Goal: Task Accomplishment & Management: Manage account settings

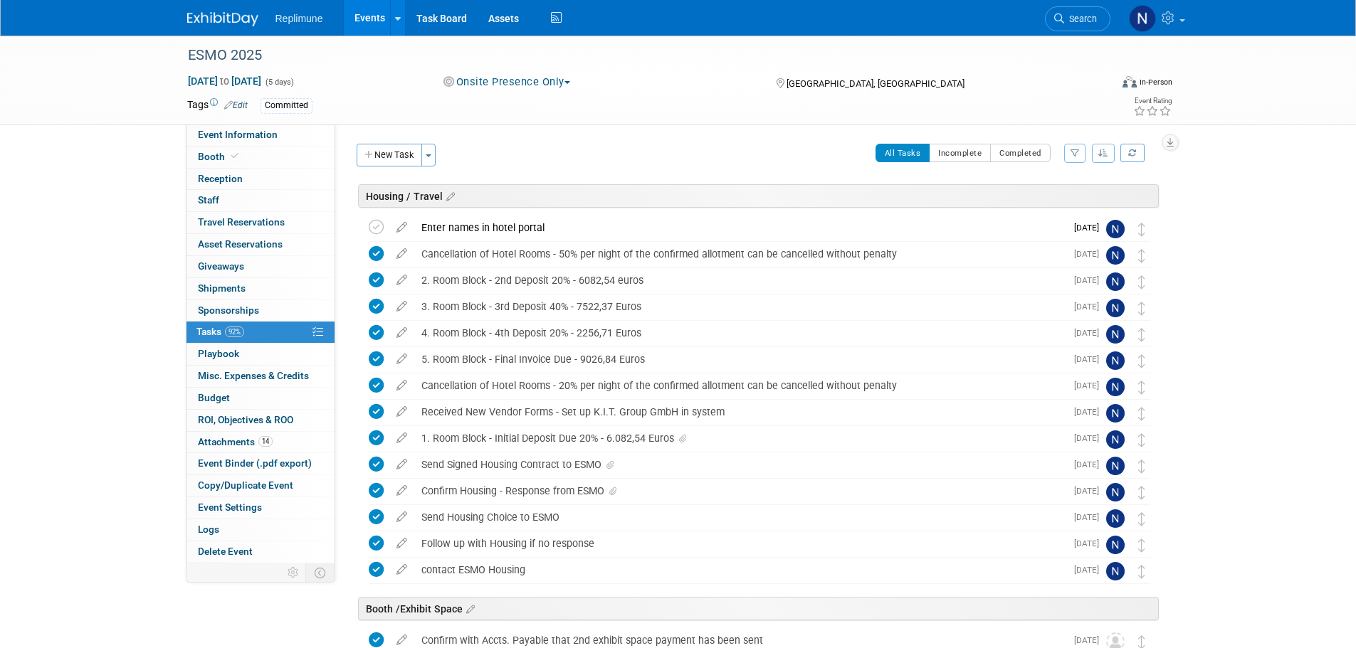
click at [362, 16] on link "Events" at bounding box center [370, 18] width 52 height 36
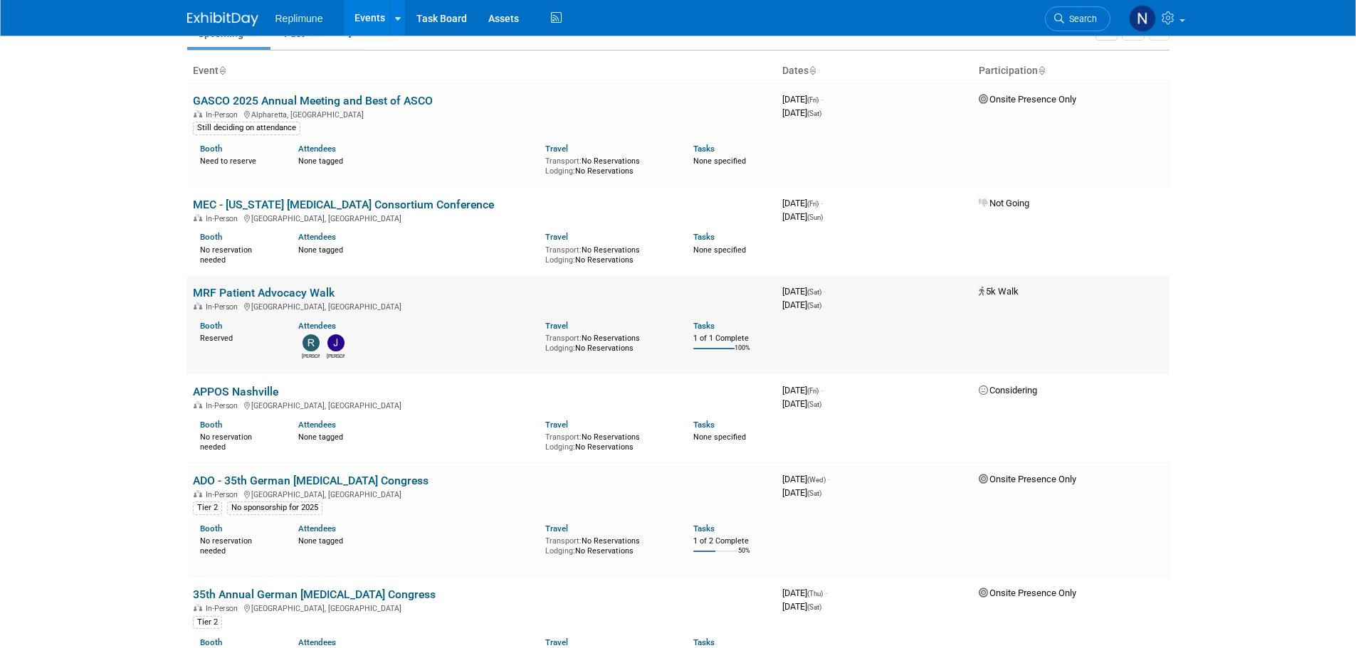
scroll to position [142, 0]
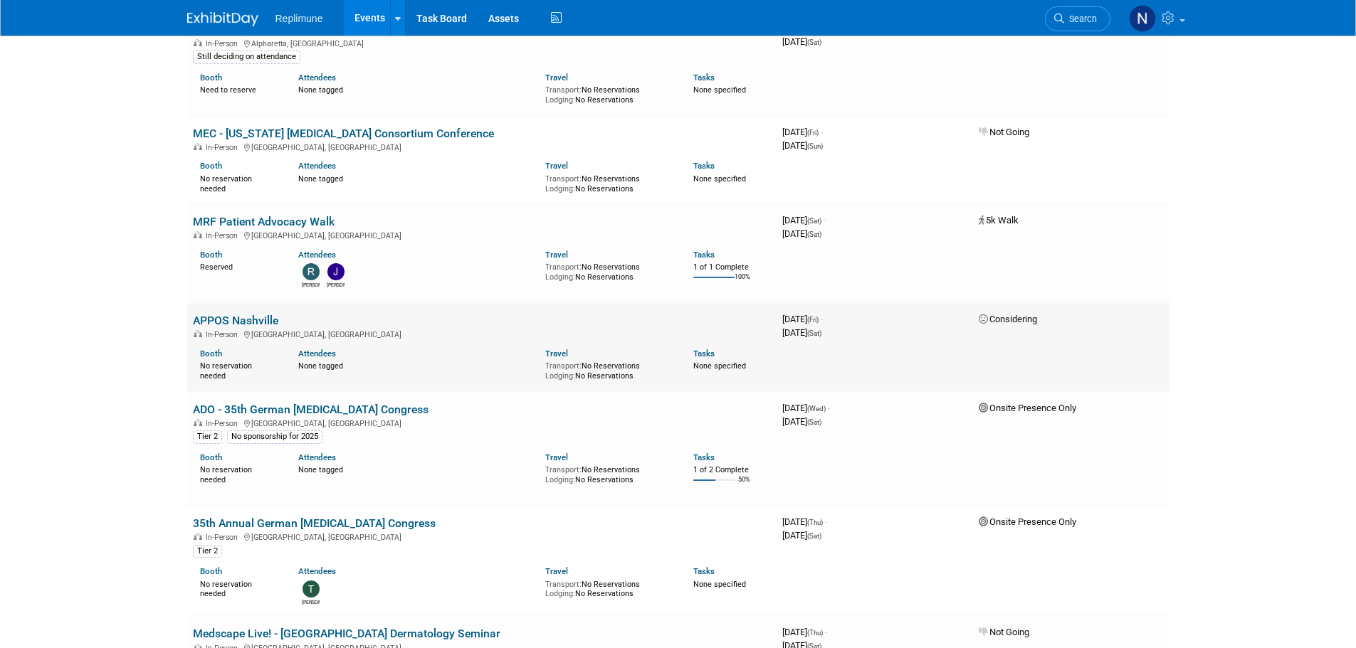
click at [245, 316] on link "APPOS Nashville" at bounding box center [235, 321] width 85 height 14
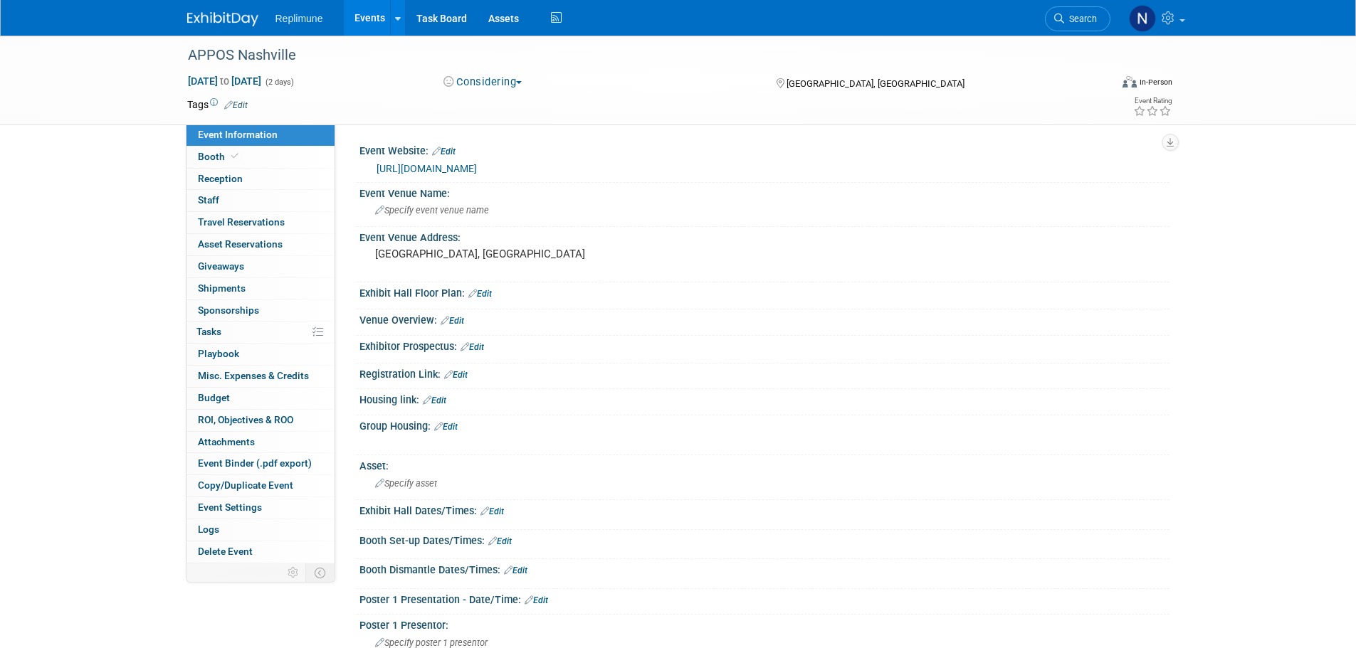
click at [483, 89] on button "Considering" at bounding box center [482, 82] width 89 height 15
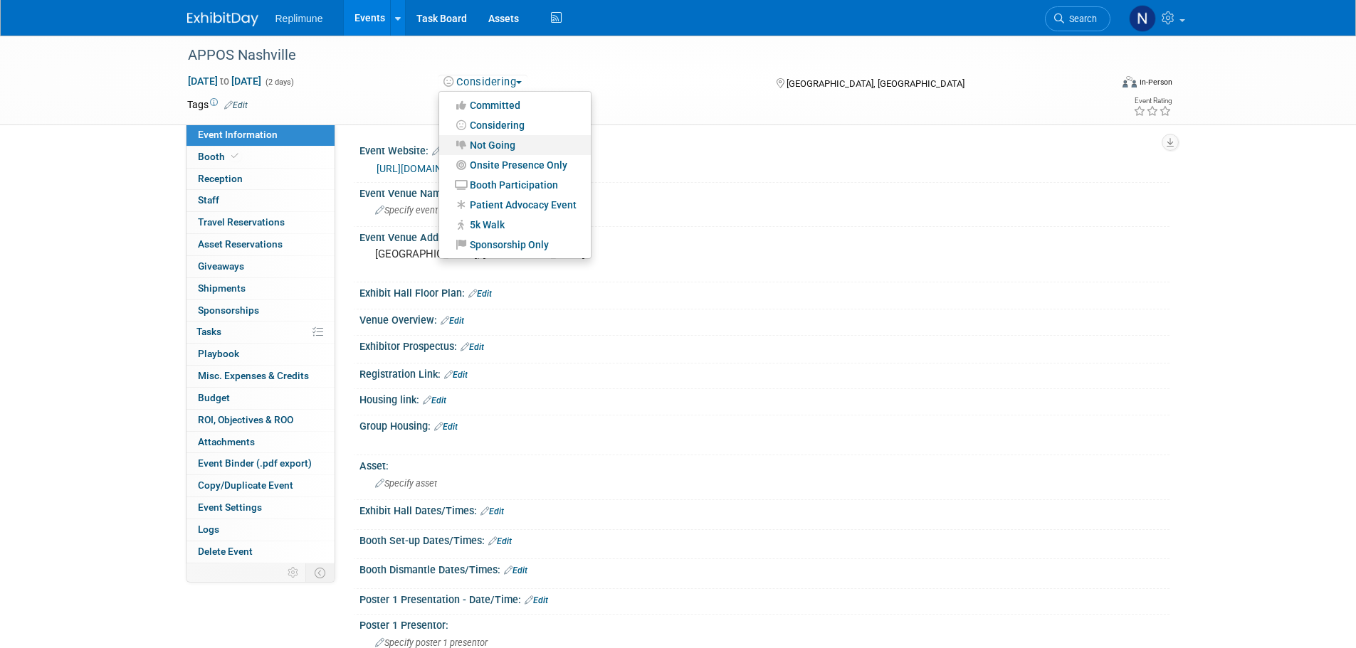
click at [500, 139] on link "Not Going" at bounding box center [515, 145] width 152 height 20
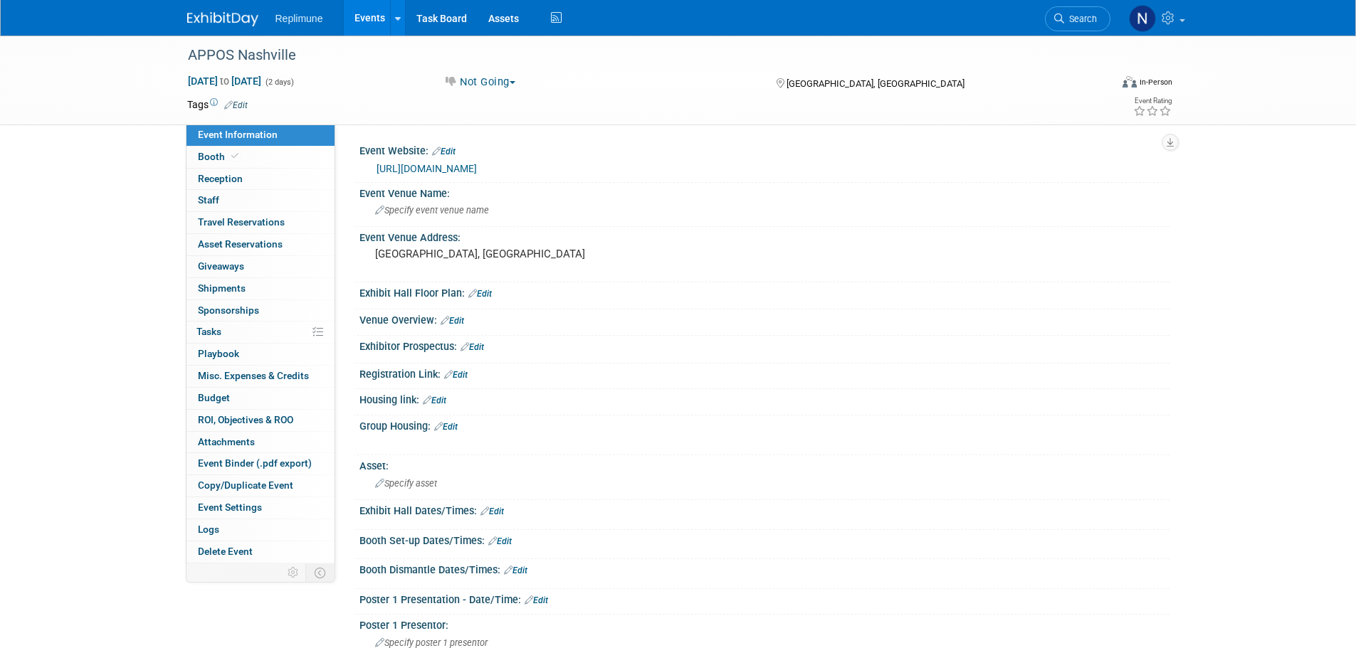
click at [369, 15] on link "Events" at bounding box center [370, 18] width 52 height 36
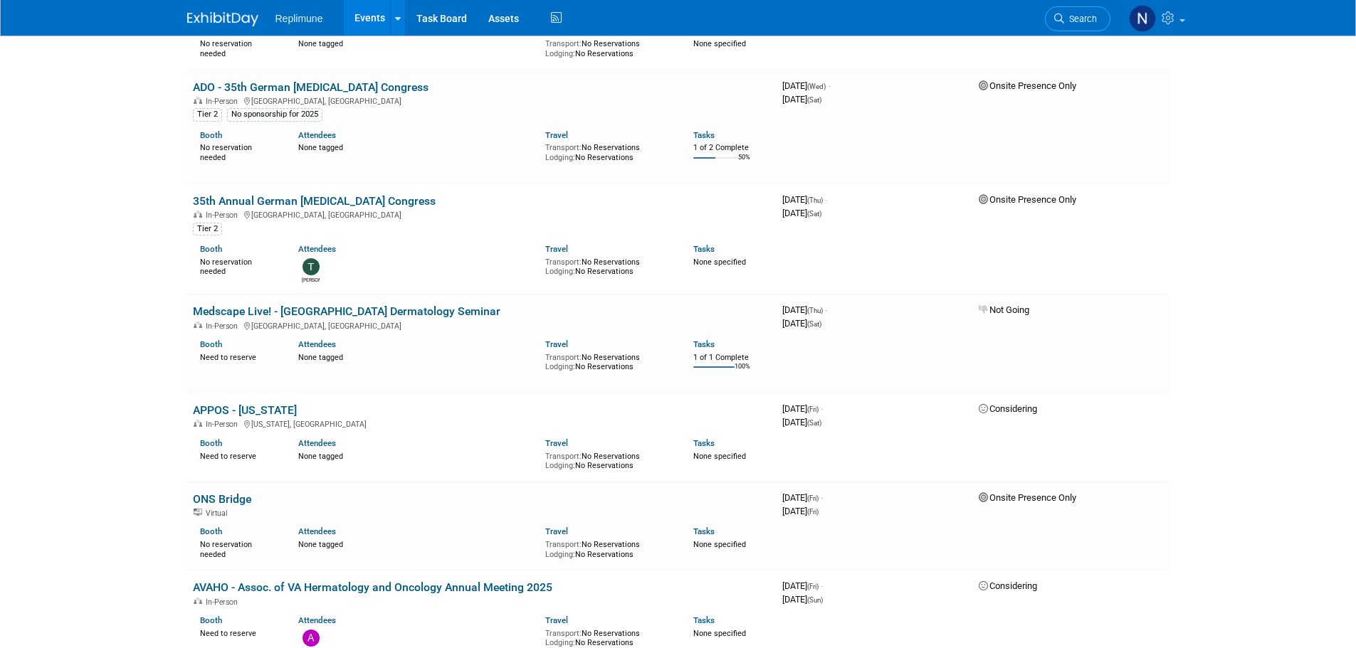
scroll to position [498, 0]
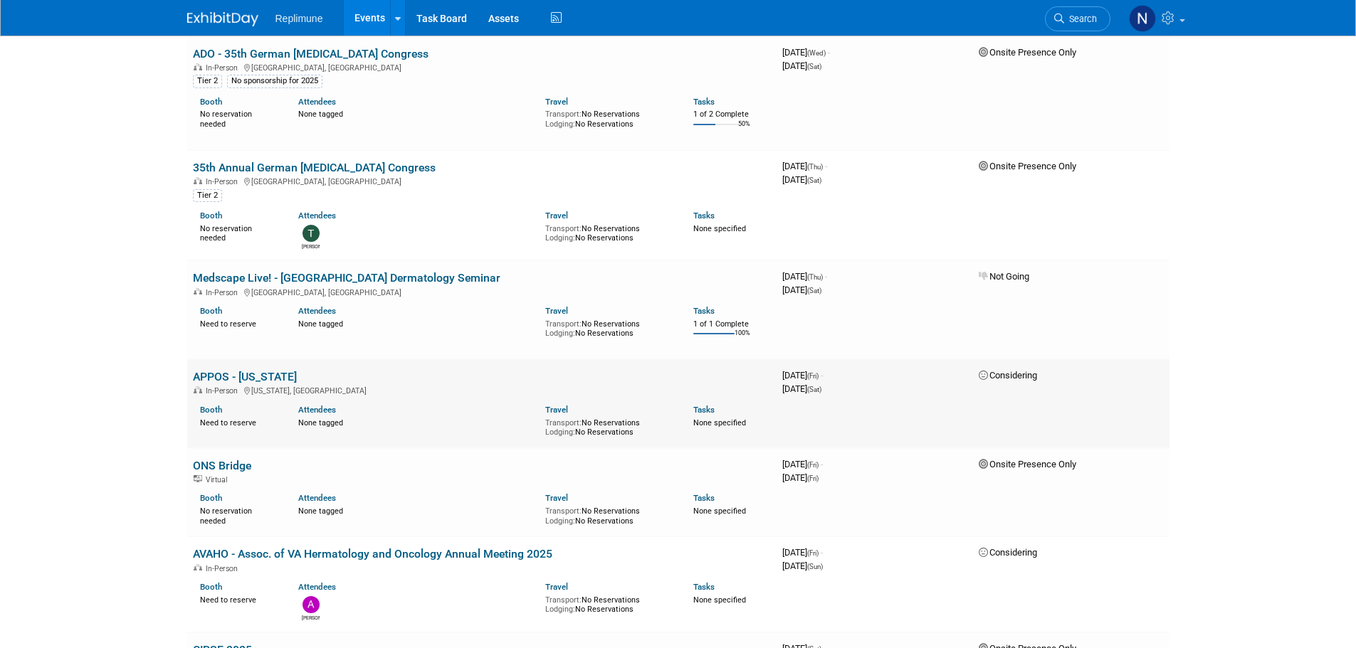
click at [253, 374] on link "APPOS - [US_STATE]" at bounding box center [245, 377] width 104 height 14
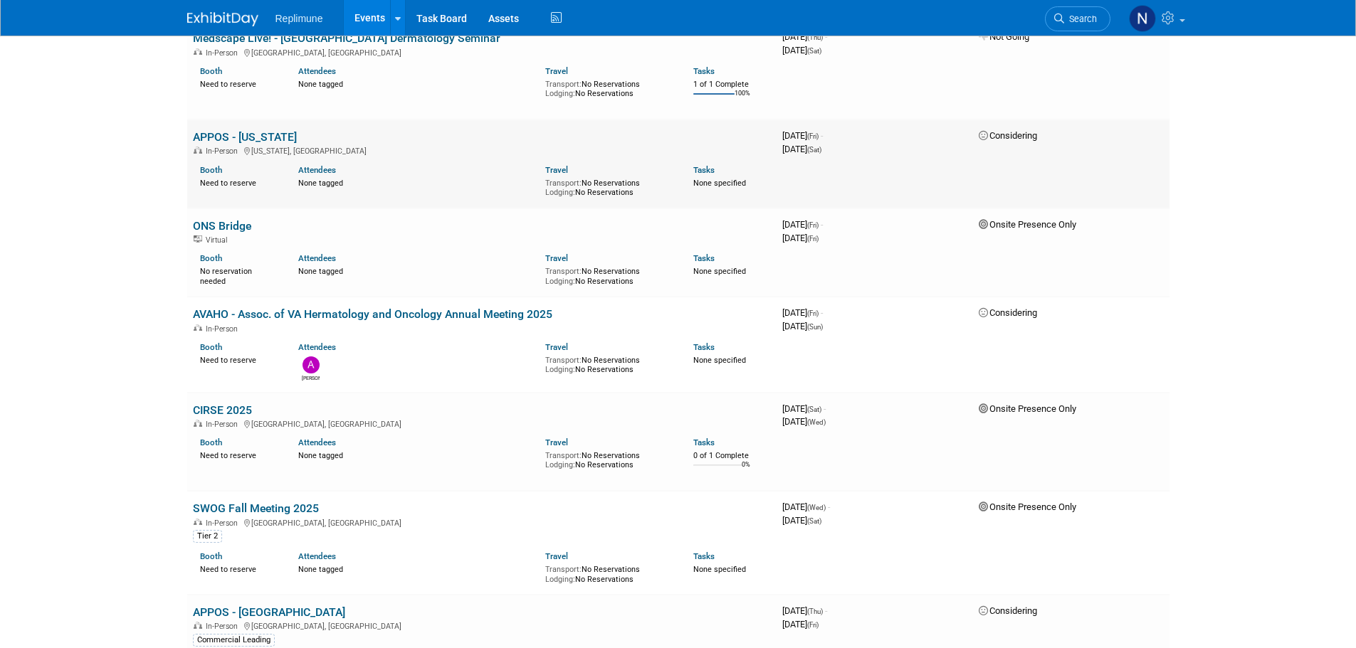
scroll to position [712, 0]
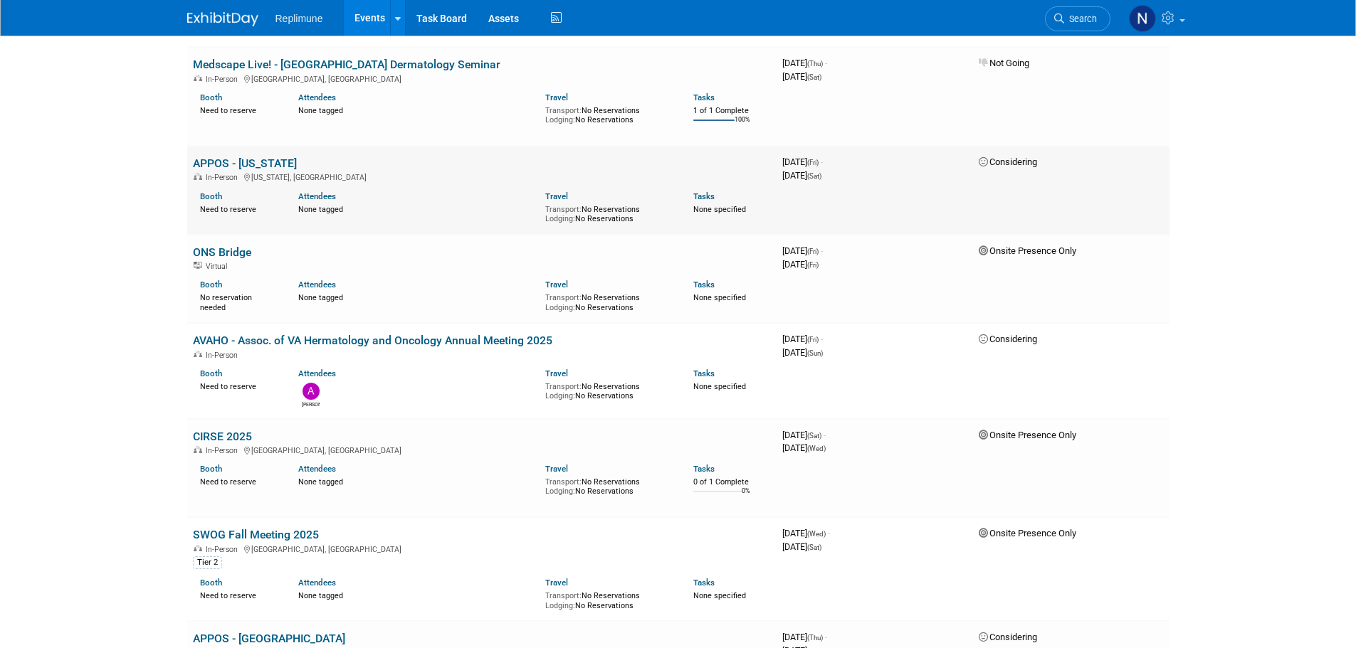
click at [260, 164] on link "APPOS - [US_STATE]" at bounding box center [245, 164] width 104 height 14
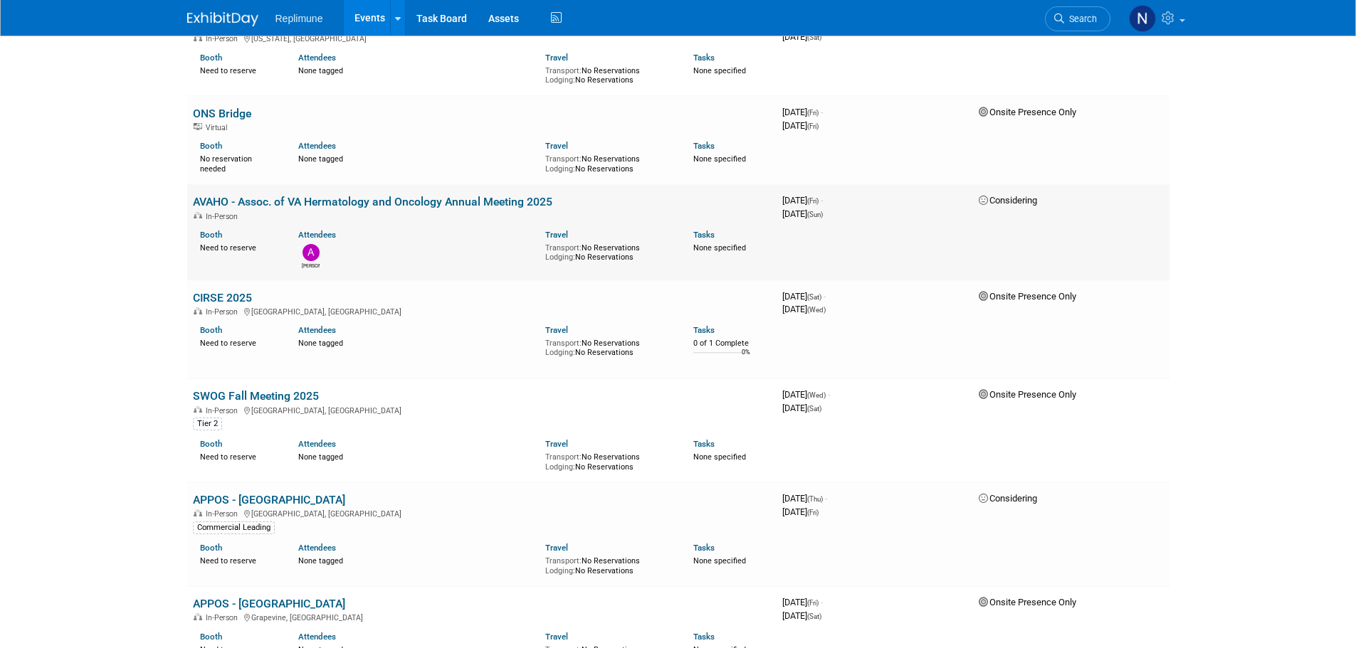
scroll to position [854, 0]
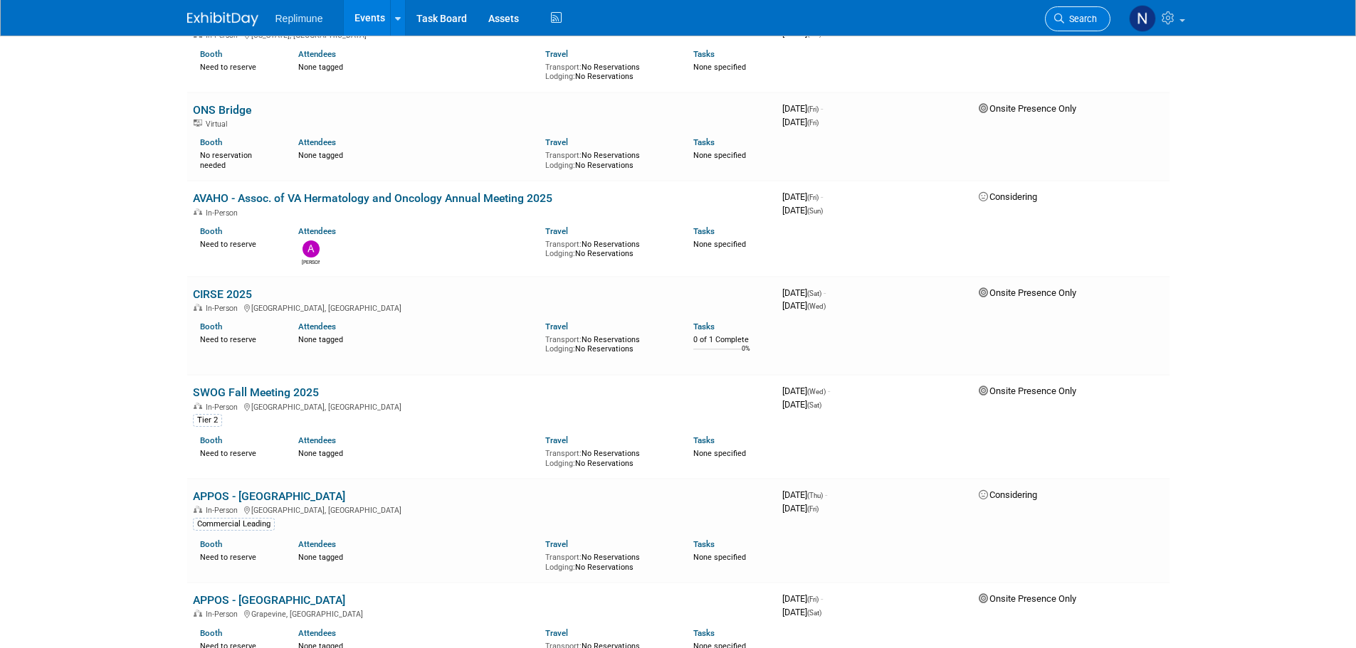
click at [1069, 20] on span "Search" at bounding box center [1080, 19] width 33 height 11
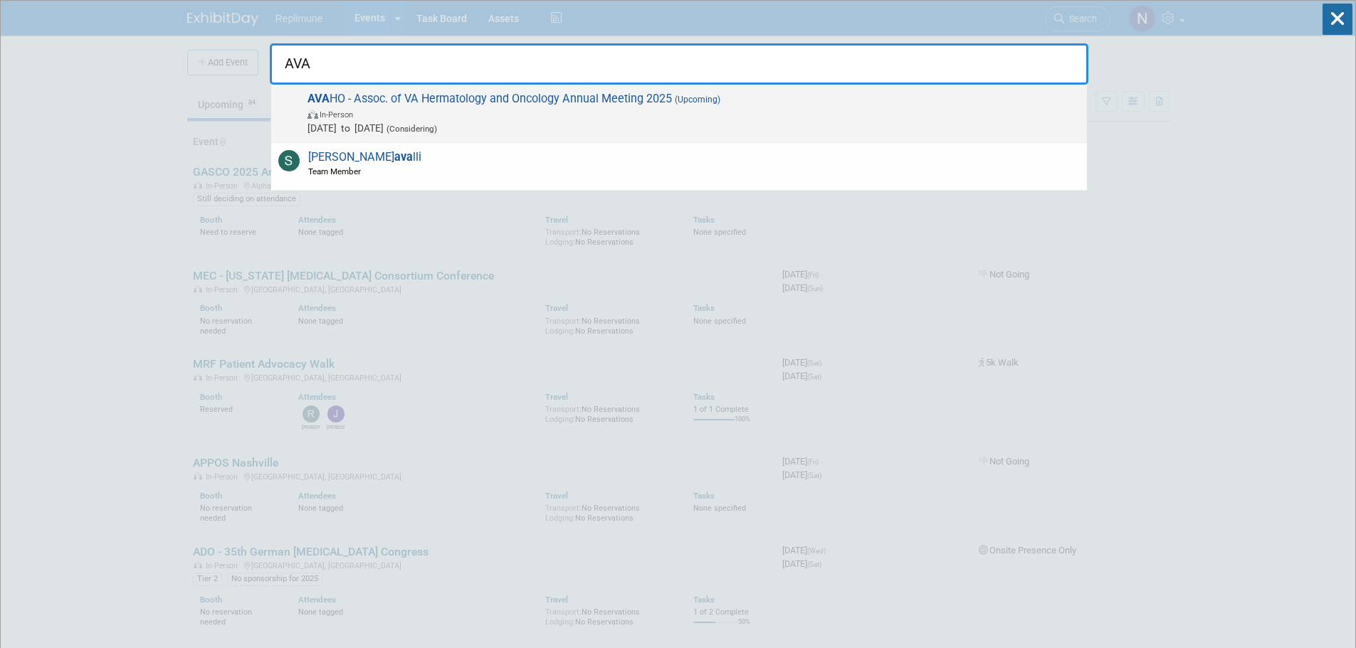
type input "AVA"
click at [339, 112] on span "In-Person" at bounding box center [336, 114] width 33 height 9
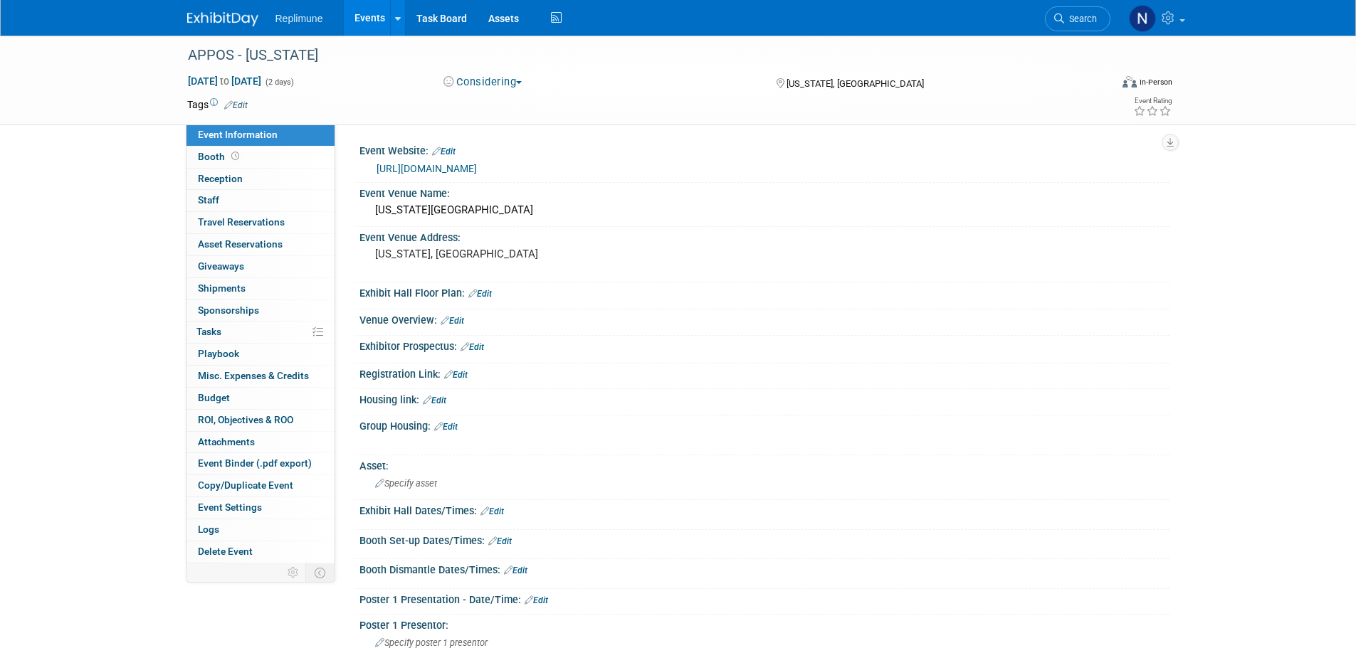
click at [507, 84] on button "Considering" at bounding box center [482, 82] width 89 height 15
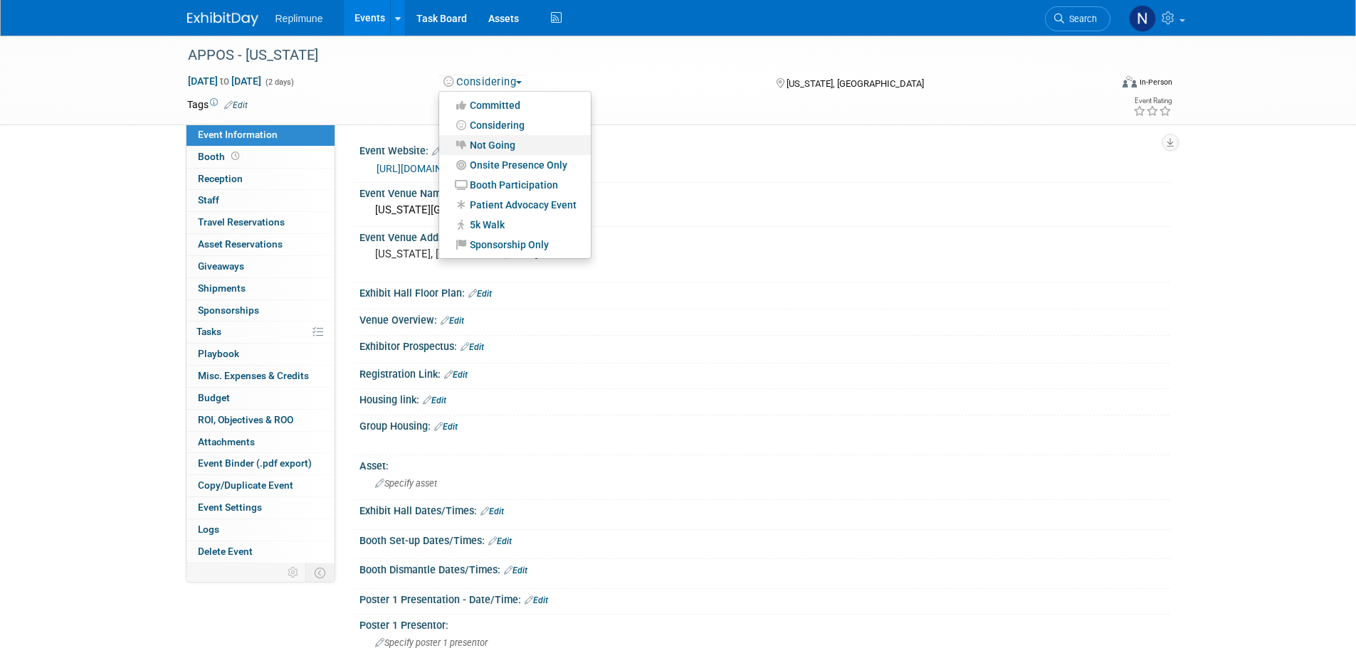
click at [493, 139] on link "Not Going" at bounding box center [515, 145] width 152 height 20
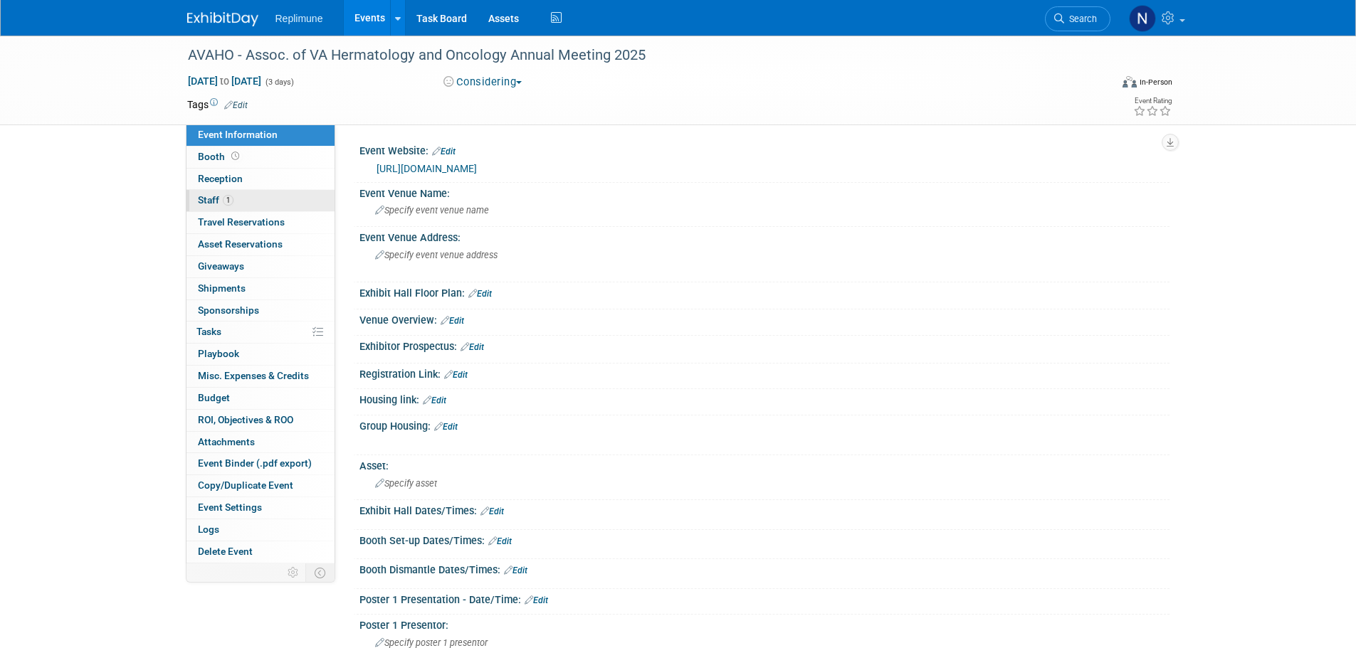
click at [202, 199] on span "Staff 1" at bounding box center [216, 199] width 36 height 11
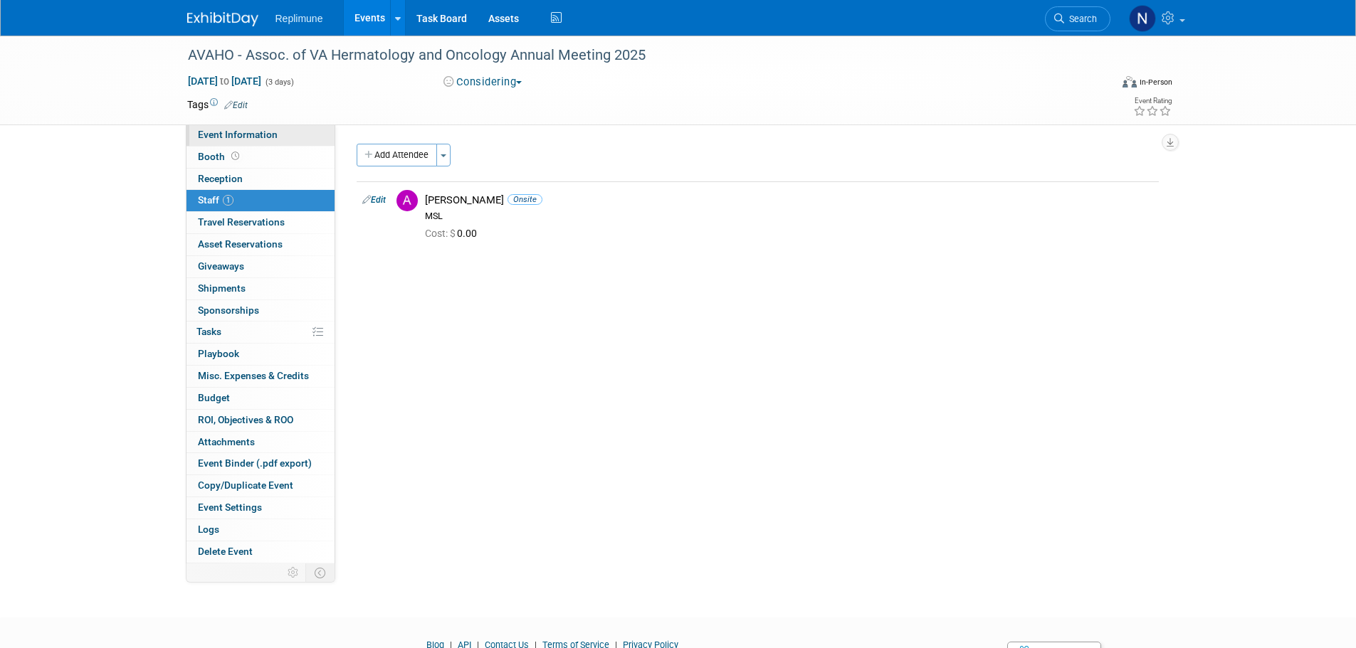
click at [238, 135] on span "Event Information" at bounding box center [238, 134] width 80 height 11
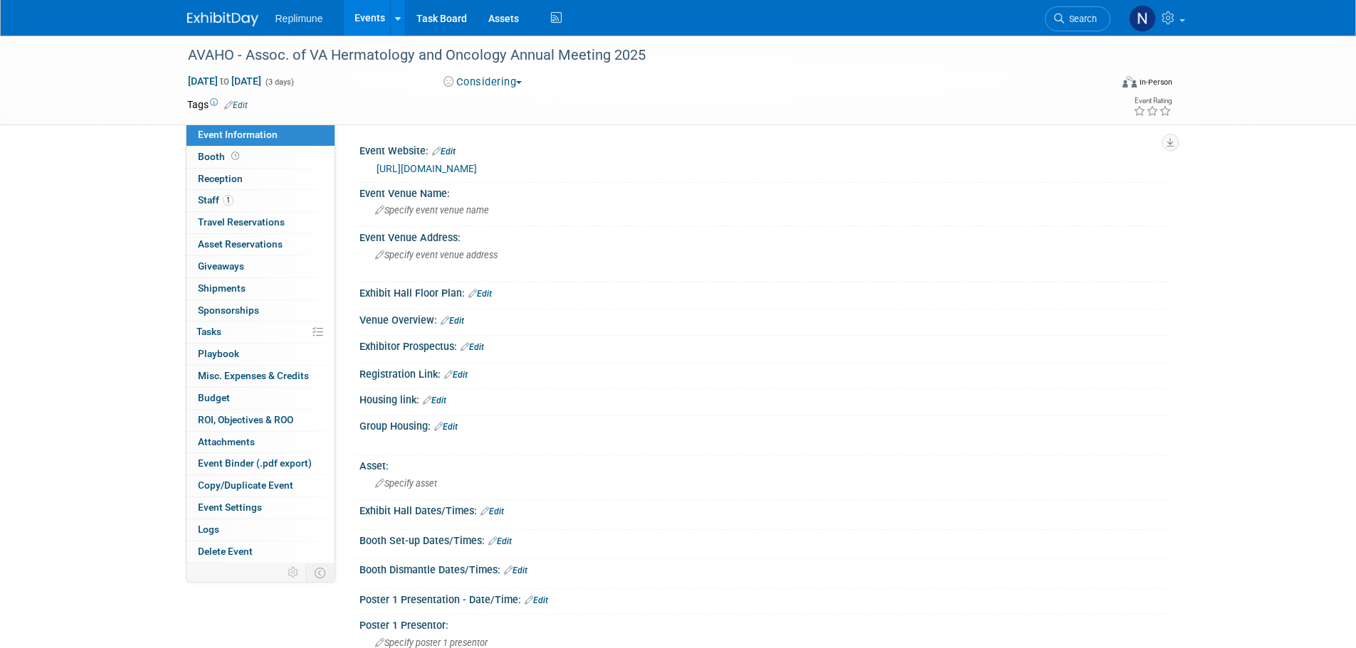
click at [502, 85] on button "Considering" at bounding box center [482, 82] width 89 height 15
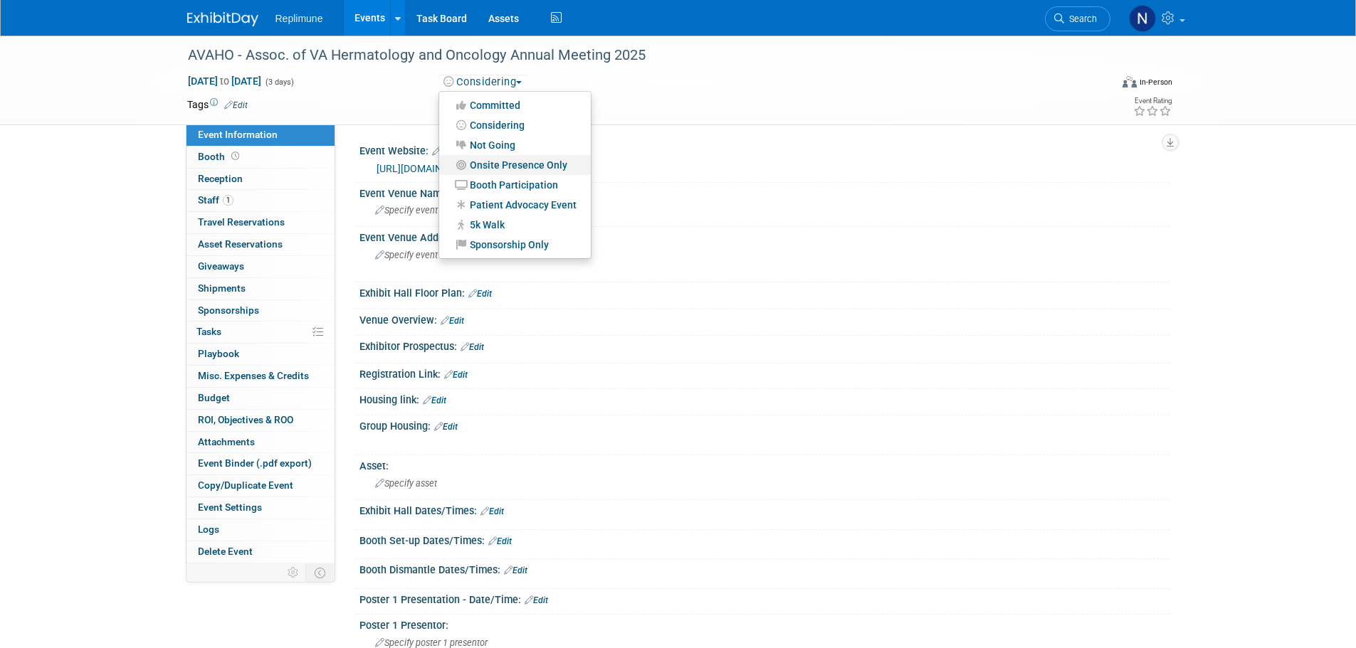
click at [494, 163] on link "Onsite Presence Only" at bounding box center [515, 165] width 152 height 20
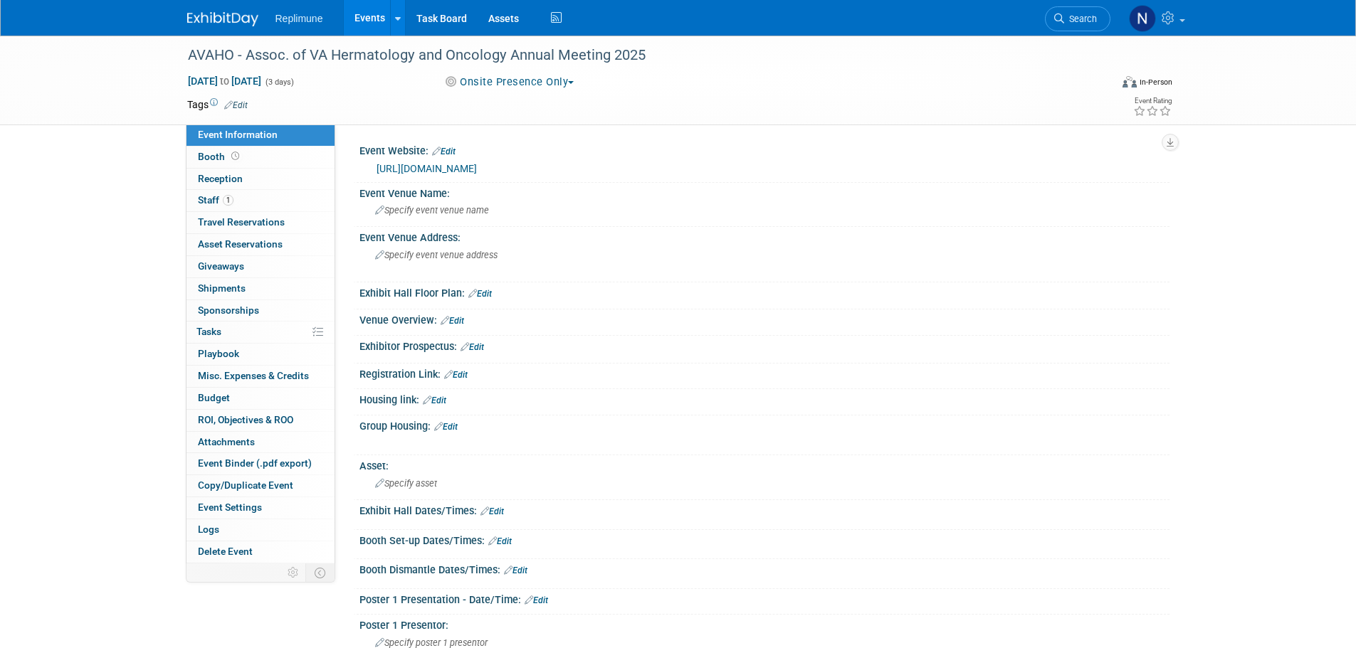
click at [525, 83] on button "Onsite Presence Only" at bounding box center [508, 82] width 141 height 15
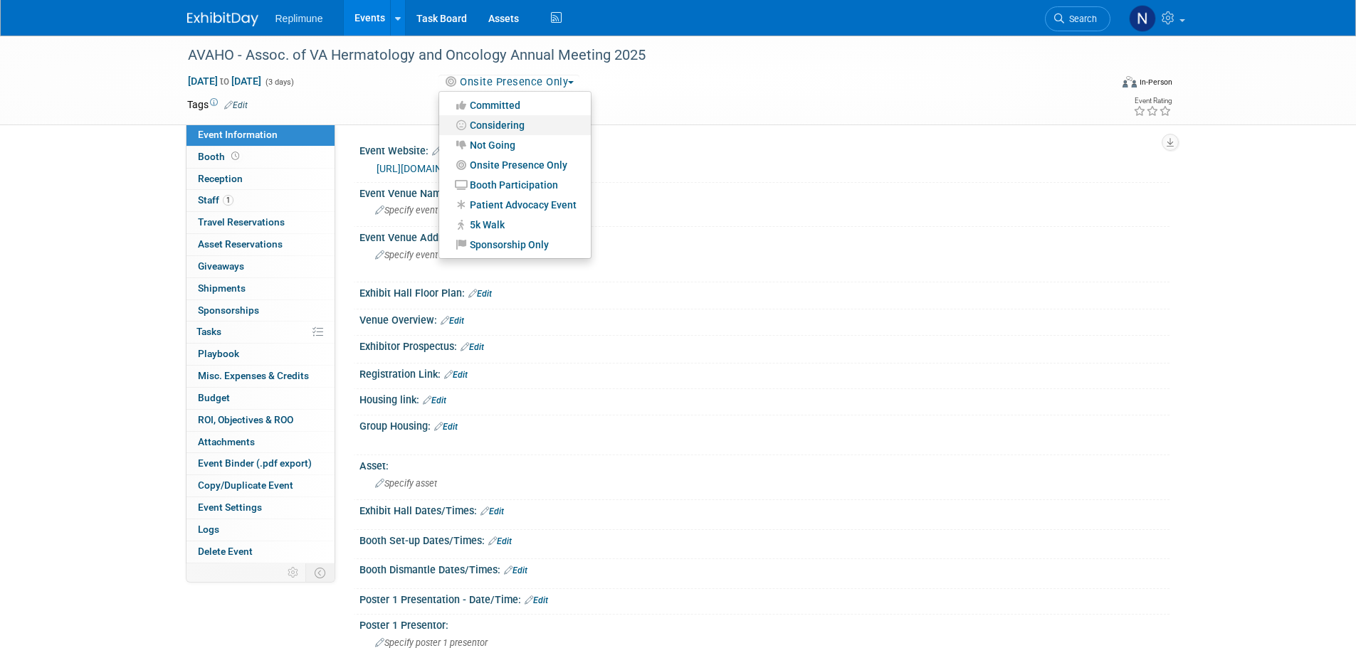
click at [498, 126] on link "Considering" at bounding box center [515, 125] width 152 height 20
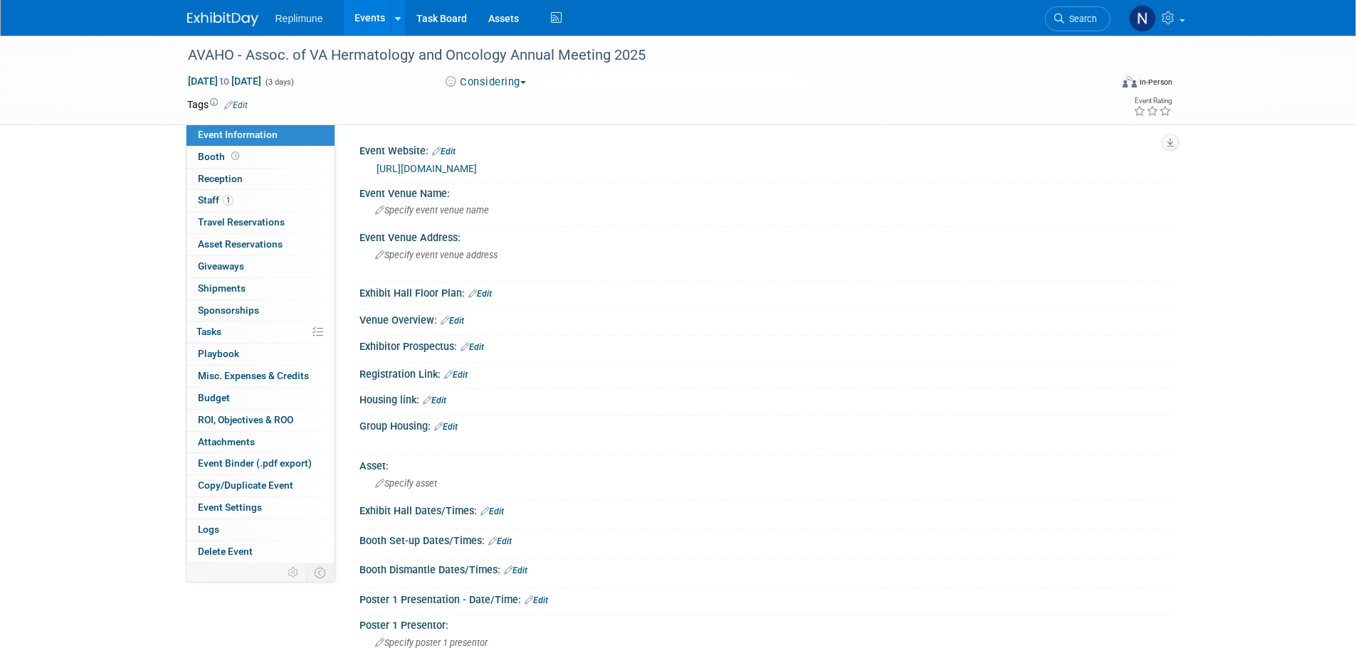
click at [364, 9] on link "Events" at bounding box center [370, 18] width 52 height 36
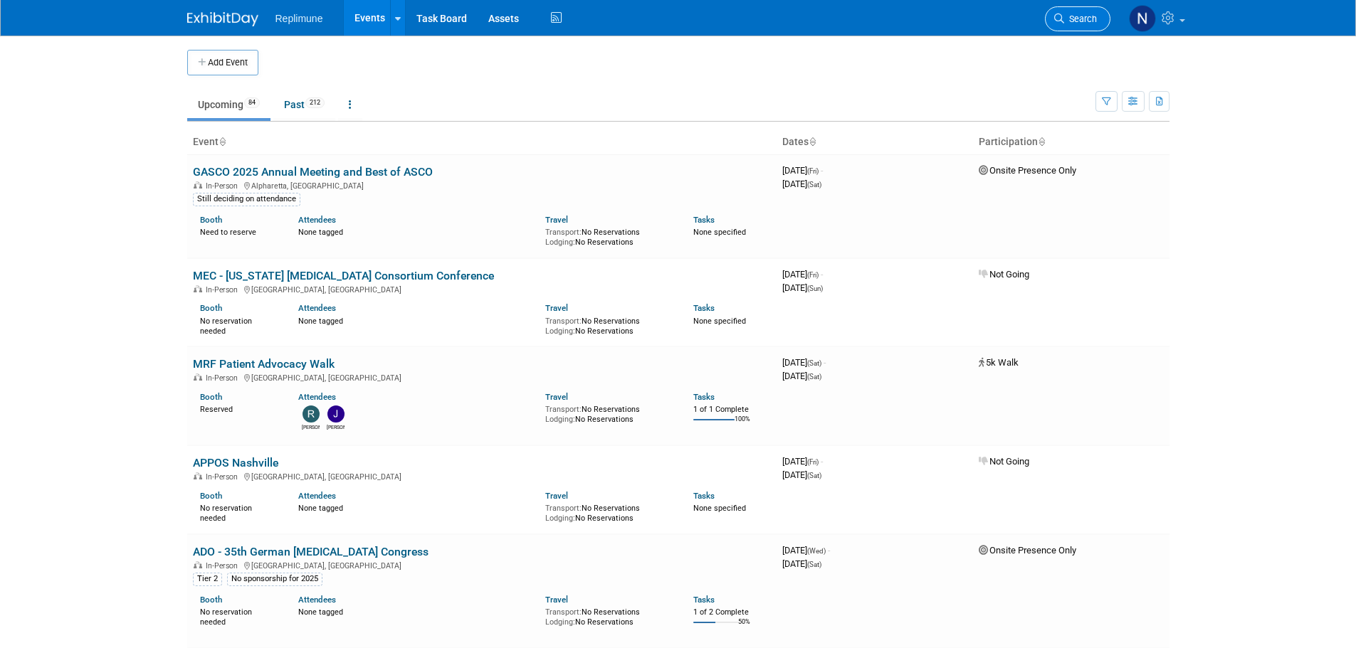
click at [1077, 12] on link "Search" at bounding box center [1077, 18] width 65 height 25
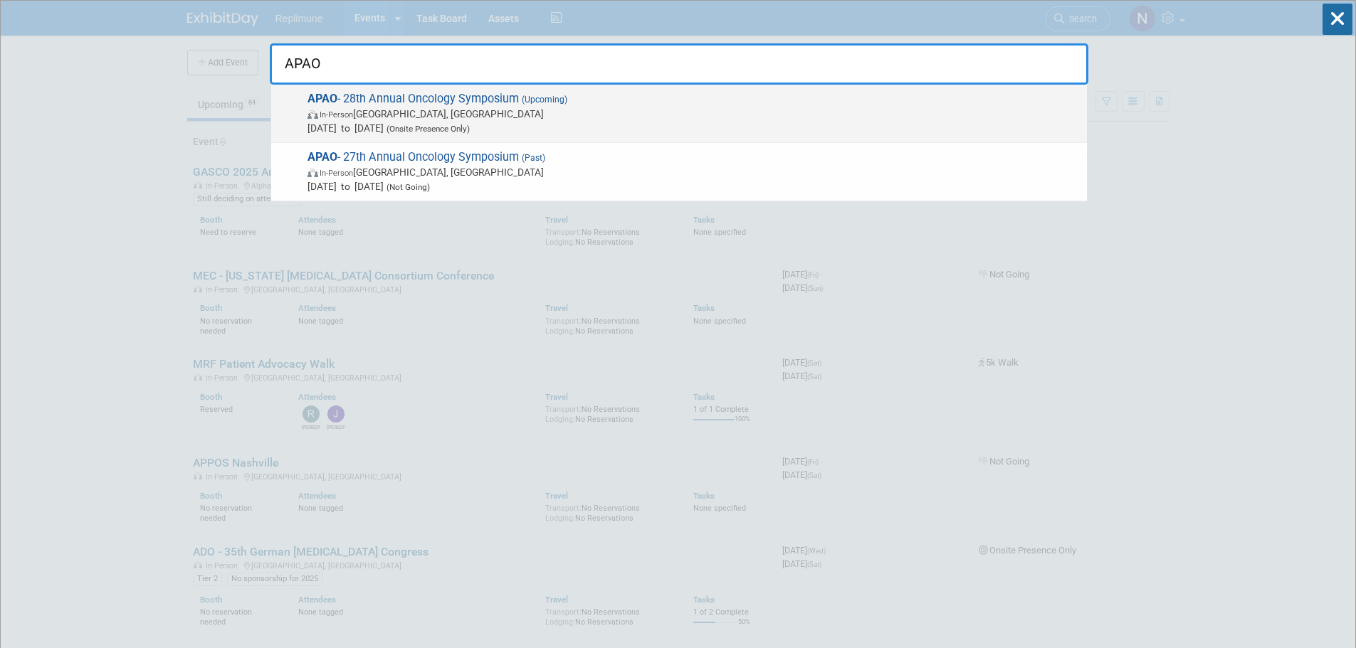
type input "APAO"
click at [334, 98] on strong "APAO" at bounding box center [322, 99] width 30 height 14
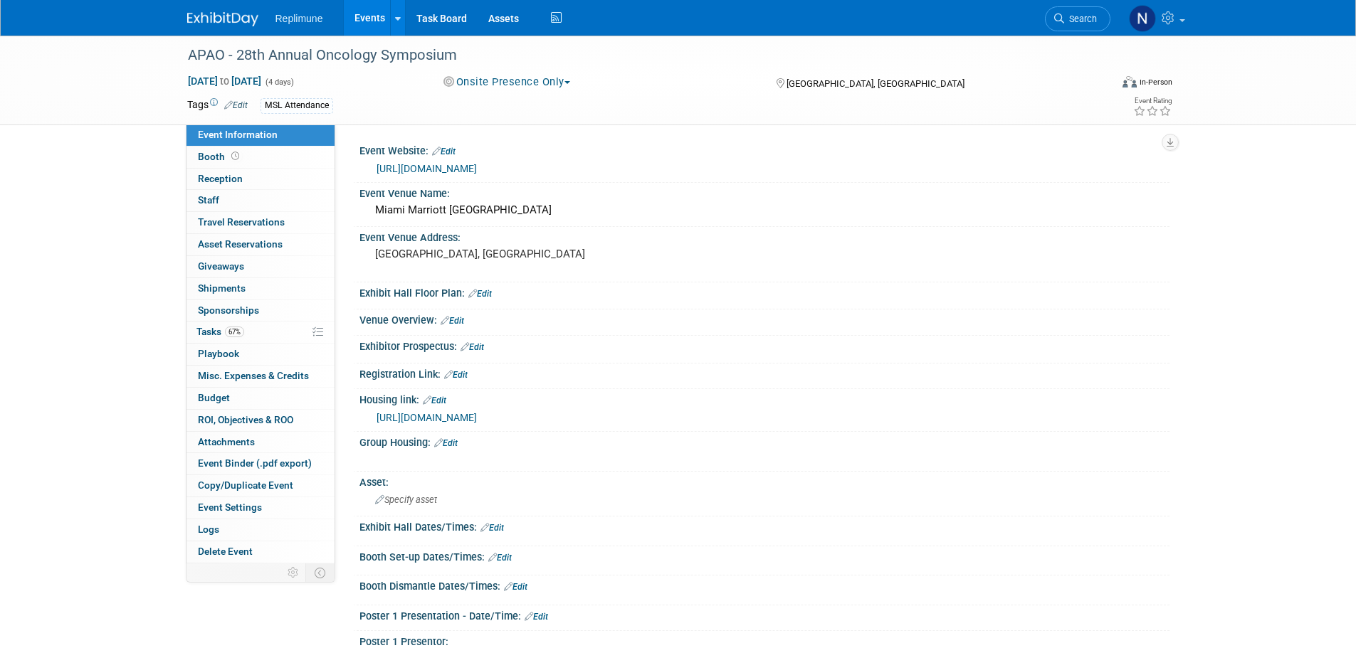
click at [197, 15] on img at bounding box center [222, 19] width 71 height 14
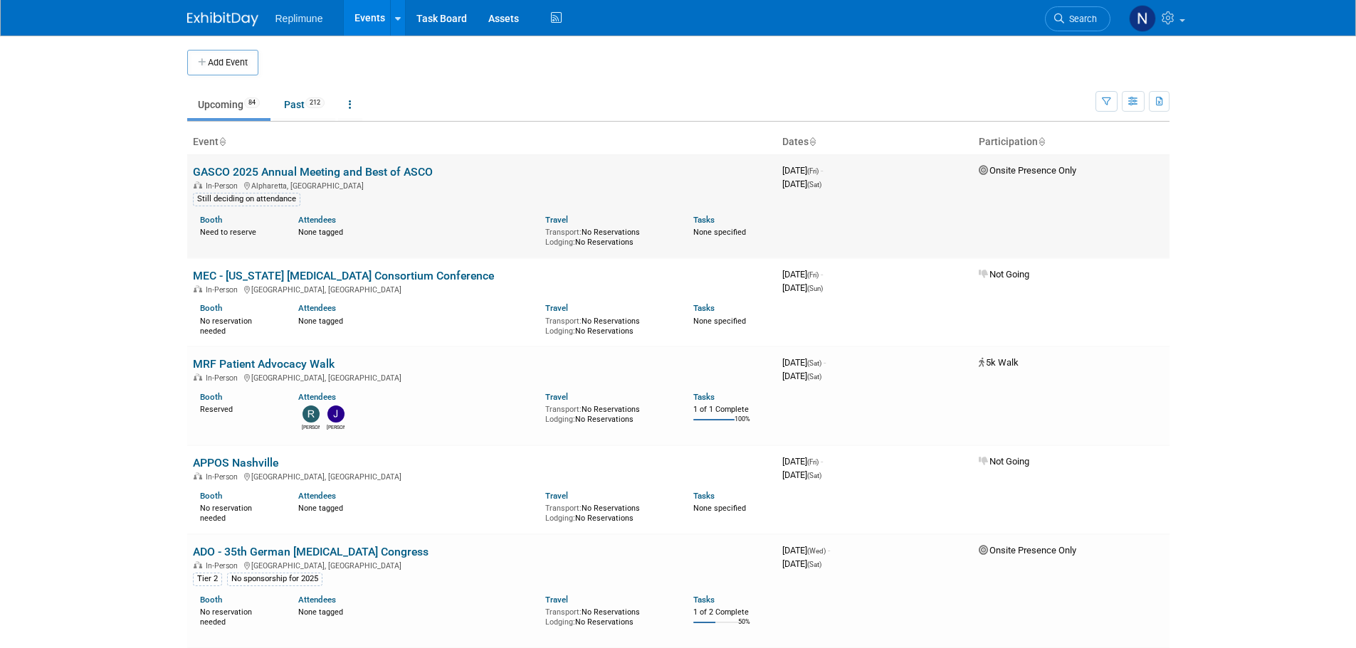
click at [286, 169] on link "GASCO 2025 Annual Meeting and Best of ASCO" at bounding box center [313, 172] width 240 height 14
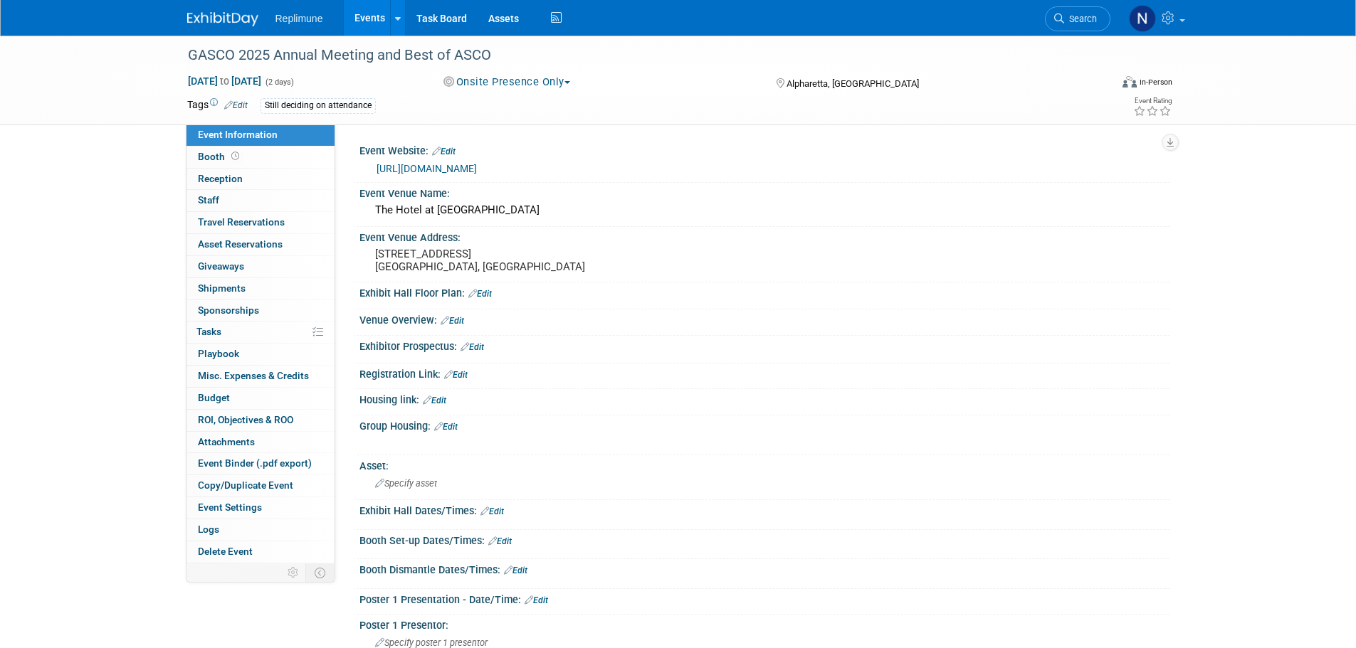
click at [530, 88] on button "Onsite Presence Only" at bounding box center [506, 82] width 137 height 15
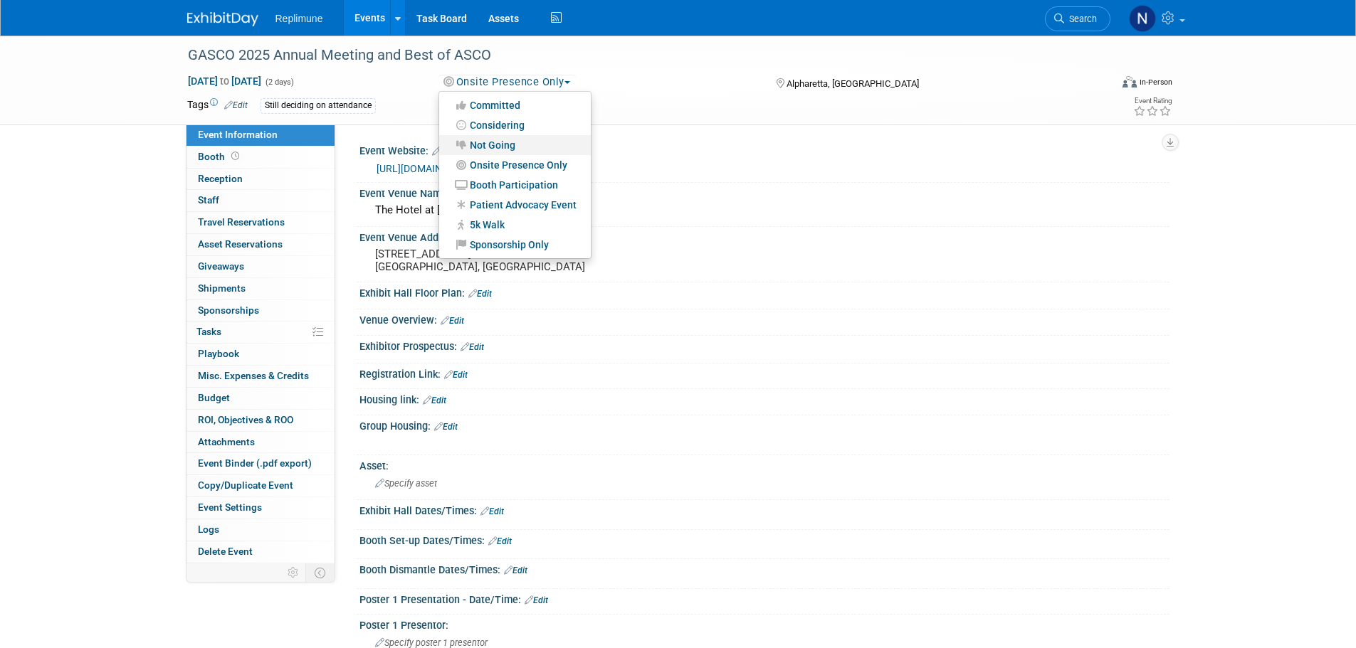
click at [493, 144] on link "Not Going" at bounding box center [515, 145] width 152 height 20
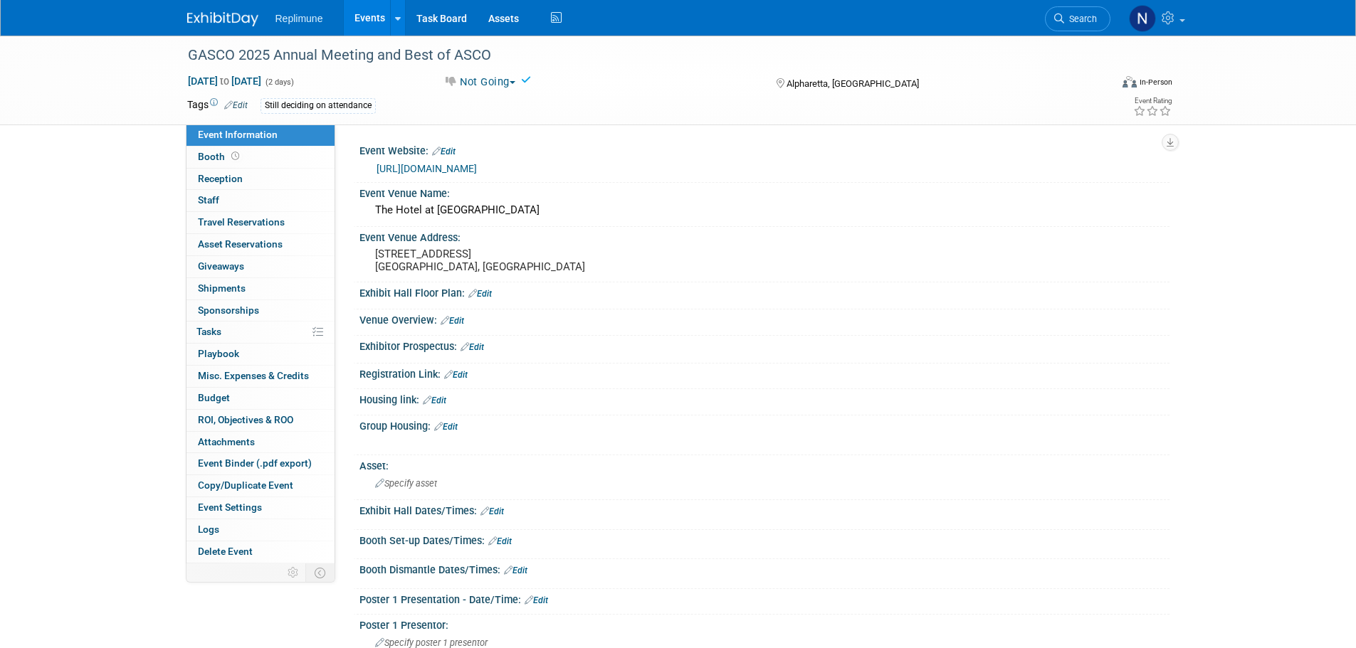
click at [347, 107] on div "Still deciding on attendance" at bounding box center [317, 105] width 115 height 15
drag, startPoint x: 263, startPoint y: 107, endPoint x: 271, endPoint y: 106, distance: 8.7
click at [263, 107] on div "Still deciding on attendance" at bounding box center [317, 105] width 115 height 15
click at [272, 105] on div "Still deciding on attendance" at bounding box center [317, 105] width 115 height 15
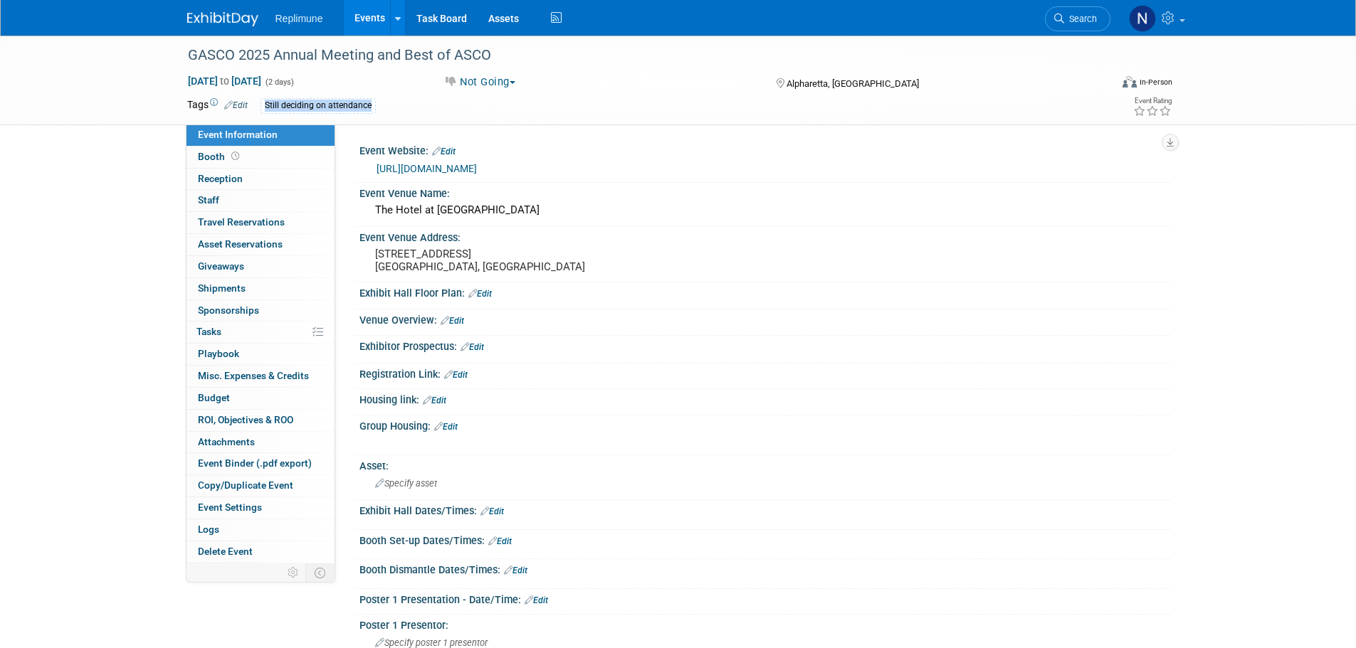
click at [272, 105] on div "Still deciding on attendance" at bounding box center [317, 105] width 115 height 15
click at [238, 105] on link "Edit" at bounding box center [235, 105] width 23 height 10
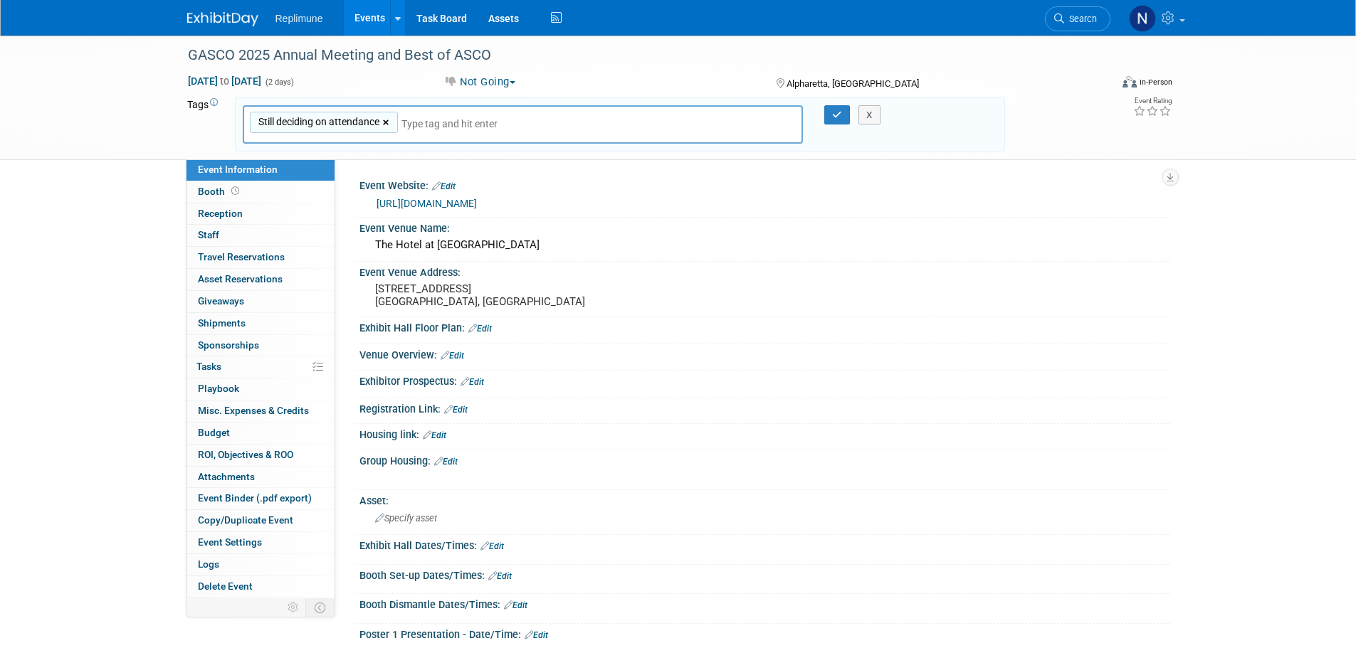
click at [386, 121] on link "×" at bounding box center [387, 123] width 9 height 16
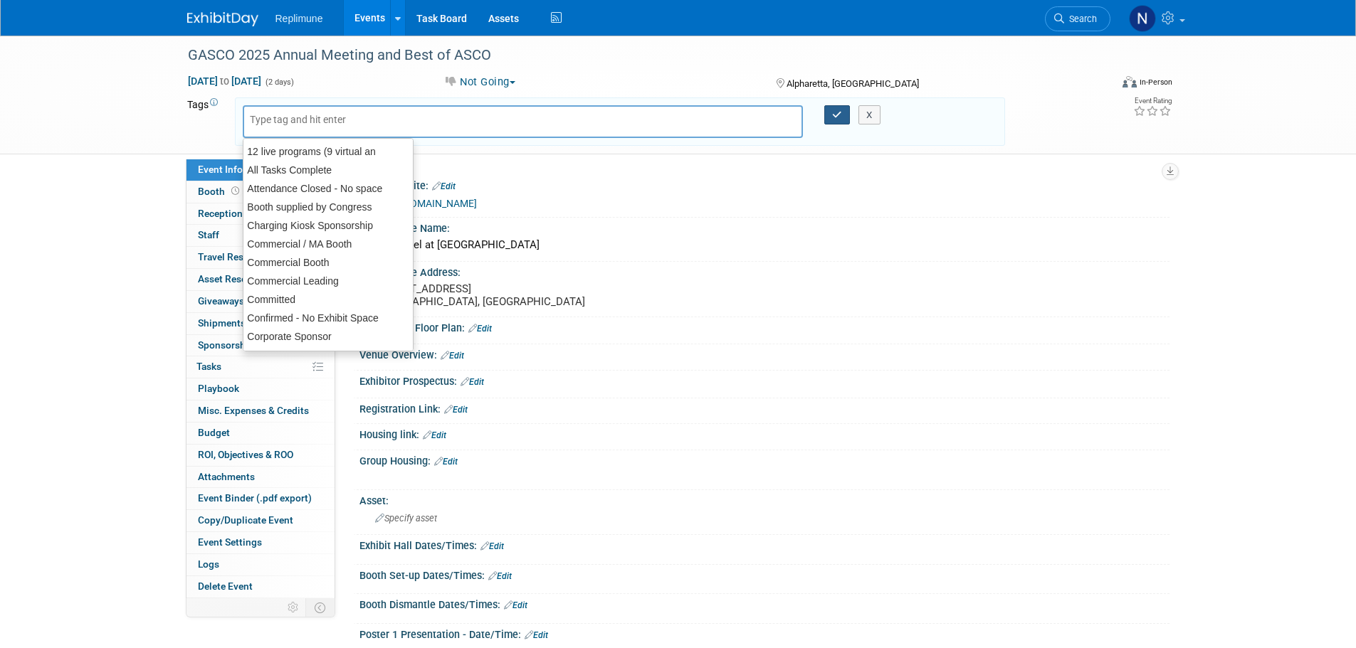
click at [842, 112] on button "button" at bounding box center [837, 115] width 26 height 20
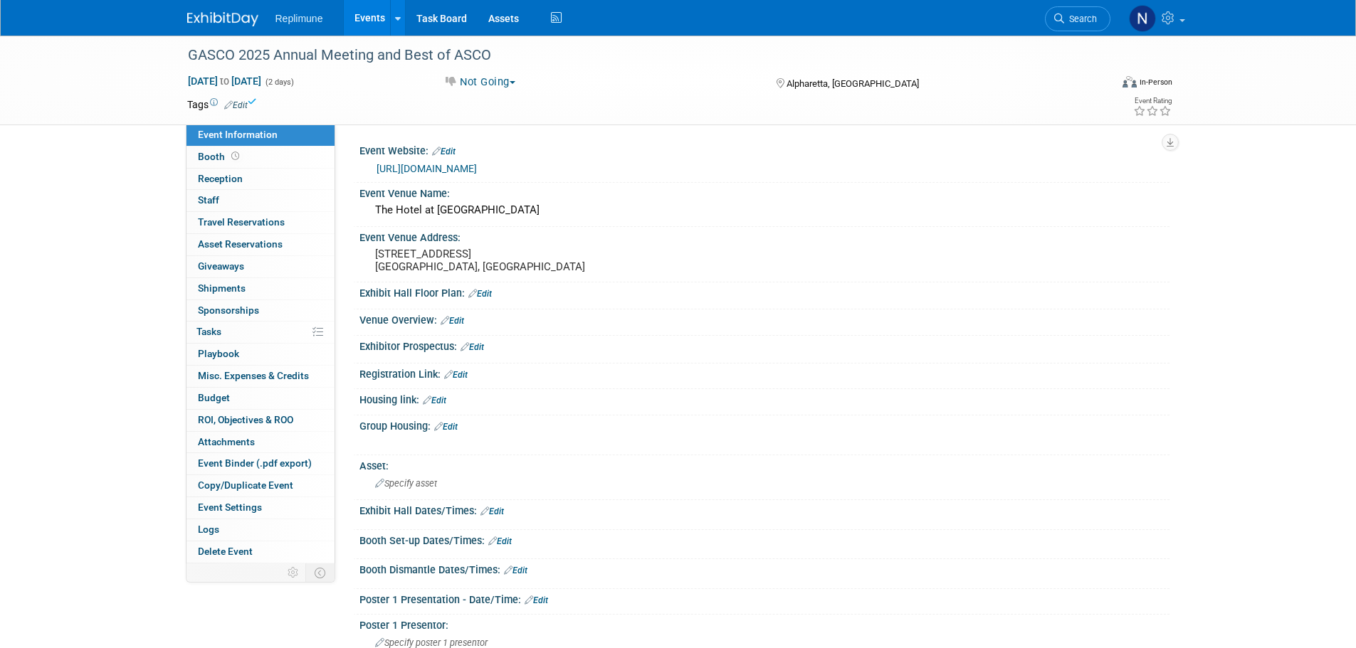
click at [362, 12] on link "Events" at bounding box center [370, 18] width 52 height 36
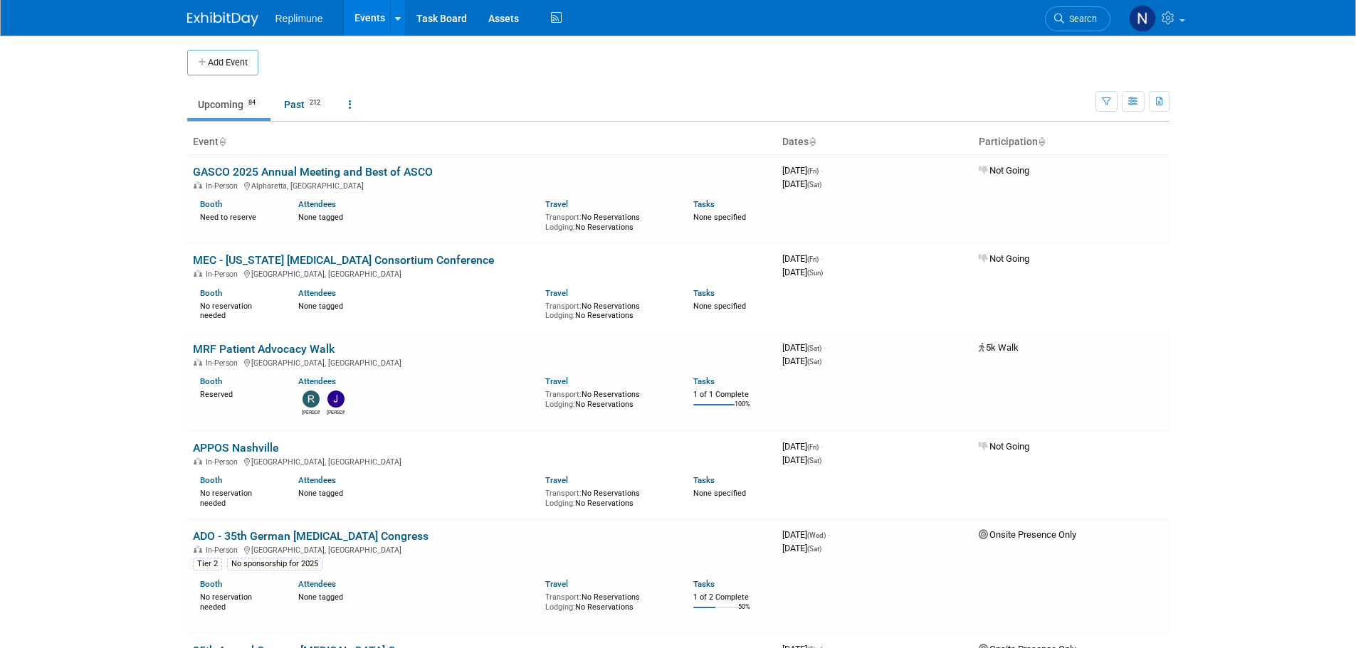
click at [217, 104] on link "Upcoming 84" at bounding box center [228, 104] width 83 height 27
click at [357, 105] on link at bounding box center [350, 104] width 24 height 27
click at [141, 157] on body "Replimune Events Add Event Bulk Upload Events Shareable Event Boards Recently V…" at bounding box center [678, 324] width 1356 height 648
click at [347, 168] on link "GASCO 2025 Annual Meeting and Best of ASCO" at bounding box center [313, 172] width 240 height 14
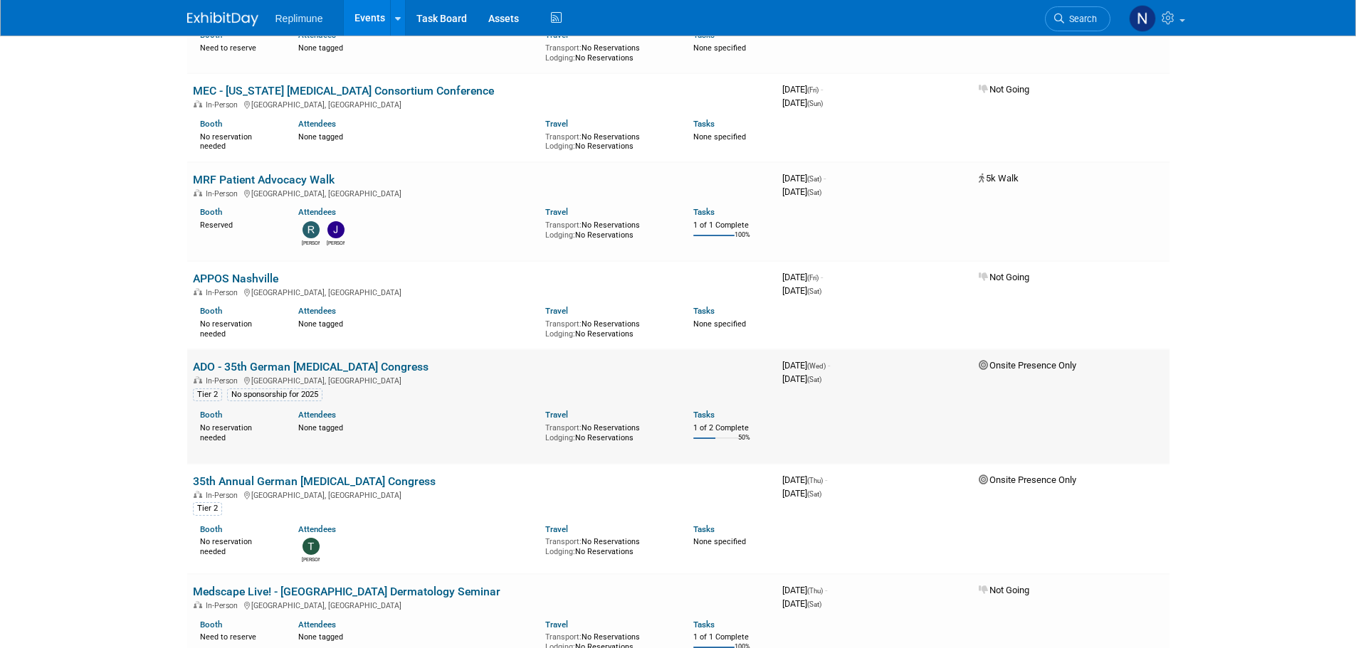
scroll to position [142, 0]
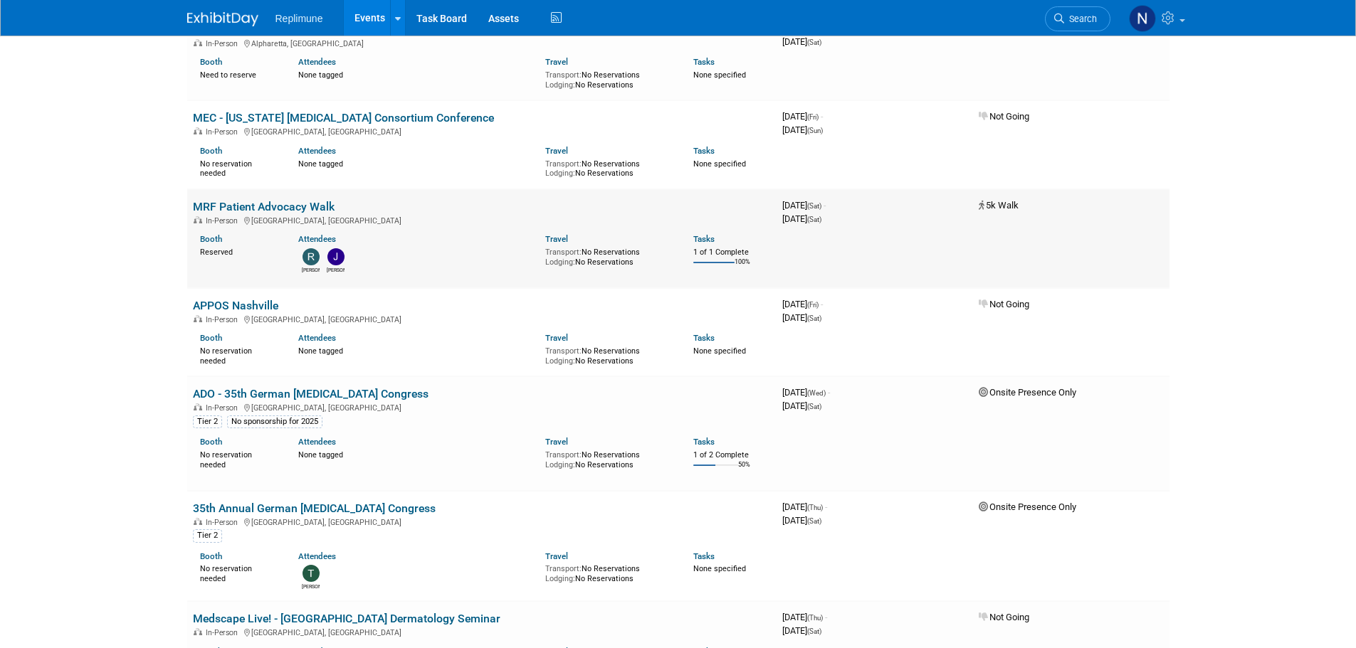
click at [262, 206] on link "MRF Patient Advocacy Walk" at bounding box center [264, 207] width 142 height 14
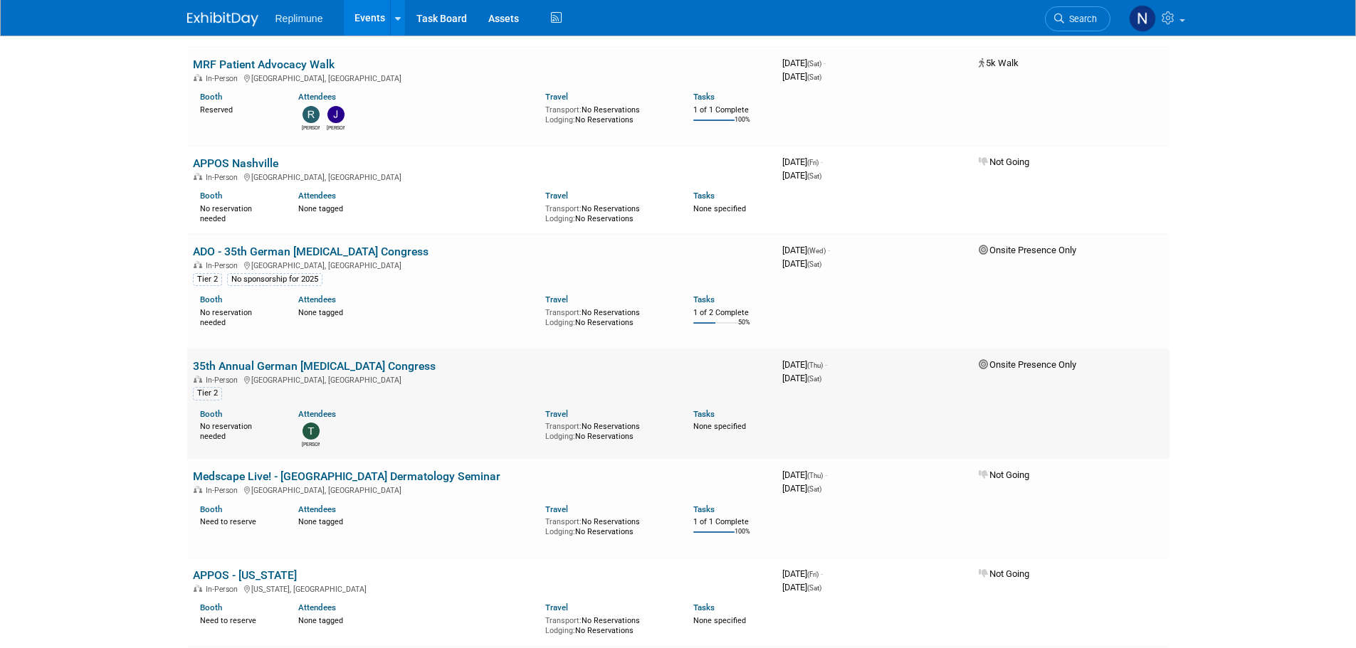
scroll to position [356, 0]
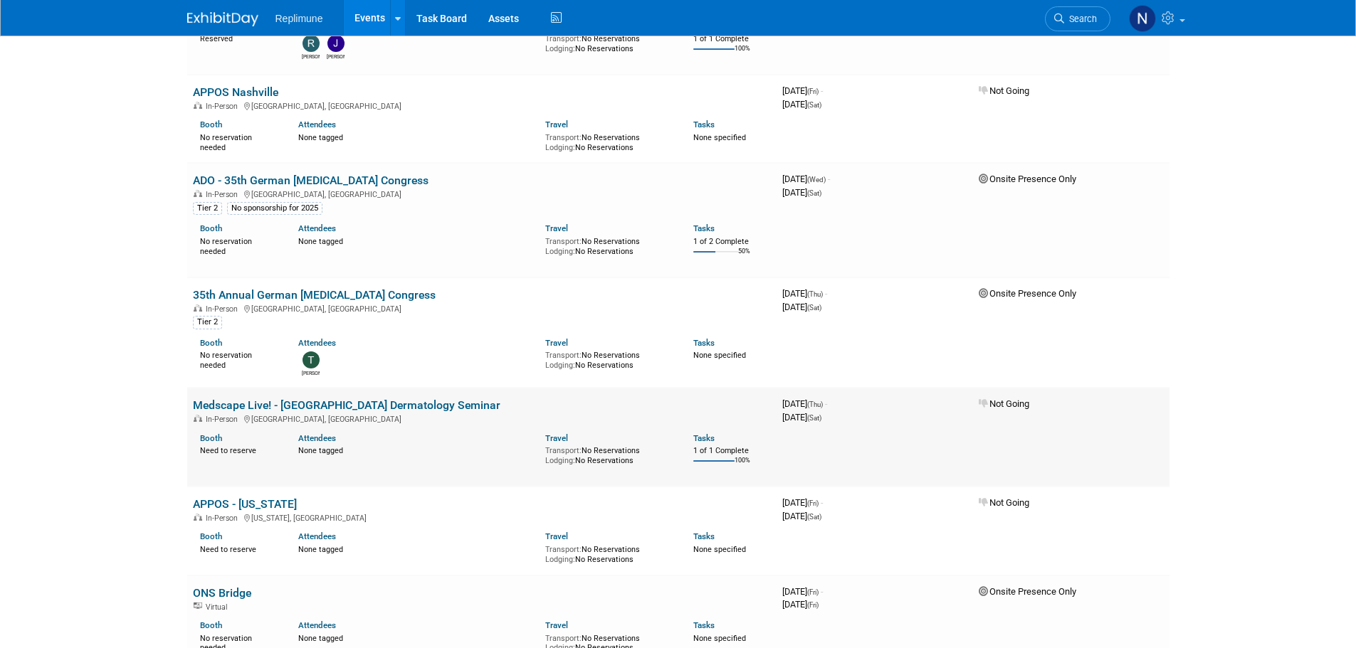
click at [257, 400] on link "Medscape Live! - [GEOGRAPHIC_DATA] Dermatology Seminar" at bounding box center [346, 406] width 307 height 14
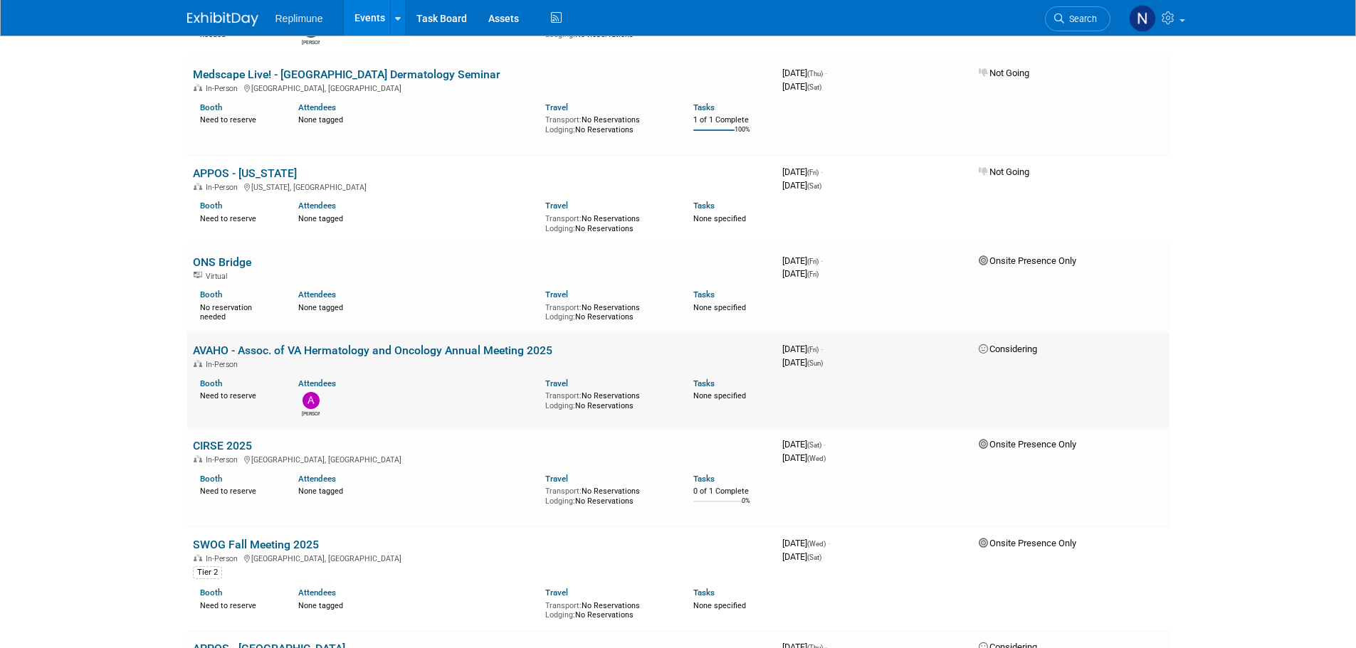
scroll to position [712, 0]
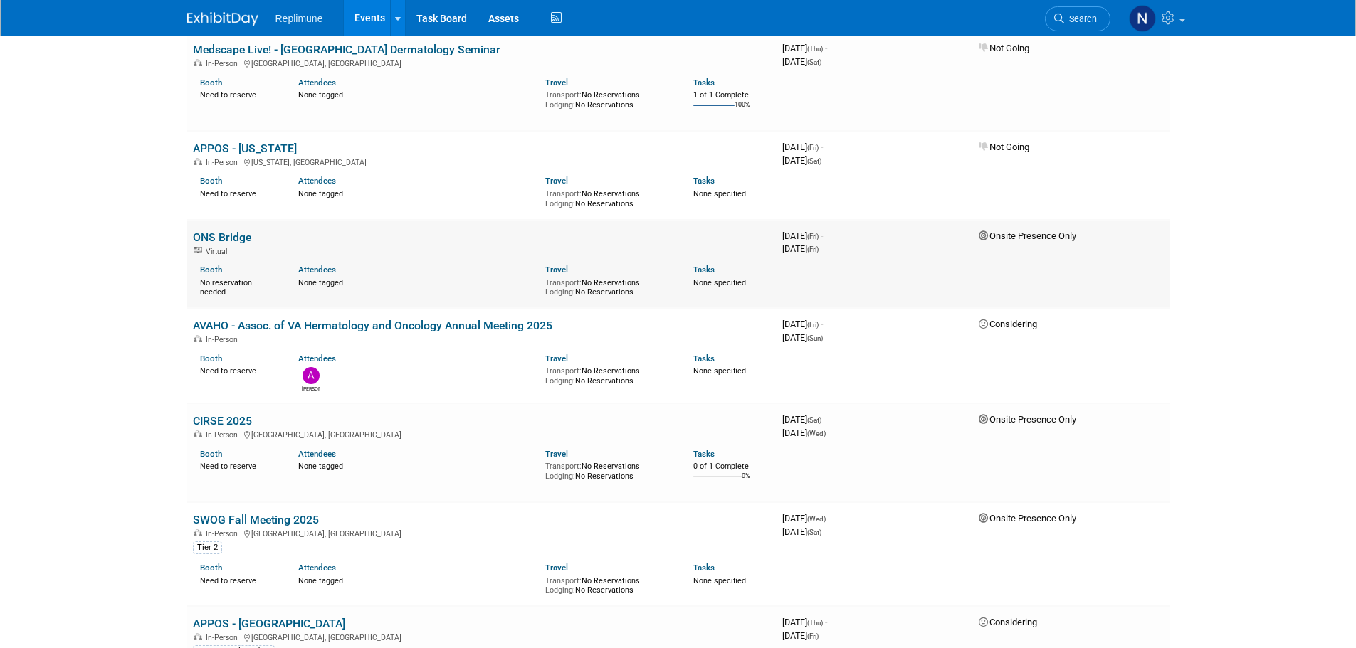
click at [231, 234] on link "ONS Bridge" at bounding box center [222, 238] width 58 height 14
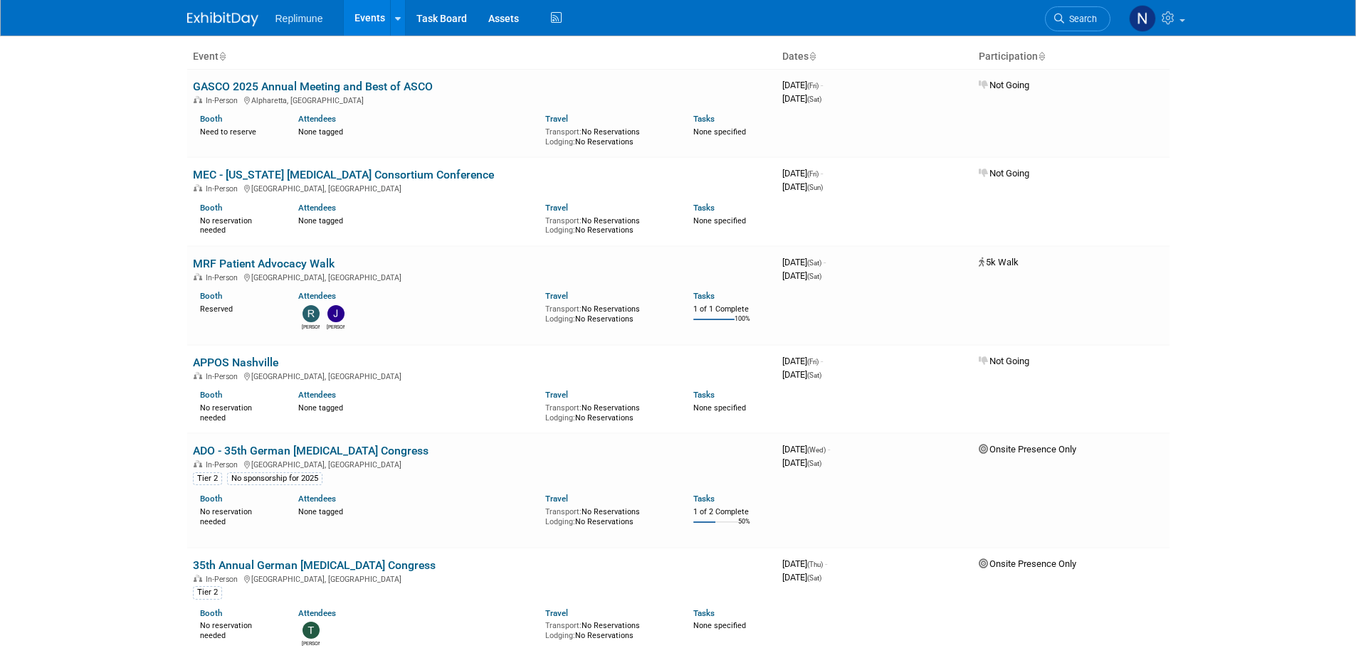
scroll to position [71, 0]
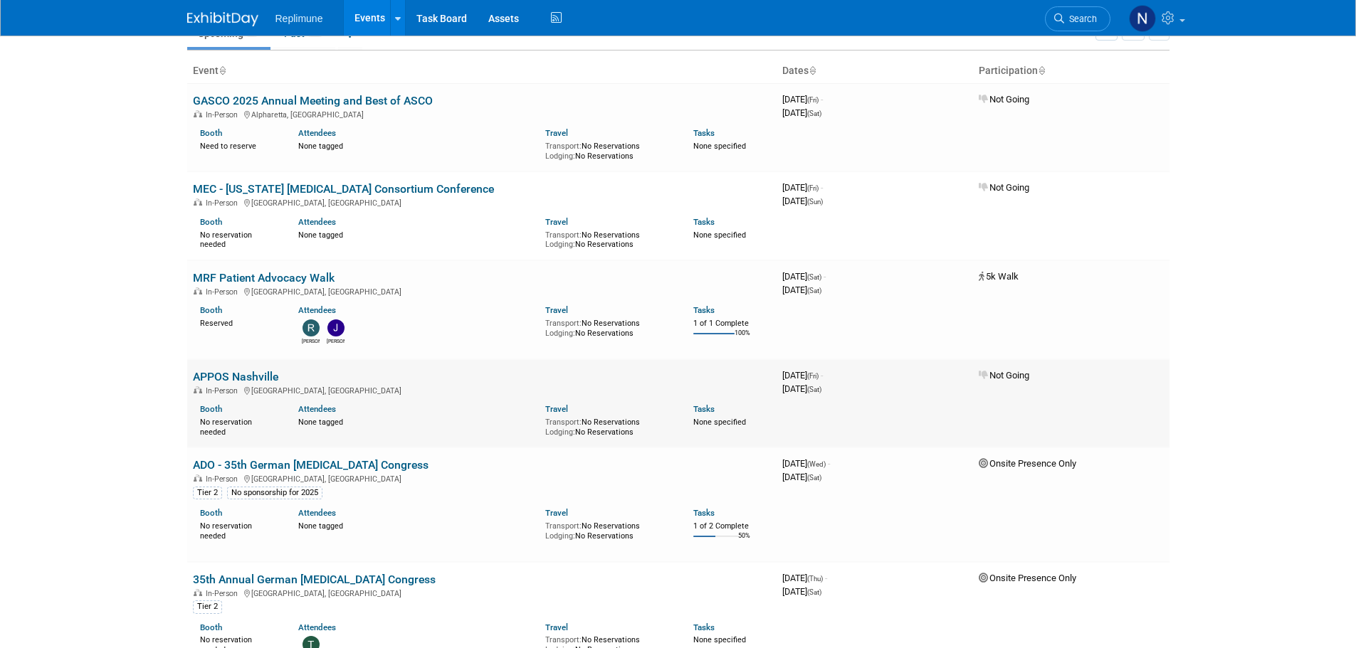
click at [248, 374] on link "APPOS Nashville" at bounding box center [235, 377] width 85 height 14
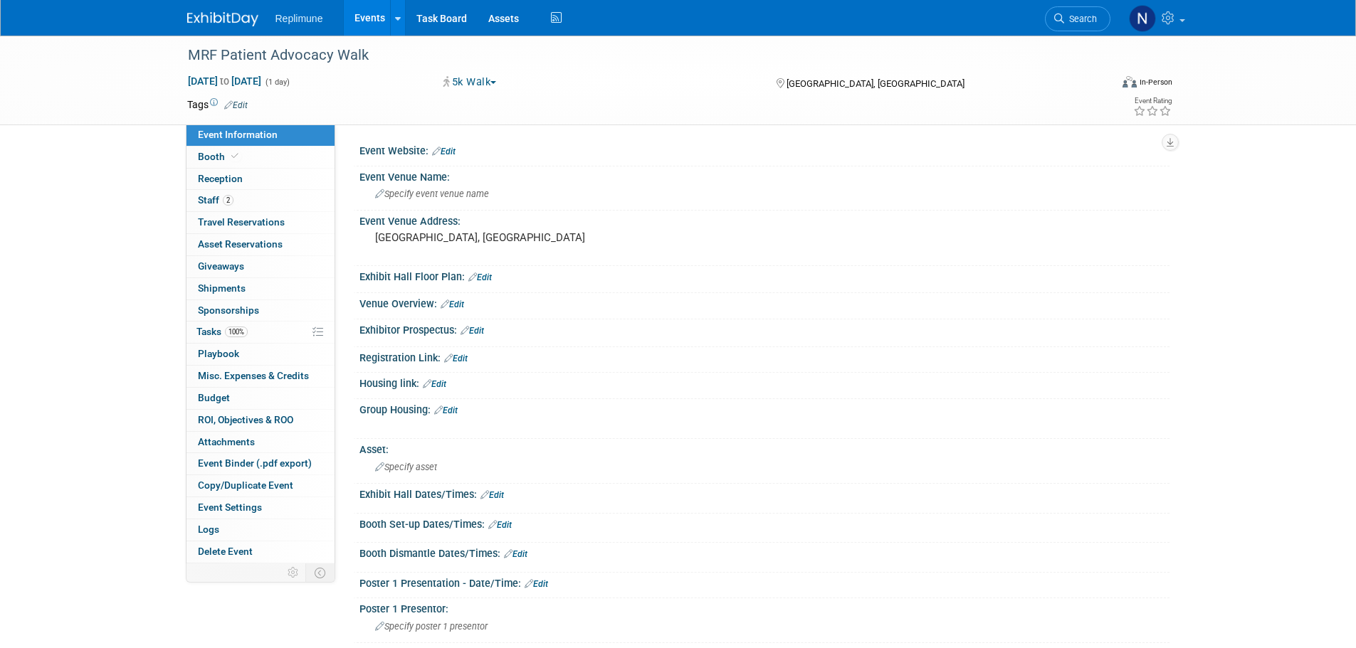
click at [486, 81] on button "5k Walk" at bounding box center [469, 82] width 63 height 15
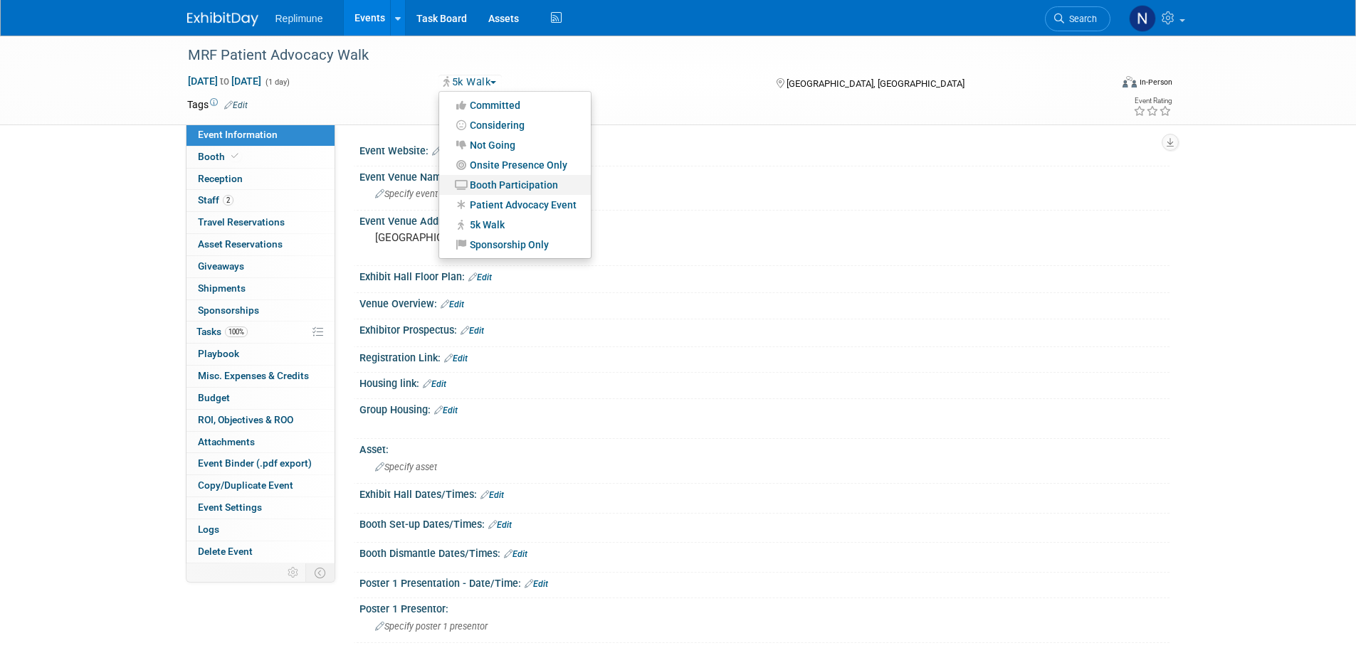
click at [495, 178] on link "Booth Participation" at bounding box center [515, 185] width 152 height 20
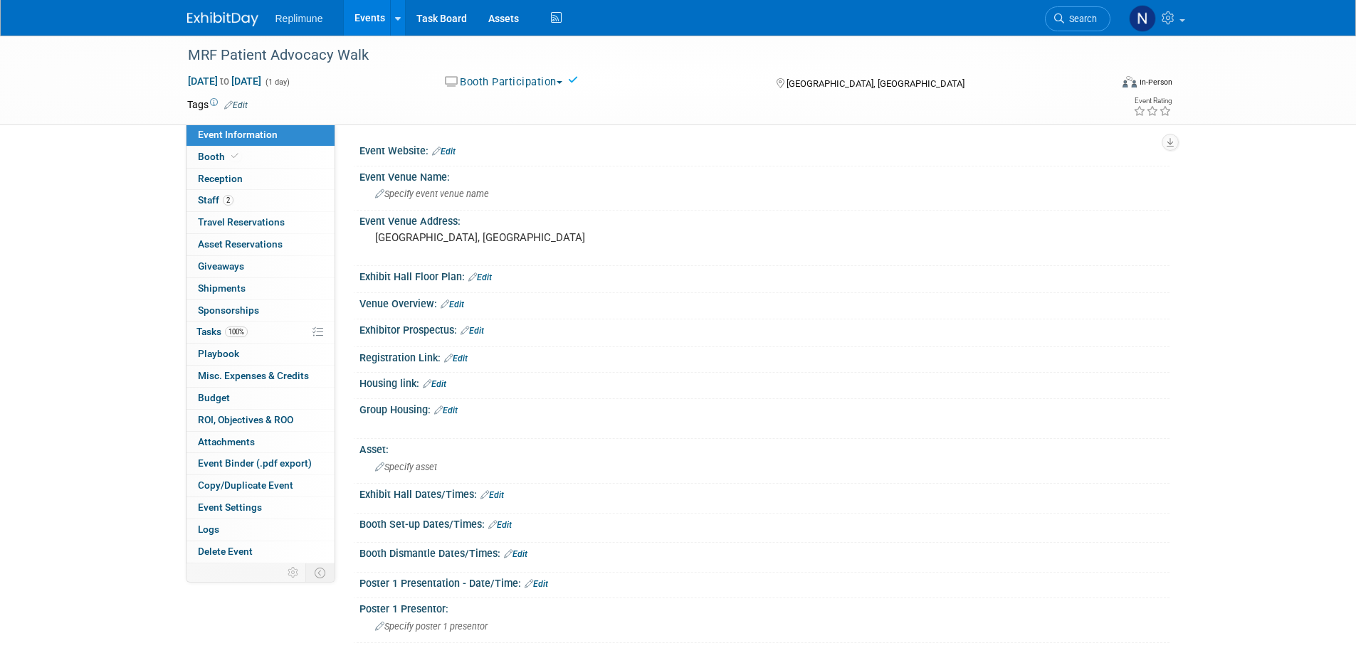
click at [245, 103] on link "Edit" at bounding box center [235, 105] width 23 height 10
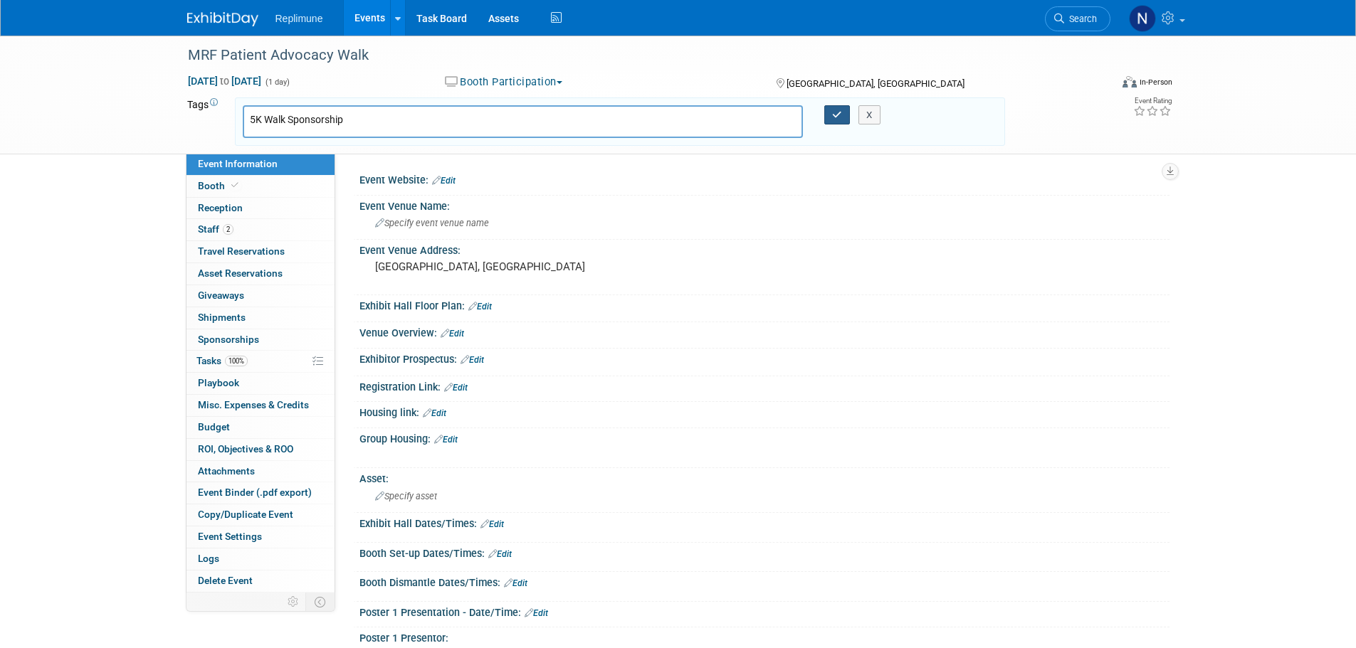
type input "5K Walk Sponsorship"
click at [836, 117] on icon "button" at bounding box center [837, 114] width 10 height 9
type input "5K Walk Sponsorship"
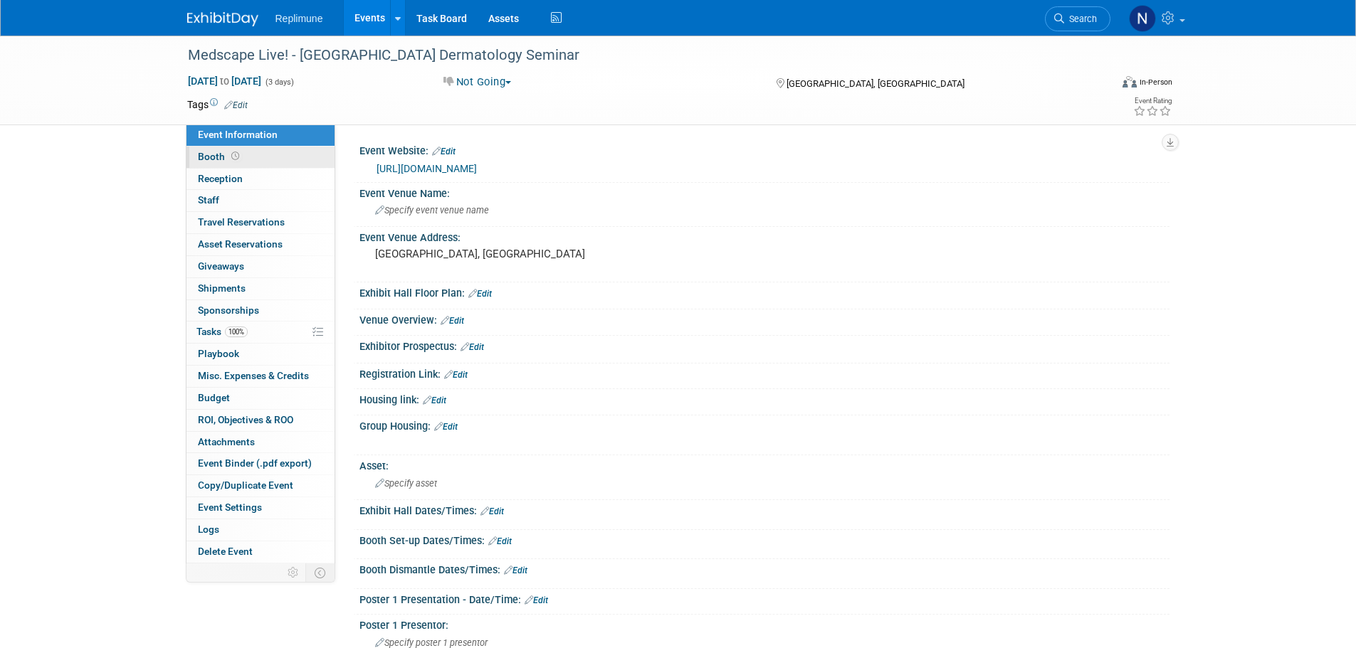
click at [226, 156] on span "Booth" at bounding box center [220, 156] width 44 height 11
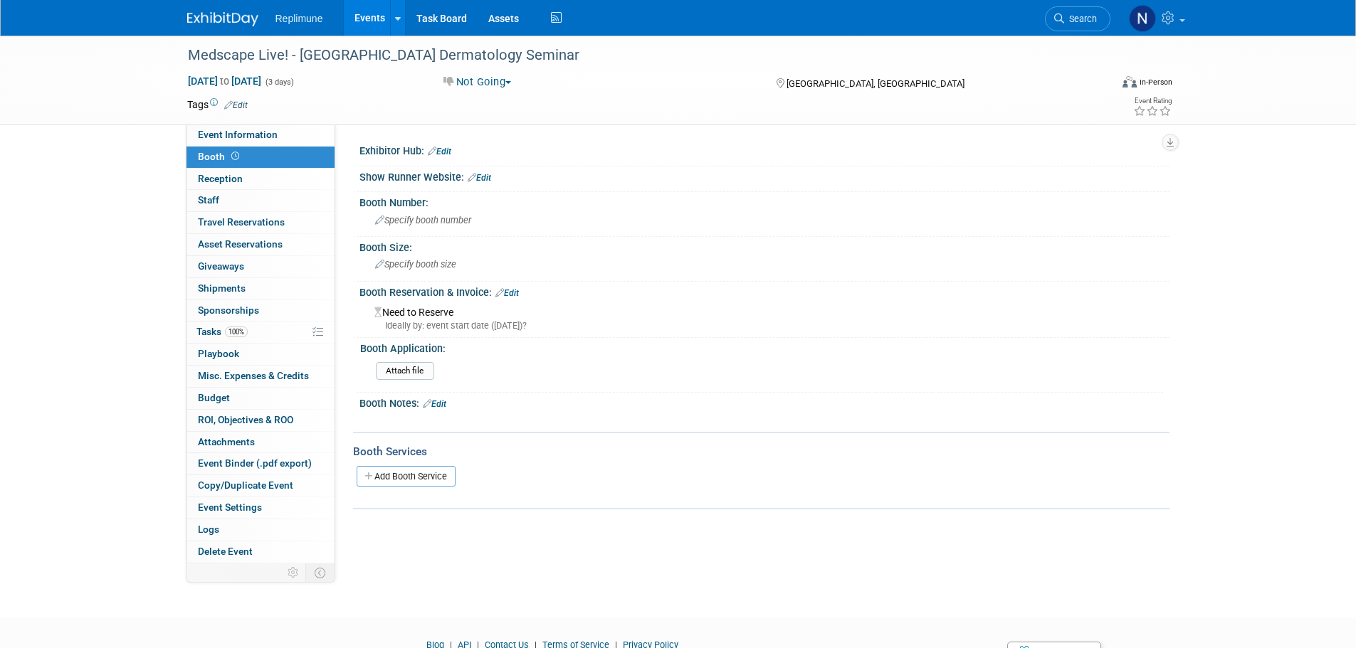
click at [516, 293] on link "Edit" at bounding box center [506, 293] width 23 height 10
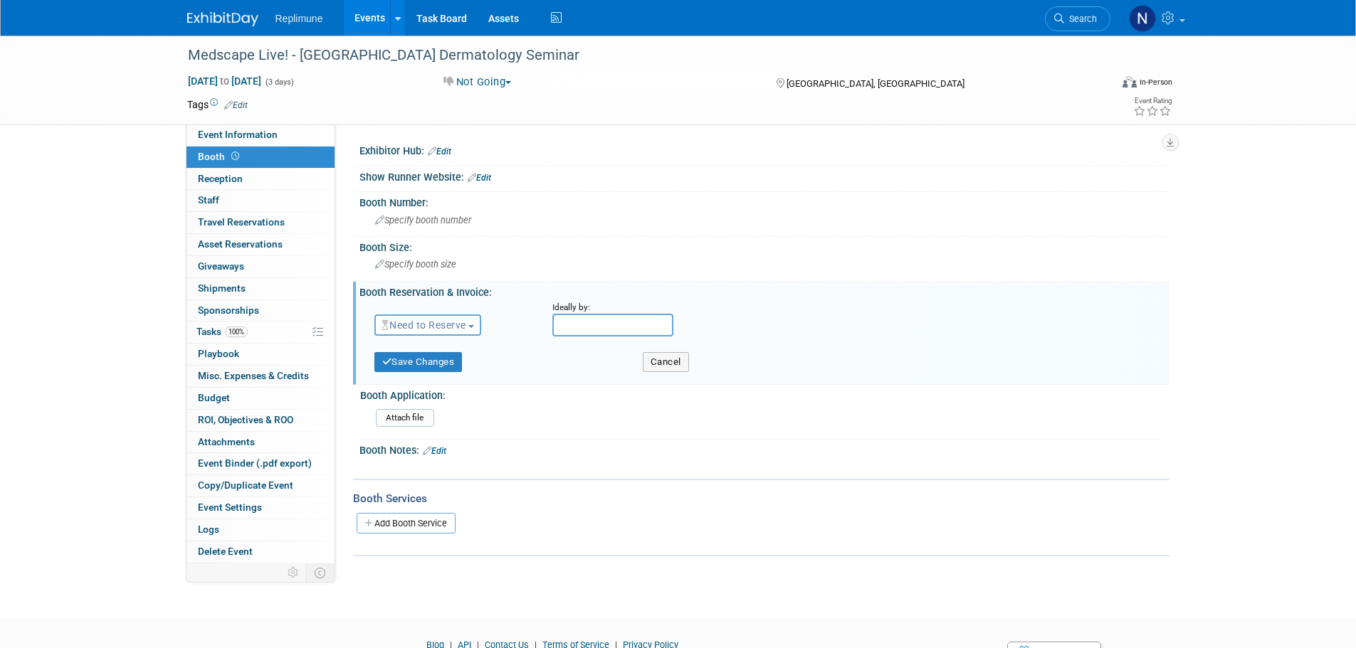
click at [463, 317] on button "Need to Reserve" at bounding box center [427, 325] width 107 height 21
click at [433, 391] on link "No Reservation Required" at bounding box center [451, 389] width 152 height 20
click at [452, 362] on button "Save Changes" at bounding box center [418, 362] width 88 height 20
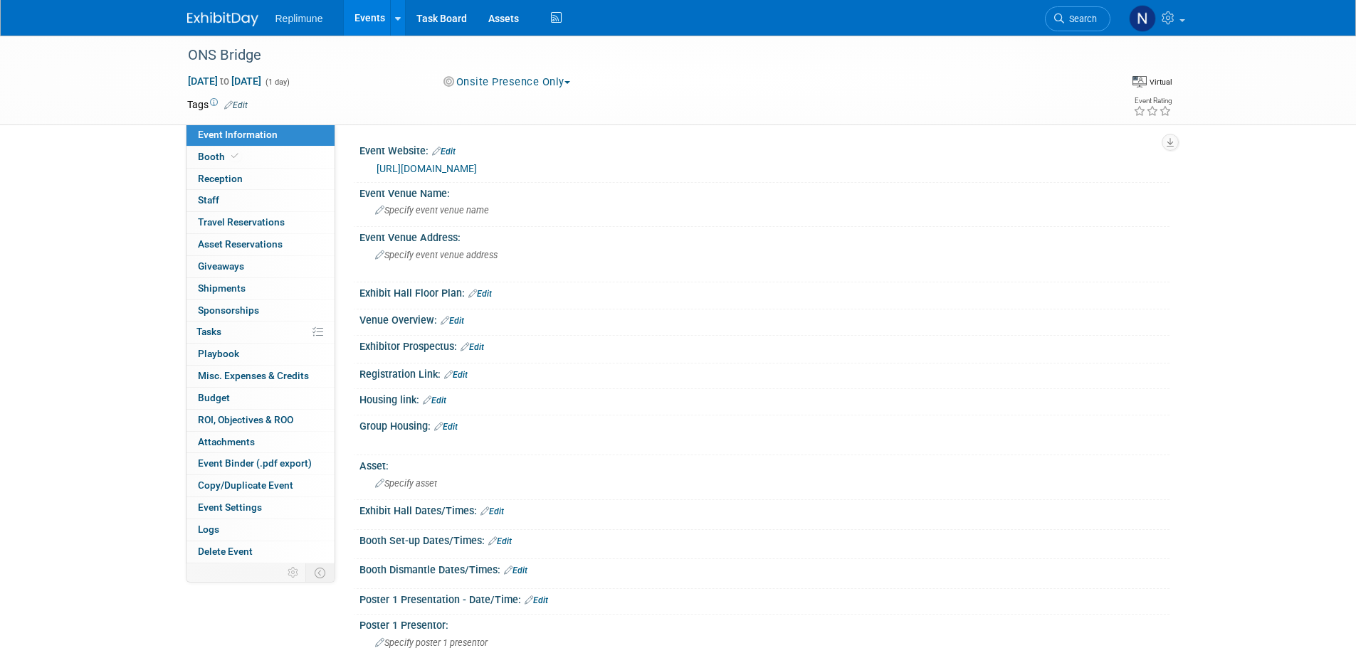
click at [502, 79] on button "Onsite Presence Only" at bounding box center [506, 82] width 137 height 15
click at [492, 81] on button "Not Going" at bounding box center [477, 82] width 78 height 15
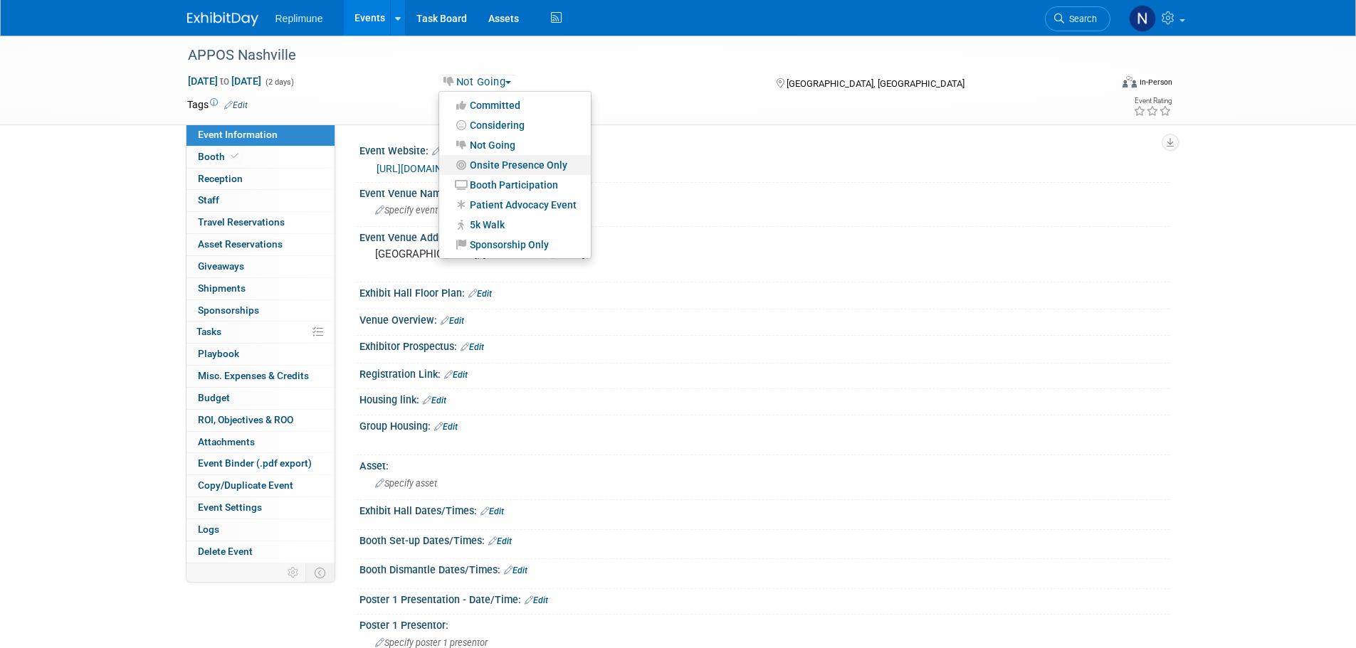
click at [498, 164] on link "Onsite Presence Only" at bounding box center [515, 165] width 152 height 20
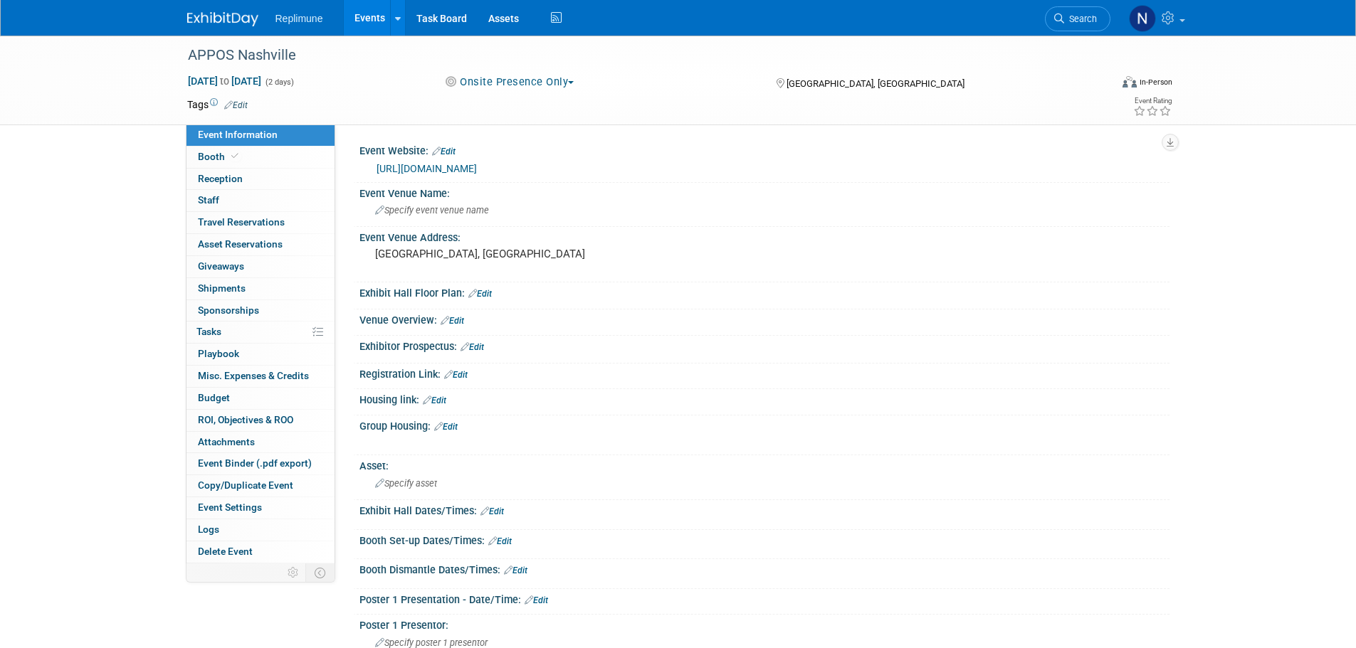
drag, startPoint x: 922, startPoint y: 300, endPoint x: 925, endPoint y: 293, distance: 7.7
click at [922, 299] on div at bounding box center [764, 302] width 810 height 6
click at [359, 13] on link "Events" at bounding box center [370, 18] width 52 height 36
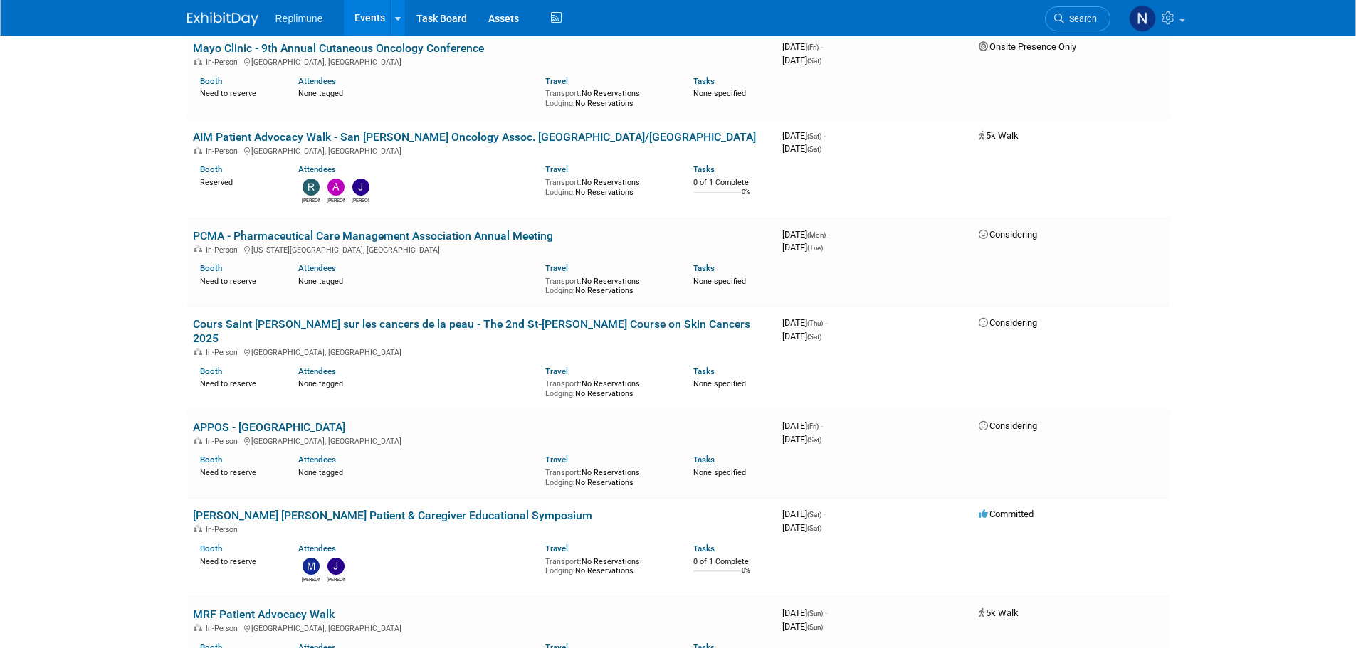
scroll to position [1779, 0]
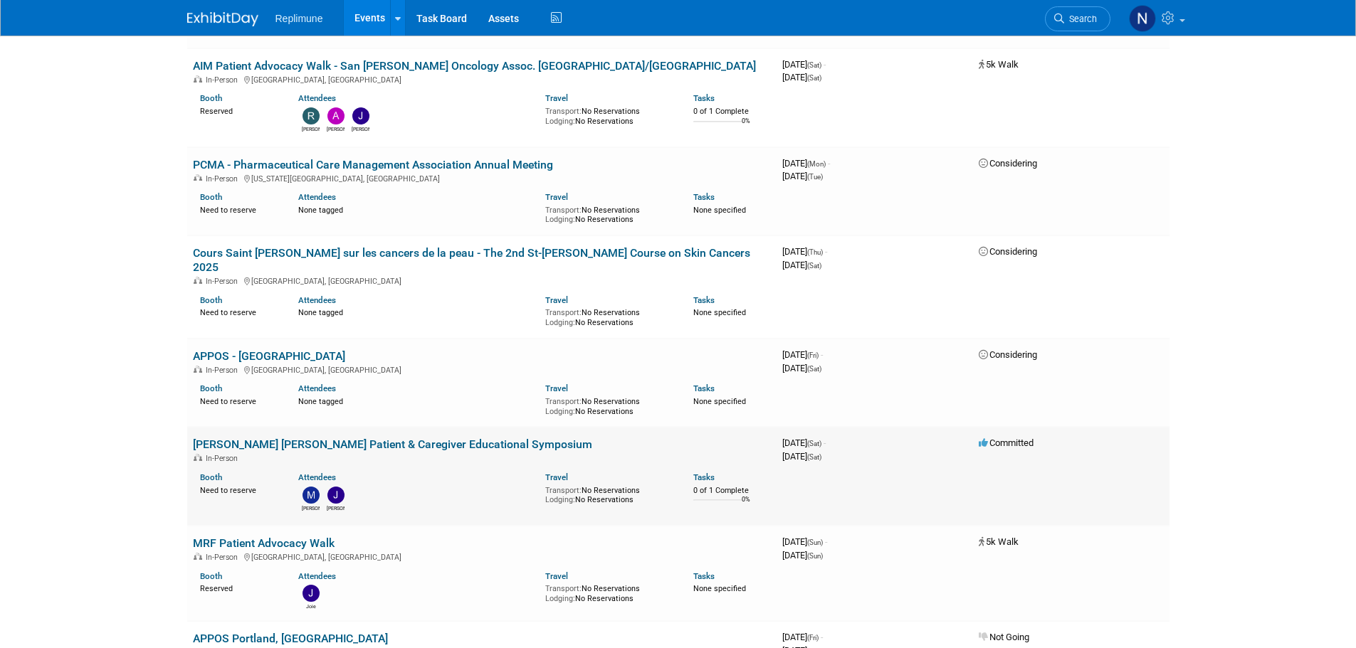
click at [214, 438] on link "[PERSON_NAME] [PERSON_NAME] Patient & Caregiver Educational Symposium" at bounding box center [392, 445] width 399 height 14
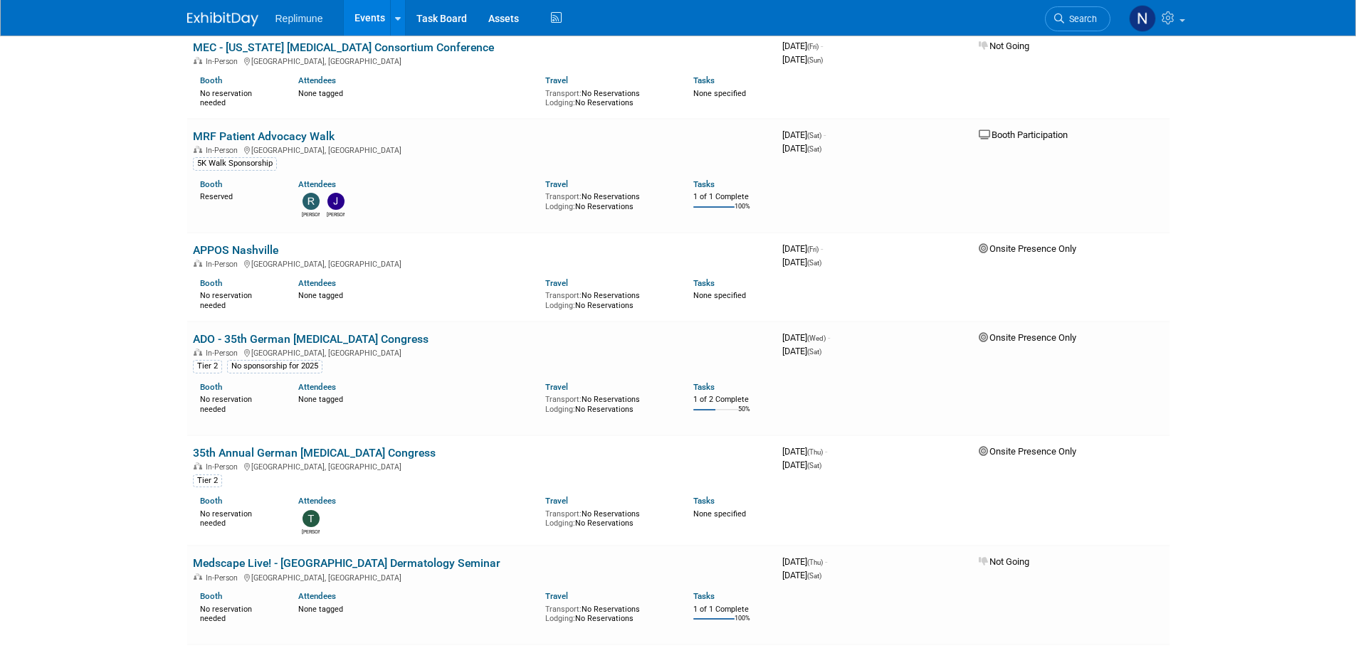
scroll to position [0, 0]
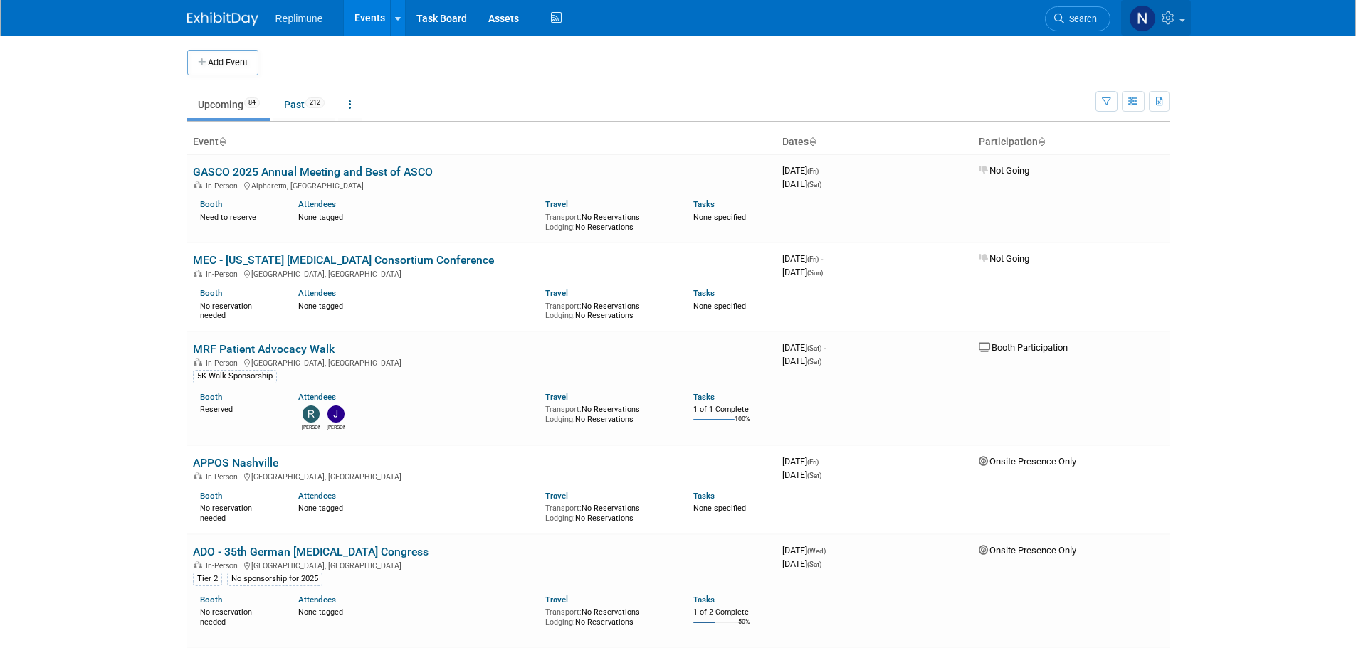
click at [1186, 17] on link at bounding box center [1156, 18] width 70 height 36
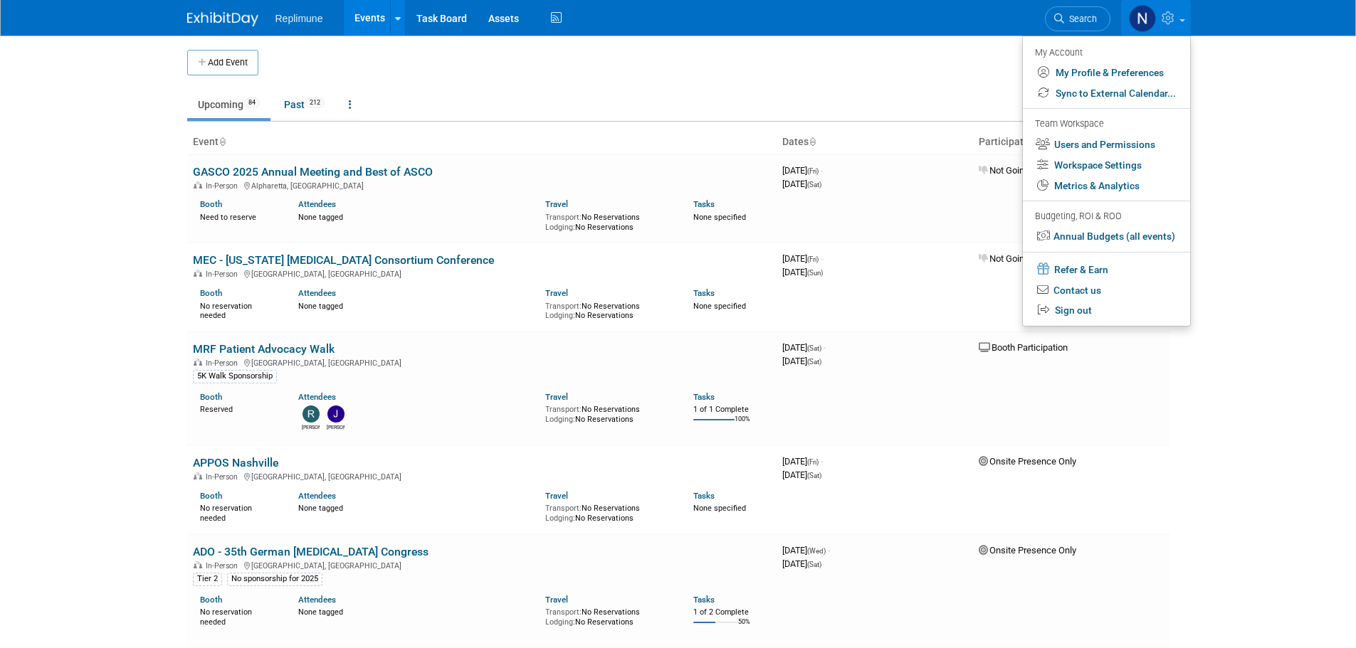
click at [1294, 220] on body "Replimune Events Add Event Bulk Upload Events Shareable Event Boards Recently V…" at bounding box center [678, 324] width 1356 height 648
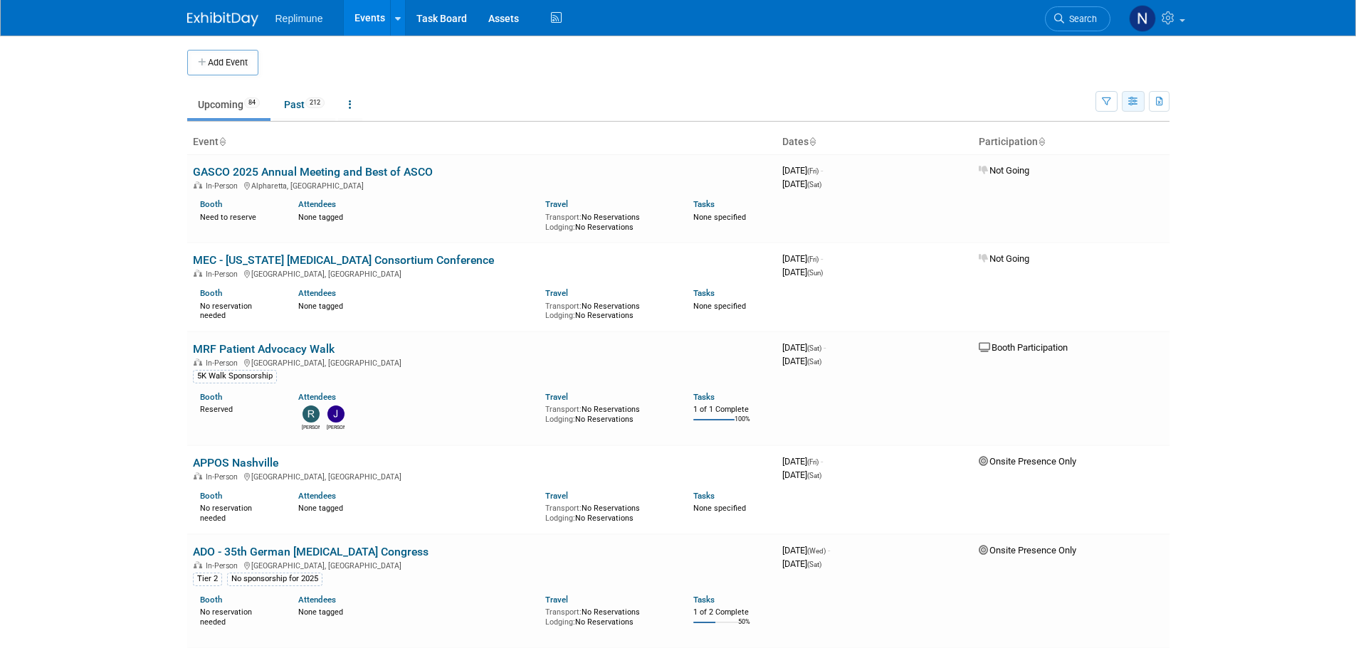
click at [1132, 100] on icon "button" at bounding box center [1133, 102] width 11 height 9
click at [1164, 101] on button "button" at bounding box center [1159, 101] width 21 height 21
click at [1057, 142] on link "Export Current View (84 Events)" at bounding box center [1081, 147] width 154 height 20
click at [1086, 17] on span "Search" at bounding box center [1080, 19] width 33 height 11
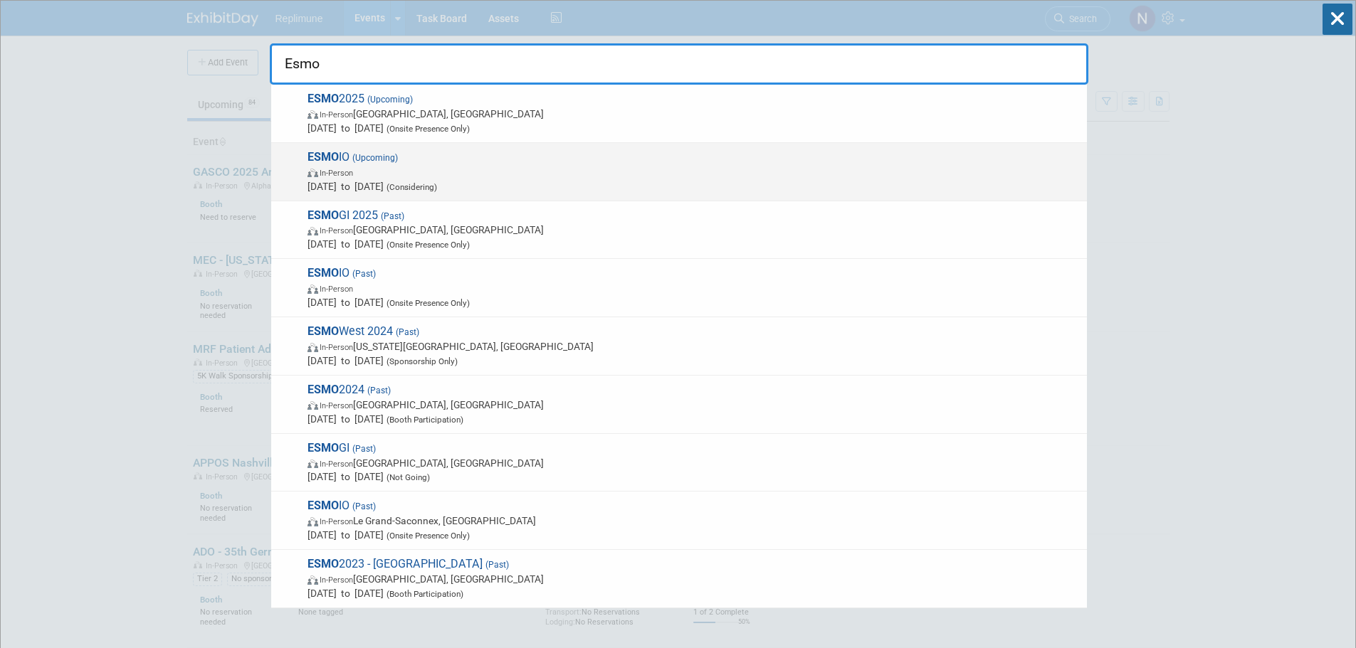
type input "Esmo"
click at [323, 169] on span "In-Person" at bounding box center [336, 173] width 33 height 9
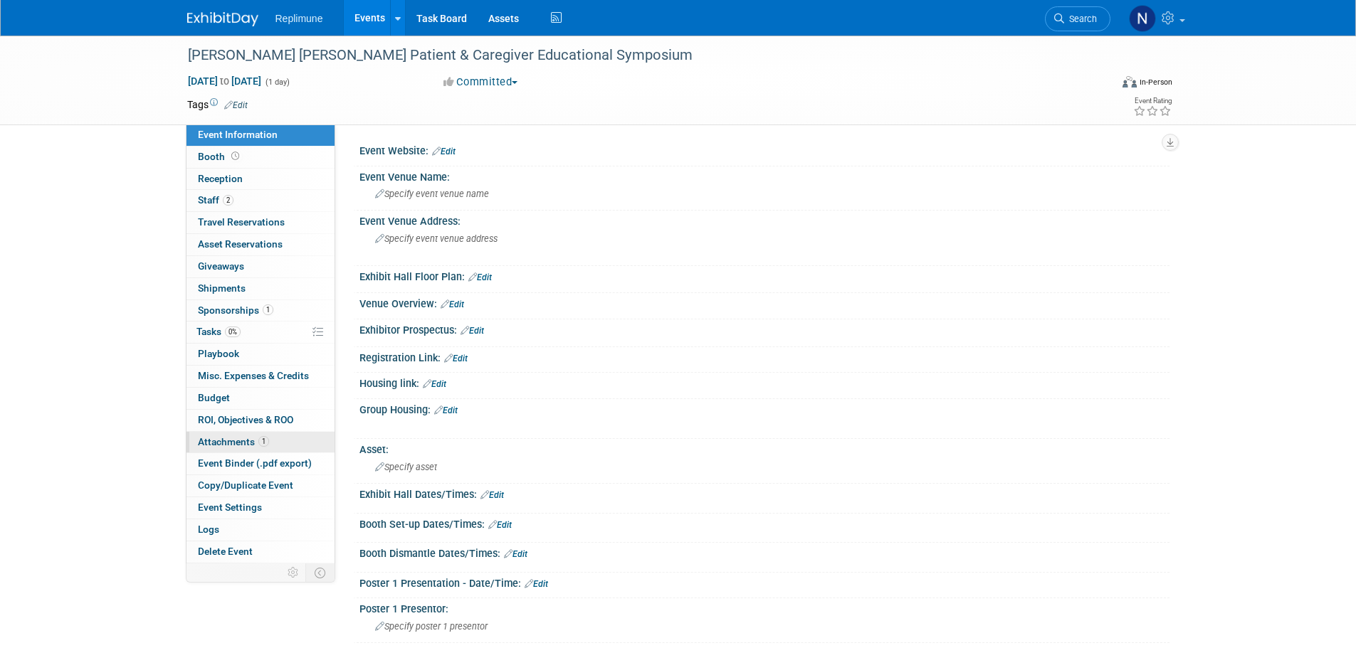
click at [234, 438] on span "Attachments 1" at bounding box center [233, 441] width 71 height 11
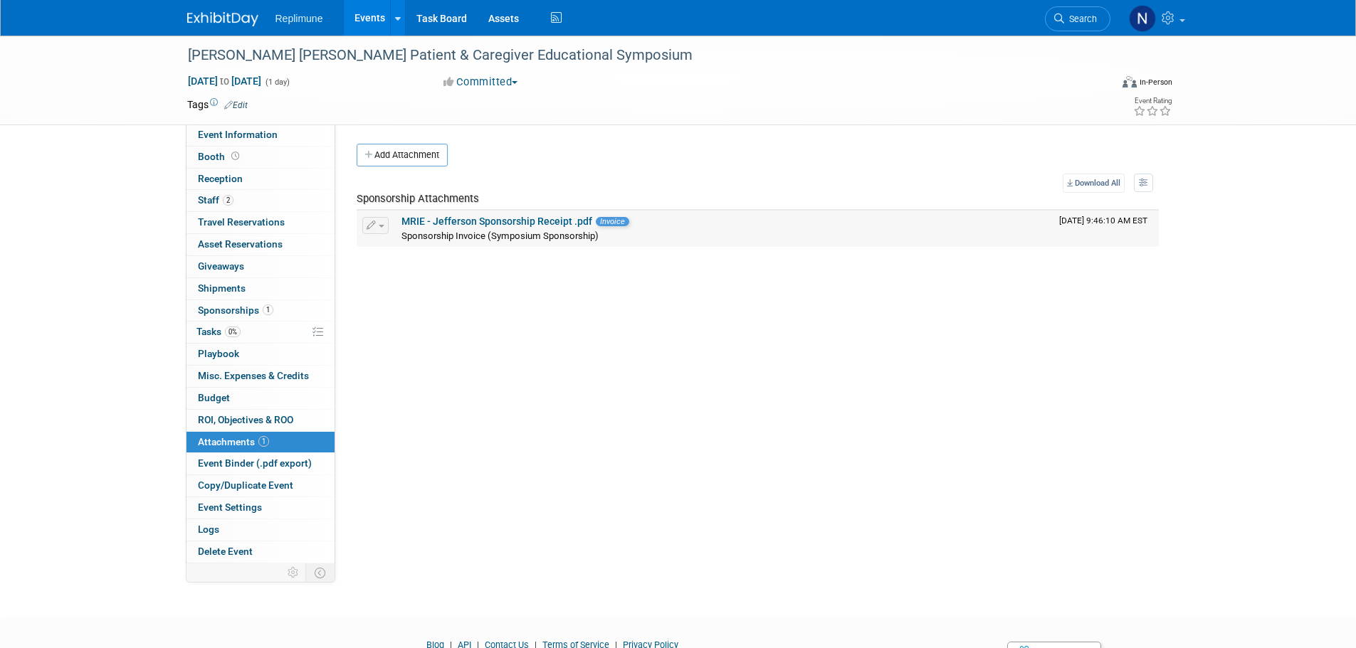
click at [564, 220] on link "MRIE - Jefferson Sponsorship Receipt .pdf" at bounding box center [496, 221] width 191 height 11
click at [219, 313] on span "Sponsorships 1" at bounding box center [235, 310] width 75 height 11
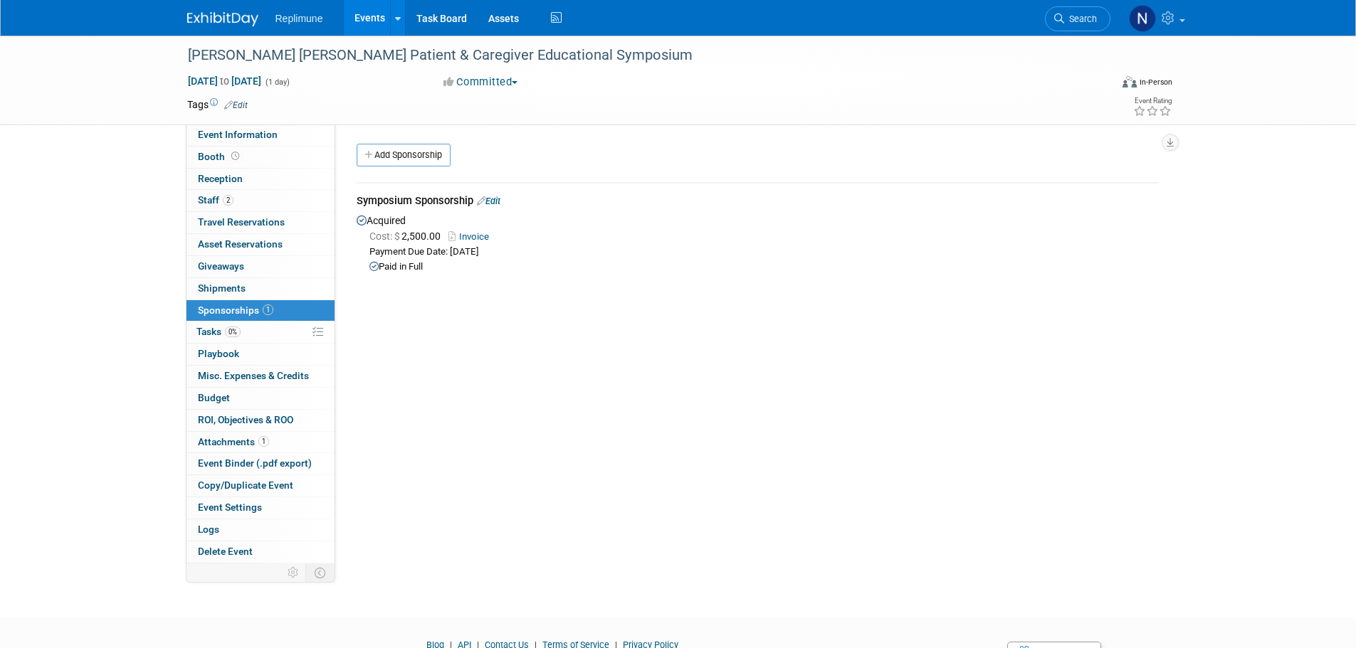
click at [424, 204] on div "Symposium Sponsorship Edit" at bounding box center [758, 203] width 802 height 18
click at [201, 199] on span "Staff 2" at bounding box center [216, 199] width 36 height 11
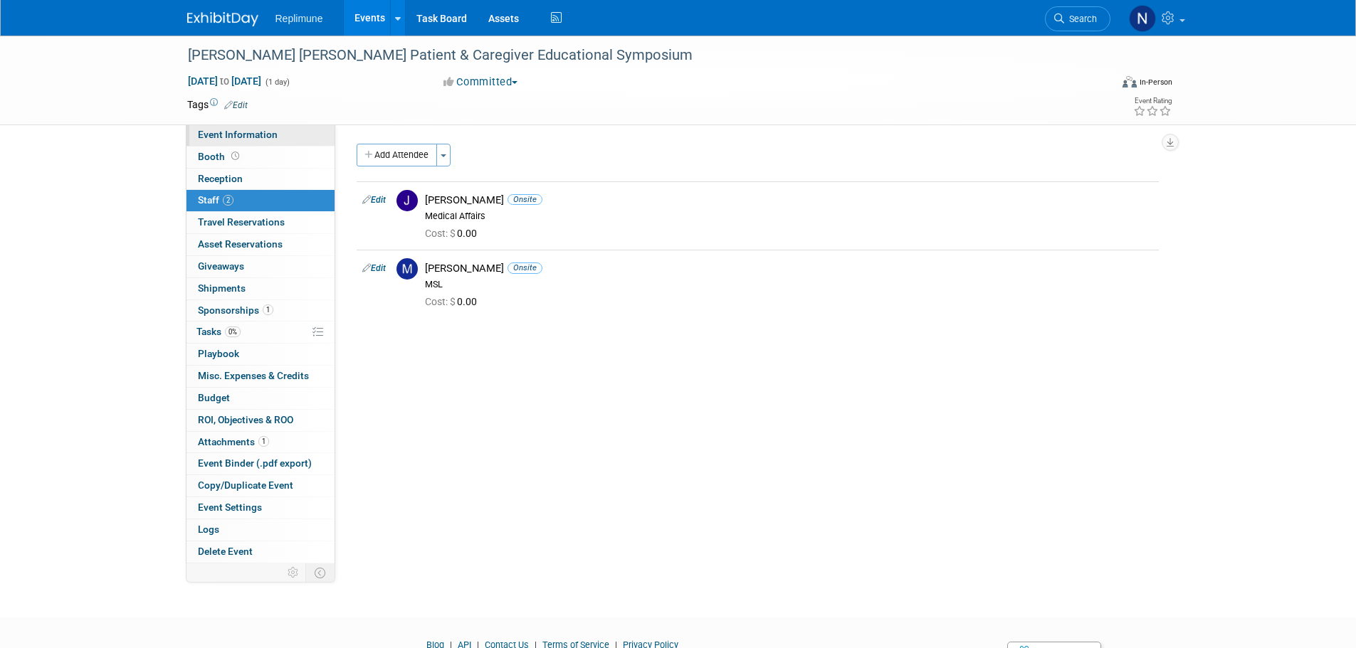
click at [253, 130] on span "Event Information" at bounding box center [238, 134] width 80 height 11
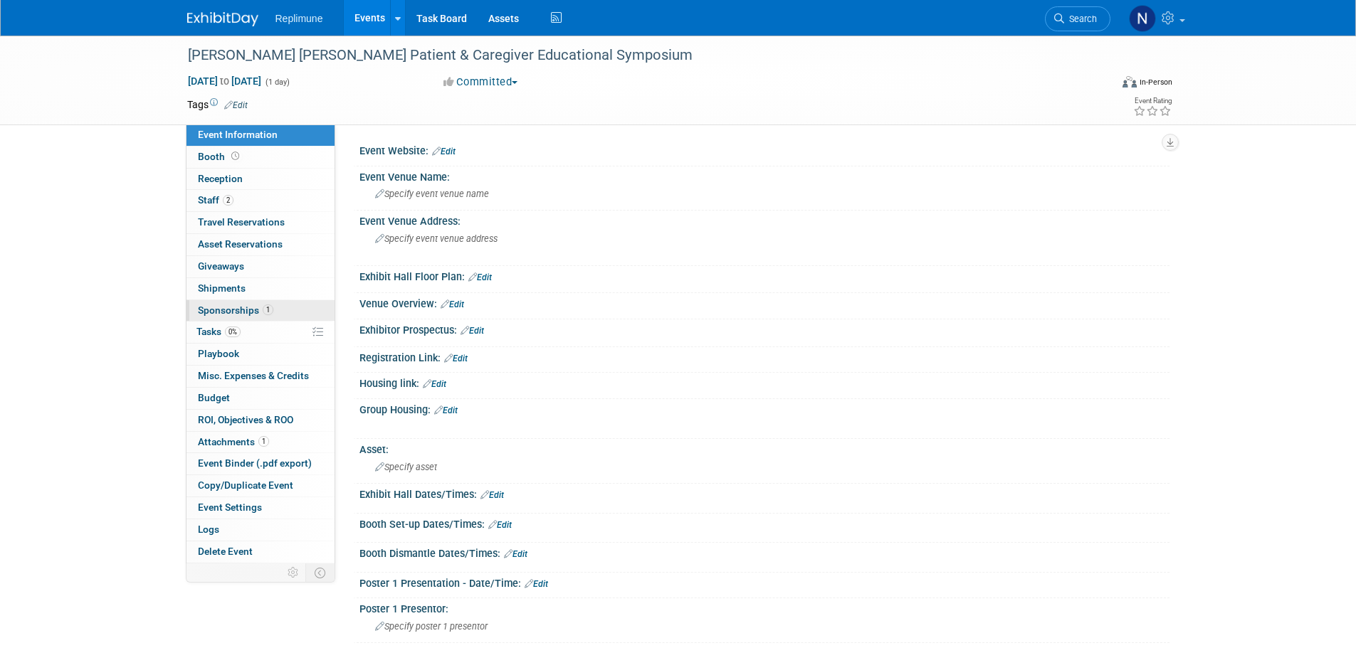
click at [235, 310] on span "Sponsorships 1" at bounding box center [235, 310] width 75 height 11
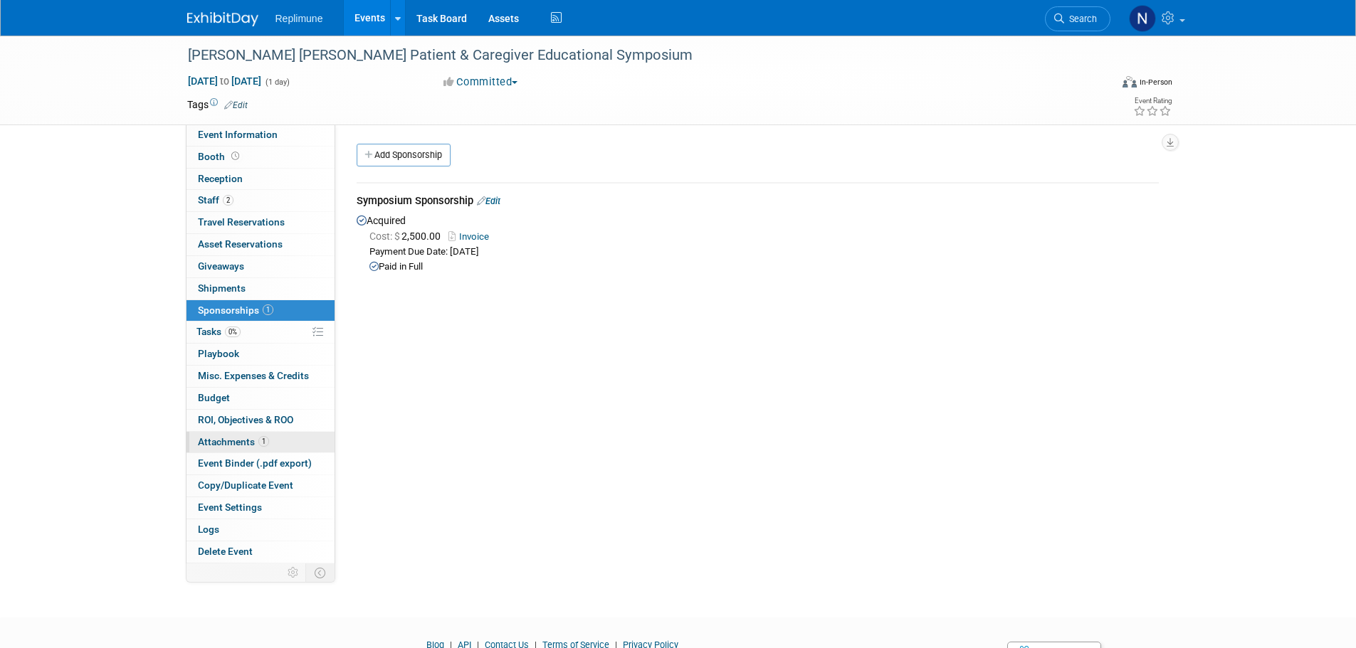
click at [213, 441] on span "Attachments 1" at bounding box center [233, 441] width 71 height 11
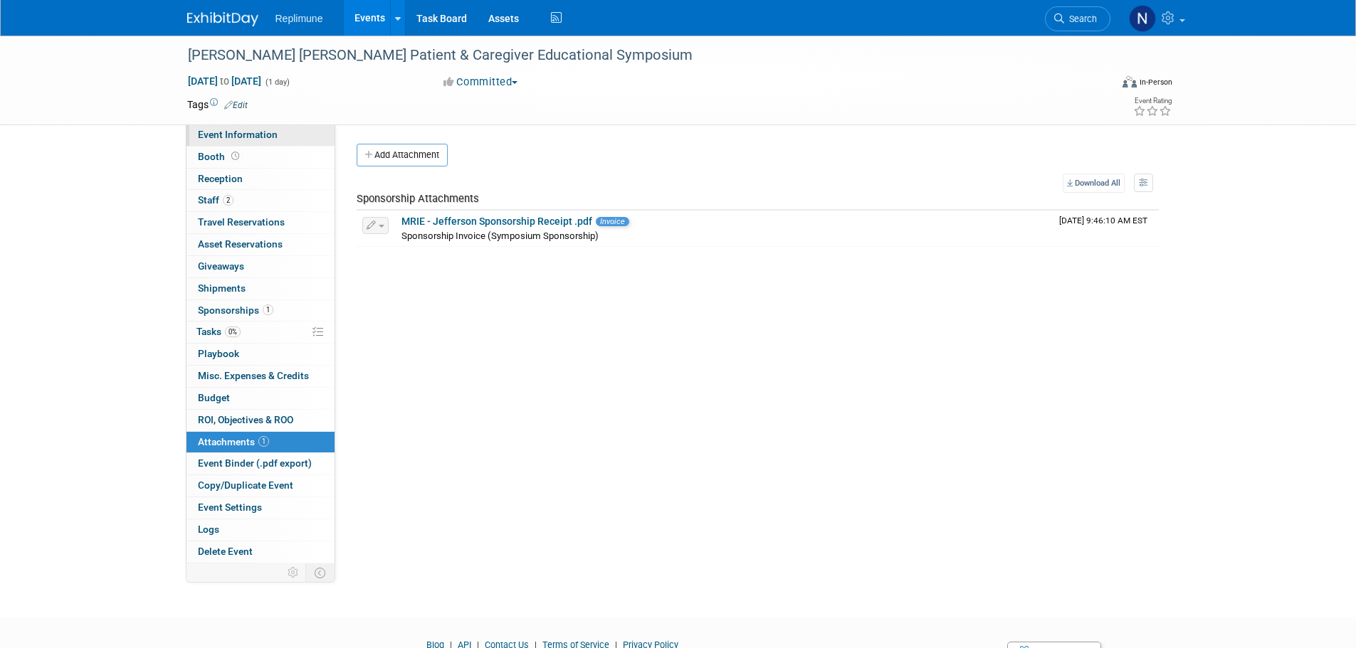
click at [234, 133] on span "Event Information" at bounding box center [238, 134] width 80 height 11
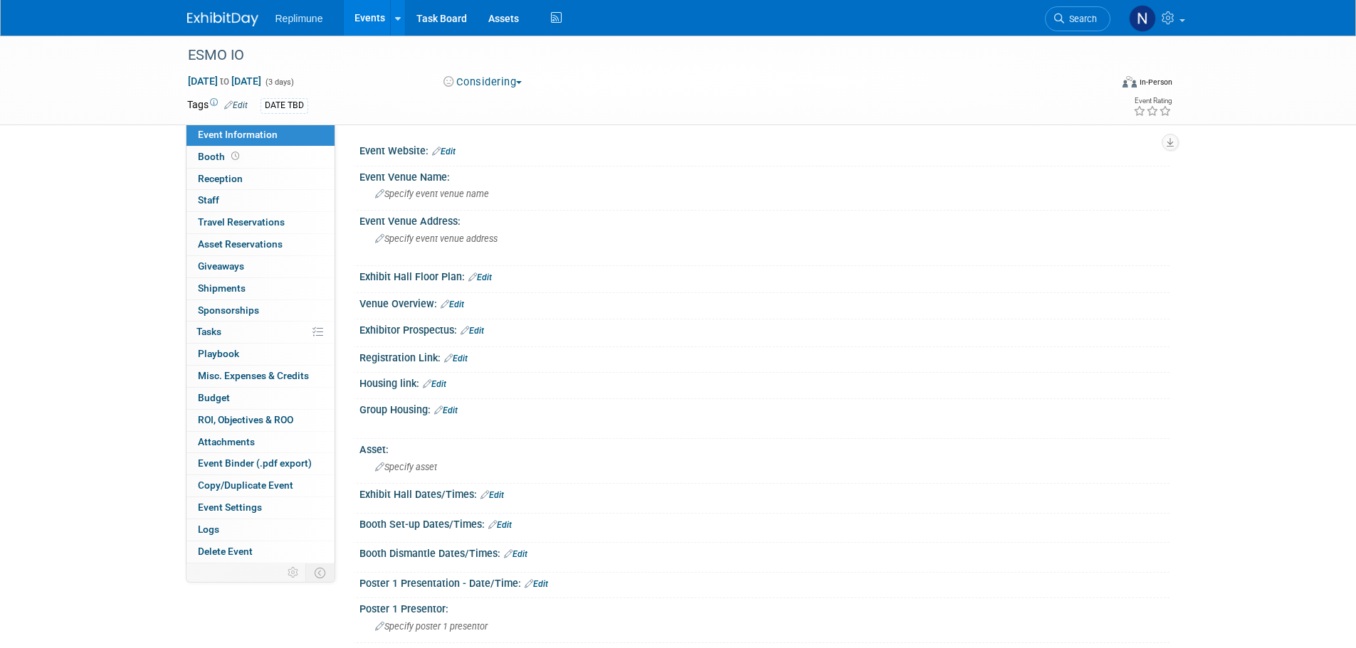
click at [275, 103] on div "DATE TBD" at bounding box center [284, 105] width 48 height 15
click at [241, 104] on link "Edit" at bounding box center [235, 105] width 23 height 10
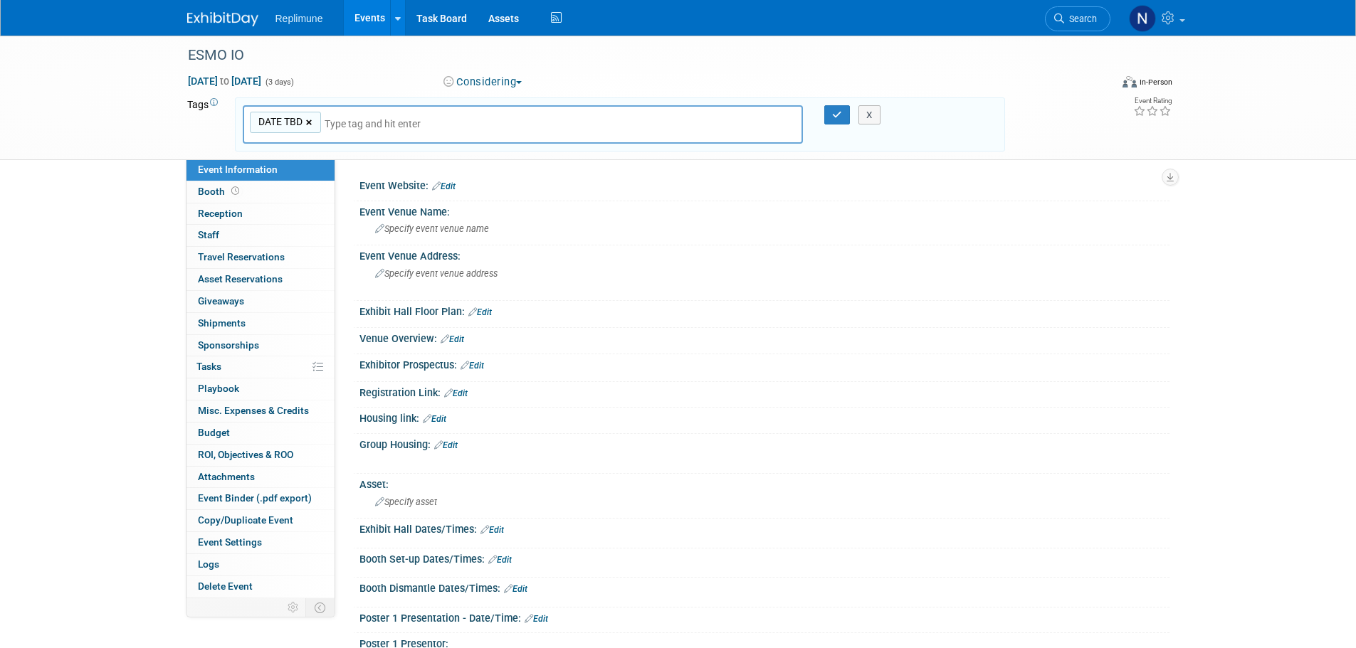
click at [307, 119] on link "×" at bounding box center [310, 123] width 9 height 16
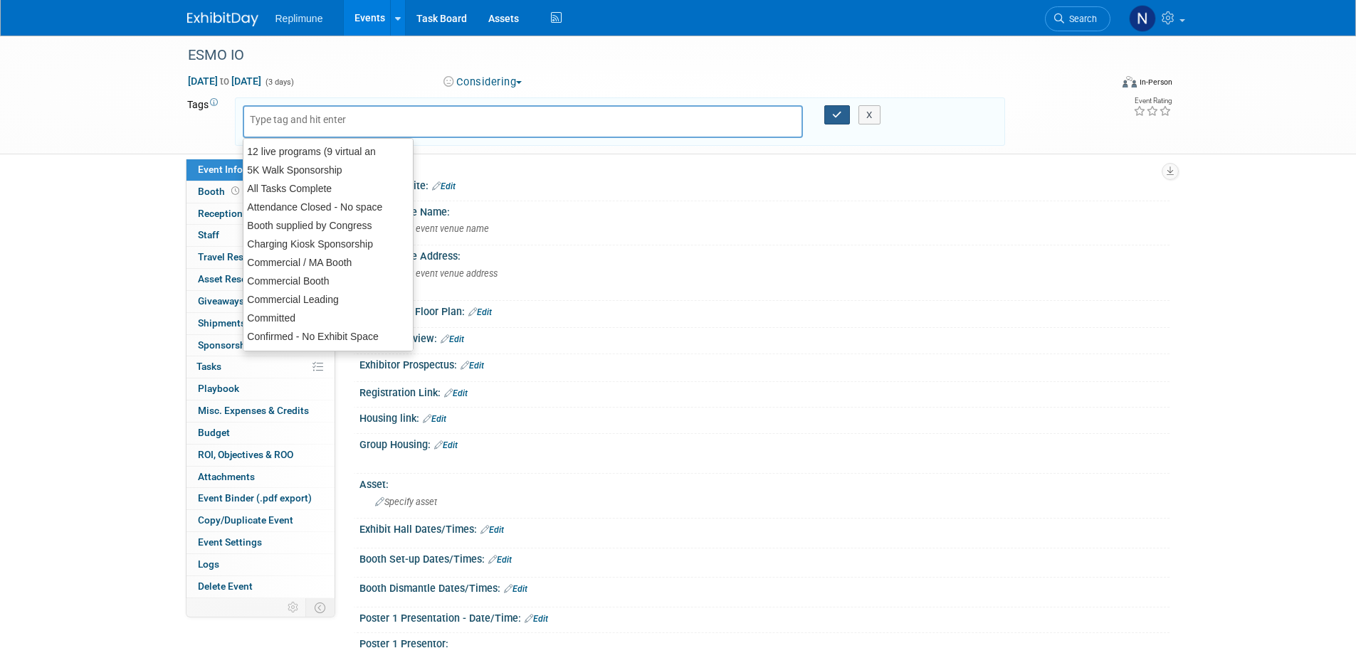
click at [833, 112] on icon "button" at bounding box center [837, 114] width 10 height 9
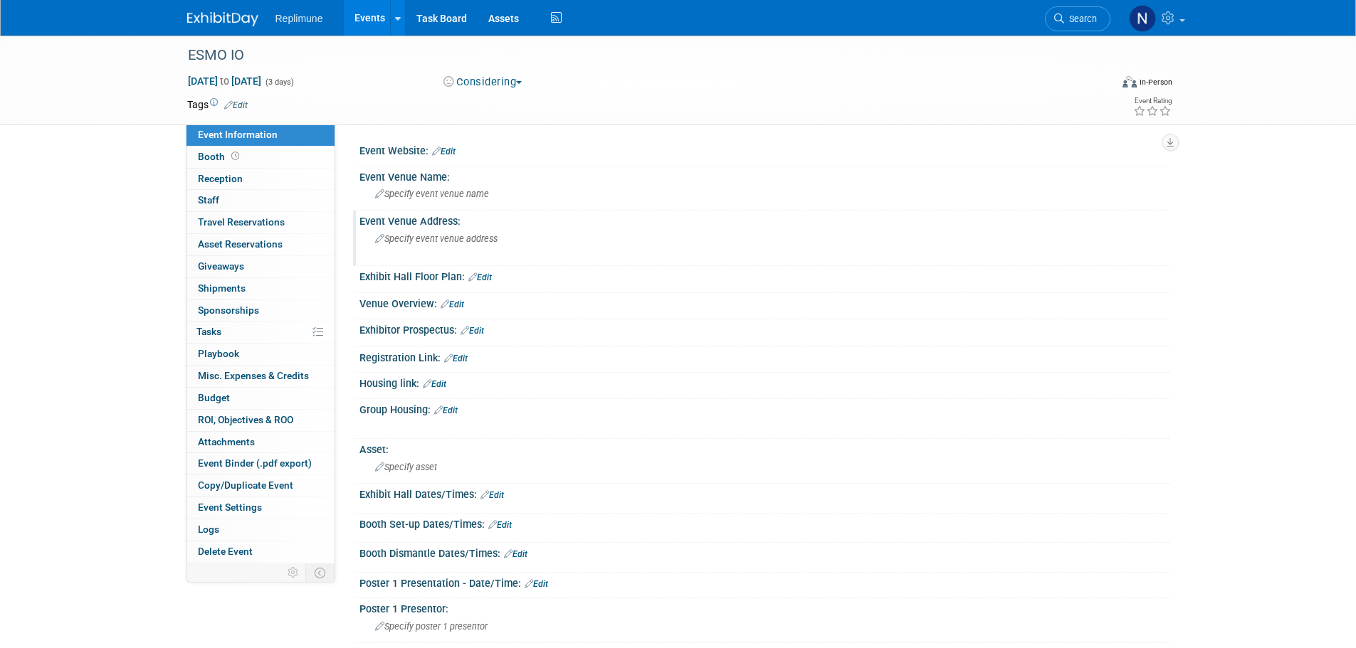
click at [454, 236] on span "Specify event venue address" at bounding box center [436, 238] width 122 height 11
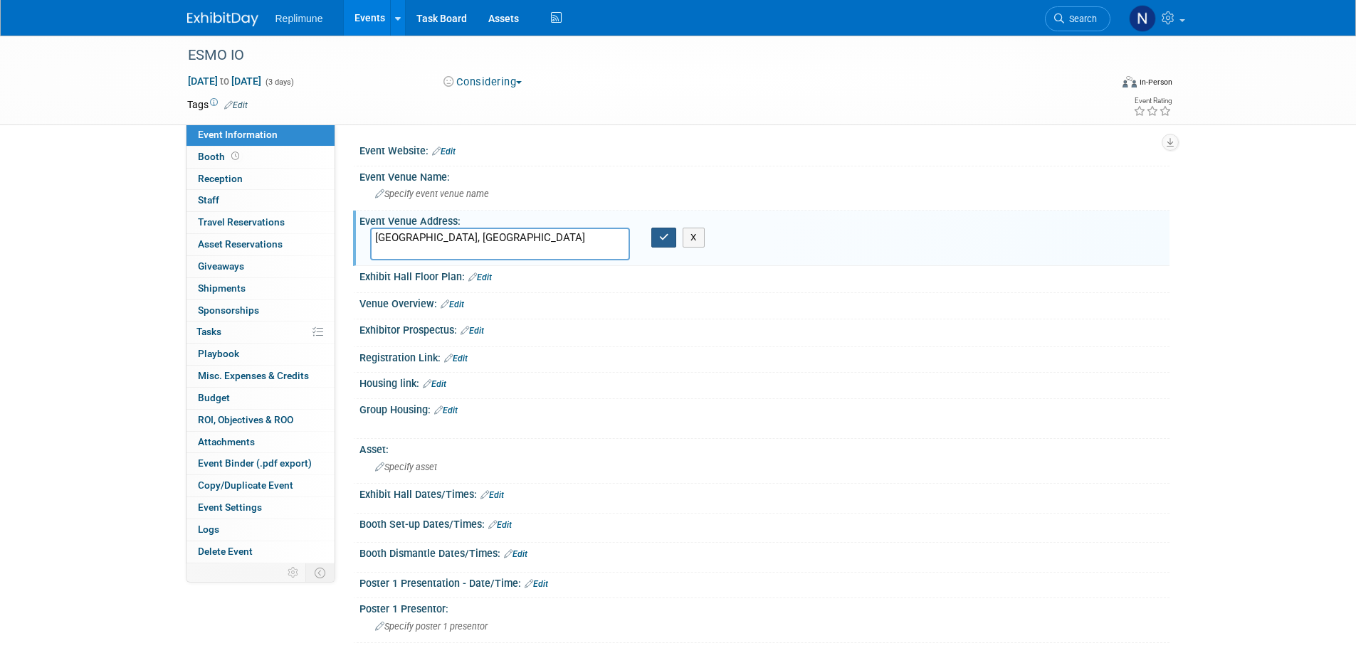
type textarea "London, UK"
click at [659, 238] on icon "button" at bounding box center [664, 237] width 10 height 9
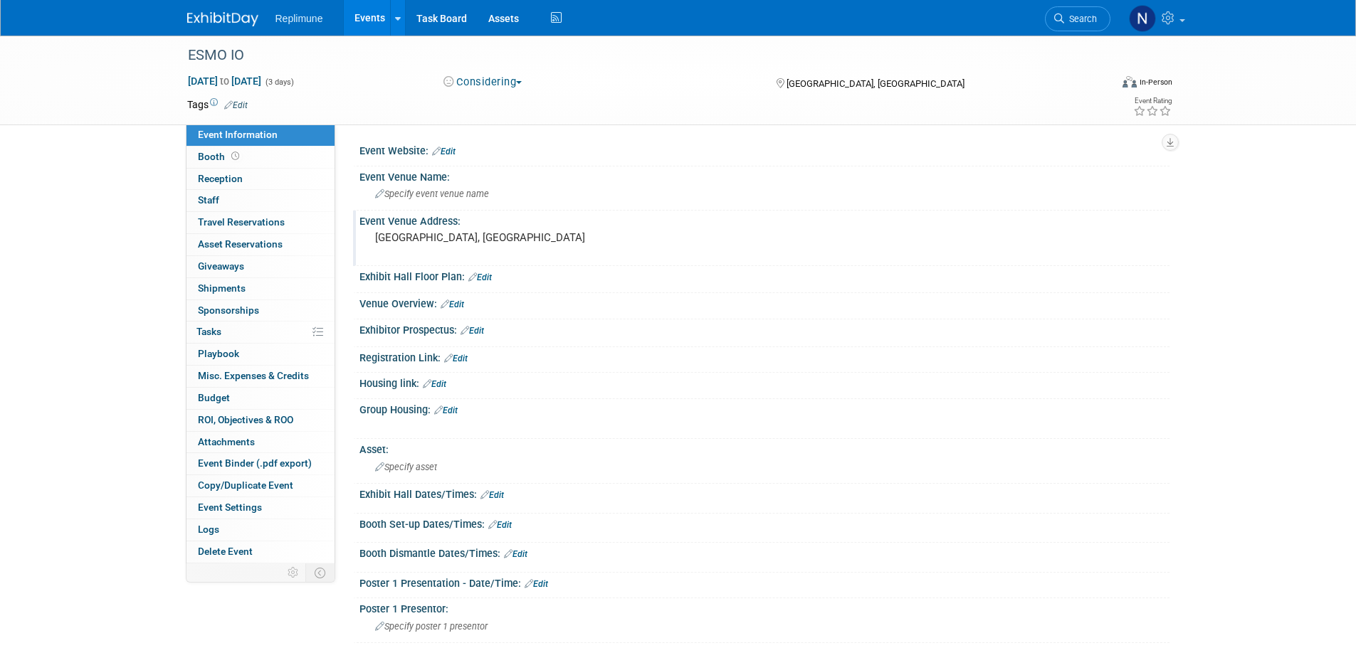
click at [460, 149] on div "Event Website: Edit" at bounding box center [764, 149] width 810 height 19
click at [447, 148] on link "Edit" at bounding box center [443, 152] width 23 height 10
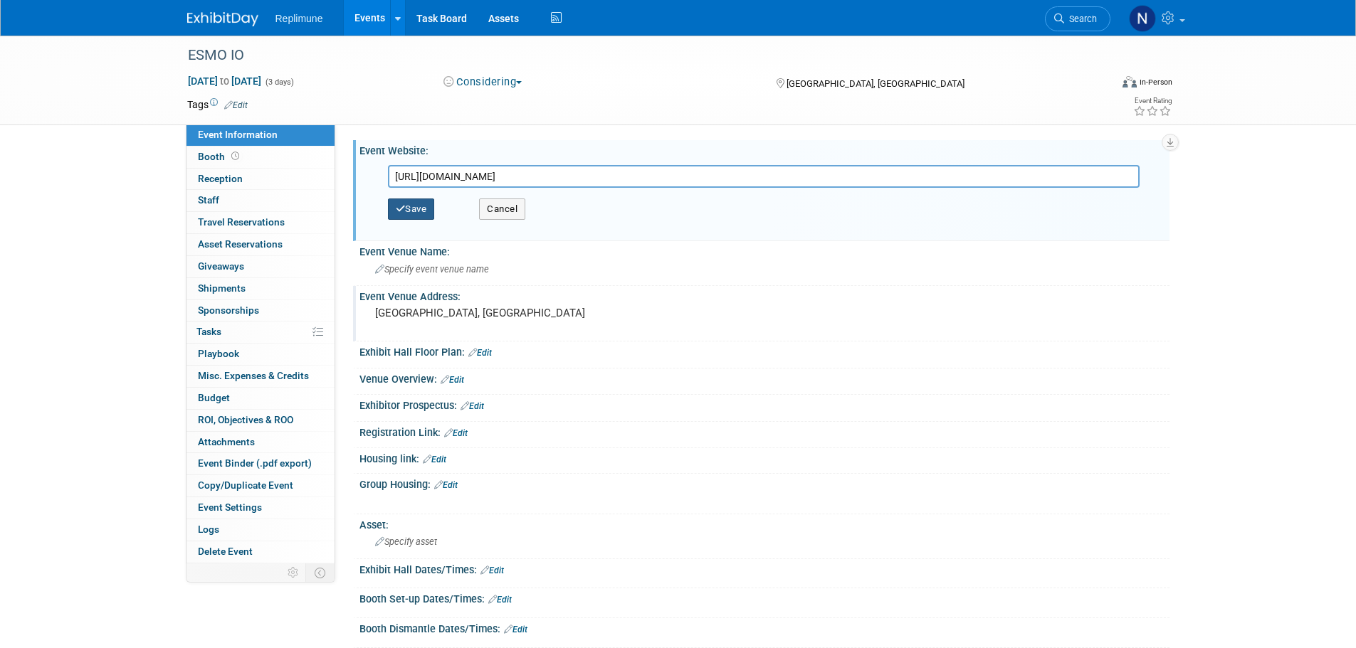
type input "https://www.esmo.org/meeting-calendar/esmo-immuno-oncology-congress-2025"
click at [402, 204] on icon "button" at bounding box center [401, 208] width 10 height 9
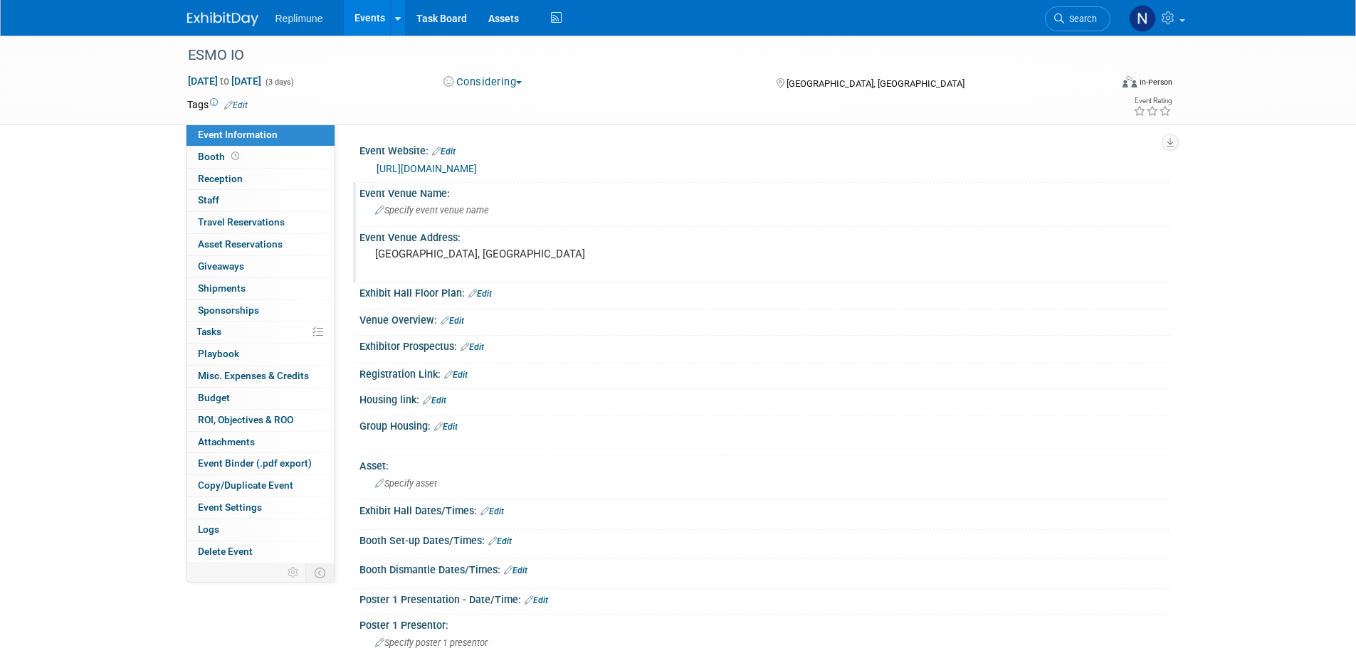
click at [448, 209] on span "Specify event venue name" at bounding box center [432, 210] width 114 height 11
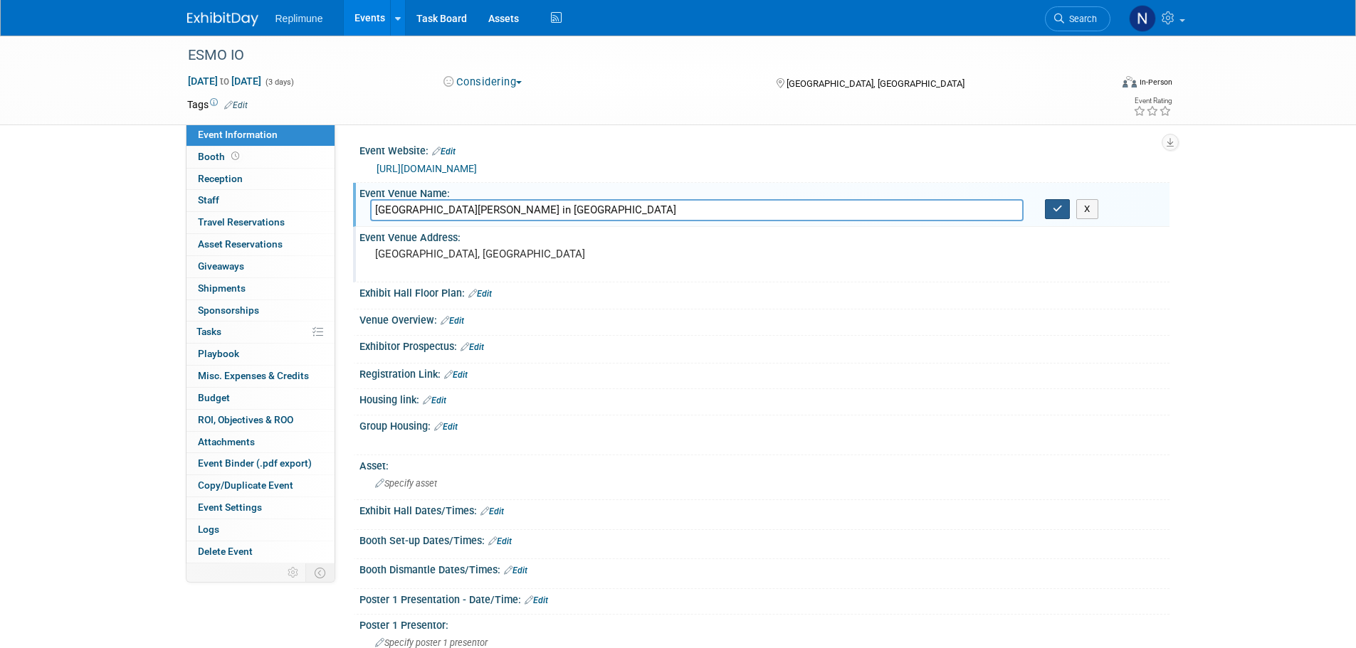
type input "Queen Elizabeth II Centre in London"
click at [1061, 215] on button "button" at bounding box center [1058, 209] width 26 height 20
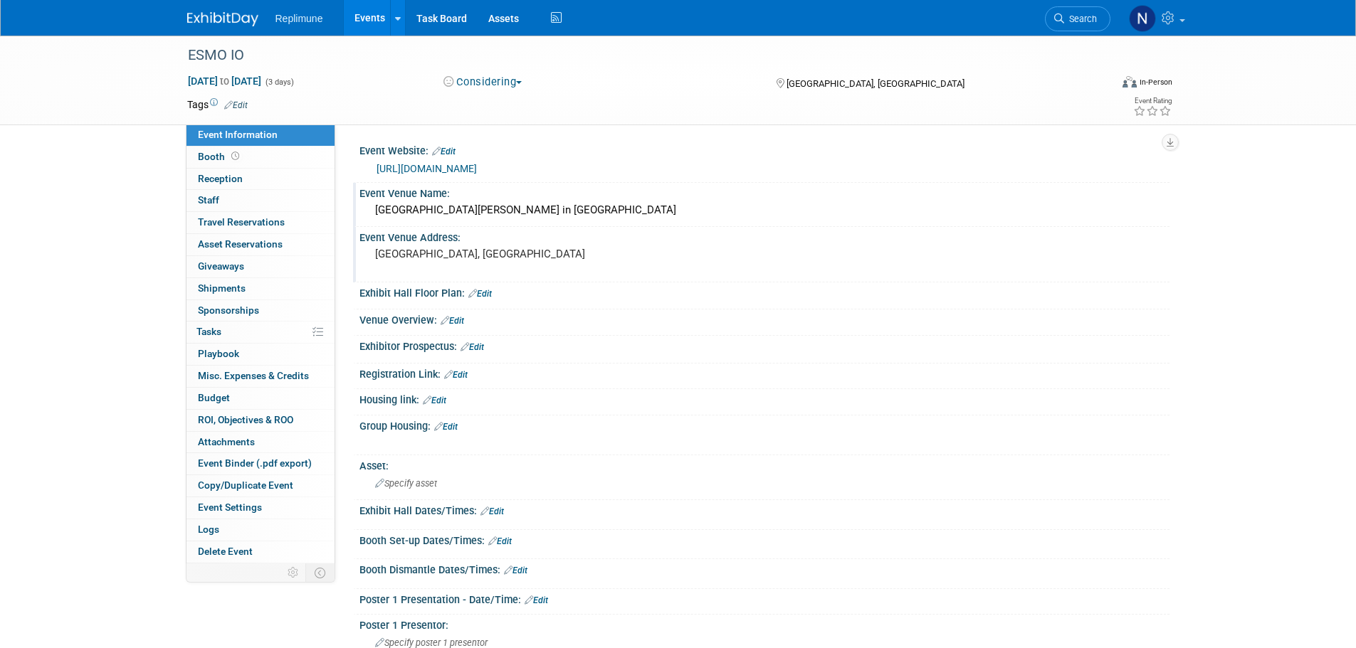
click at [419, 259] on pre "London, UK" at bounding box center [528, 254] width 306 height 13
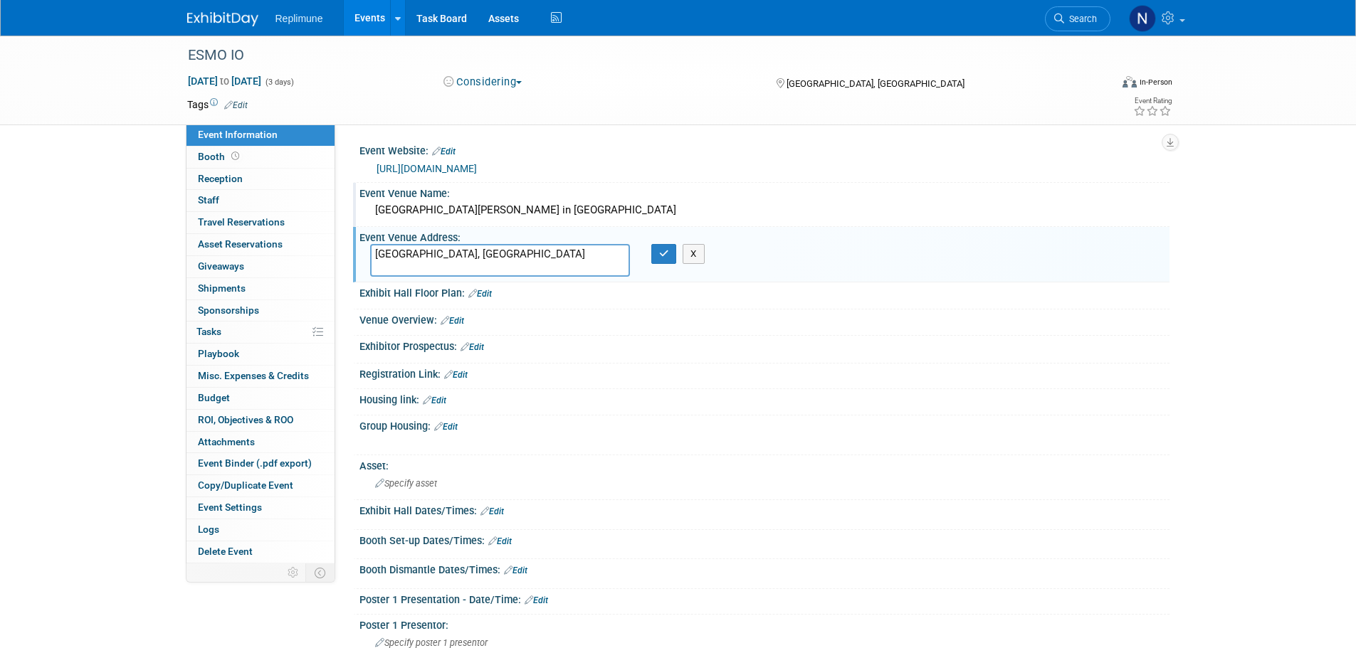
drag, startPoint x: 437, startPoint y: 255, endPoint x: 335, endPoint y: 258, distance: 102.6
click at [335, 258] on div "Event Information Event Info Booth Booth Reception Reception 0 Staff 0 Staff 0 …" at bounding box center [679, 544] width 1004 height 1017
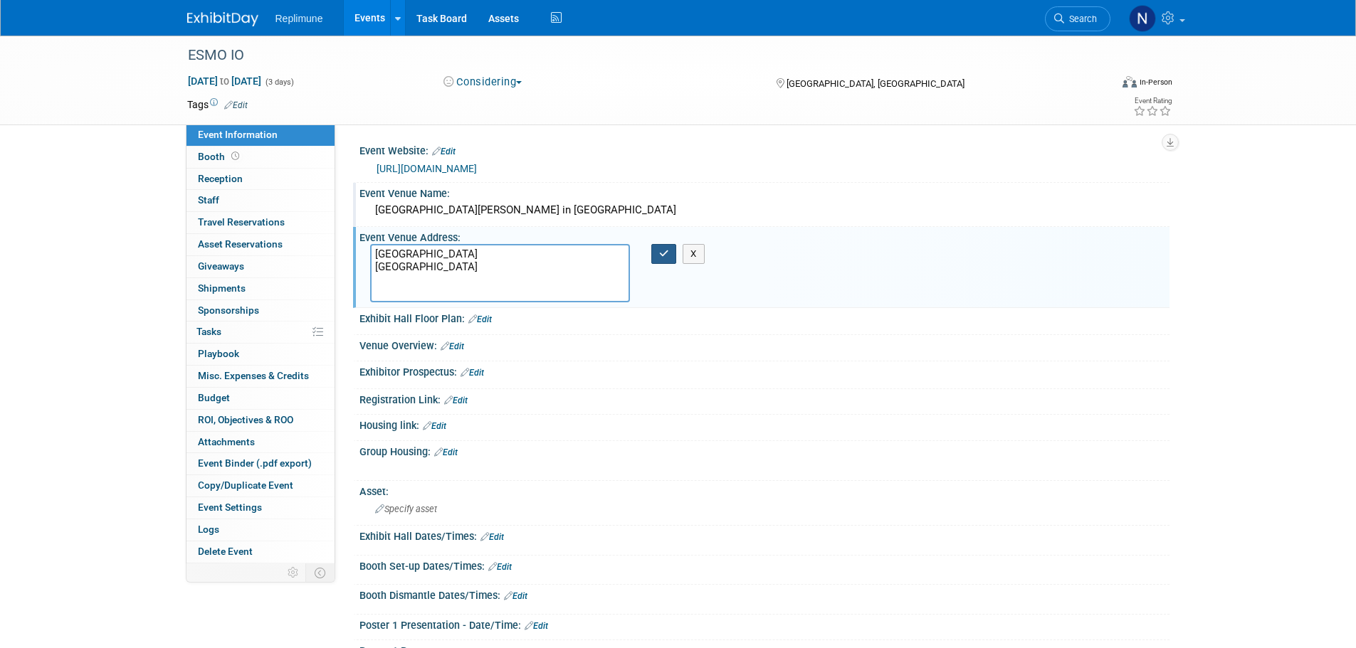
type textarea "QEII Centre Broad Sanctuary London SW1P 3EE United Kingdom"
click at [662, 251] on icon "button" at bounding box center [664, 253] width 10 height 9
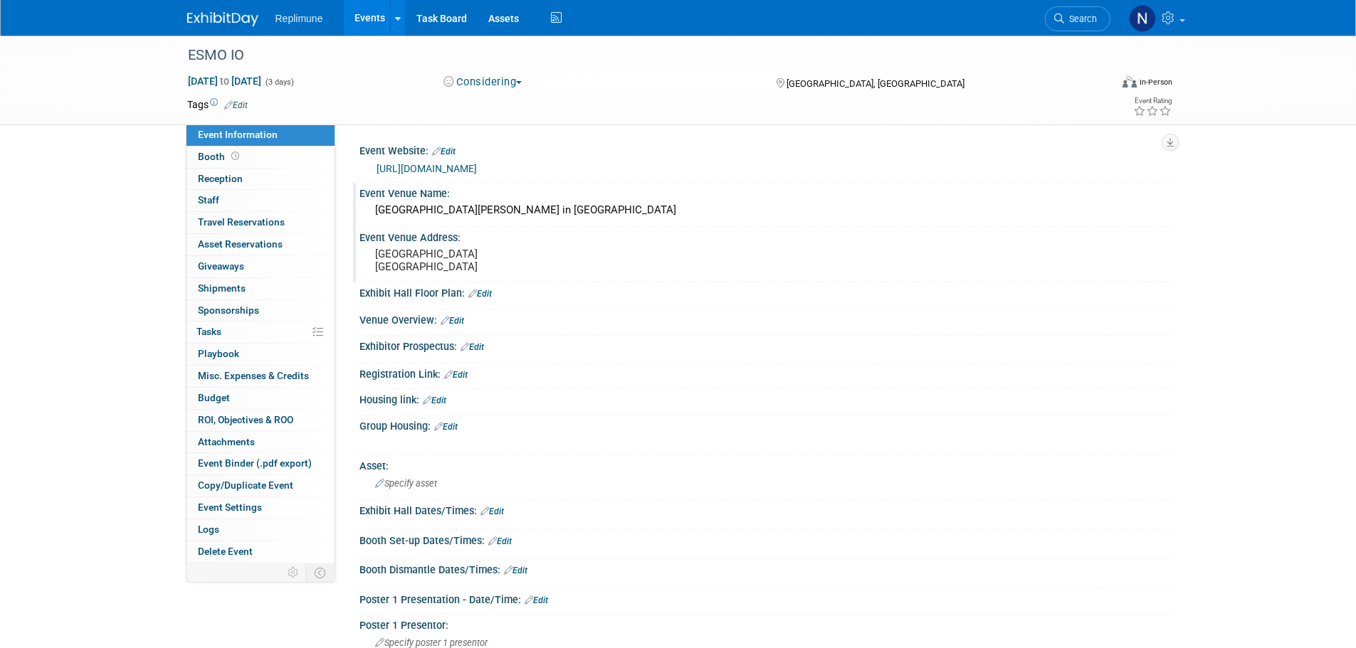
click at [484, 352] on link "Edit" at bounding box center [471, 347] width 23 height 10
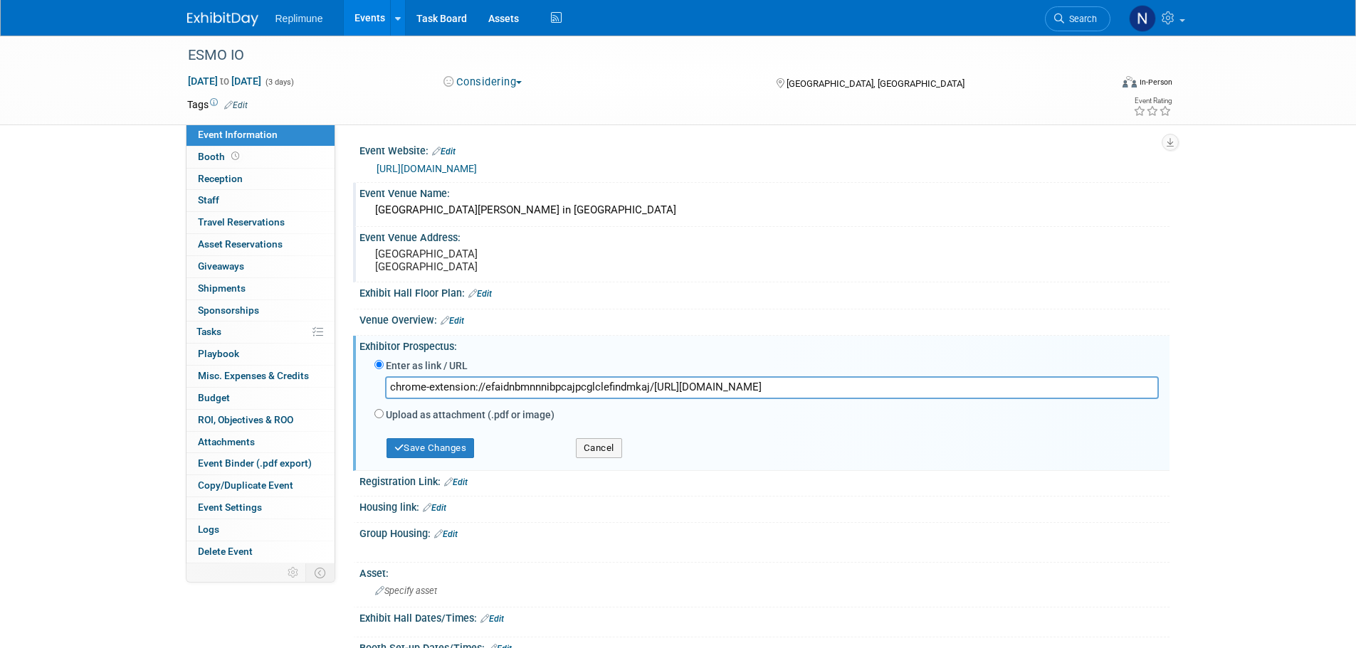
scroll to position [0, 96]
type input "chrome-extension://efaidnbmnnnibpcajpcglclefindmkaj/https://dam.esmo.org/image/…"
click at [431, 458] on button "Save Changes" at bounding box center [430, 448] width 88 height 20
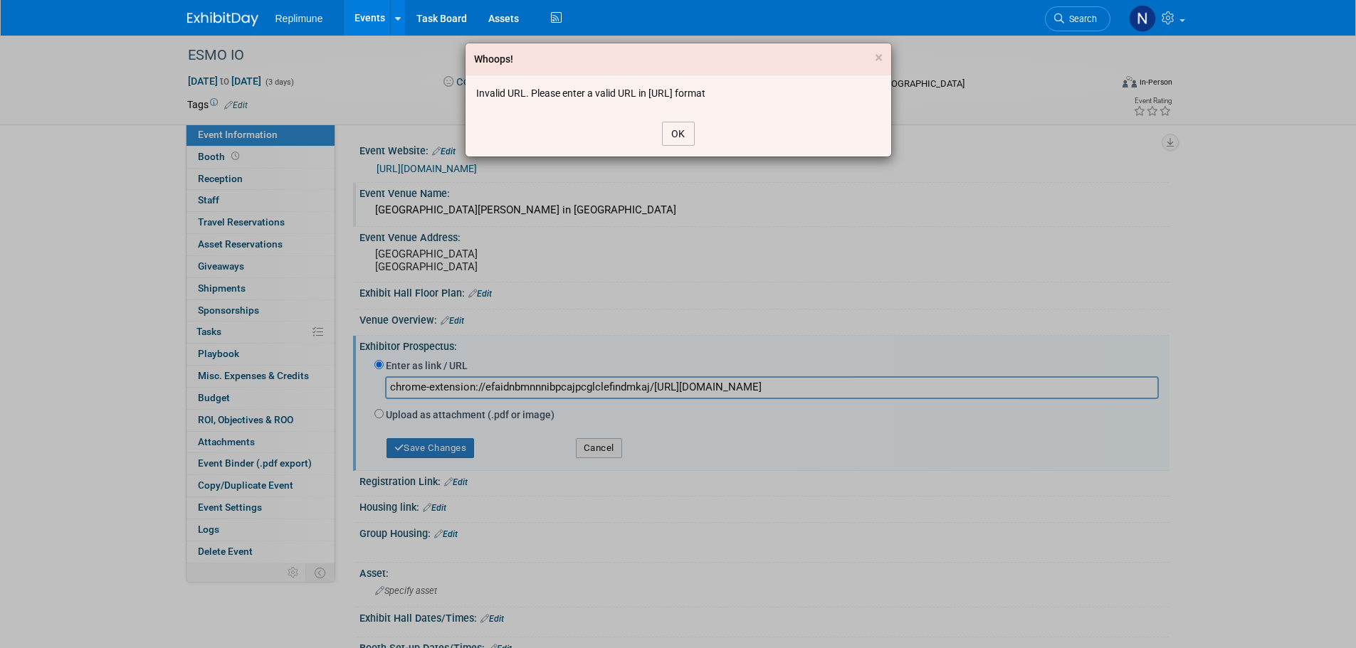
click at [680, 137] on button "OK" at bounding box center [678, 134] width 33 height 24
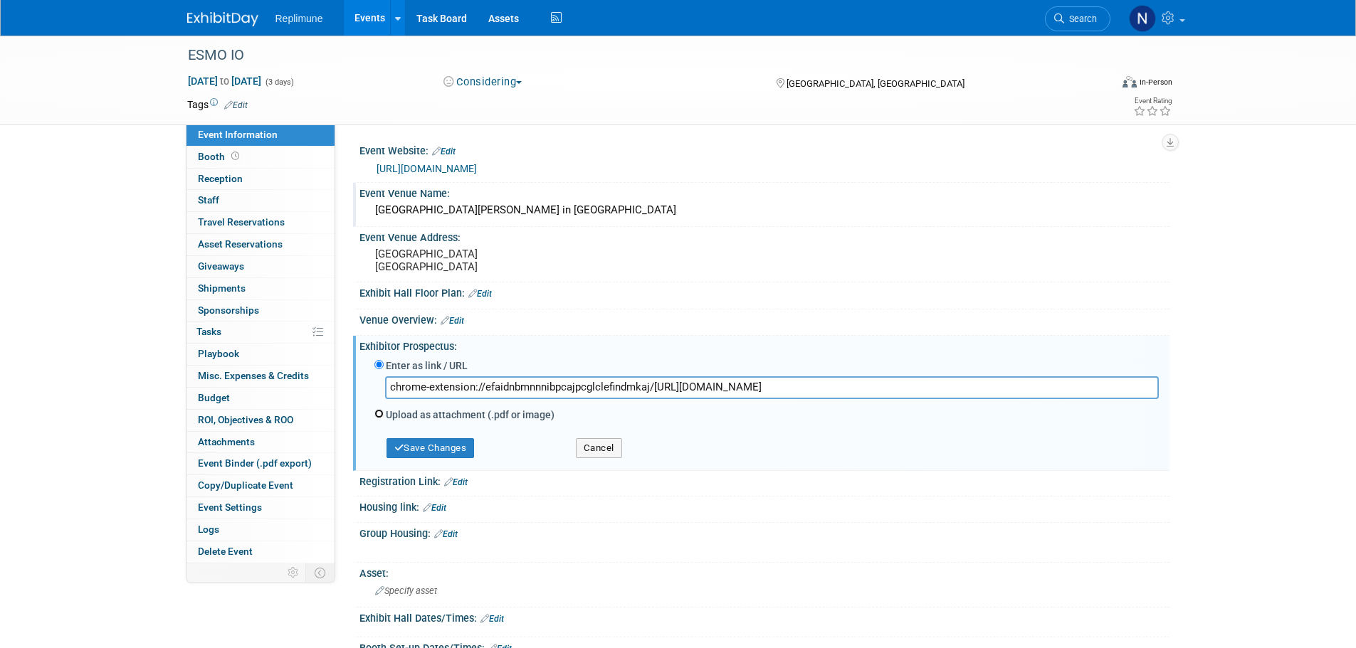
click at [380, 419] on input "Upload as attachment (.pdf or image)" at bounding box center [378, 413] width 9 height 9
radio input "true"
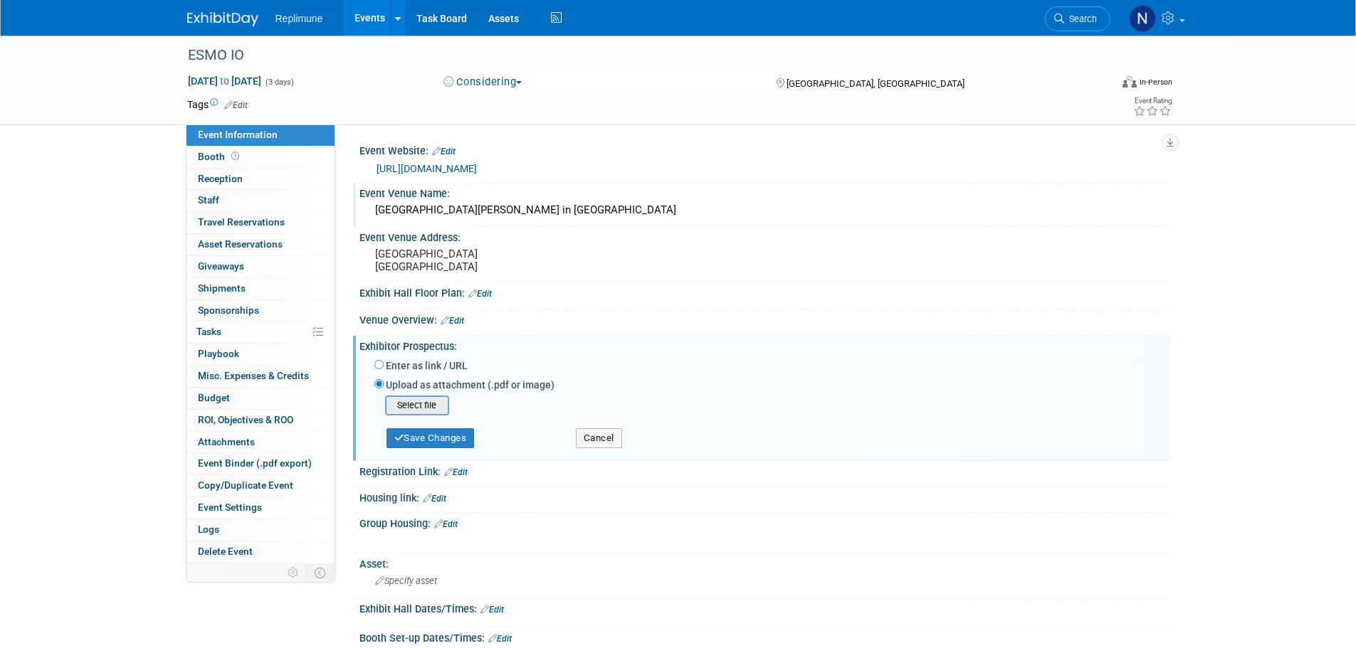
click at [419, 414] on input "file" at bounding box center [362, 405] width 169 height 17
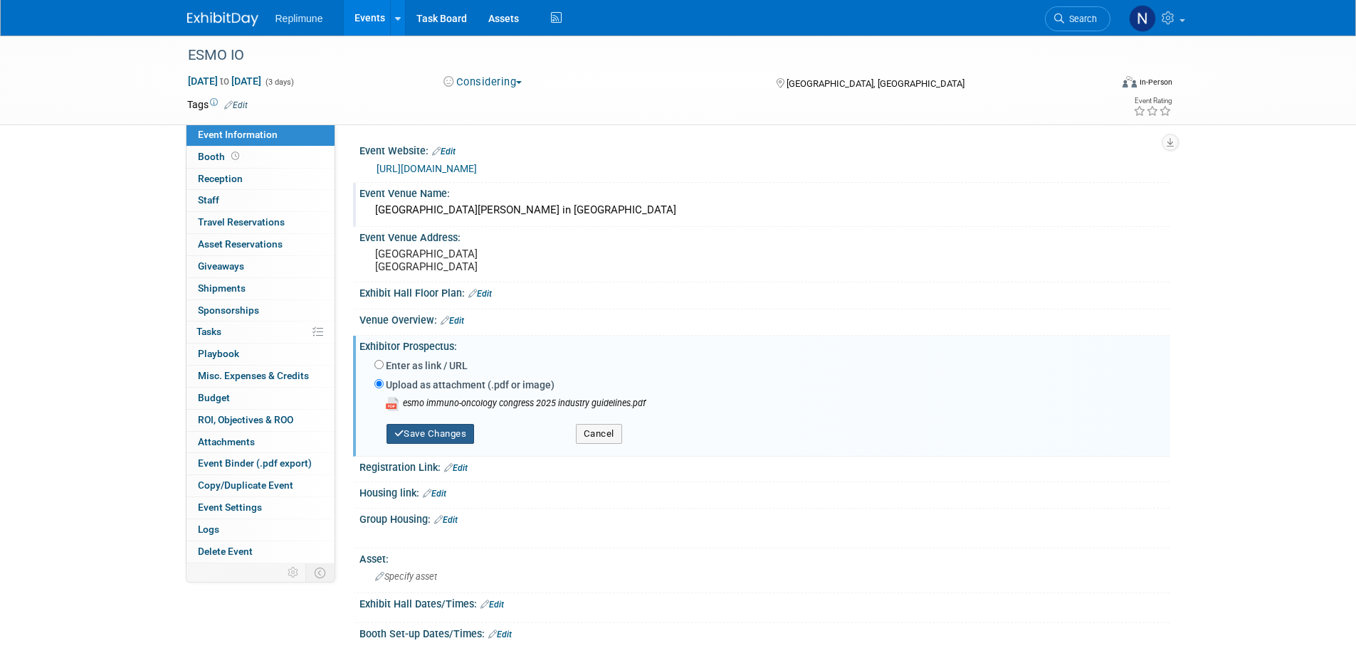
click at [436, 444] on button "Save Changes" at bounding box center [430, 434] width 88 height 20
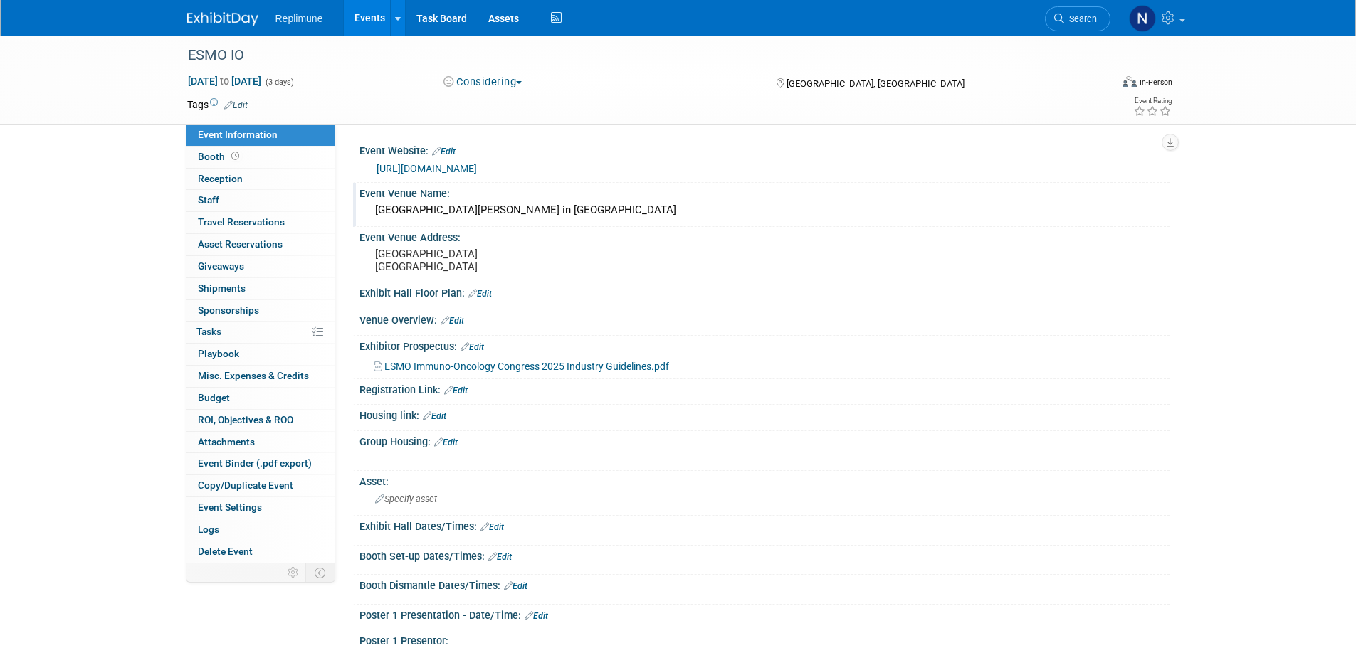
click at [361, 21] on link "Events" at bounding box center [370, 18] width 52 height 36
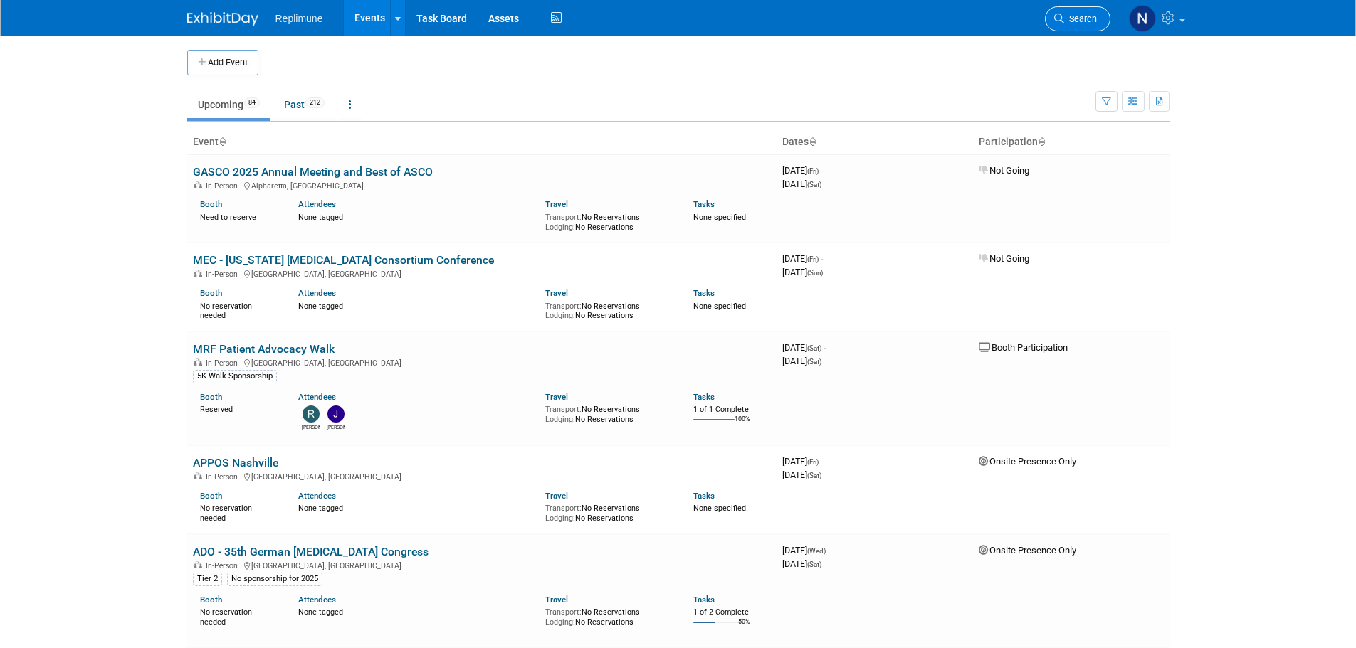
click at [1063, 8] on link "Search" at bounding box center [1077, 18] width 65 height 25
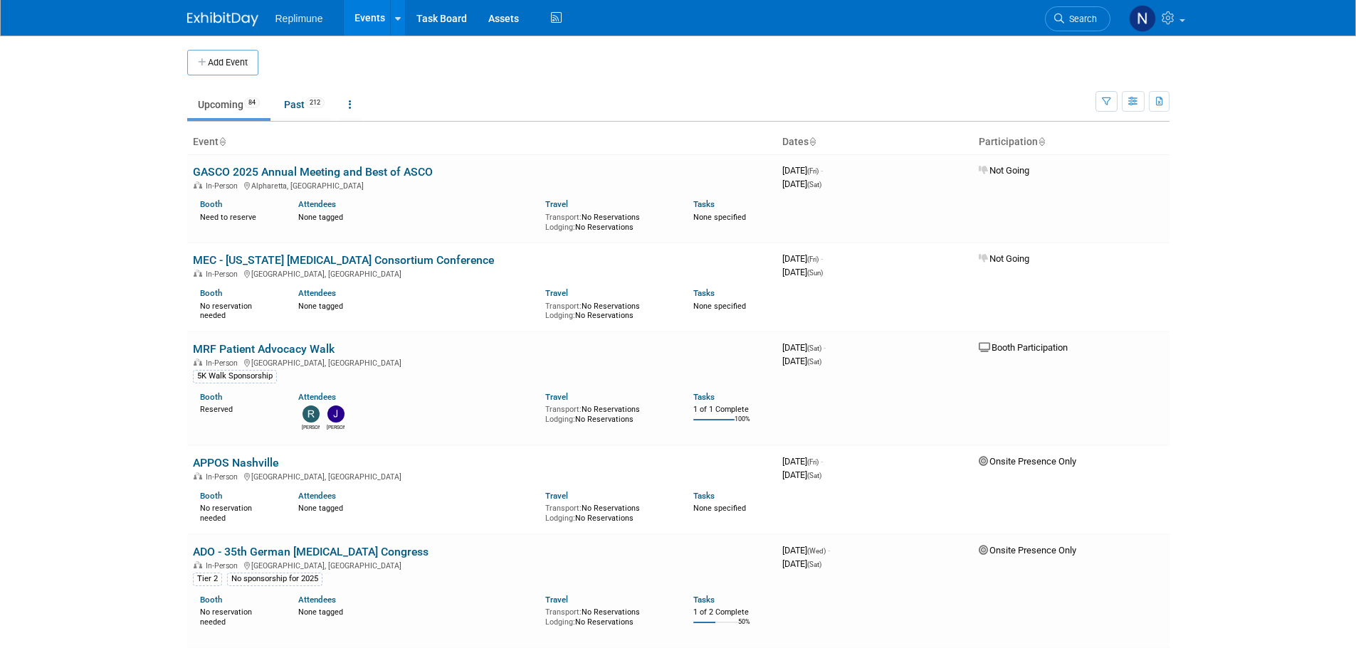
click at [1086, 19] on span "Search" at bounding box center [1080, 19] width 33 height 11
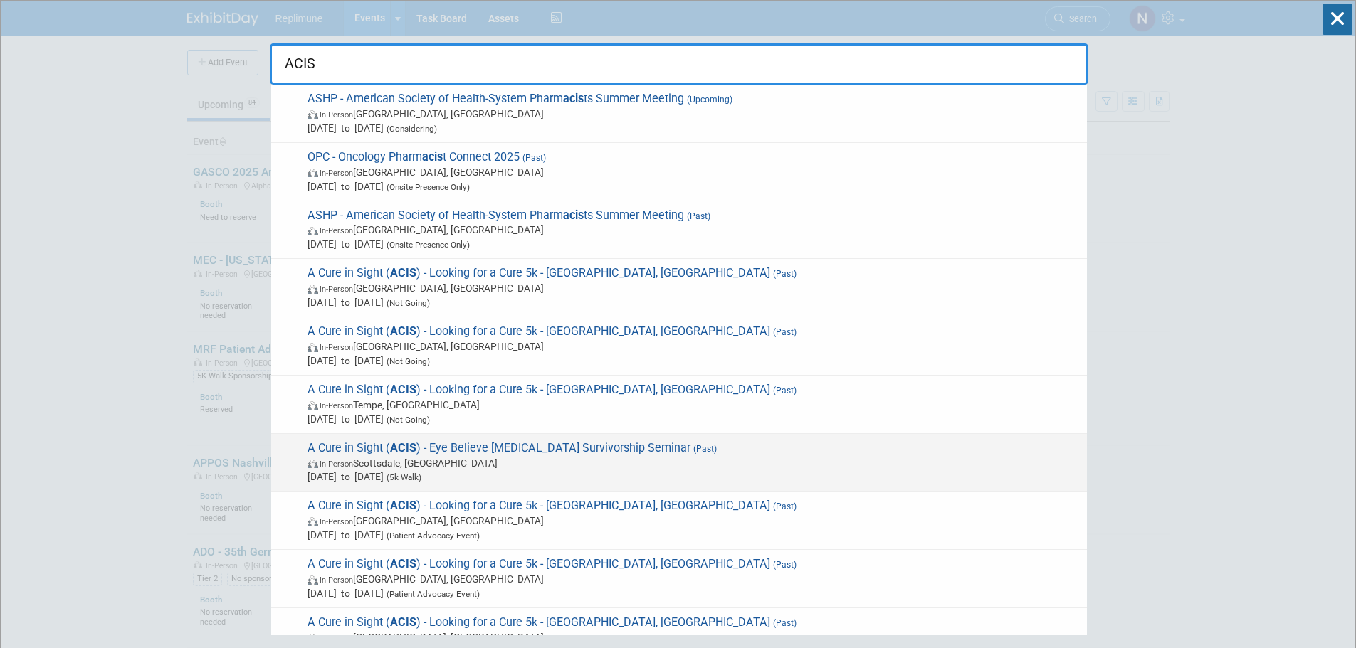
type input "ACIS"
click at [374, 447] on span "A Cure in Sight ( ACIS ) - Eye Believe Ocular Melanoma Survivorship Seminar (Pa…" at bounding box center [691, 462] width 777 height 43
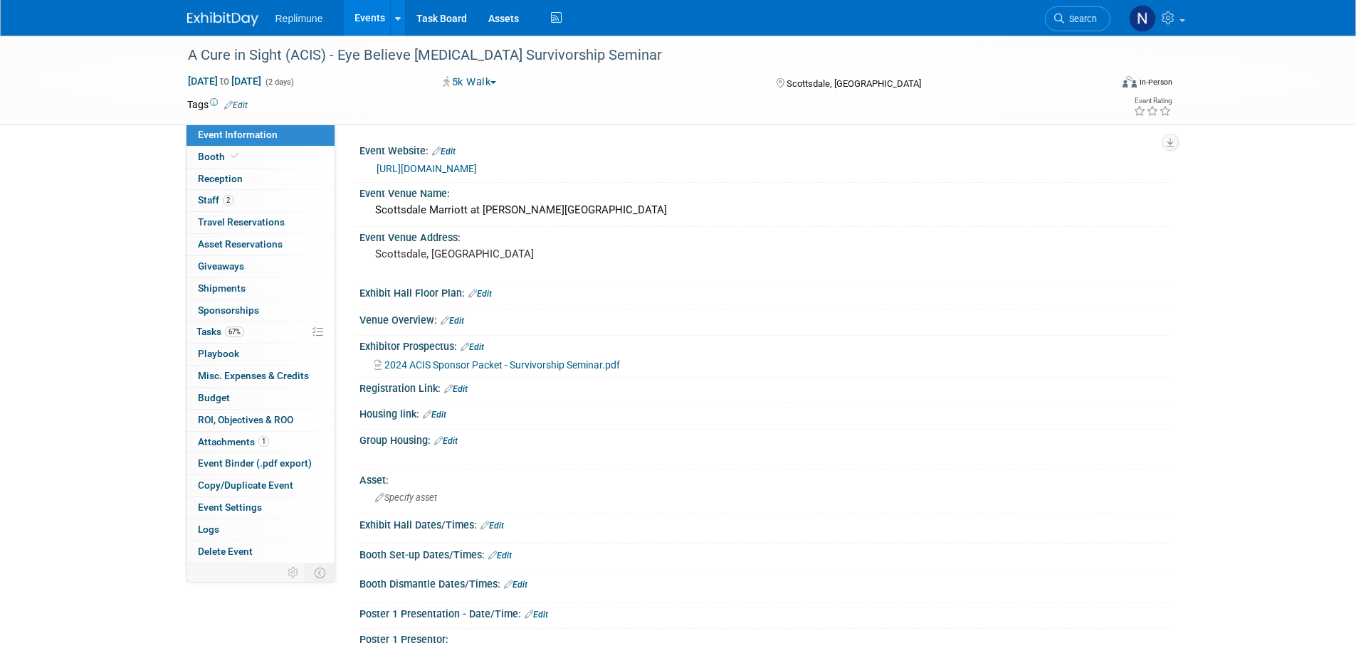
click at [475, 81] on button "5k Walk" at bounding box center [469, 82] width 63 height 15
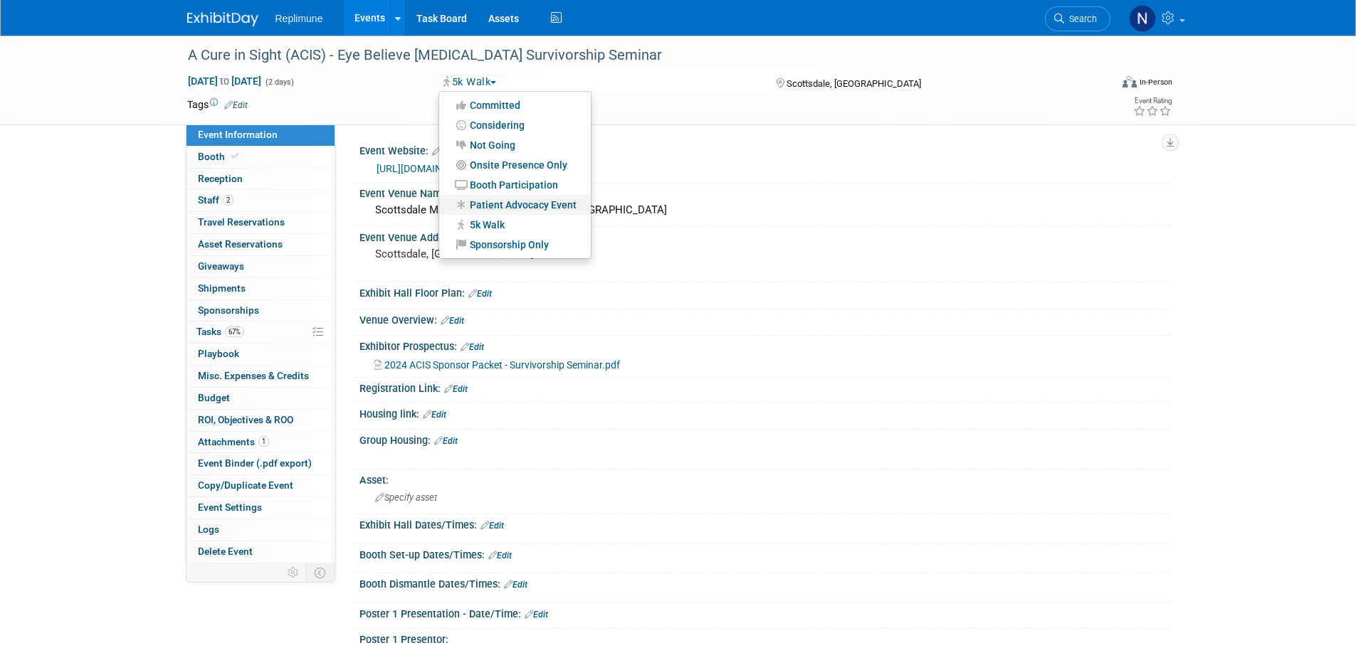
click at [507, 203] on link "Patient Advocacy Event" at bounding box center [515, 205] width 152 height 20
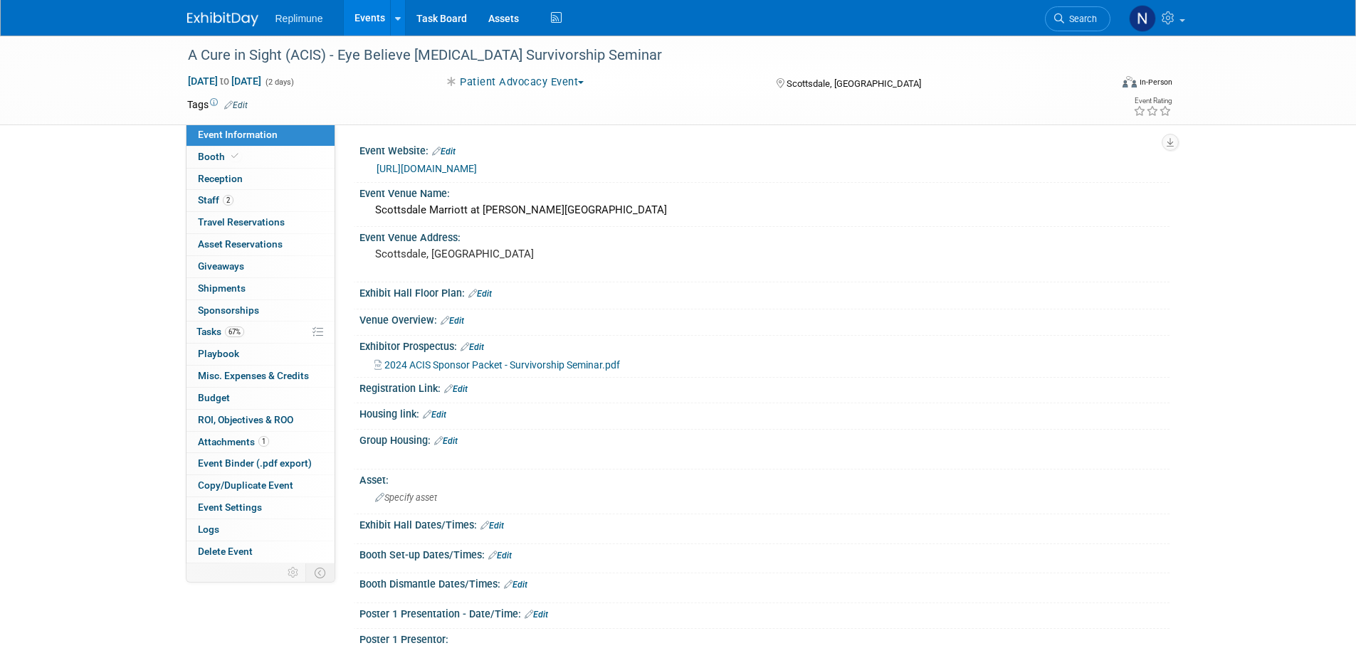
click at [478, 364] on span "2024 ACIS Sponsor Packet - Survivorship Seminar.pdf" at bounding box center [502, 364] width 236 height 11
click at [234, 487] on span "Copy/Duplicate Event" at bounding box center [245, 485] width 95 height 11
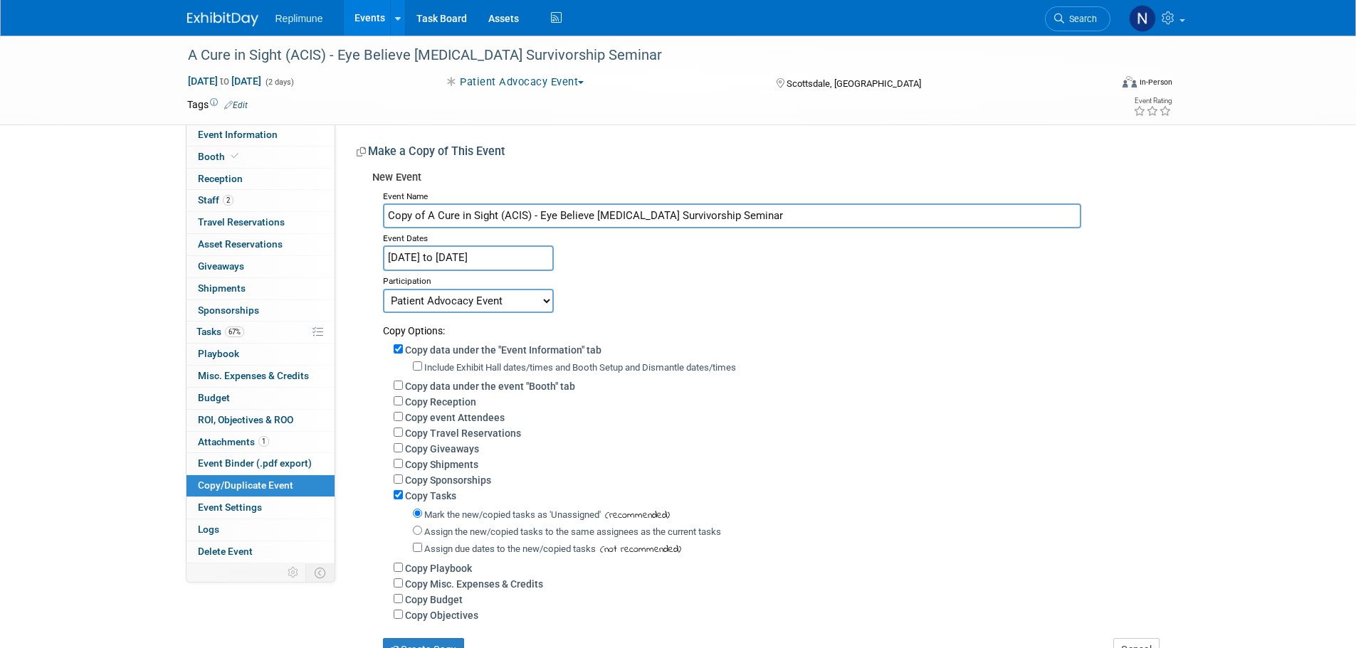
drag, startPoint x: 428, startPoint y: 215, endPoint x: 367, endPoint y: 219, distance: 61.3
click at [366, 220] on div "New Event Event Name Copy of A Cure in Sight (ACIS) - Eye Believe [MEDICAL_DATA…" at bounding box center [758, 412] width 802 height 497
type input "A Cure in Sight (ACIS) - Eye Believe [MEDICAL_DATA] Survivorship Seminar"
click at [454, 255] on input "[DATE] to [DATE]" at bounding box center [468, 258] width 171 height 25
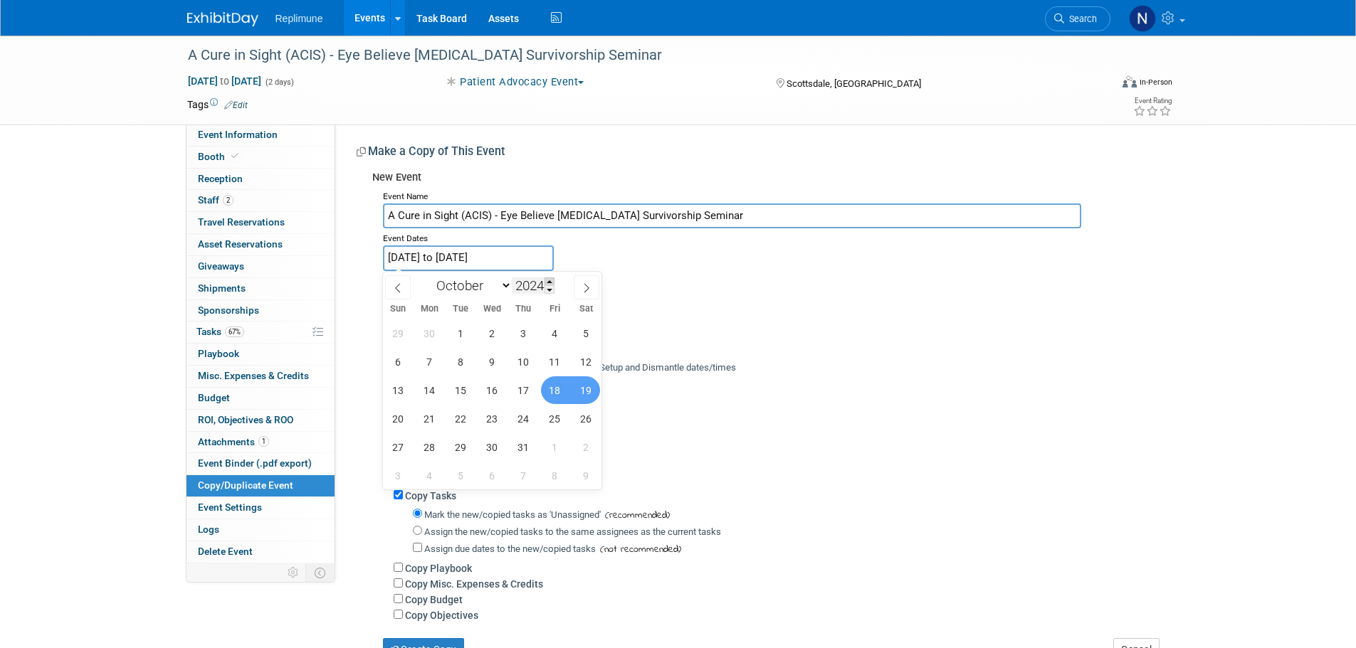
click at [548, 280] on span at bounding box center [549, 282] width 10 height 9
type input "2025"
click at [550, 359] on span "10" at bounding box center [555, 362] width 28 height 28
click at [595, 361] on span "11" at bounding box center [586, 362] width 28 height 28
type input "Oct 10, 2025 to Oct 11, 2025"
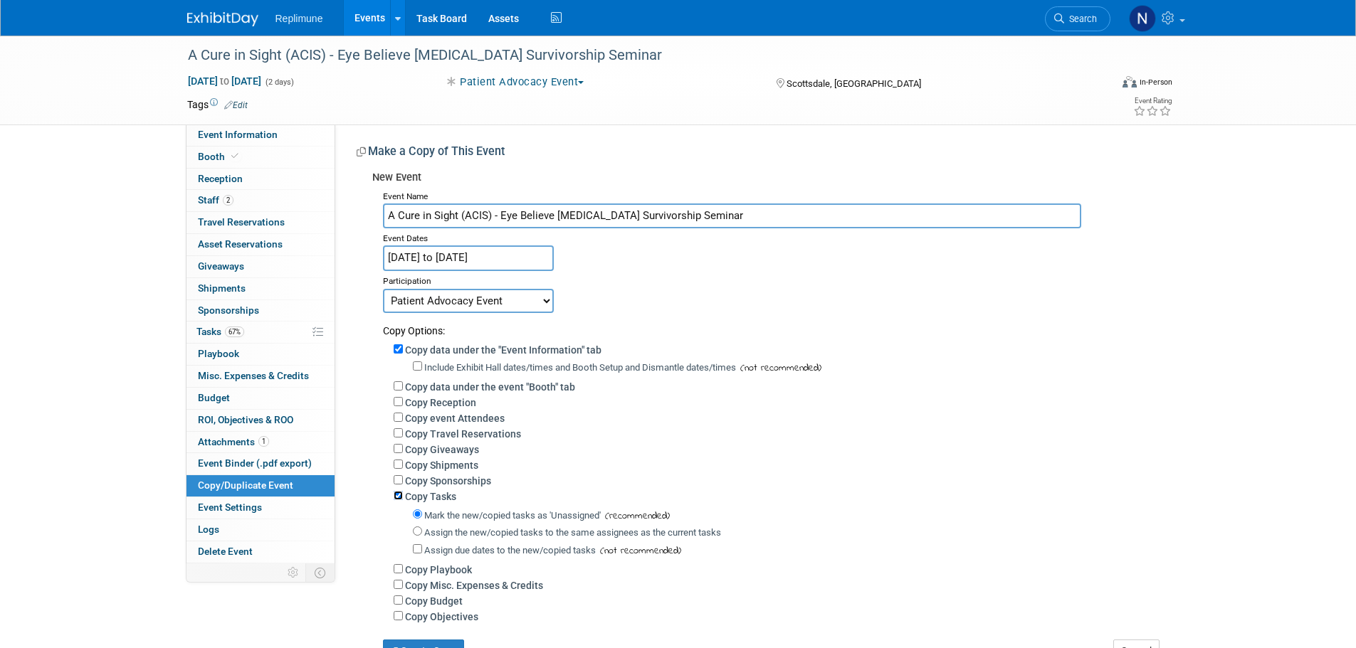
click at [394, 500] on input "Copy Tasks" at bounding box center [398, 495] width 9 height 9
checkbox input "false"
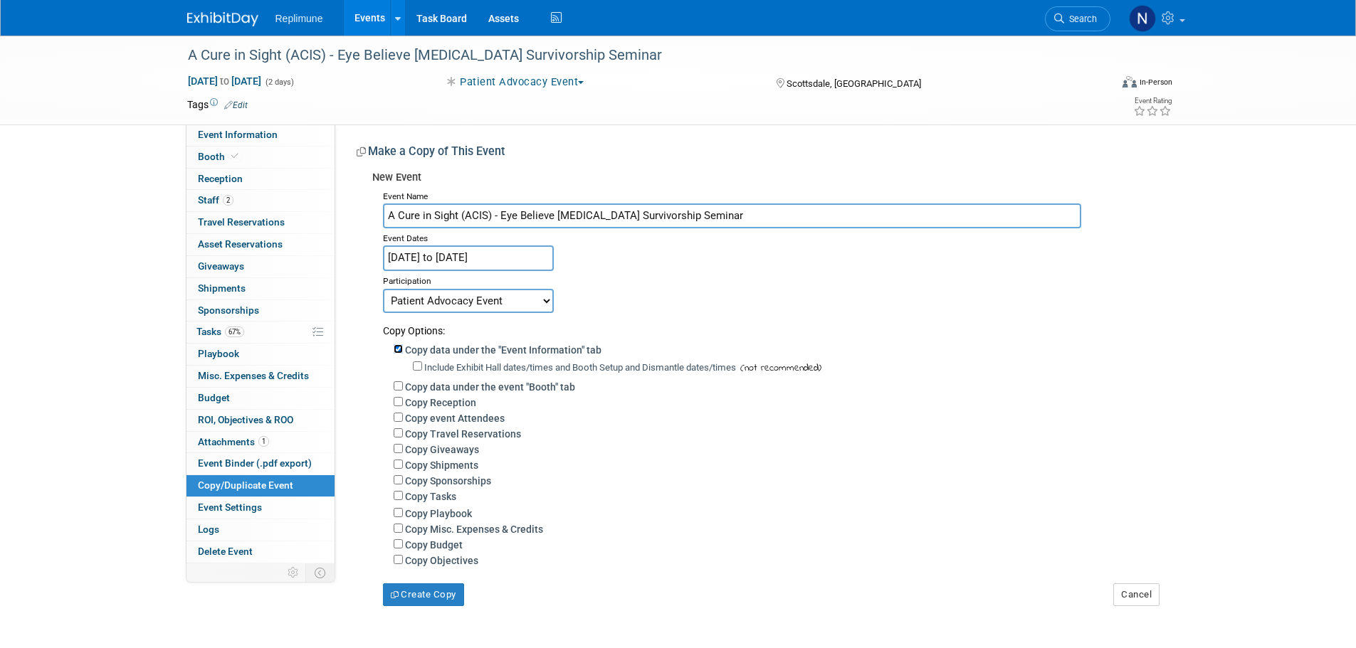
click at [398, 347] on input "Copy data under the "Event Information" tab" at bounding box center [398, 348] width 9 height 9
checkbox input "false"
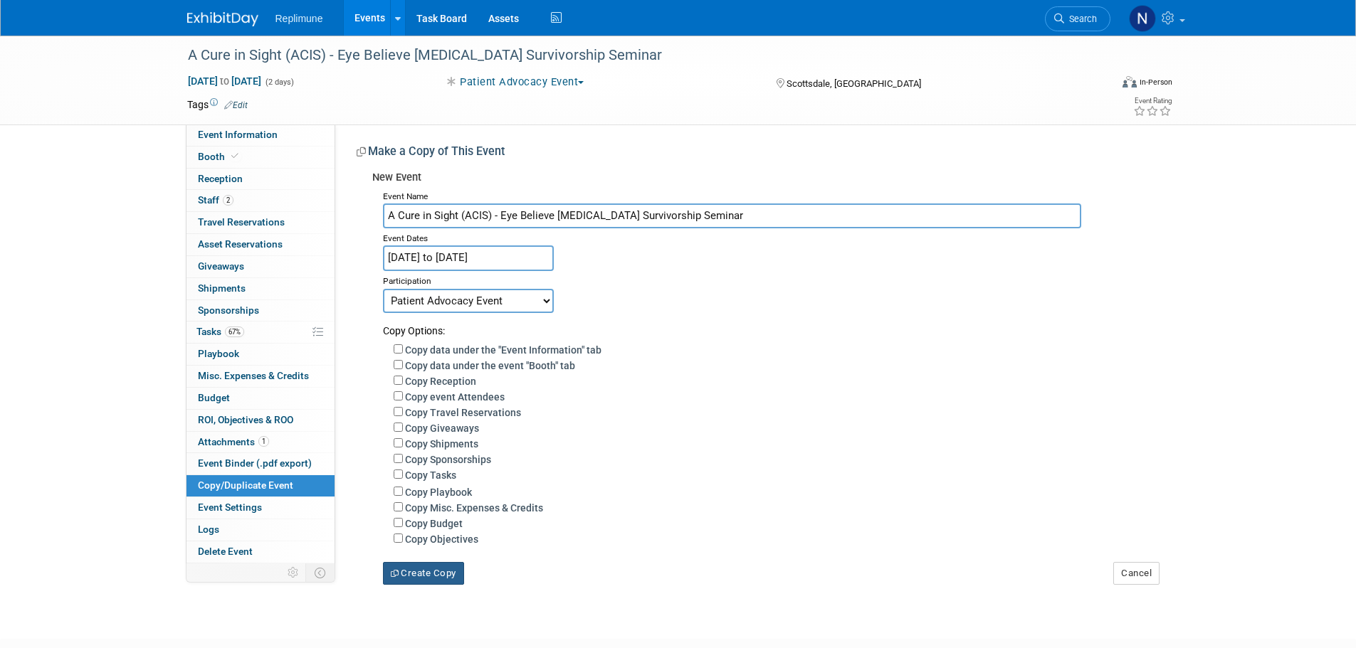
click at [438, 578] on button "Create Copy" at bounding box center [423, 573] width 81 height 23
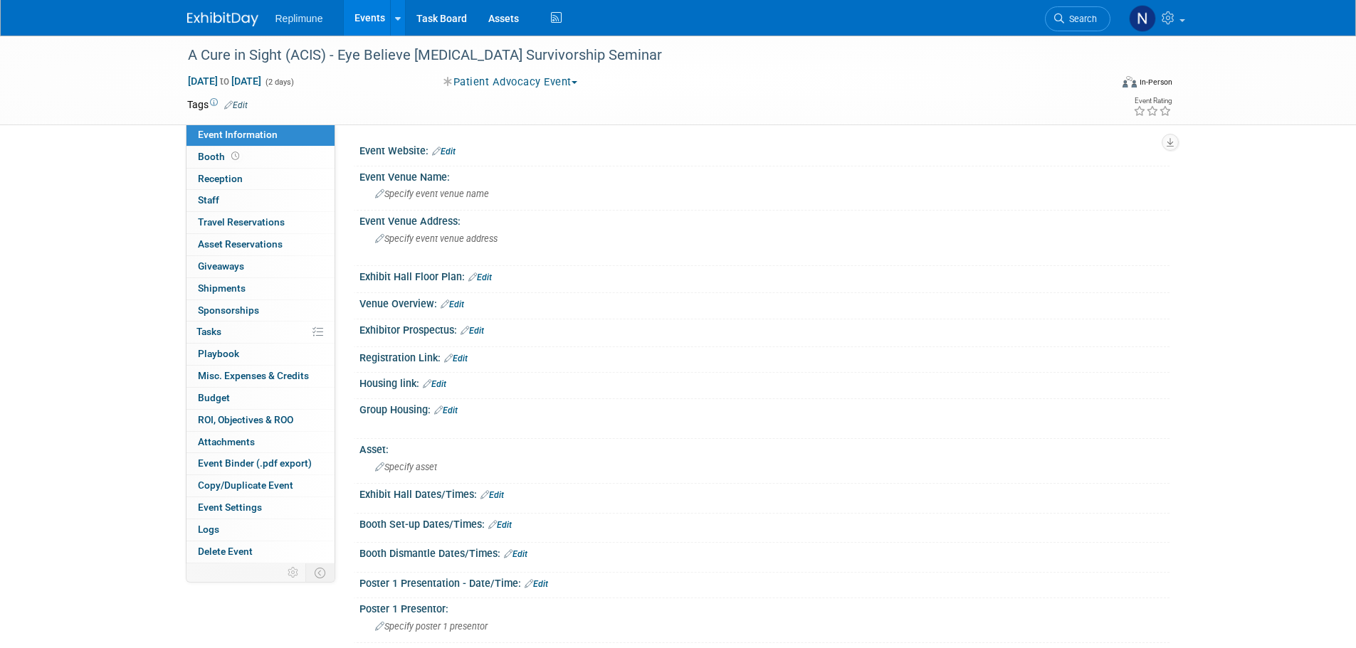
click at [451, 152] on link "Edit" at bounding box center [443, 152] width 23 height 10
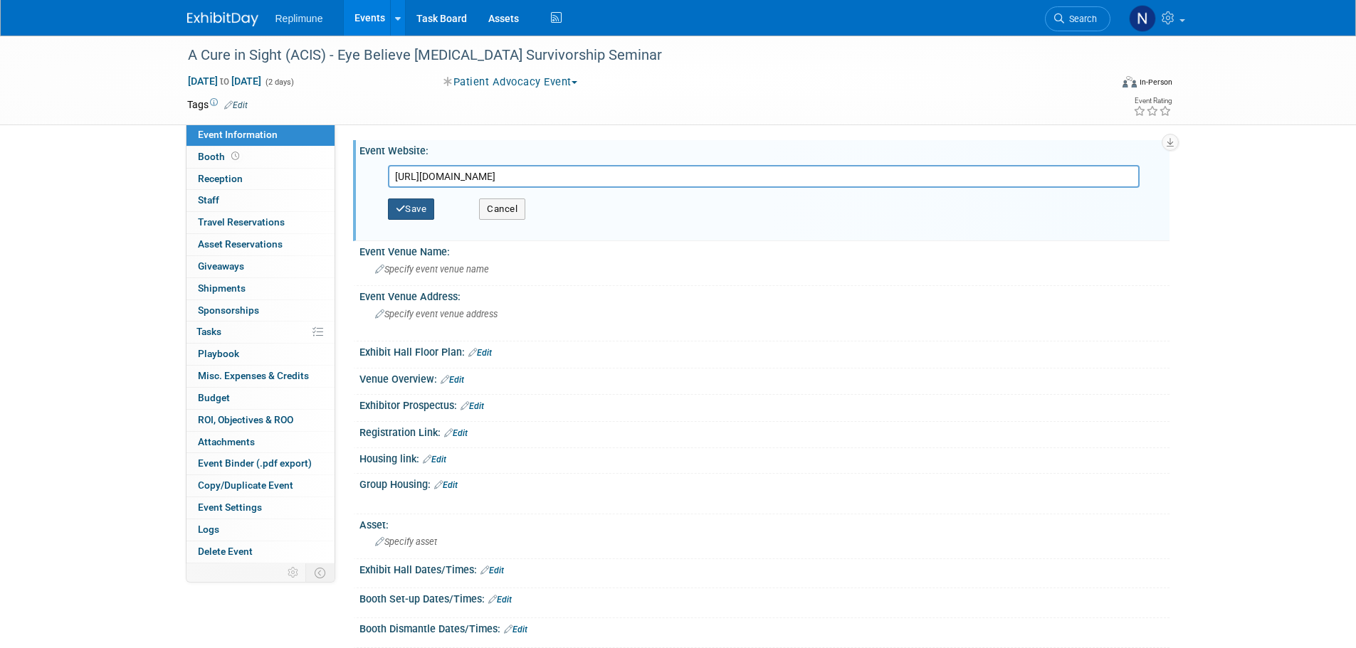
type input "https://acureinsight.org/education-events/"
click at [404, 201] on button "Save" at bounding box center [411, 209] width 47 height 21
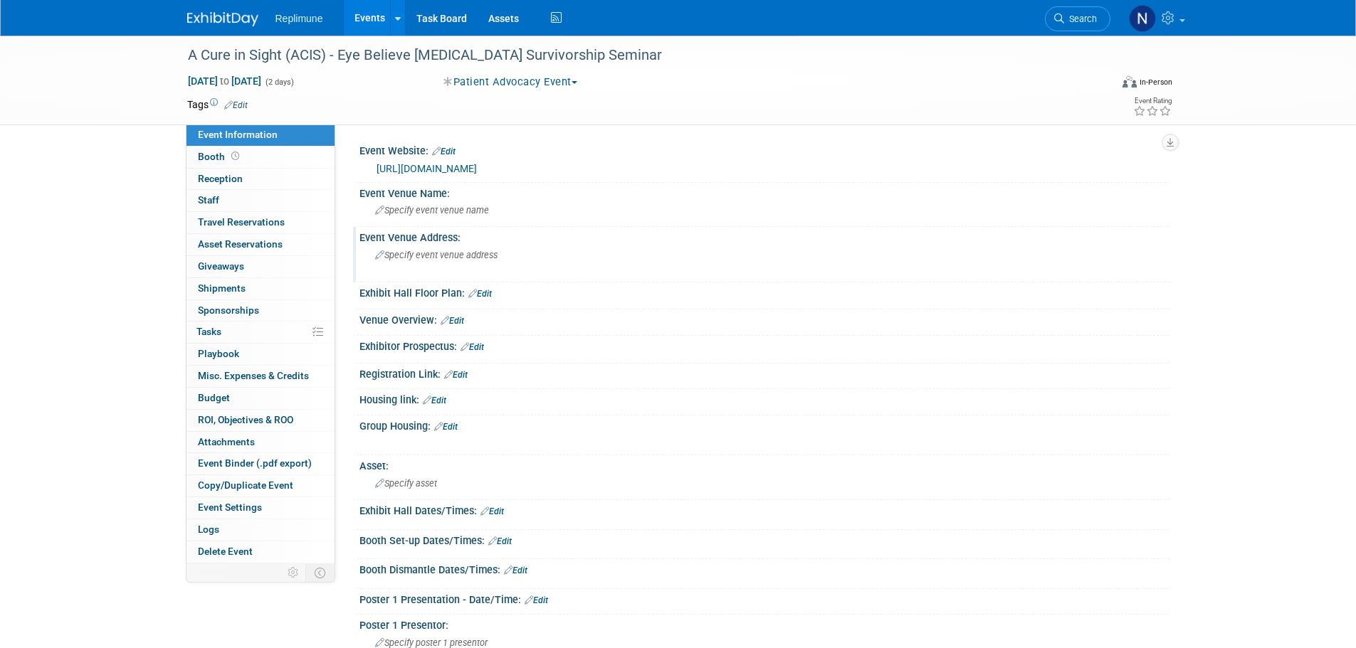
click at [452, 256] on span "Specify event venue address" at bounding box center [436, 255] width 122 height 11
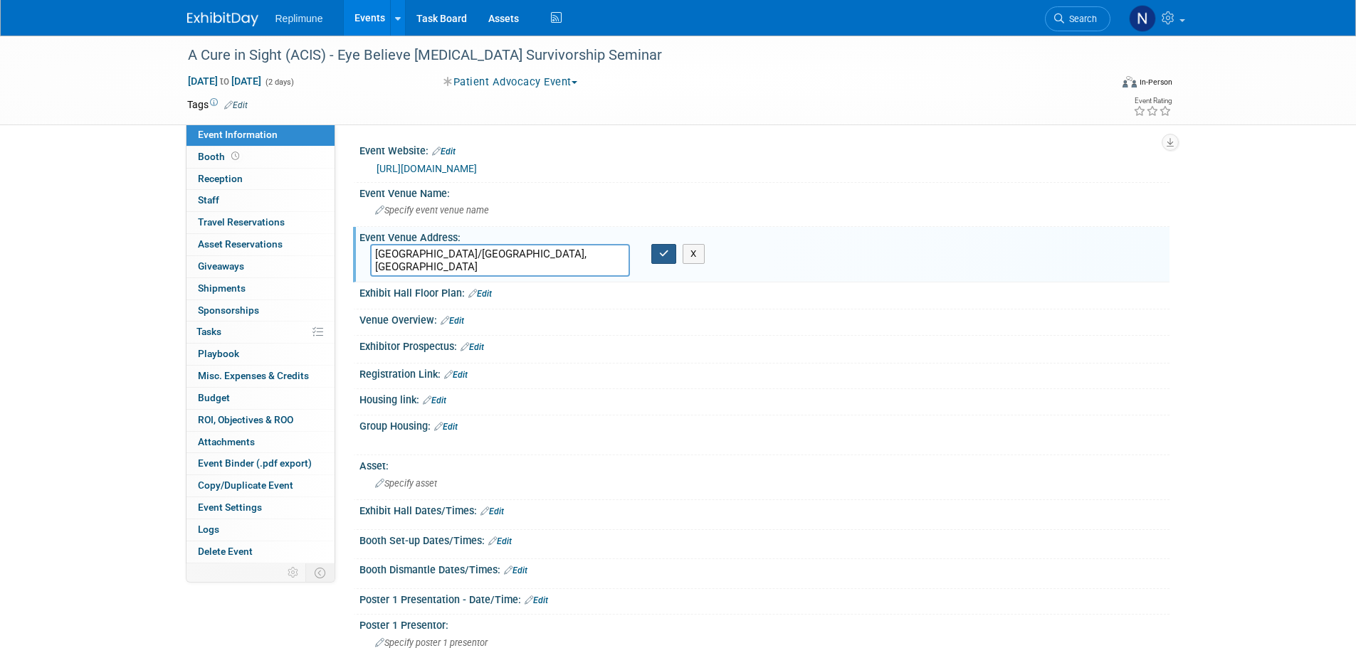
type textarea "Raleigh/Durham, NC"
click at [664, 250] on icon "button" at bounding box center [664, 253] width 10 height 9
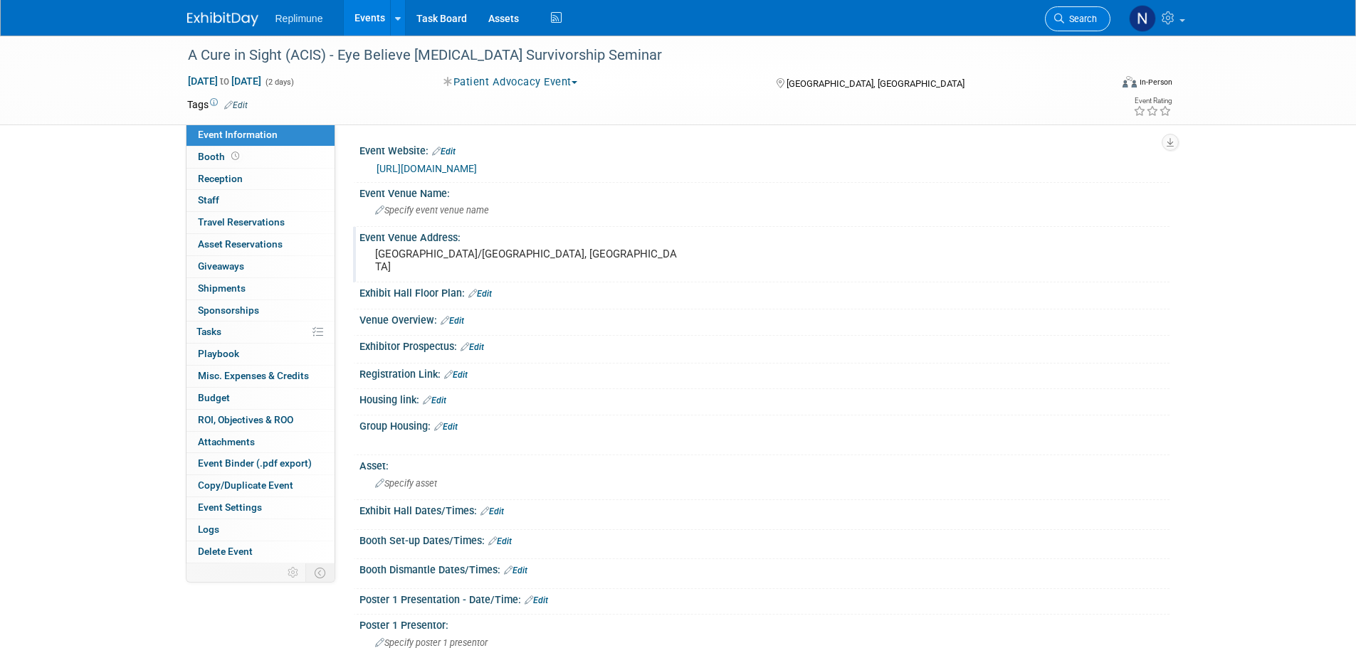
click at [1088, 20] on span "Search" at bounding box center [1080, 19] width 33 height 11
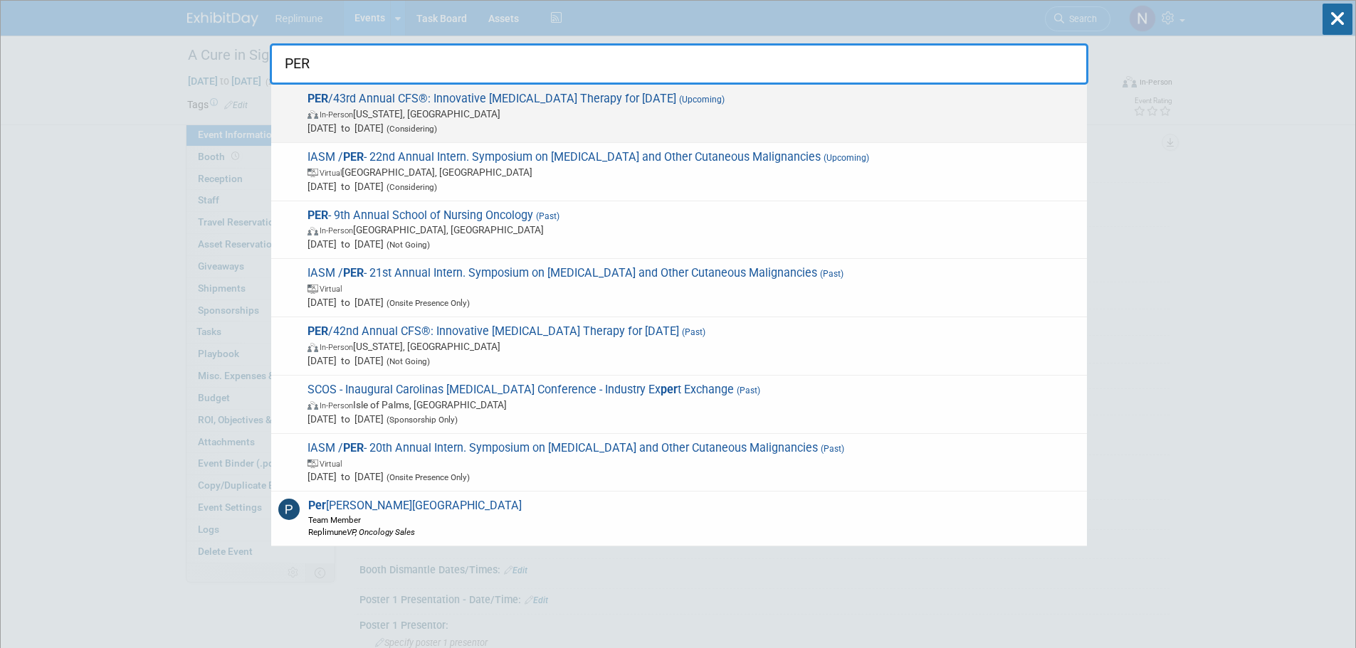
type input "PER"
click at [414, 118] on span "In-Person New York, NY" at bounding box center [693, 114] width 772 height 14
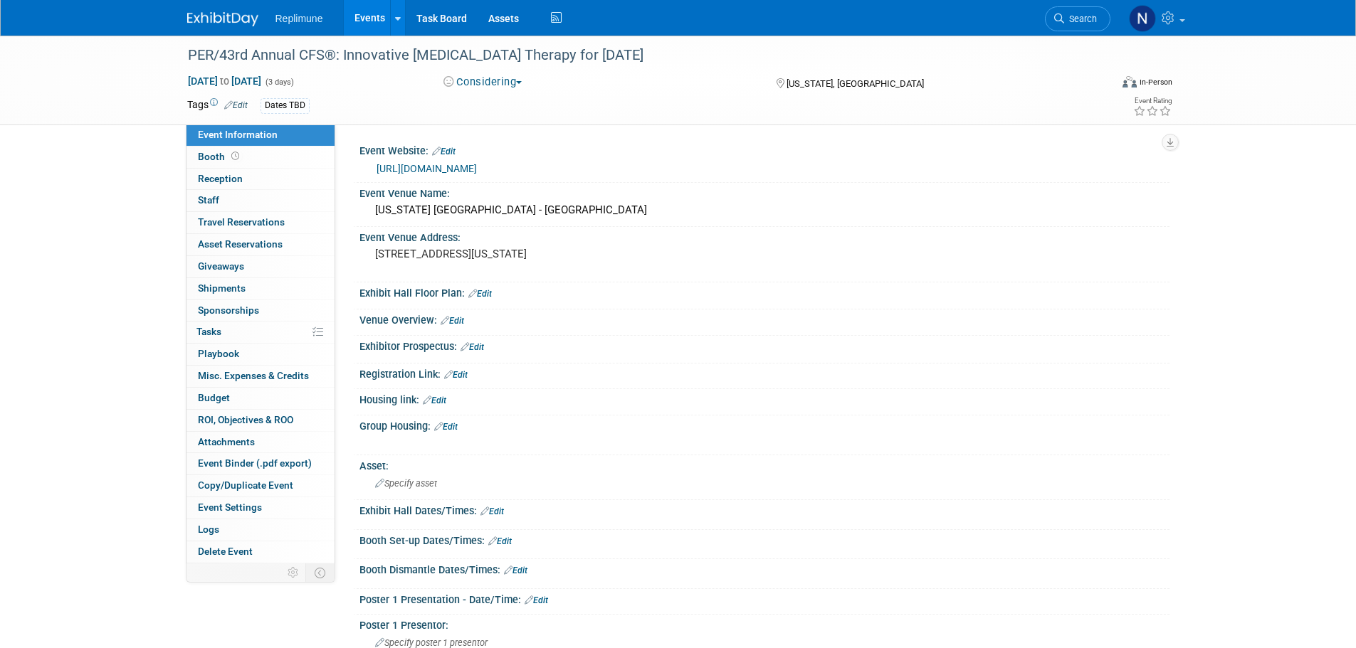
click at [298, 108] on div "Dates TBD" at bounding box center [284, 105] width 49 height 15
click at [238, 103] on link "Edit" at bounding box center [235, 105] width 23 height 10
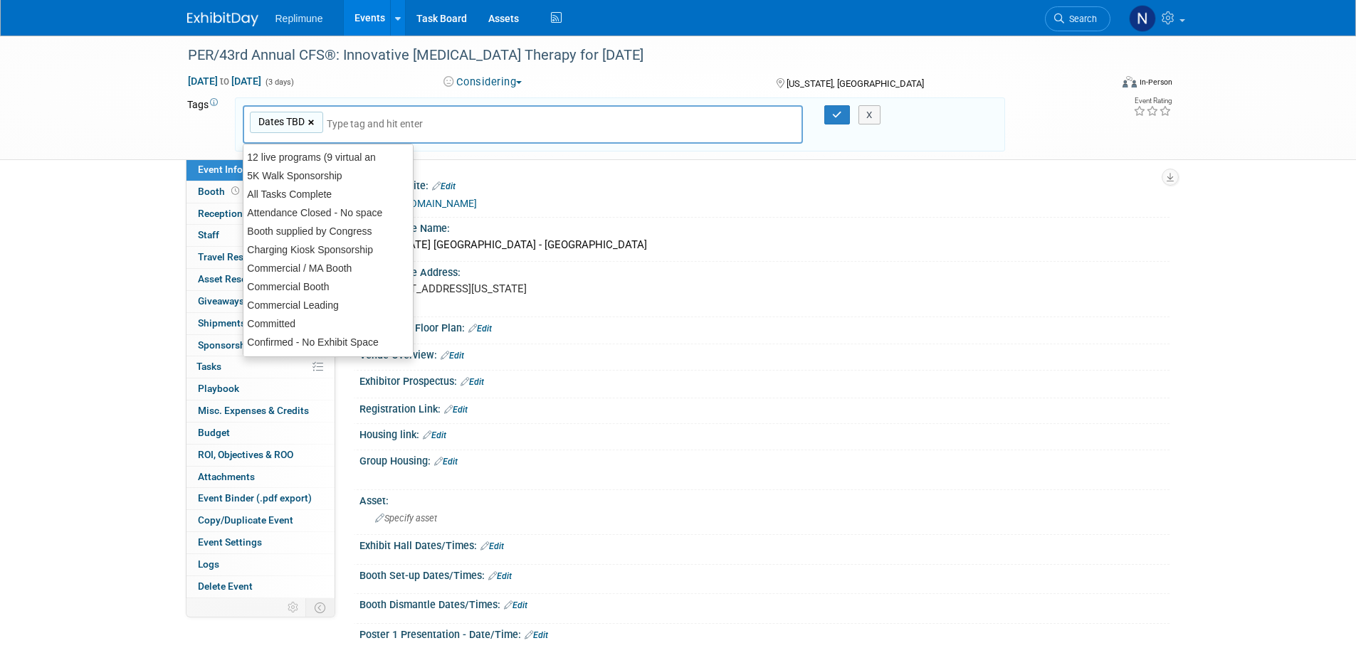
click at [312, 125] on link "×" at bounding box center [312, 123] width 9 height 16
click at [831, 120] on button "button" at bounding box center [837, 115] width 26 height 20
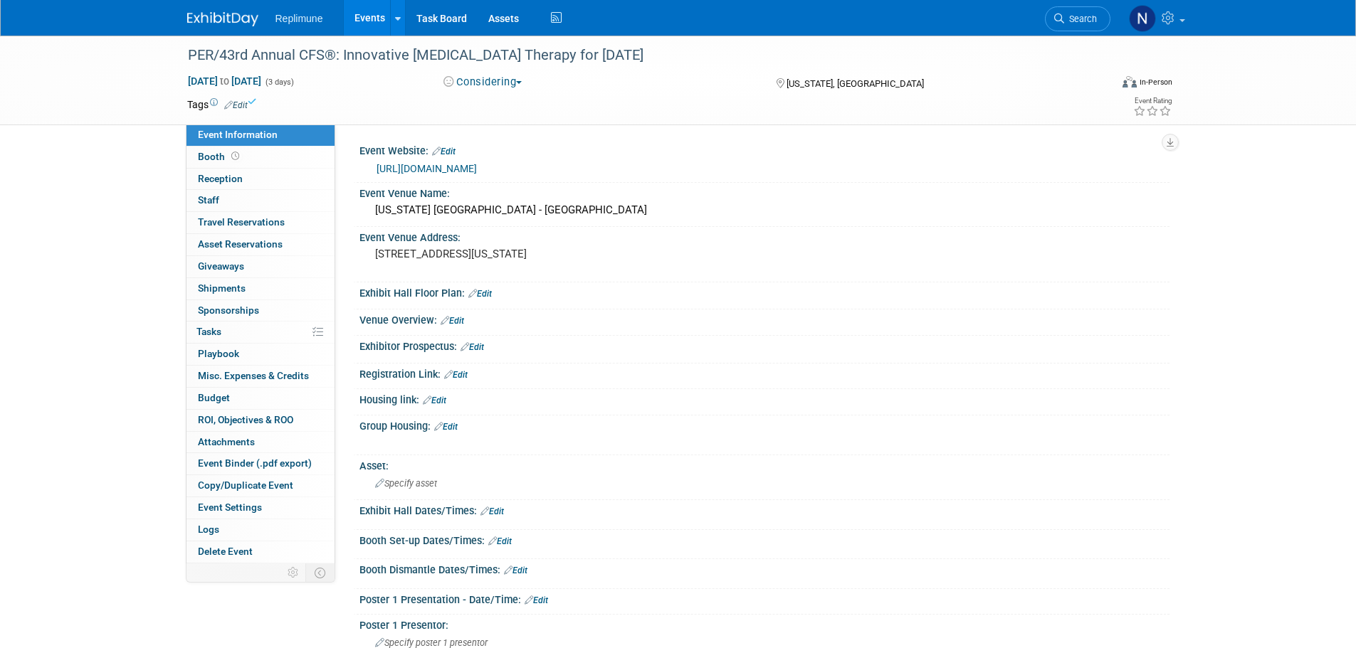
click at [366, 13] on link "Events" at bounding box center [370, 18] width 52 height 36
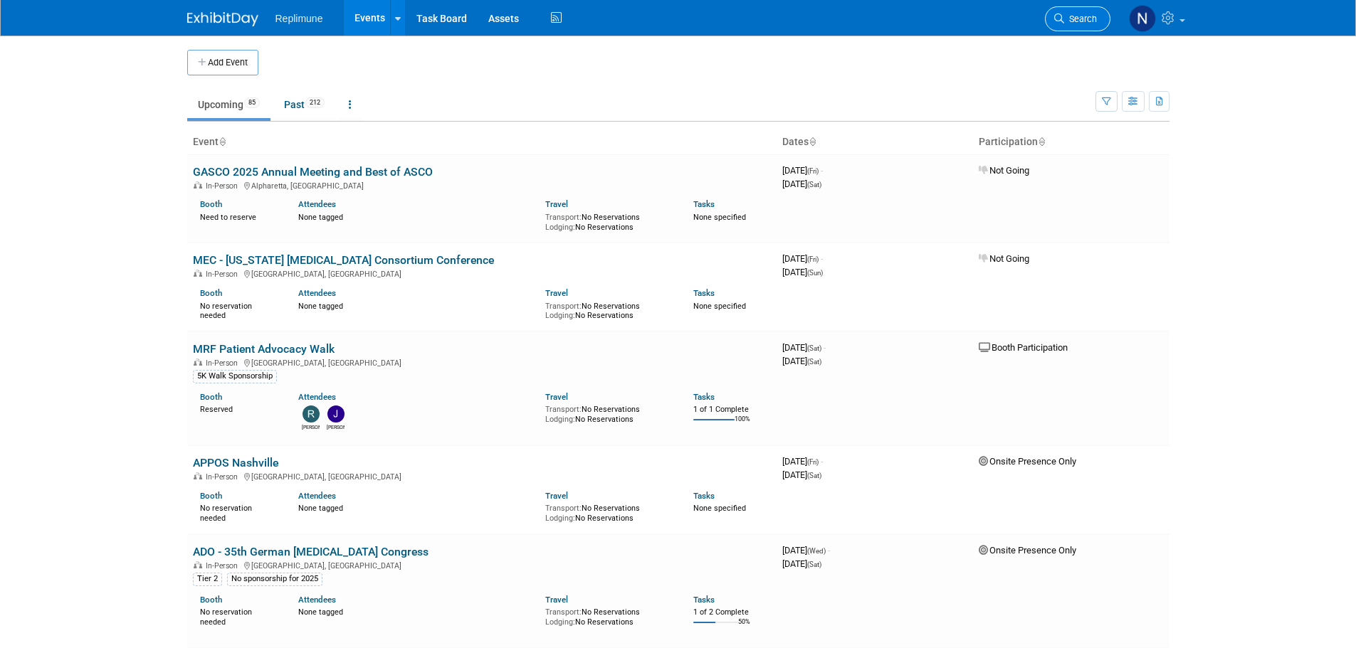
click at [1094, 11] on link "Search" at bounding box center [1077, 18] width 65 height 25
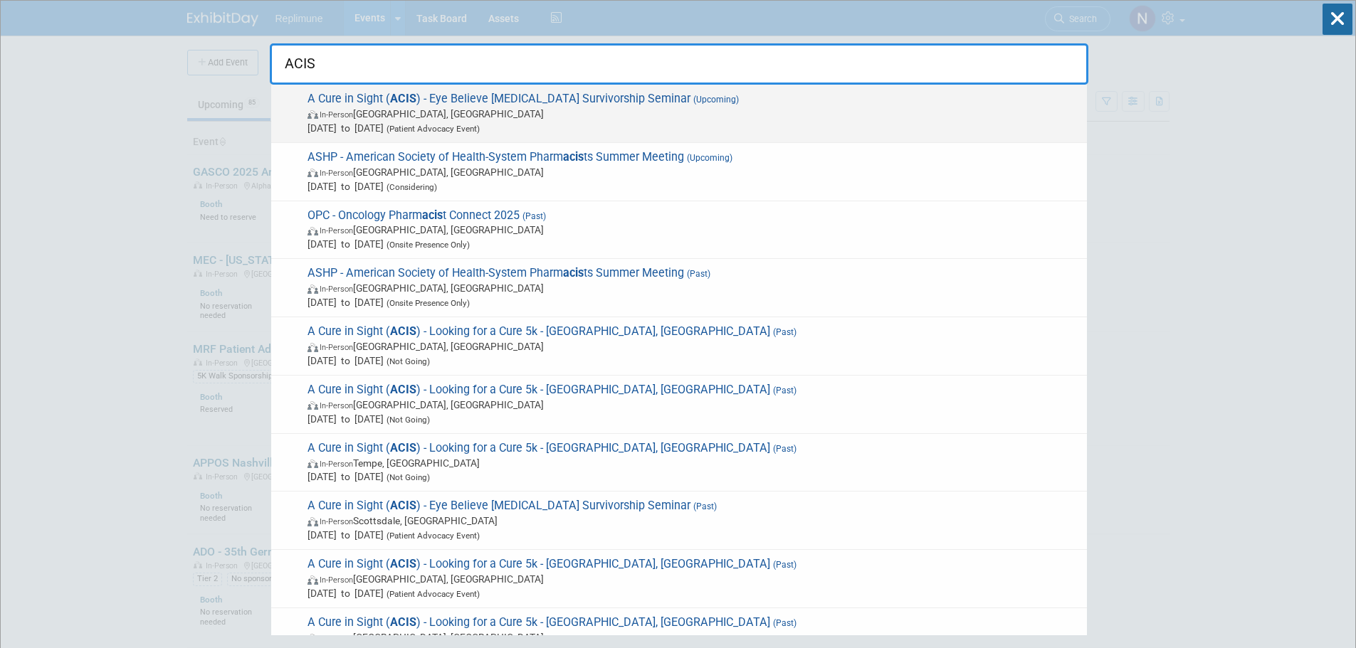
type input "ACIS"
click at [405, 106] on span "A Cure in Sight ( ACIS ) - Eye Believe [MEDICAL_DATA] Survivorship Seminar (Upc…" at bounding box center [691, 113] width 777 height 43
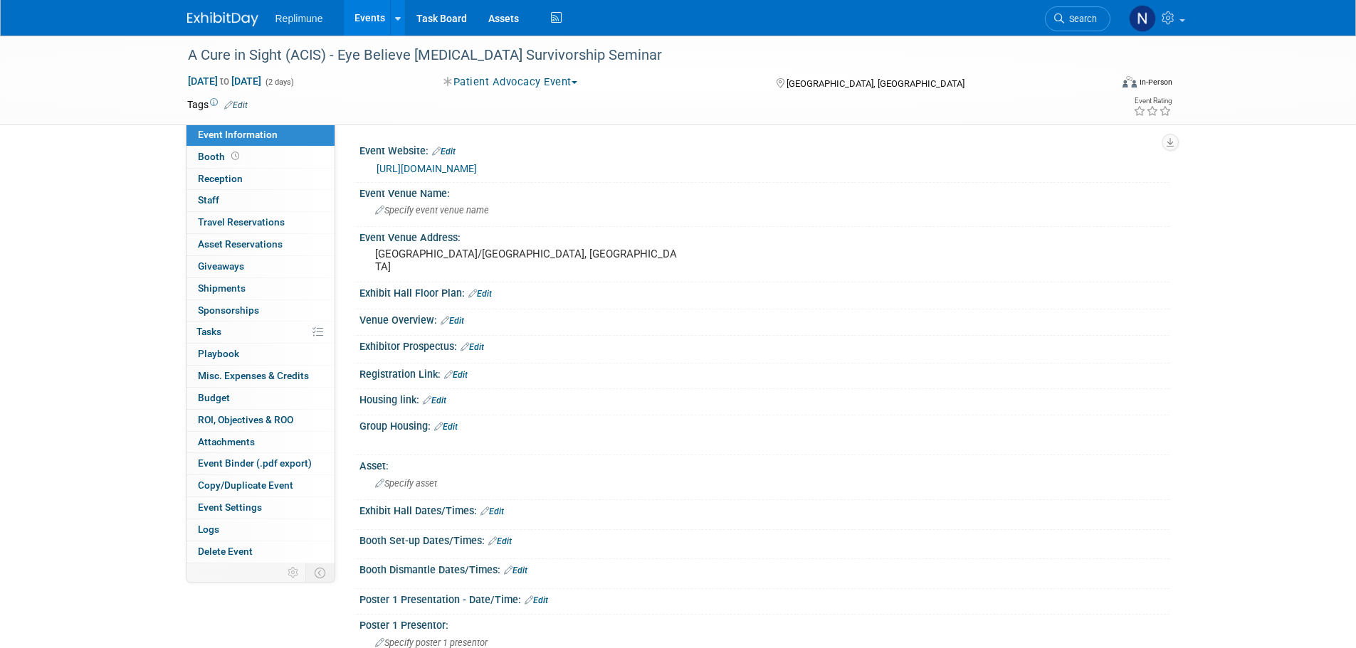
click at [518, 83] on button "Patient Advocacy Event" at bounding box center [510, 82] width 144 height 15
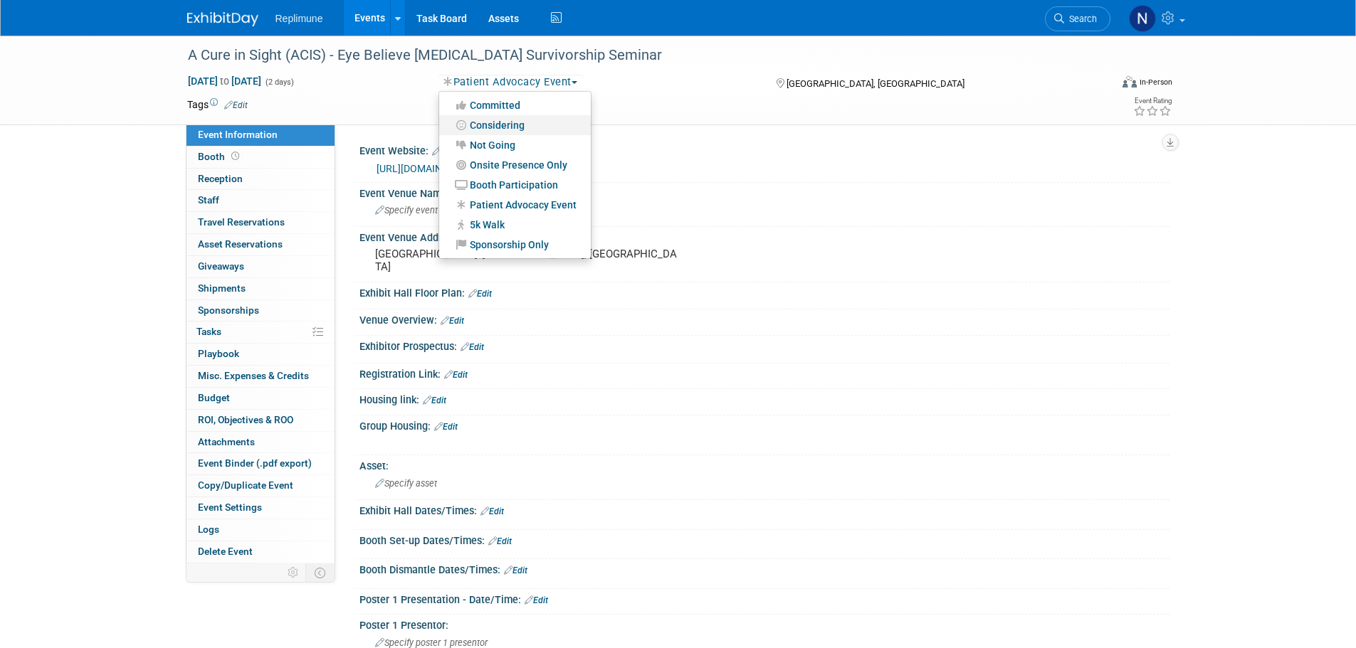
click at [505, 124] on link "Considering" at bounding box center [515, 125] width 152 height 20
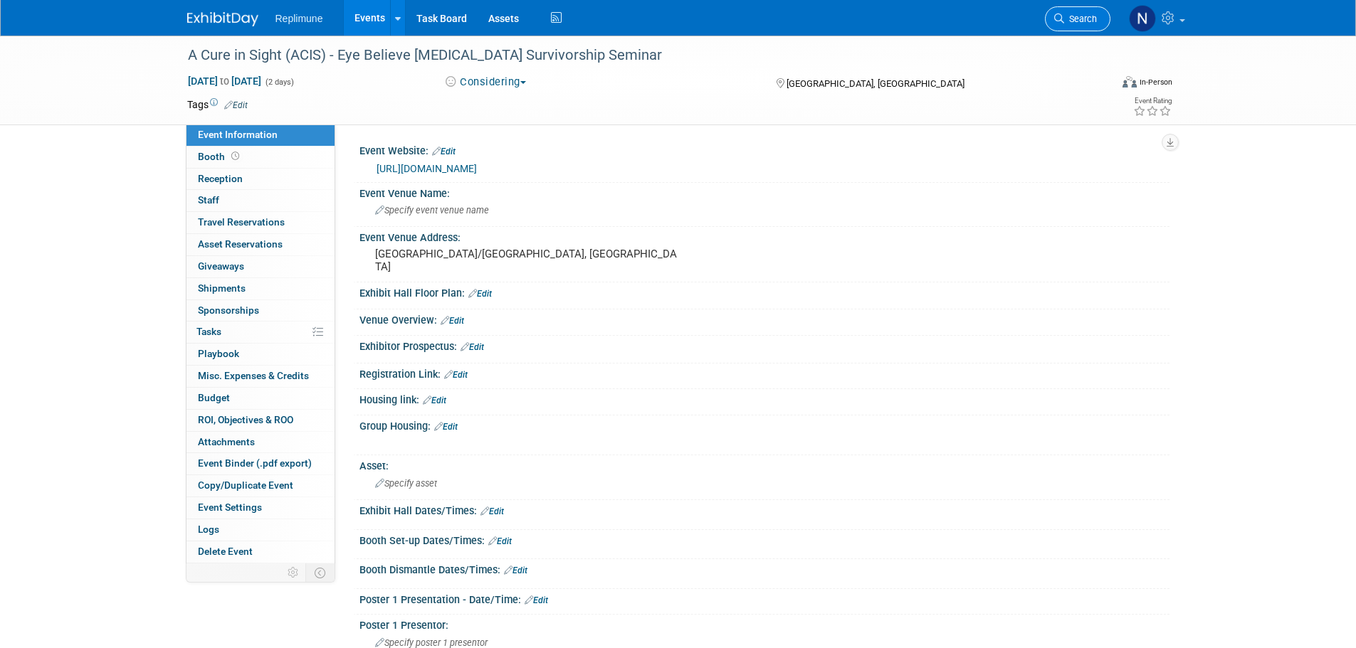
click at [1093, 11] on link "Search" at bounding box center [1077, 18] width 65 height 25
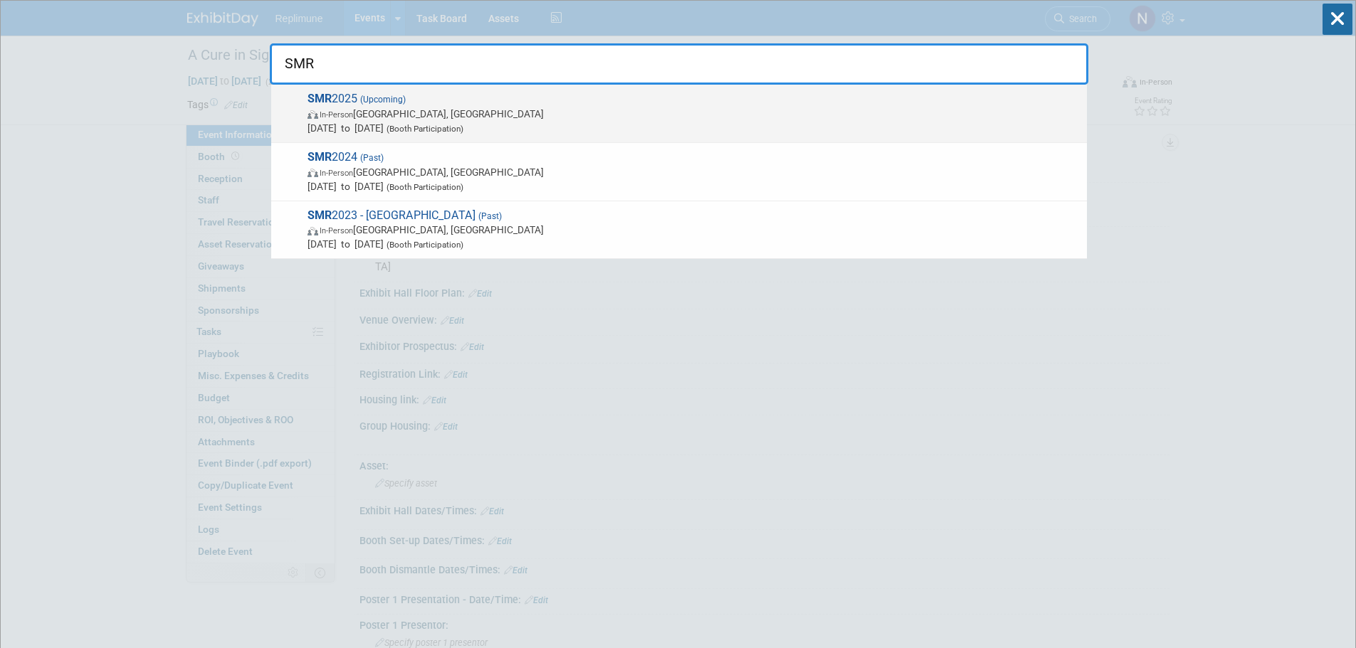
type input "SMR"
click at [421, 127] on span "[DATE] to [DATE] (Booth Participation)" at bounding box center [693, 128] width 772 height 14
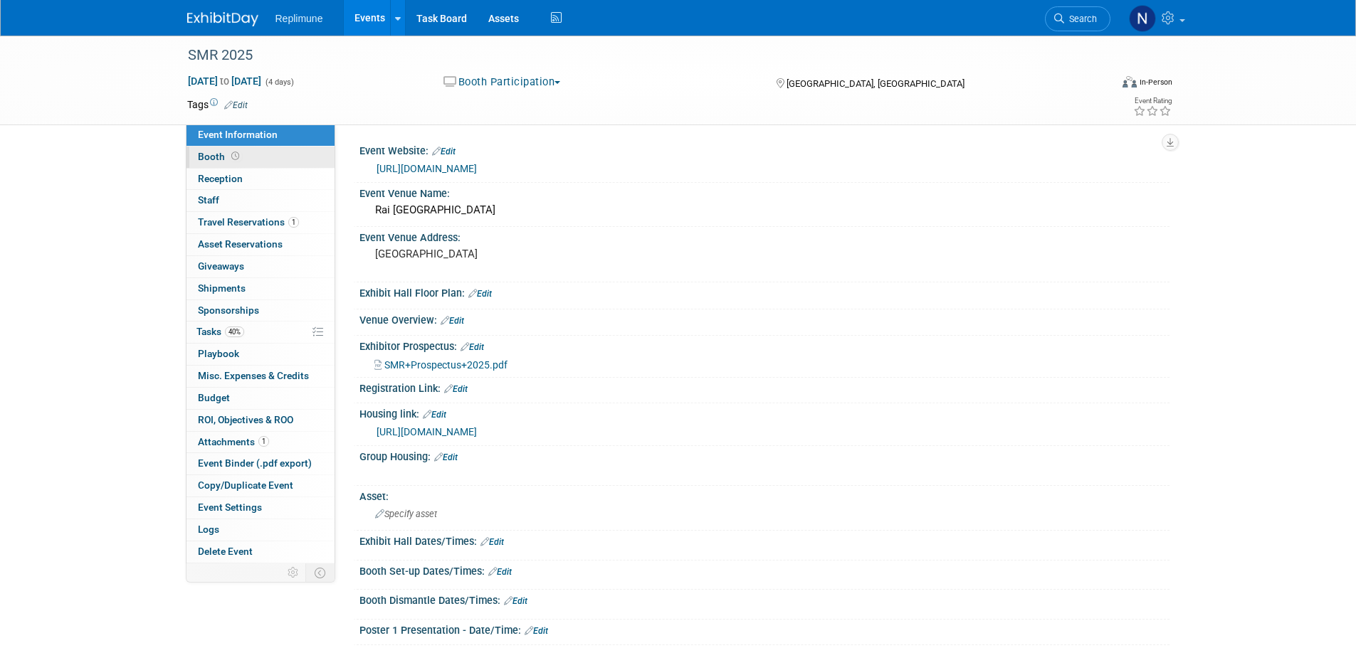
click at [212, 158] on span "Booth" at bounding box center [220, 156] width 44 height 11
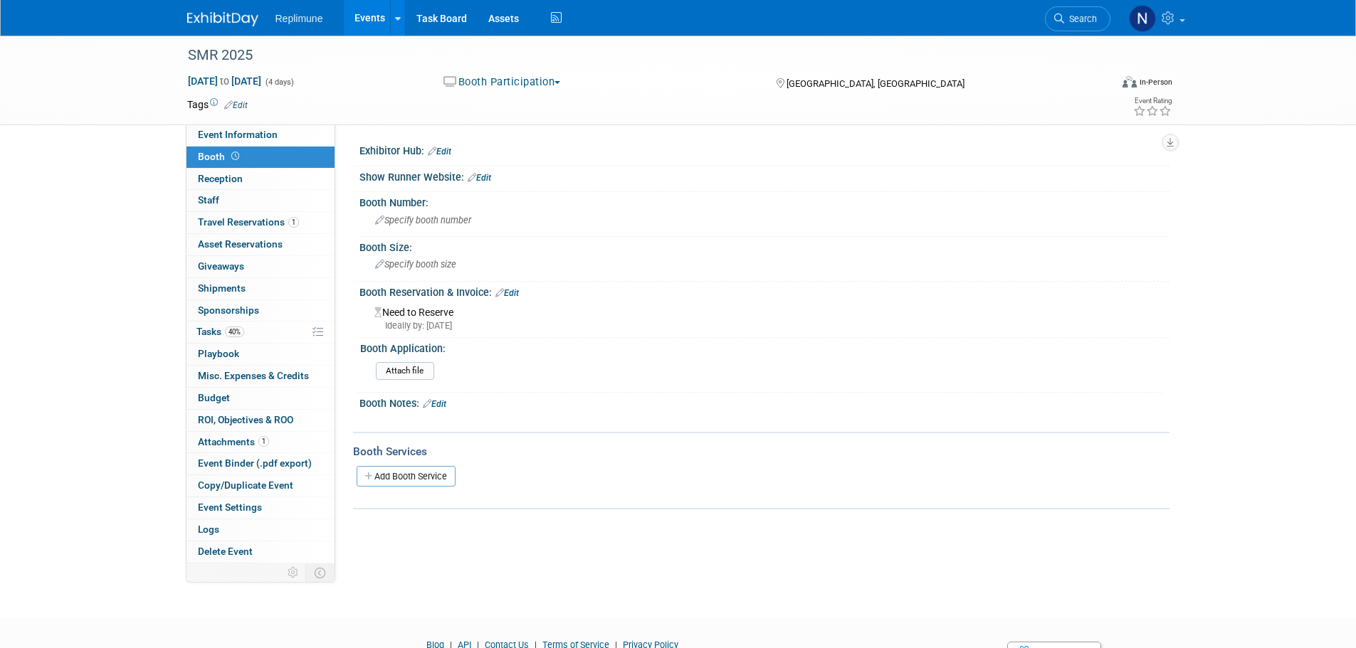
click at [510, 293] on link "Edit" at bounding box center [506, 293] width 23 height 10
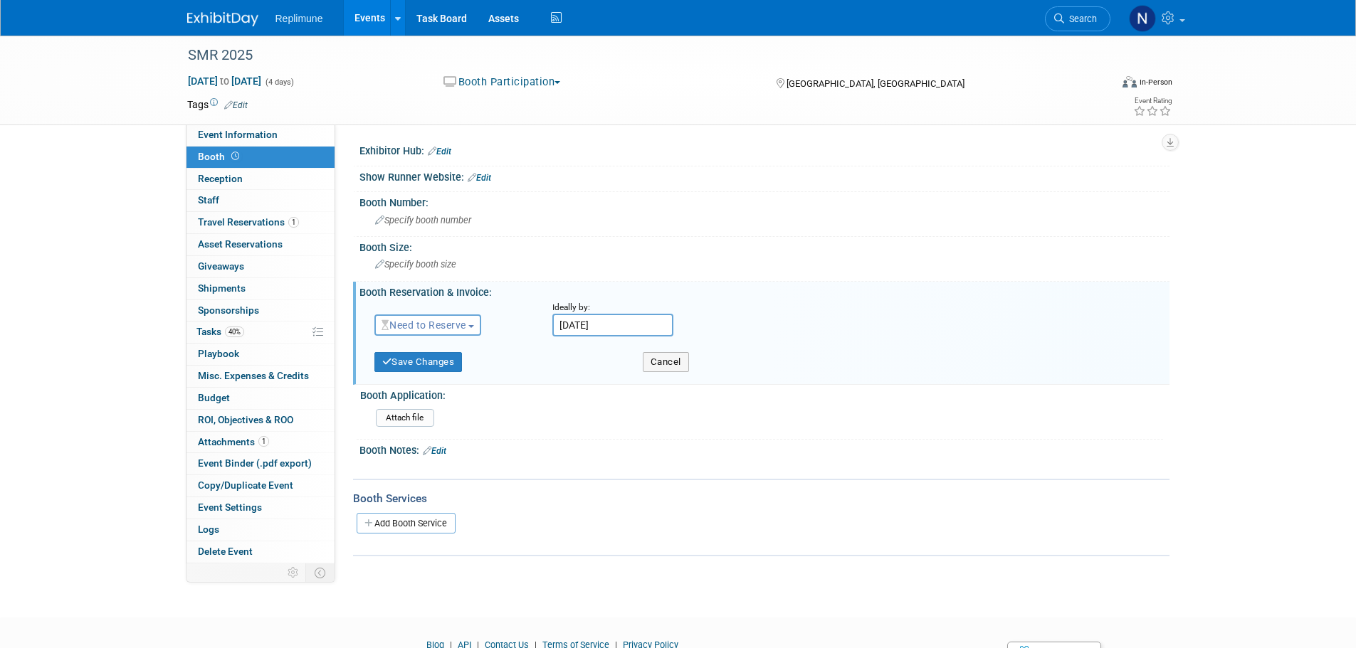
click at [443, 327] on span "Need to Reserve" at bounding box center [423, 325] width 85 height 11
click at [426, 366] on link "Reserved" at bounding box center [451, 369] width 152 height 20
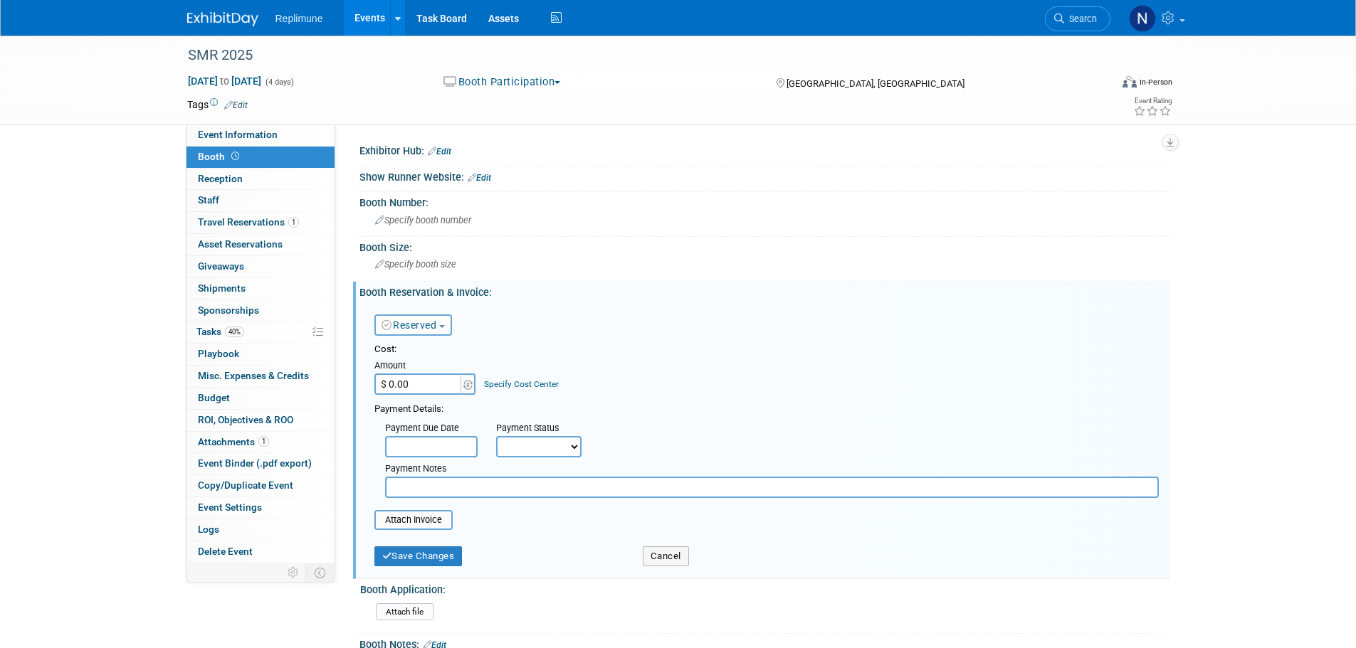
click at [429, 384] on input "$ 0.00" at bounding box center [418, 384] width 89 height 21
click at [204, 154] on span "Booth" at bounding box center [220, 156] width 44 height 11
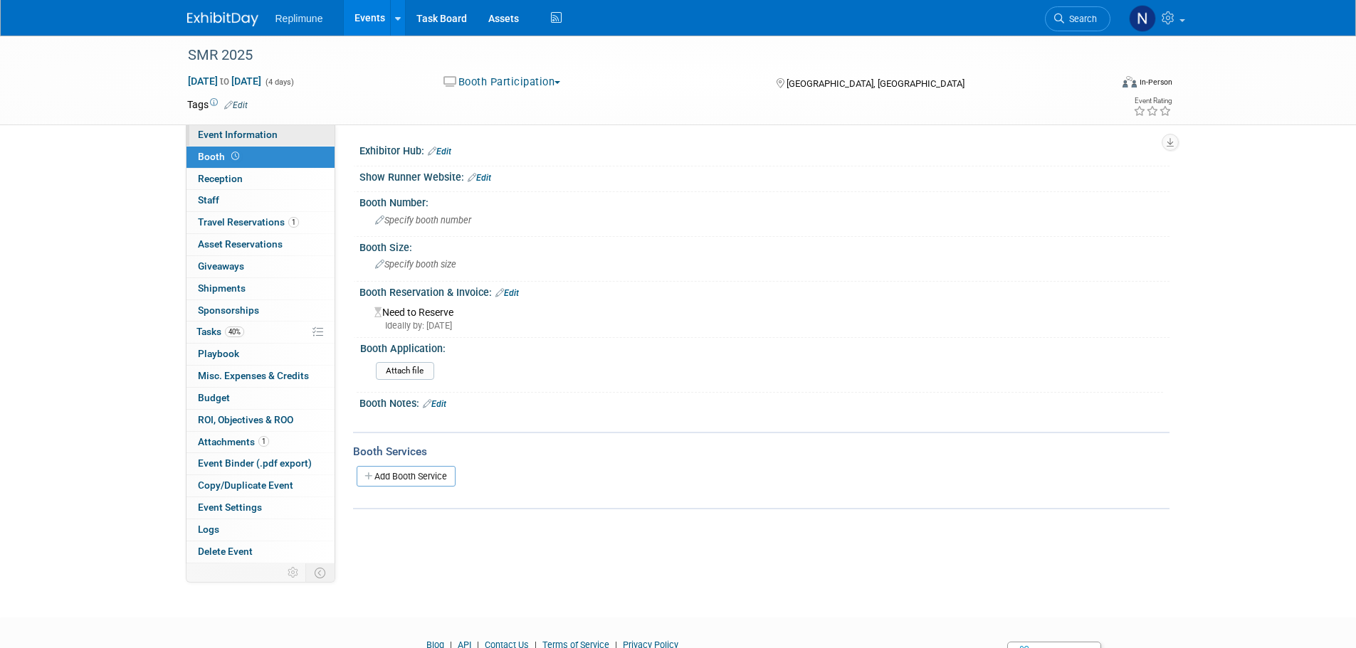
click at [223, 130] on span "Event Information" at bounding box center [238, 134] width 80 height 11
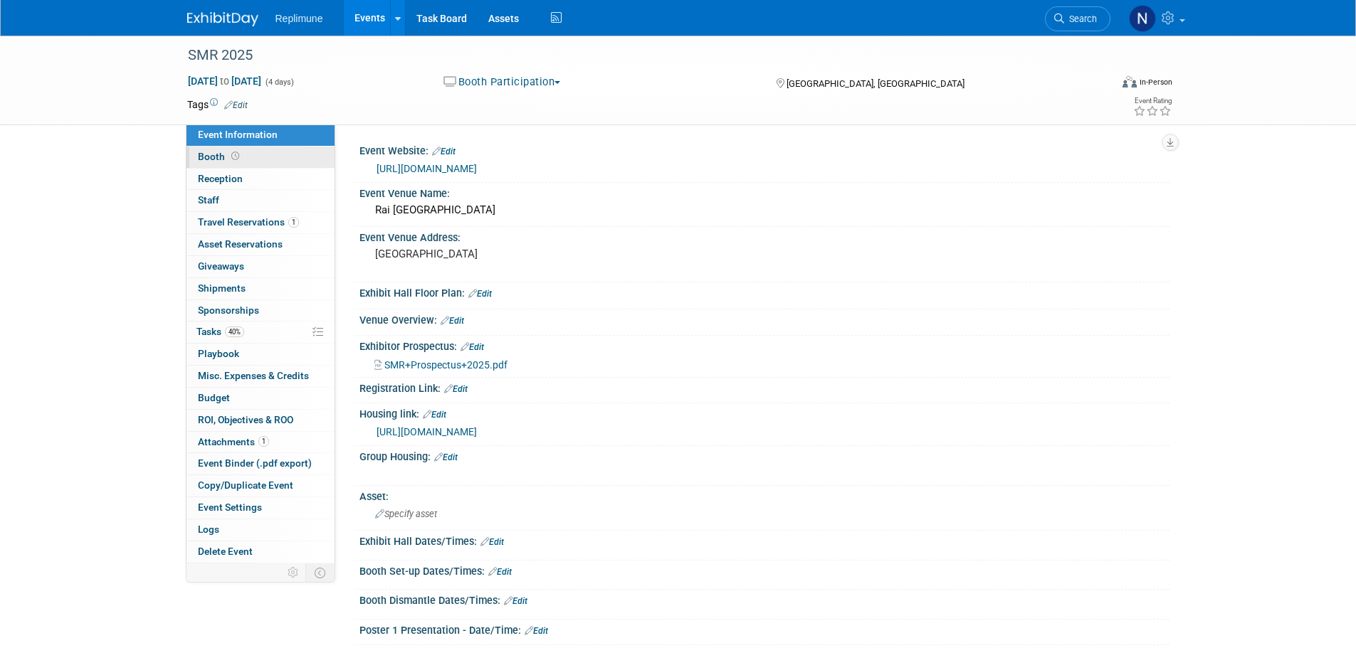
click at [199, 153] on span "Booth" at bounding box center [220, 156] width 44 height 11
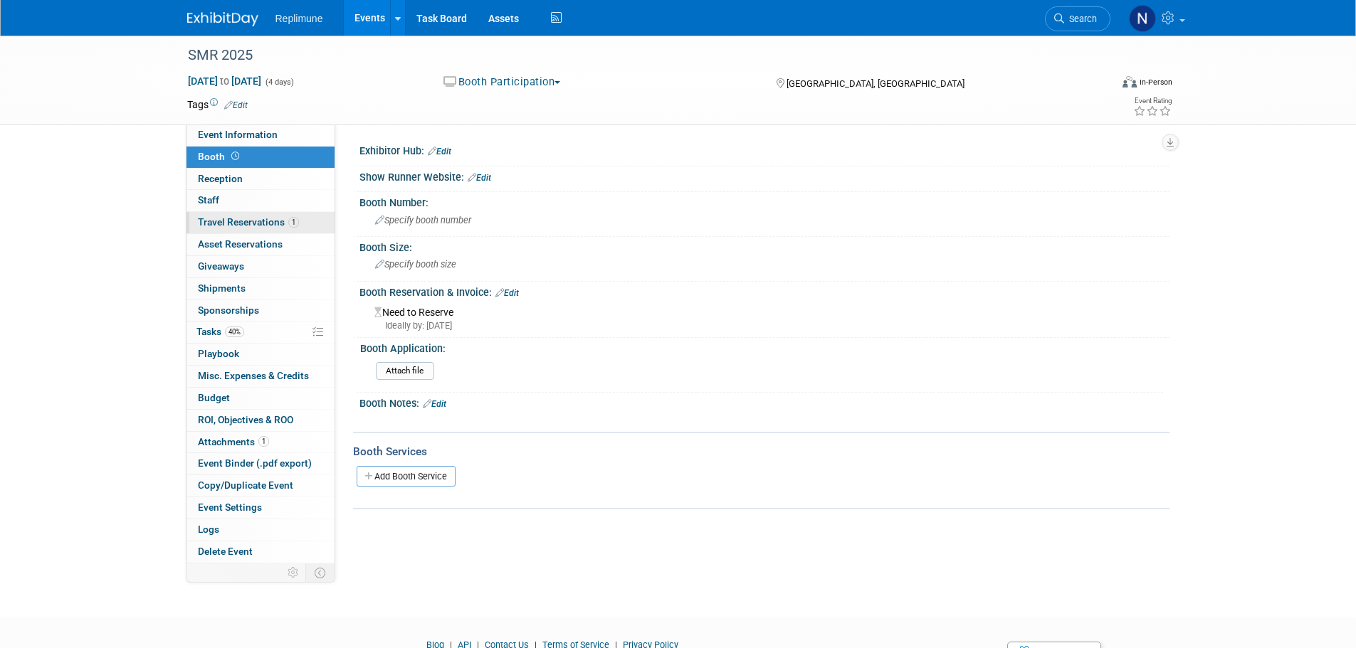
click at [246, 224] on span "Travel Reservations 1" at bounding box center [248, 221] width 101 height 11
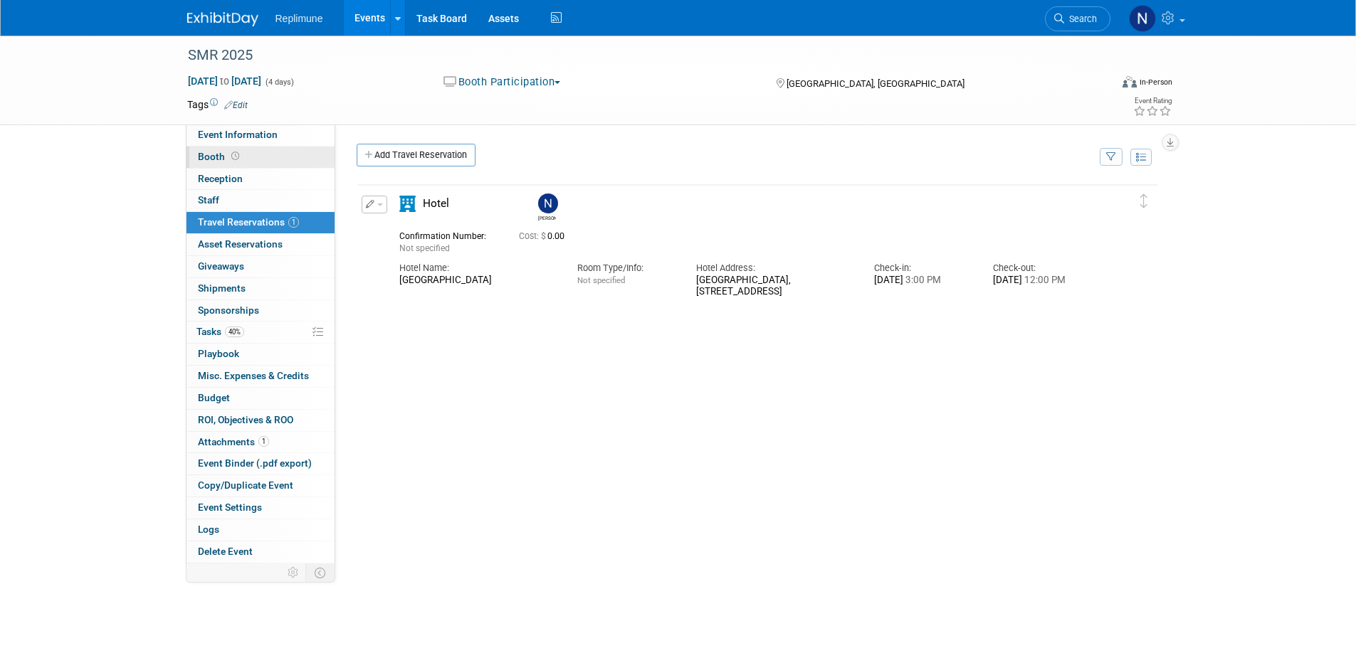
click at [221, 157] on span "Booth" at bounding box center [220, 156] width 44 height 11
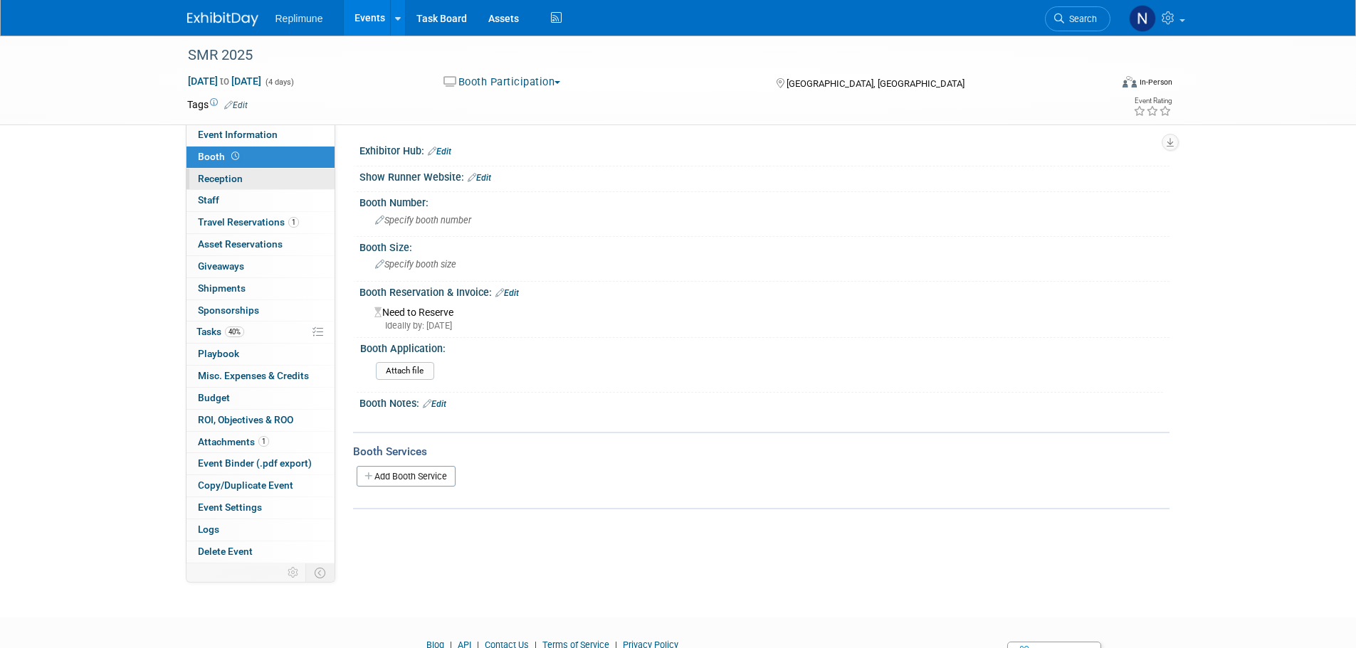
click at [215, 172] on link "Reception" at bounding box center [260, 179] width 148 height 21
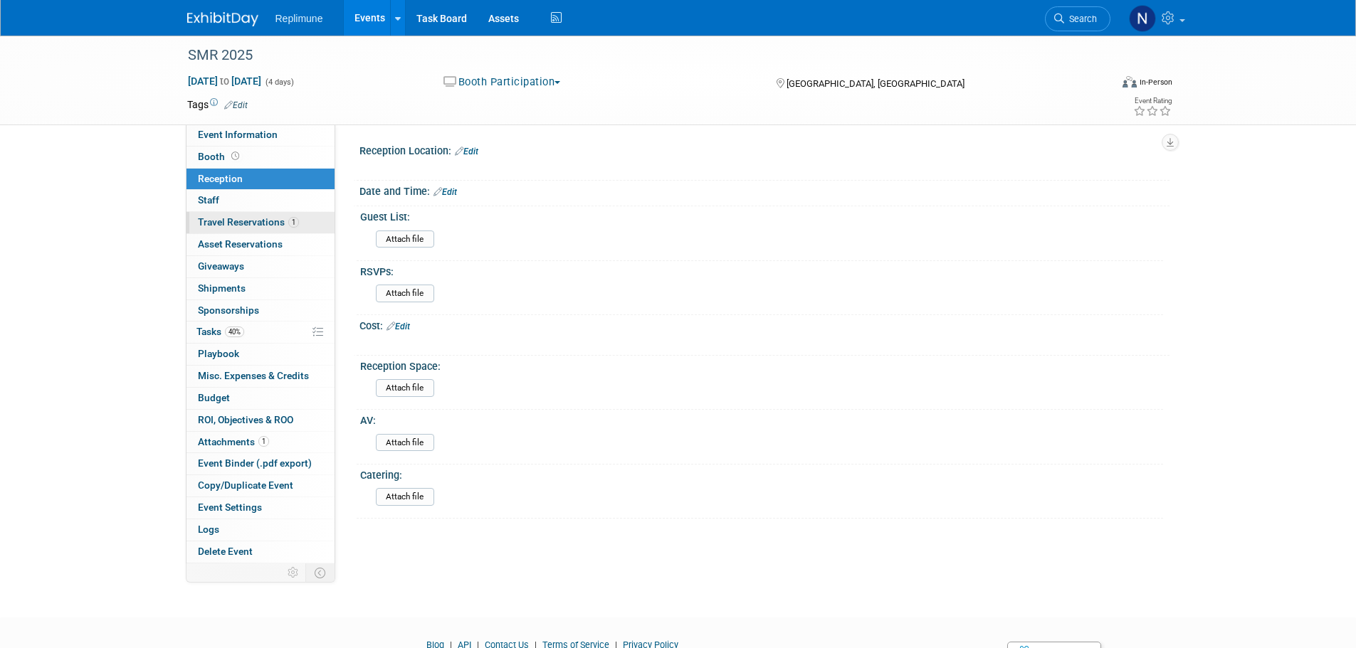
click at [225, 221] on span "Travel Reservations 1" at bounding box center [248, 221] width 101 height 11
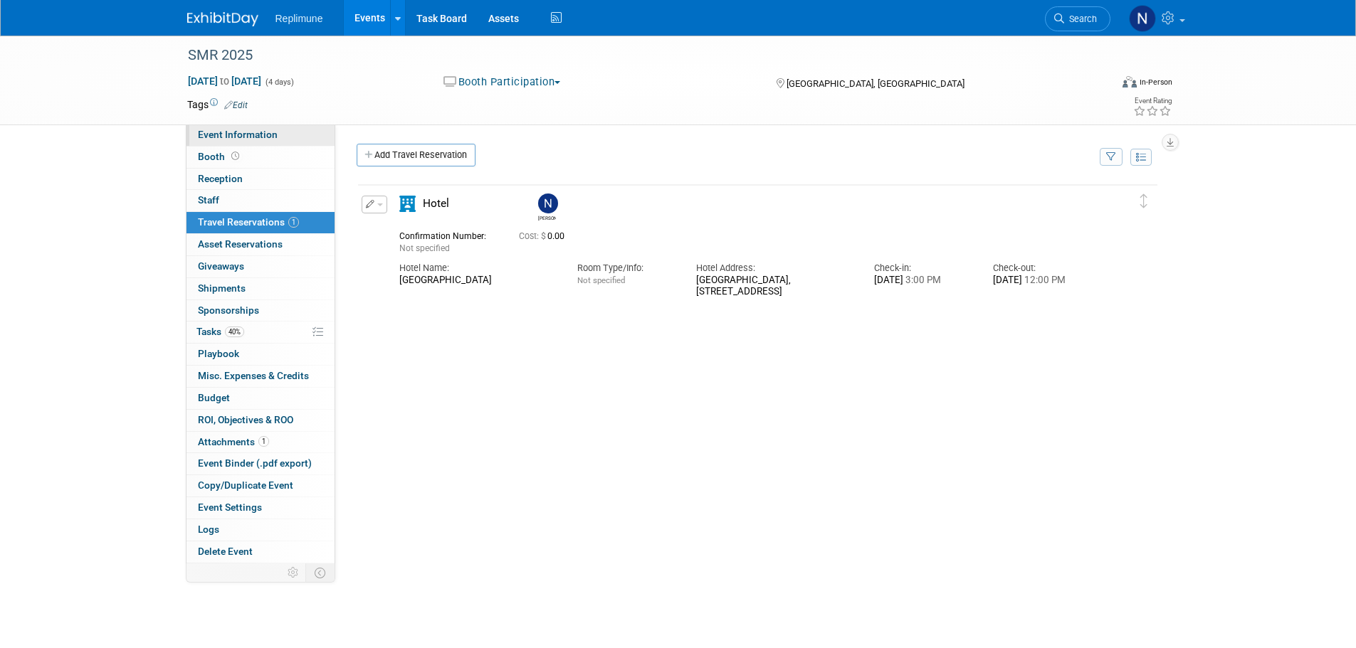
click at [224, 131] on span "Event Information" at bounding box center [238, 134] width 80 height 11
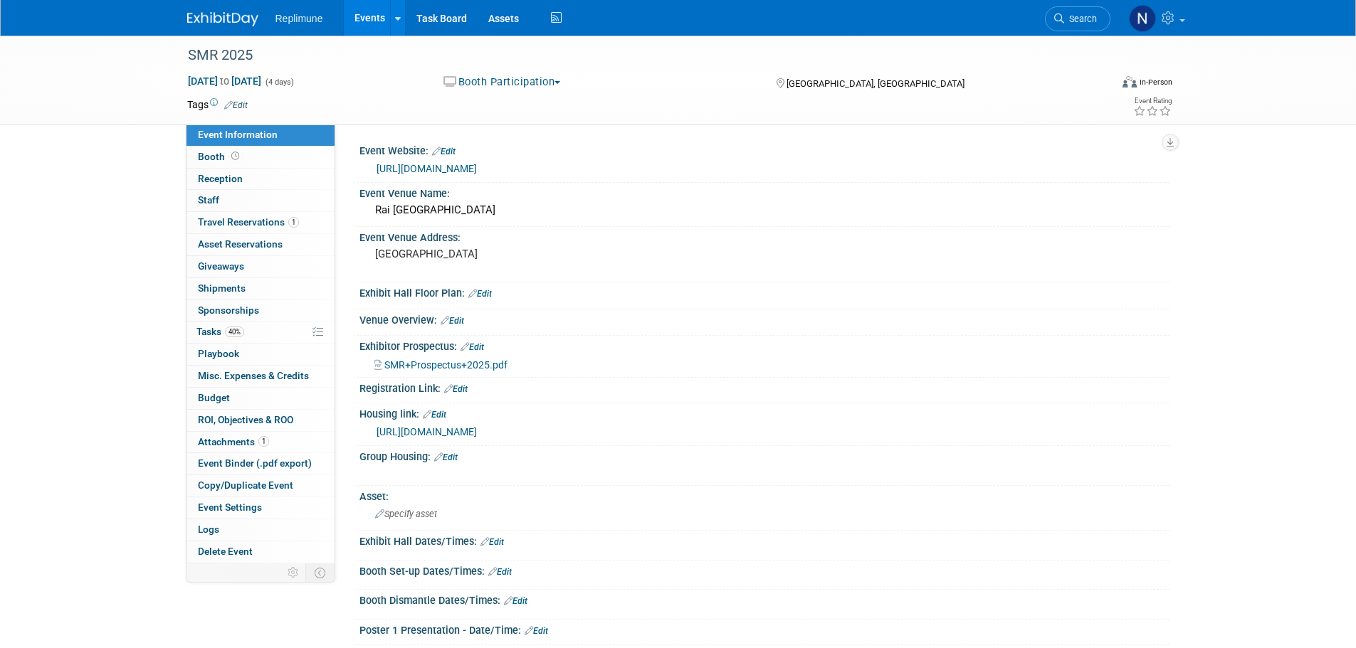
click at [430, 167] on link "https://smrcongress.org/" at bounding box center [427, 168] width 100 height 11
click at [215, 150] on link "Booth" at bounding box center [260, 157] width 148 height 21
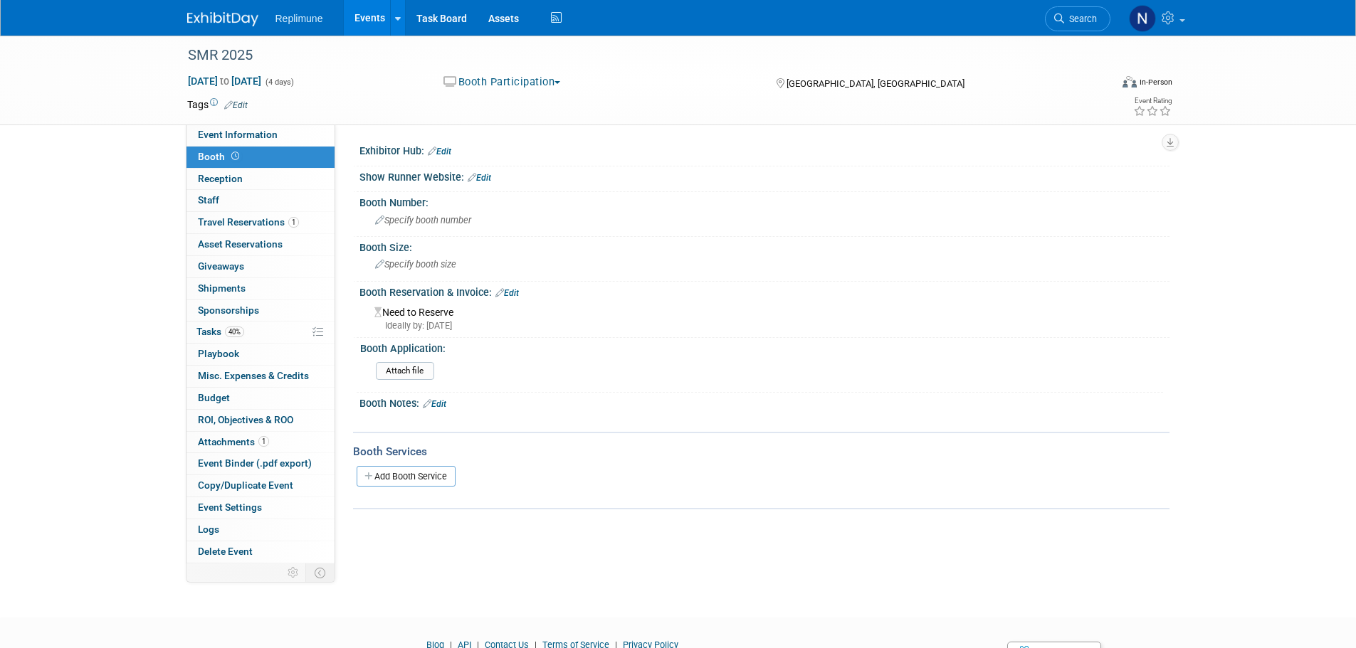
click at [511, 290] on link "Edit" at bounding box center [506, 293] width 23 height 10
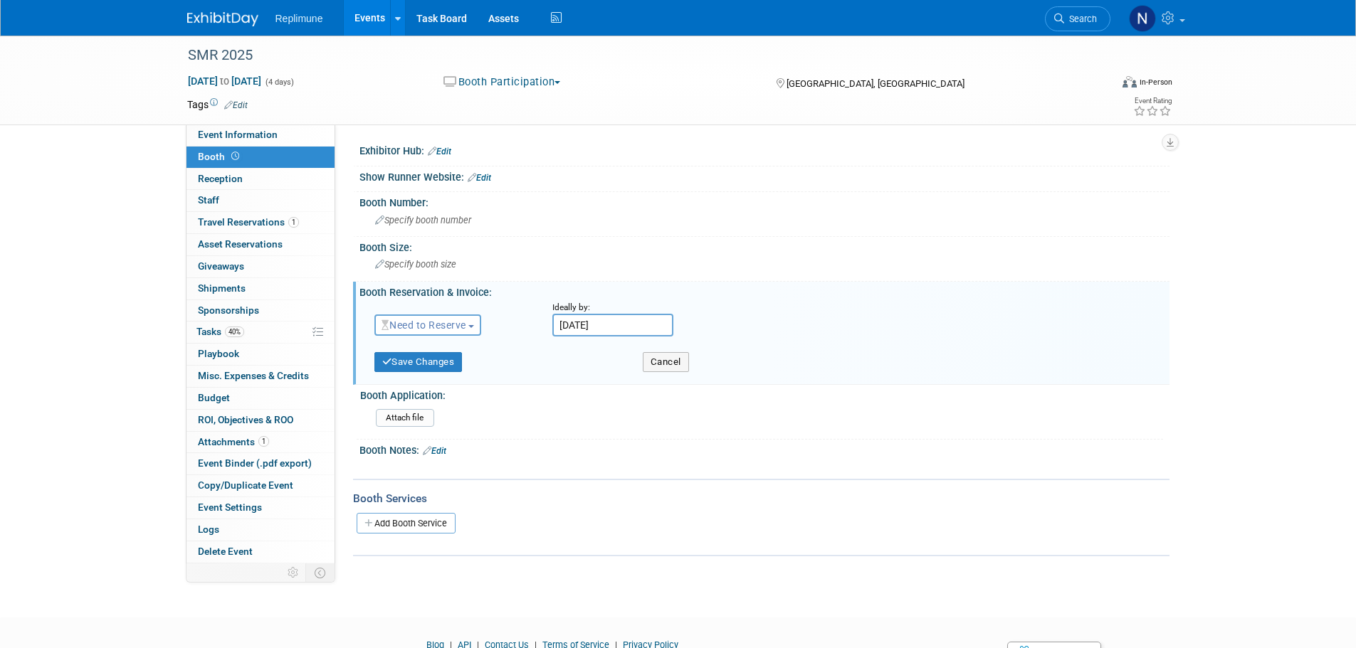
click at [440, 322] on span "Need to Reserve" at bounding box center [423, 325] width 85 height 11
click at [445, 349] on link "Need to Reserve" at bounding box center [451, 350] width 152 height 20
click at [481, 328] on button "Need to Reserve" at bounding box center [429, 325] width 111 height 21
click at [432, 364] on link "Reserved" at bounding box center [451, 369] width 152 height 20
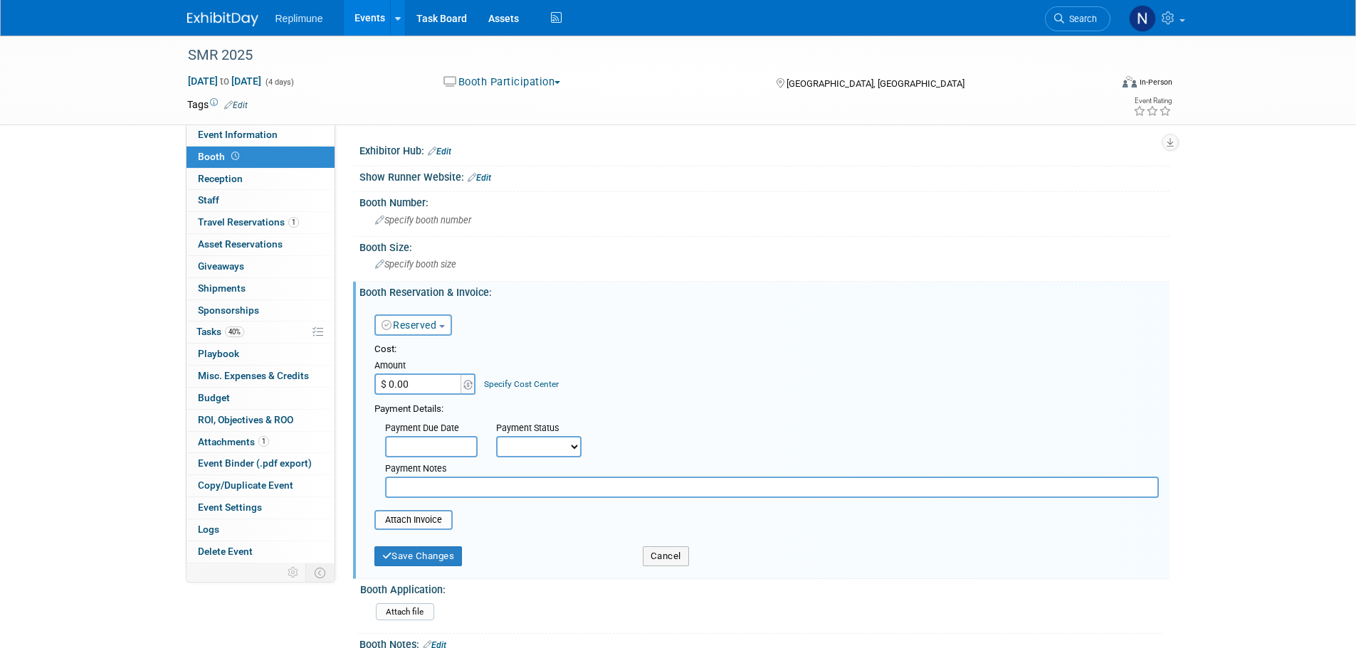
click at [403, 381] on input "$ 0.00" at bounding box center [418, 384] width 89 height 21
type input "$ 6,500.00"
click at [672, 377] on div "Cost: Amount $ 6,500.00 Specify Cost Center Cost Center -- Not Specified -- Bio…" at bounding box center [766, 369] width 784 height 52
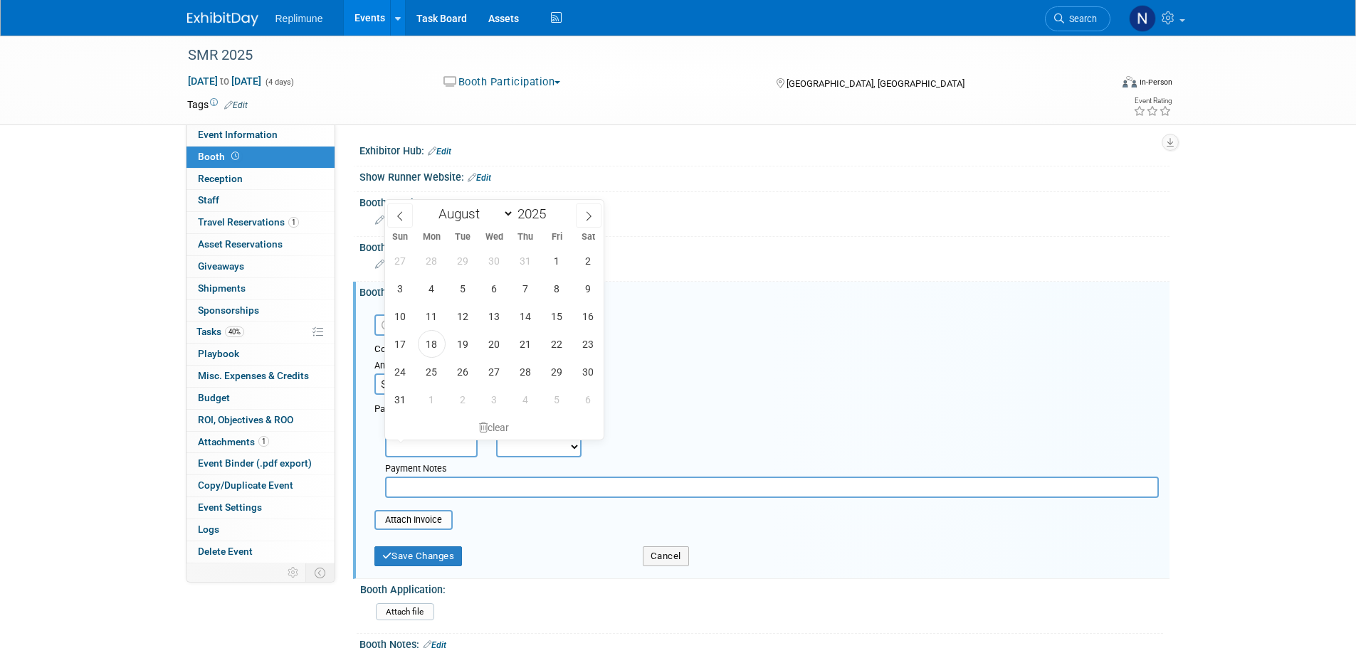
click at [454, 449] on input "text" at bounding box center [431, 446] width 93 height 21
click at [560, 376] on span "29" at bounding box center [557, 372] width 28 height 28
type input "Aug 29, 2025"
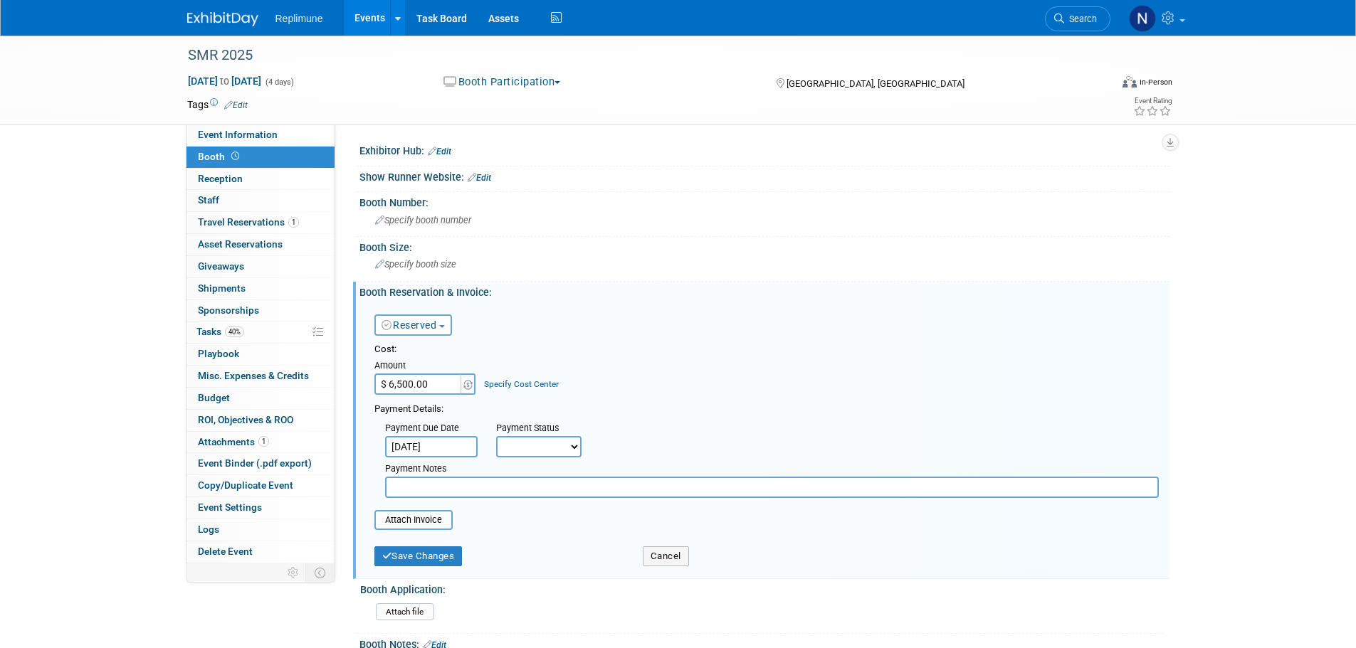
click at [521, 443] on select "Not Paid Yet Partially Paid Paid in Full" at bounding box center [538, 446] width 85 height 21
select select "3"
click at [496, 436] on select "Not Paid Yet Partially Paid Paid in Full" at bounding box center [538, 446] width 85 height 21
click at [409, 554] on button "Save Changes" at bounding box center [418, 557] width 88 height 20
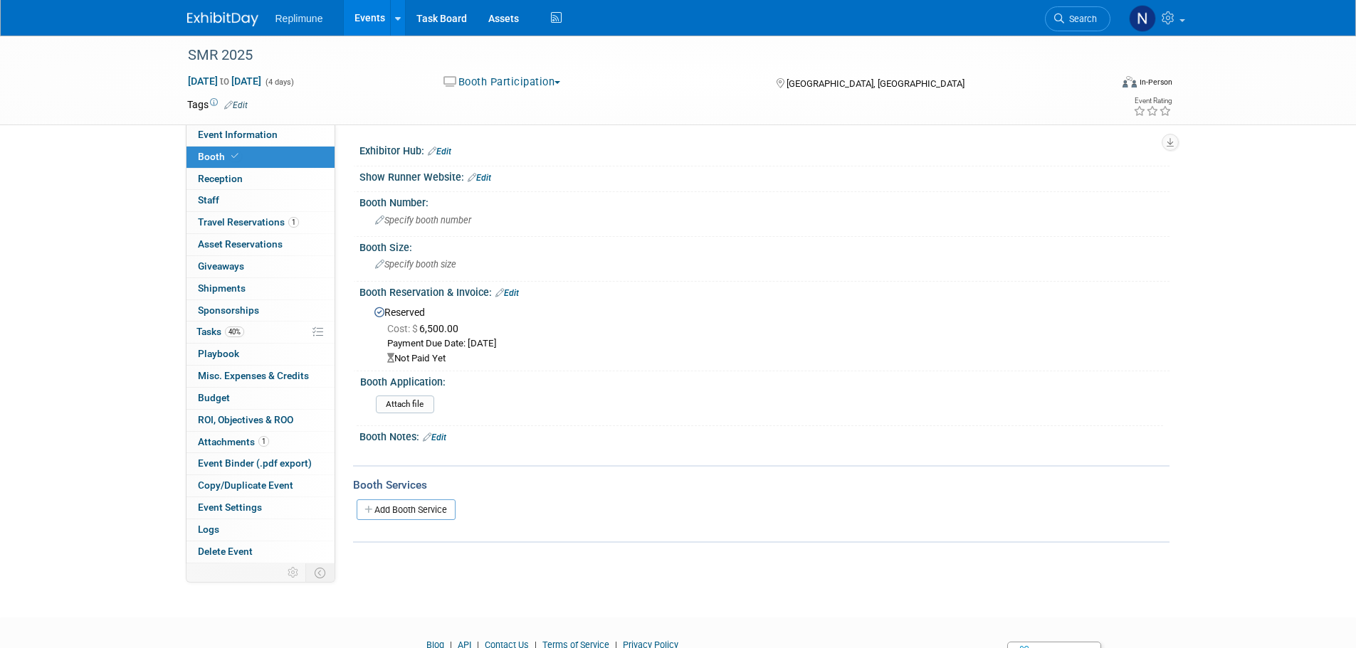
click at [365, 15] on link "Events" at bounding box center [370, 18] width 52 height 36
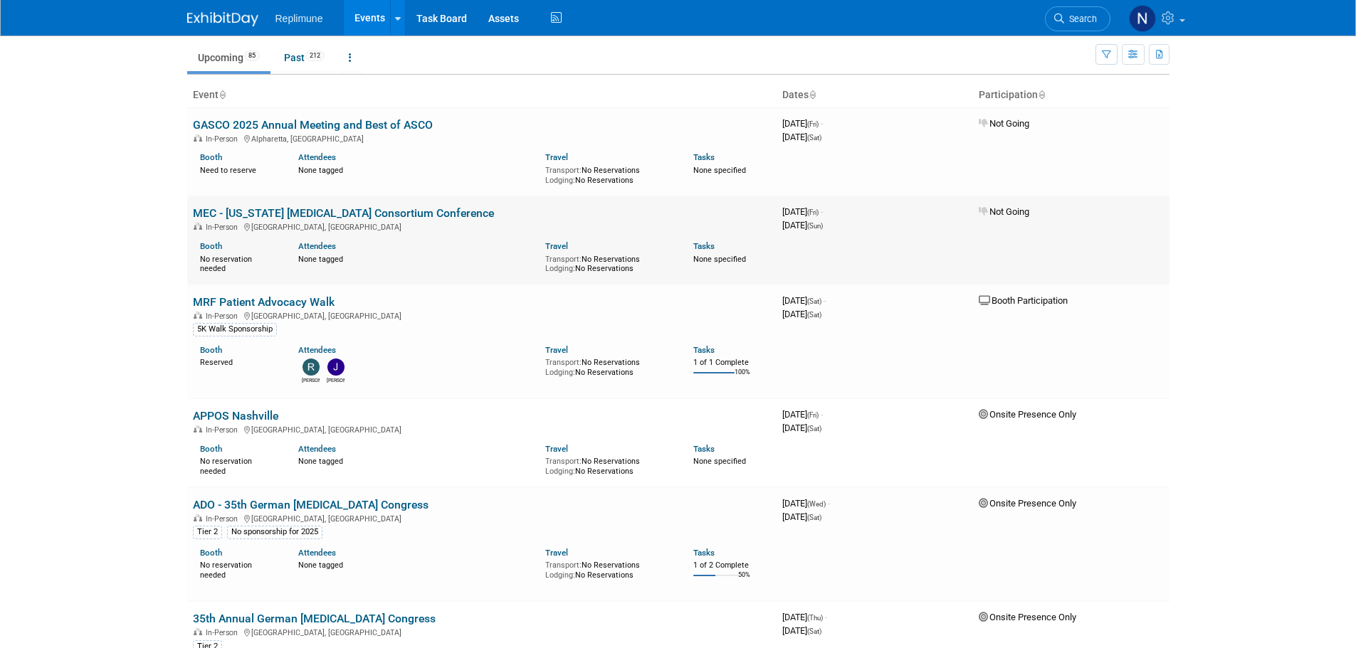
scroll to position [71, 0]
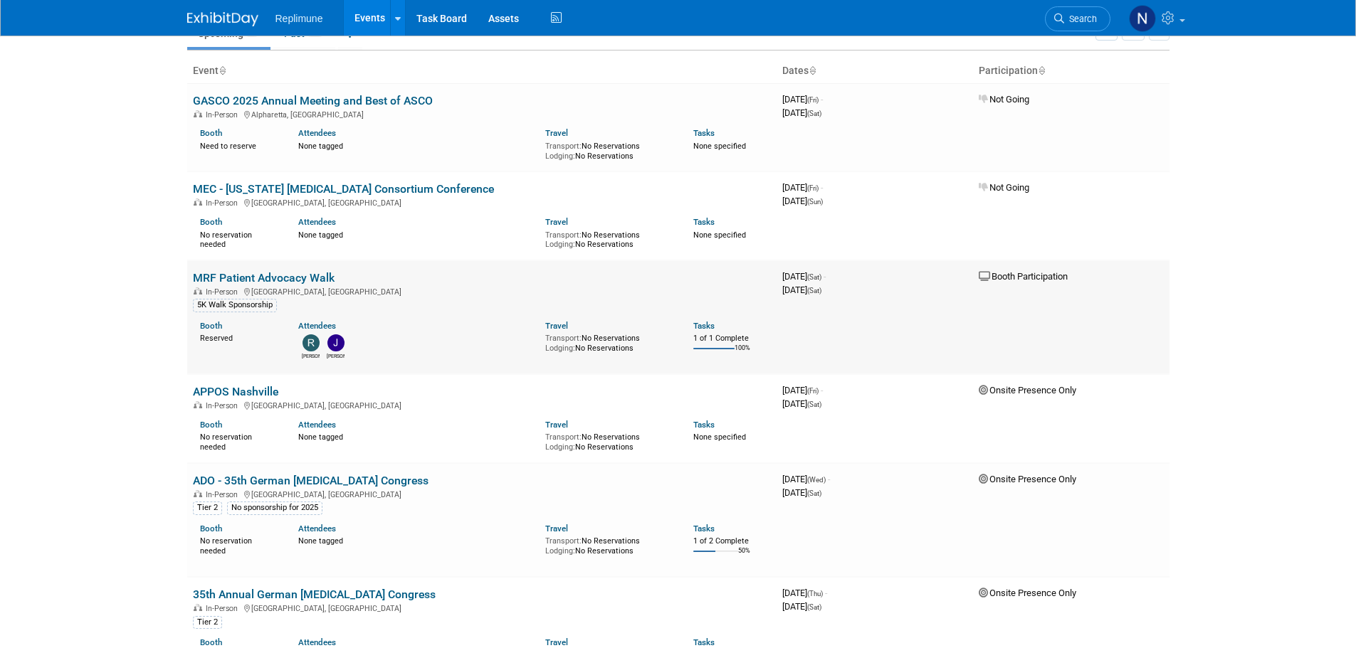
click at [239, 279] on link "MRF Patient Advocacy Walk" at bounding box center [264, 278] width 142 height 14
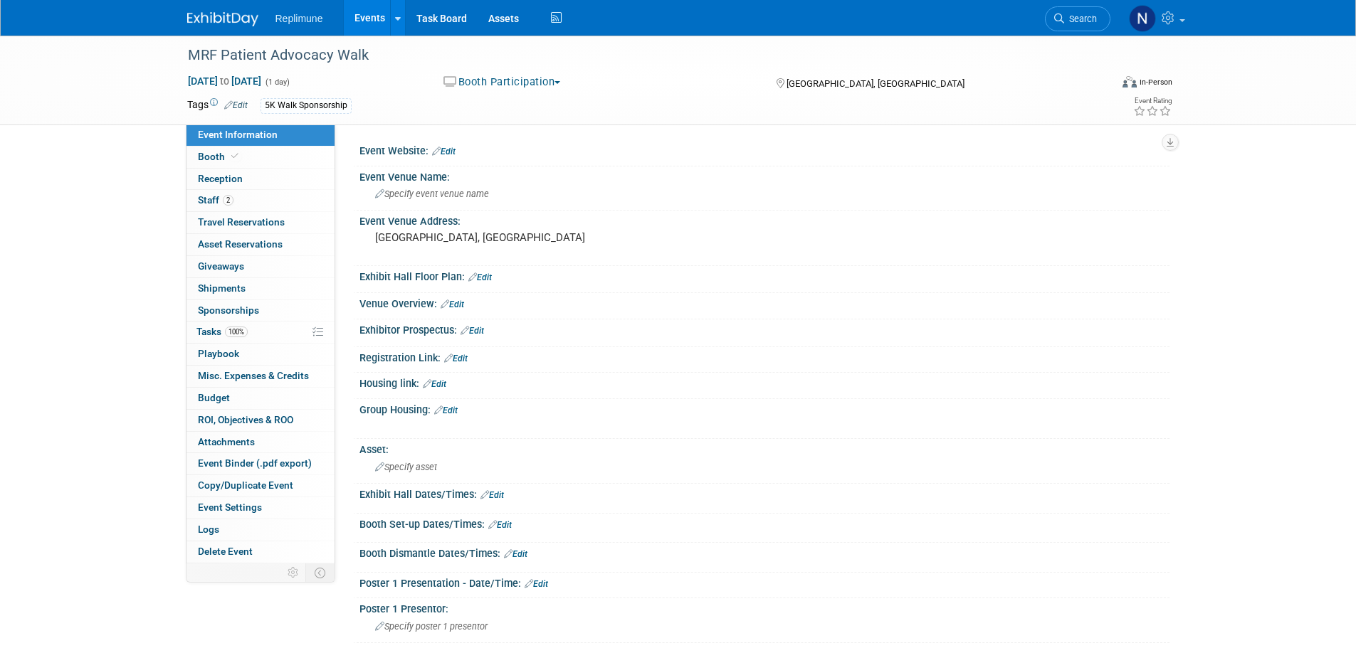
click at [531, 83] on button "Booth Participation" at bounding box center [501, 82] width 127 height 15
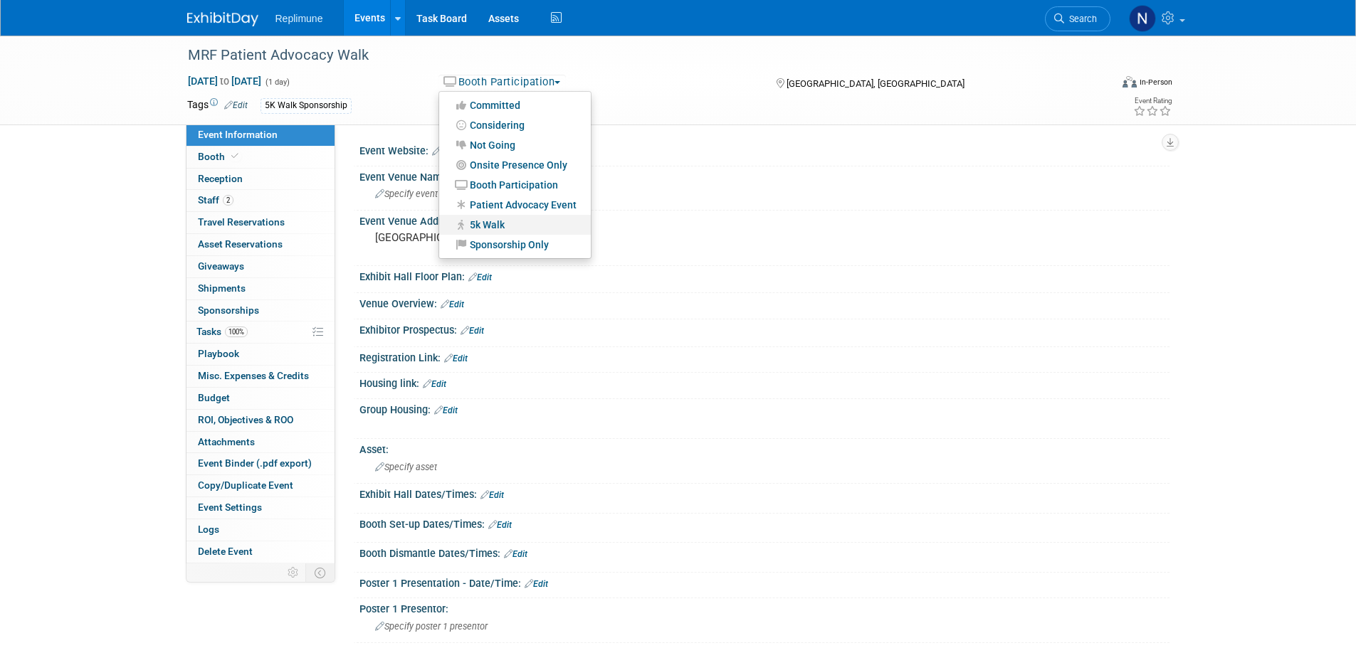
click at [490, 221] on link "5k Walk" at bounding box center [515, 225] width 152 height 20
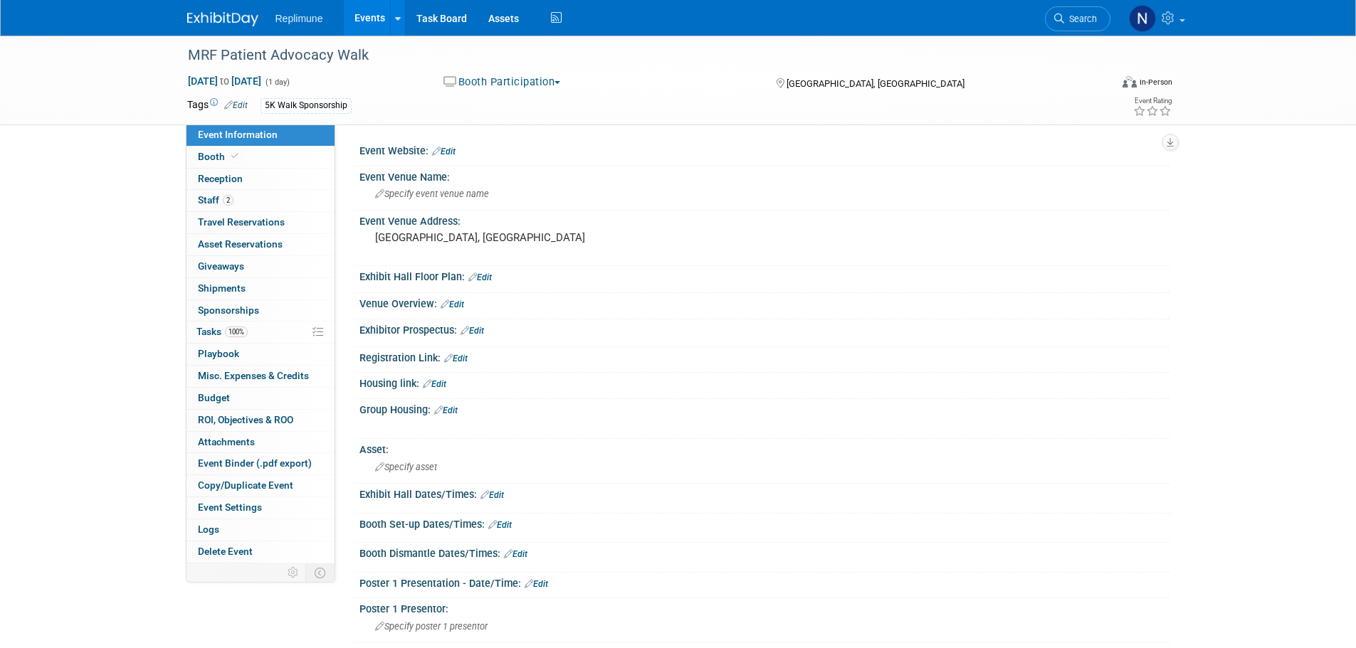
click at [367, 14] on link "Events" at bounding box center [370, 18] width 52 height 36
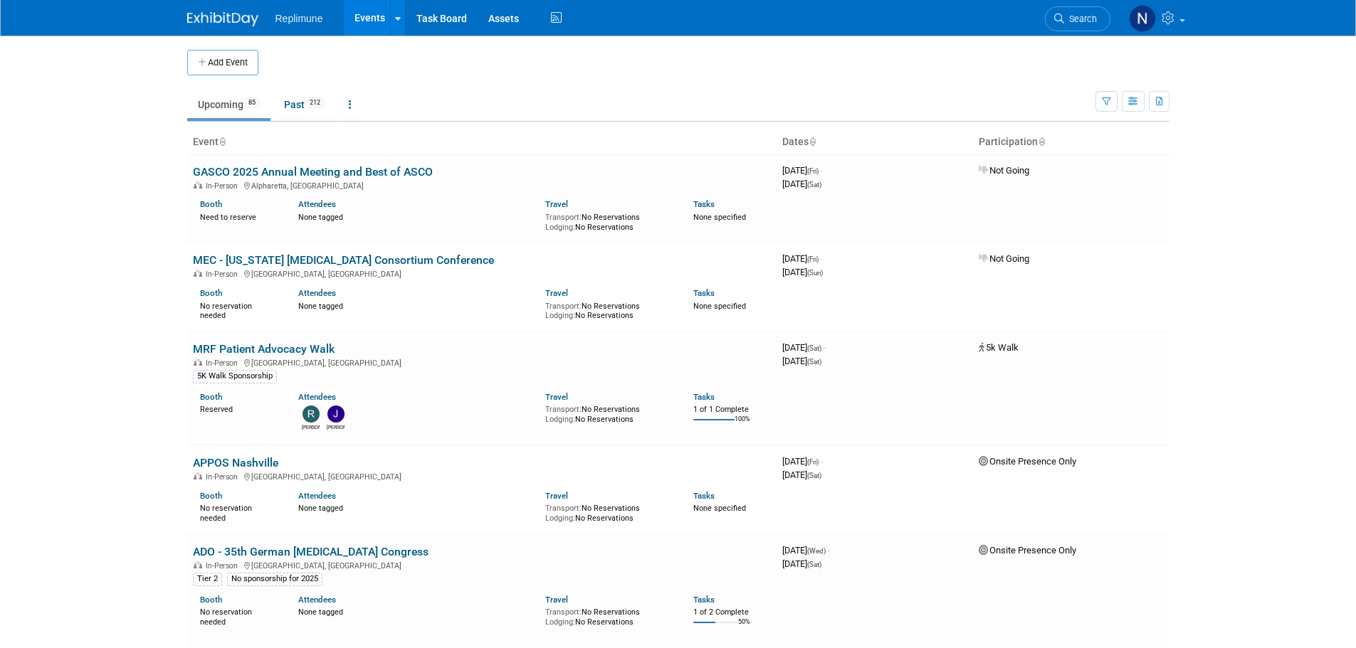
click at [1066, 16] on span "Search" at bounding box center [1080, 19] width 33 height 11
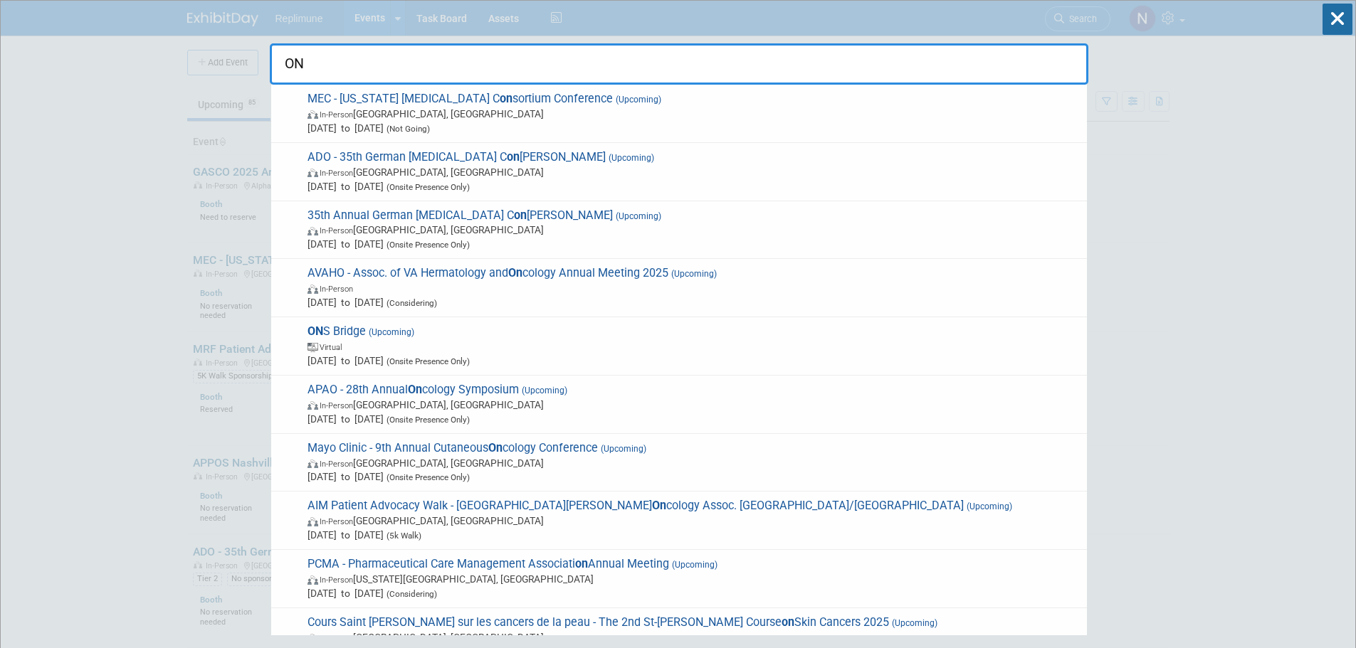
type input "O"
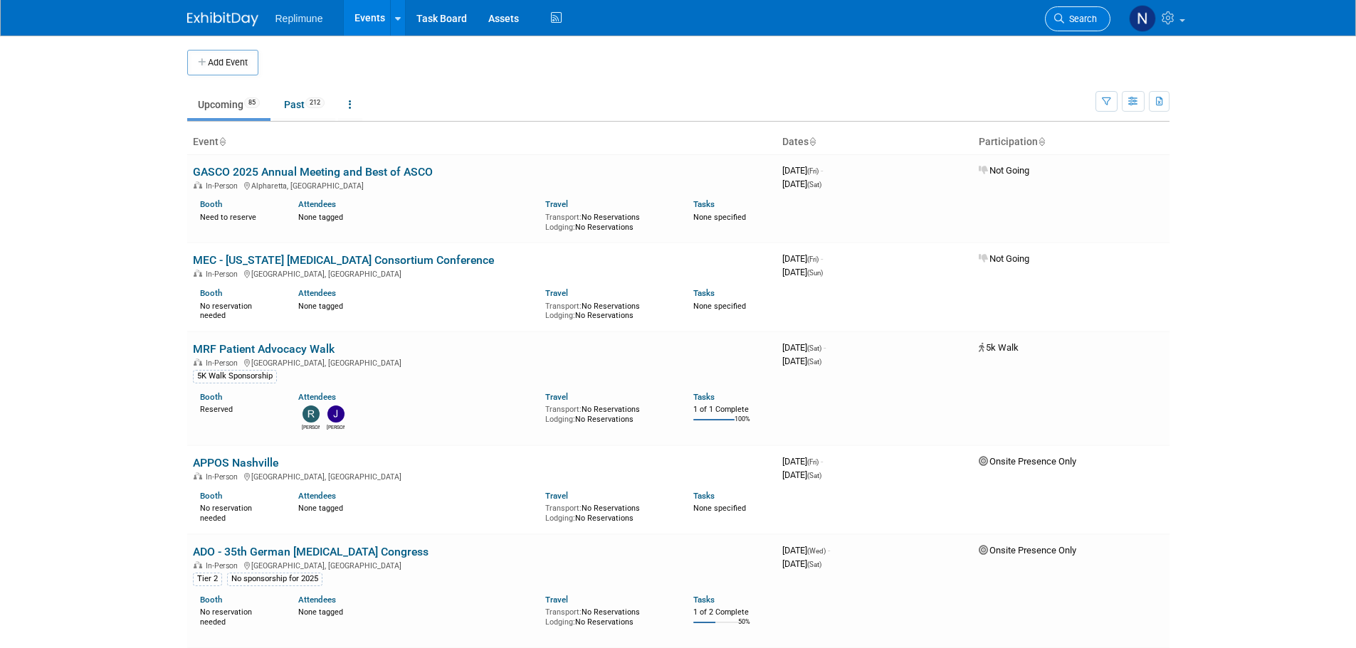
click at [1083, 14] on span "Search" at bounding box center [1080, 19] width 33 height 11
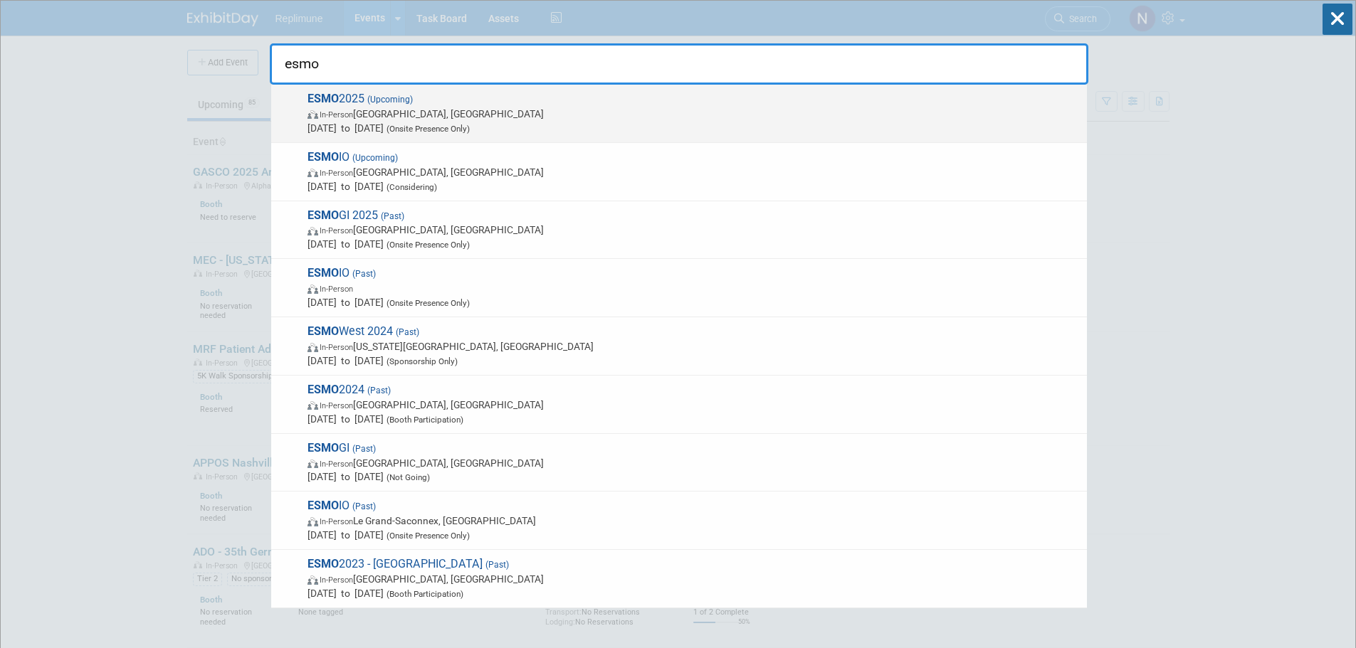
type input "esmo"
click at [343, 102] on span "ESMO 2025 (Upcoming) In-Person [GEOGRAPHIC_DATA], [GEOGRAPHIC_DATA] [DATE] to […" at bounding box center [691, 113] width 777 height 43
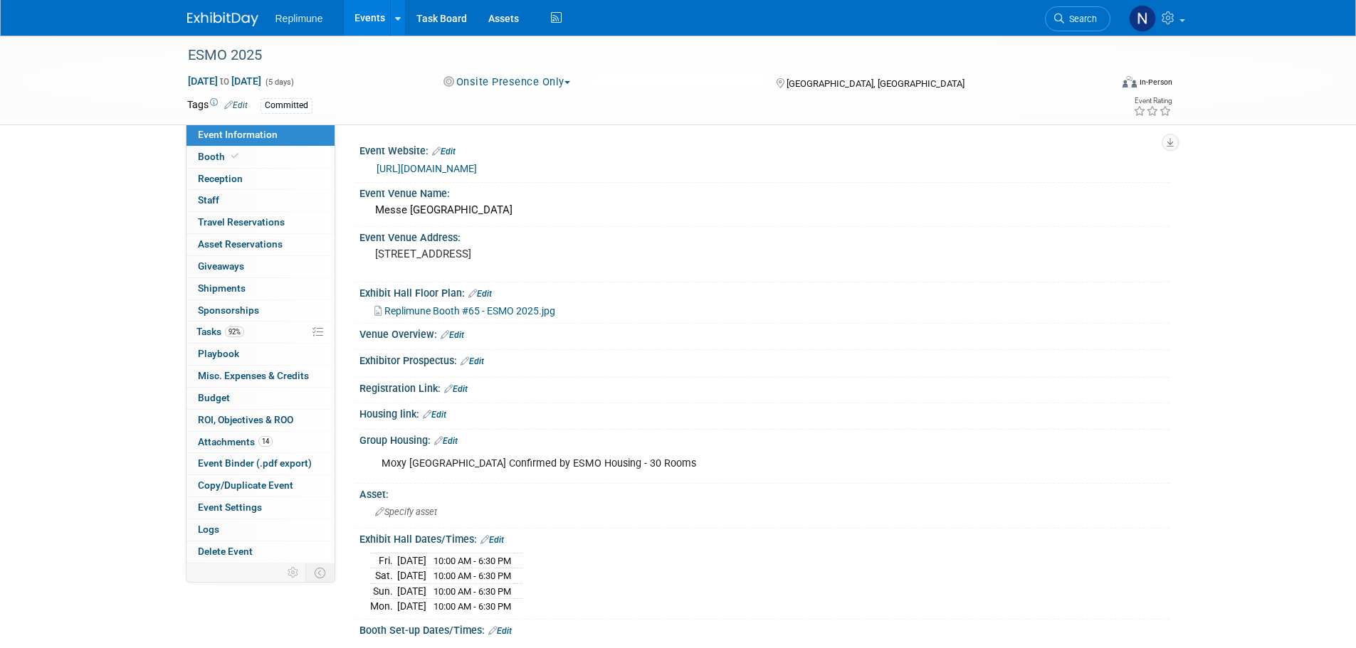
click at [485, 299] on link "Edit" at bounding box center [479, 294] width 23 height 10
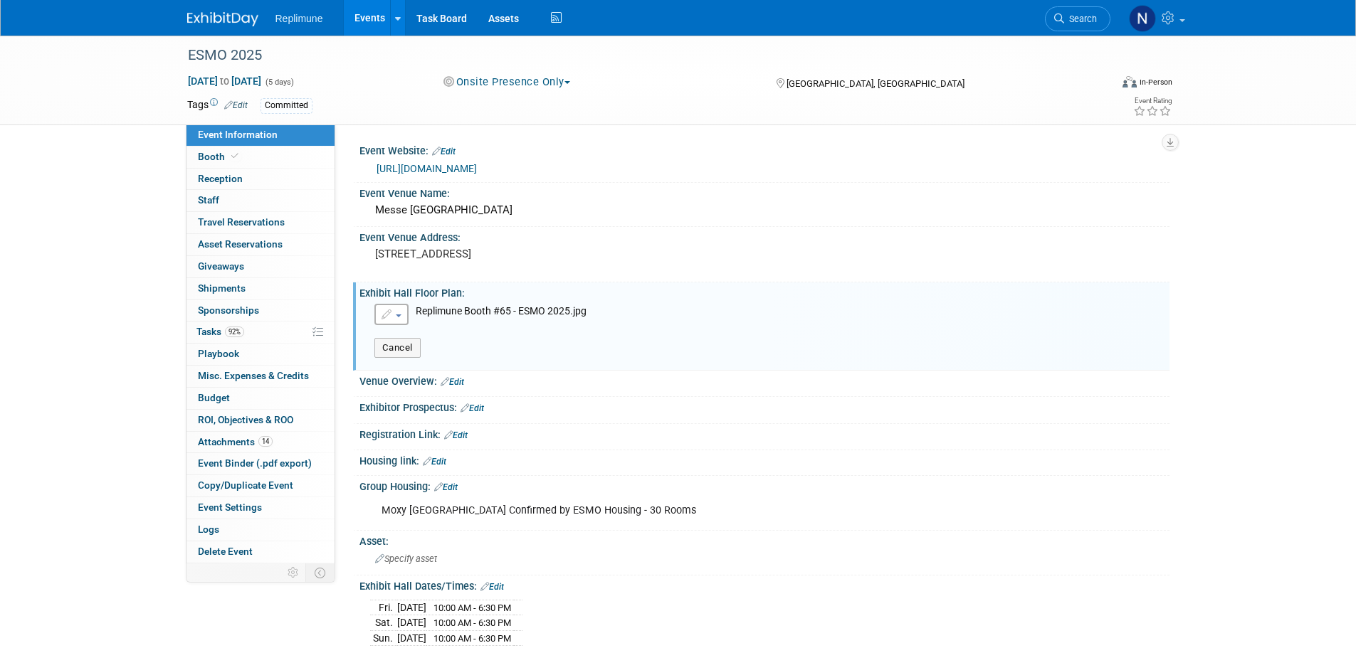
click at [392, 320] on icon "button" at bounding box center [387, 315] width 12 height 10
click at [632, 340] on div "Save Changes Cancel" at bounding box center [767, 341] width 806 height 33
click at [401, 323] on button "button" at bounding box center [391, 314] width 34 height 21
click at [636, 300] on div "Exhibit Hall Floor Plan: Edit" at bounding box center [764, 292] width 810 height 18
click at [385, 358] on button "Cancel" at bounding box center [397, 348] width 46 height 20
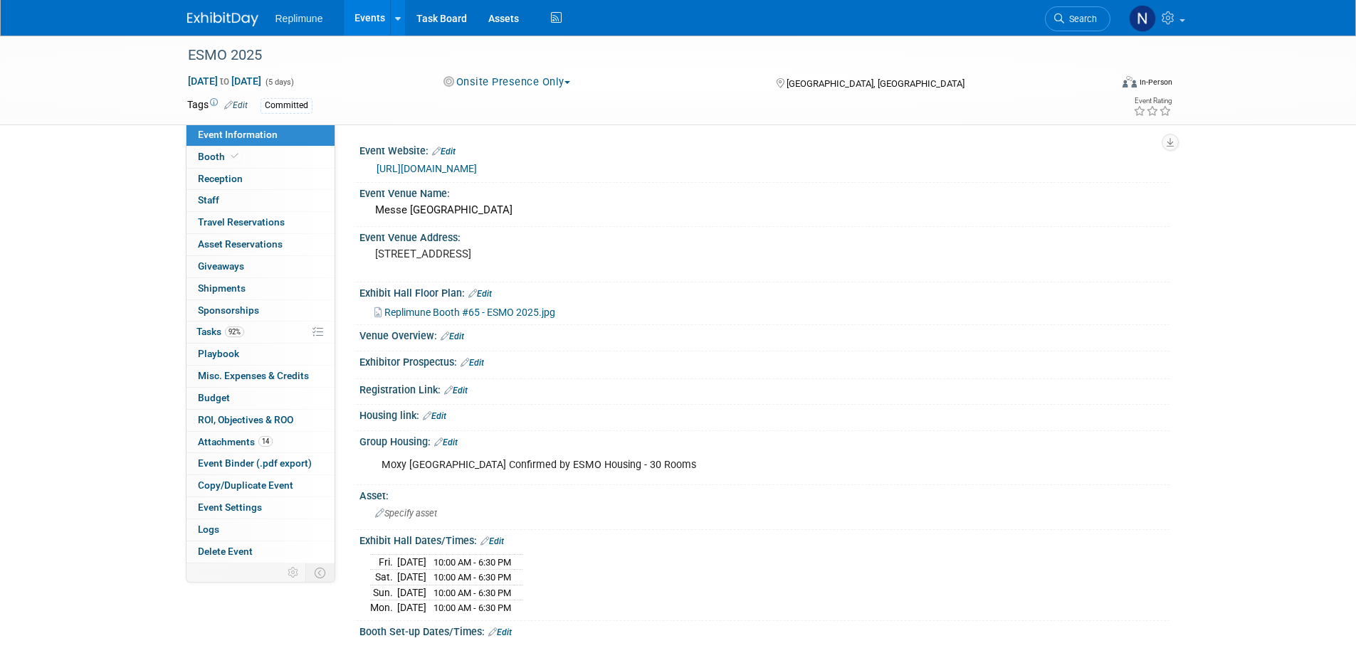
click at [241, 102] on link "Edit" at bounding box center [235, 105] width 23 height 10
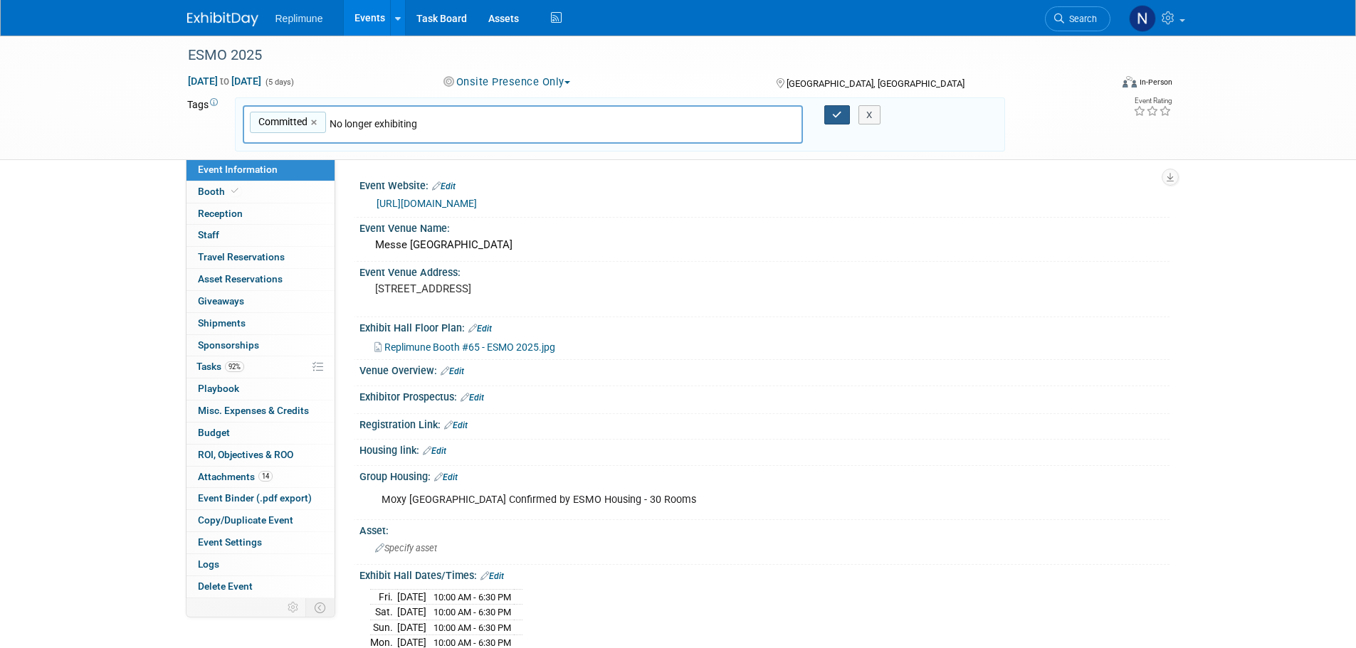
type input "No longer exhibiting"
click at [833, 109] on button "button" at bounding box center [837, 115] width 26 height 20
type input "Committed,No longer exhibiting"
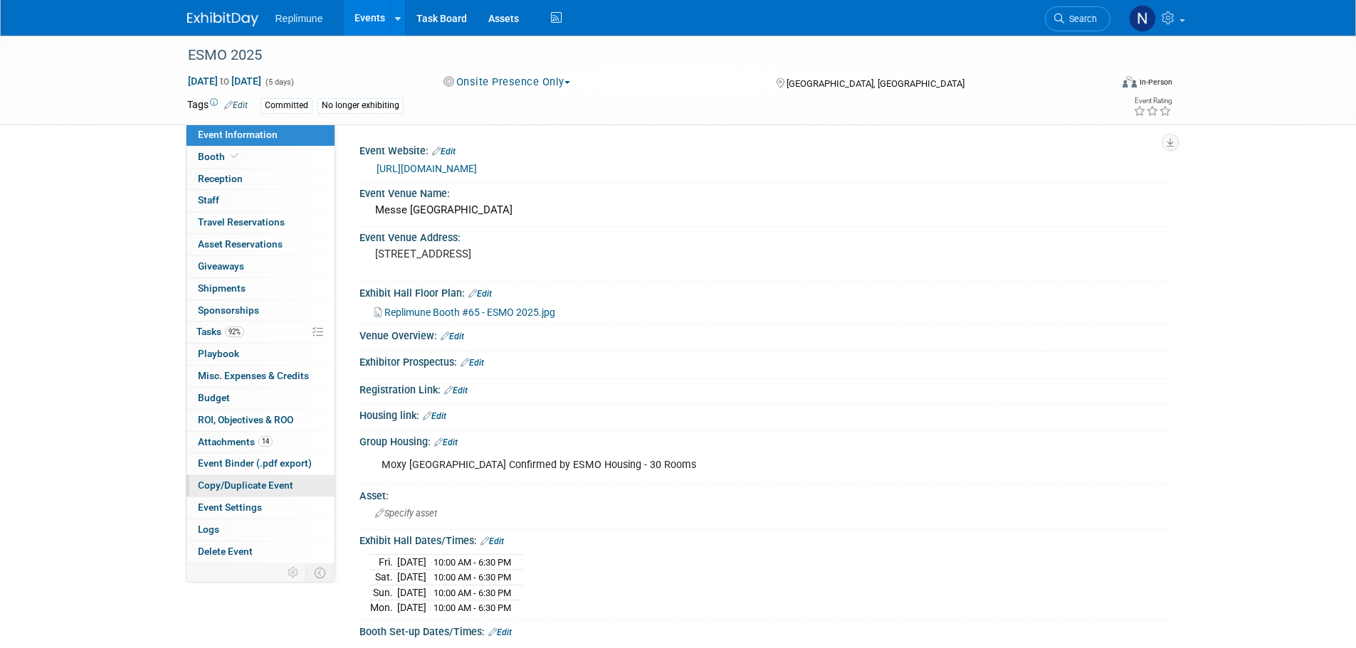
click at [239, 484] on span "Copy/Duplicate Event" at bounding box center [245, 485] width 95 height 11
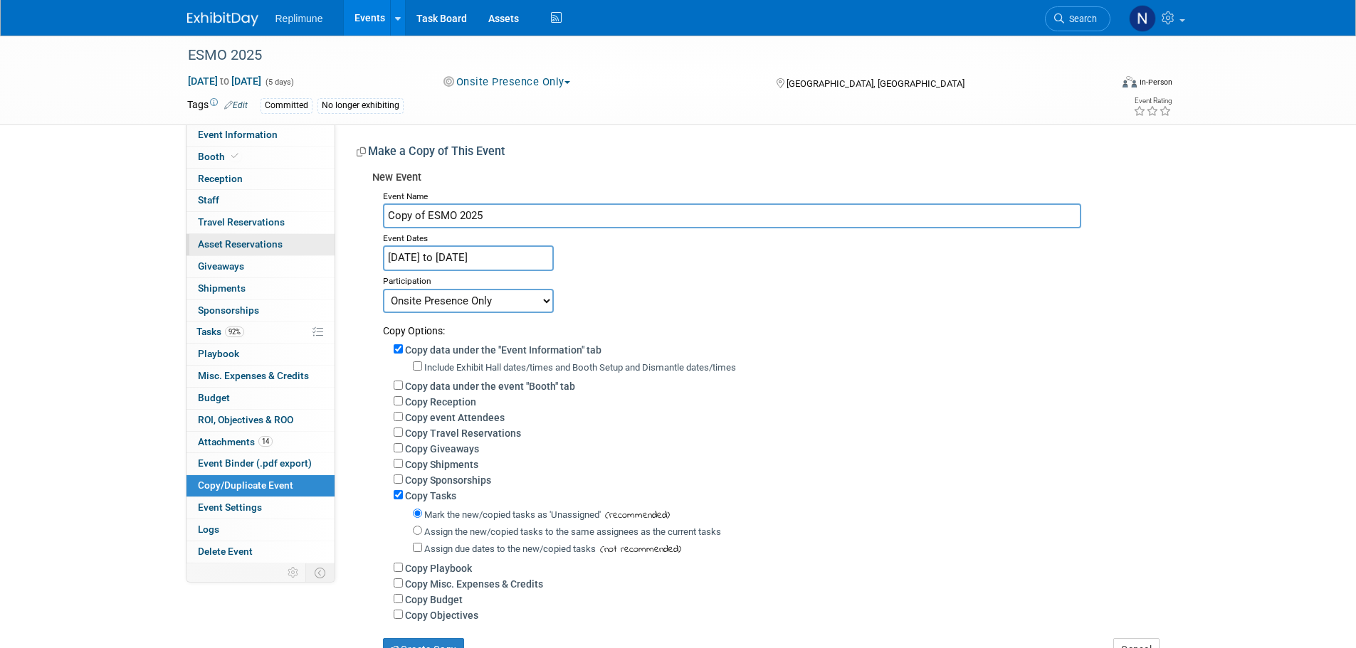
drag, startPoint x: 426, startPoint y: 216, endPoint x: 217, endPoint y: 241, distance: 210.7
click at [234, 243] on div "Event Information Event Info Booth Booth Reception Reception 0 Staff 0 Staff 0 …" at bounding box center [679, 349] width 1004 height 626
click at [447, 215] on input "ESMO 2025" at bounding box center [732, 216] width 698 height 25
type input "ESMO 2026"
click at [661, 242] on div "Event Dates" at bounding box center [771, 236] width 776 height 17
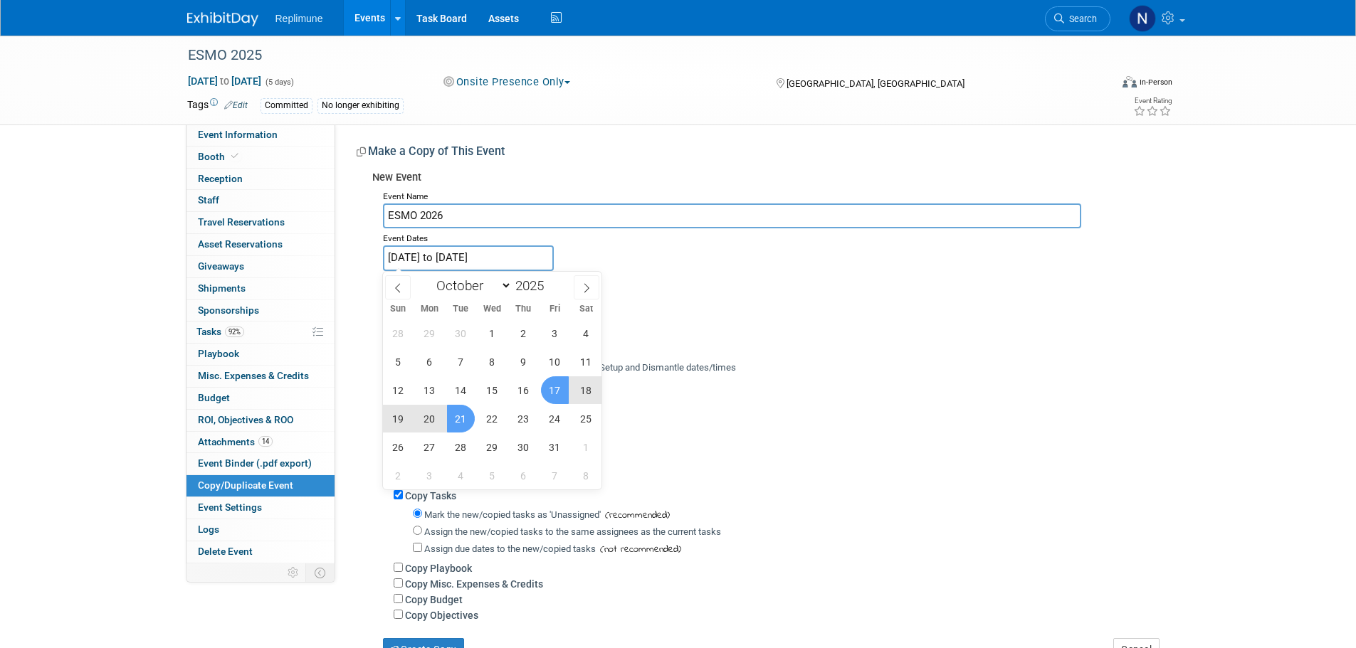
click at [508, 256] on input "Oct 17, 2025 to Oct 21, 2025" at bounding box center [468, 258] width 171 height 25
click at [552, 279] on span at bounding box center [549, 282] width 10 height 9
type input "2026"
click at [549, 414] on span "23" at bounding box center [555, 419] width 28 height 28
click at [425, 444] on span "26" at bounding box center [430, 447] width 28 height 28
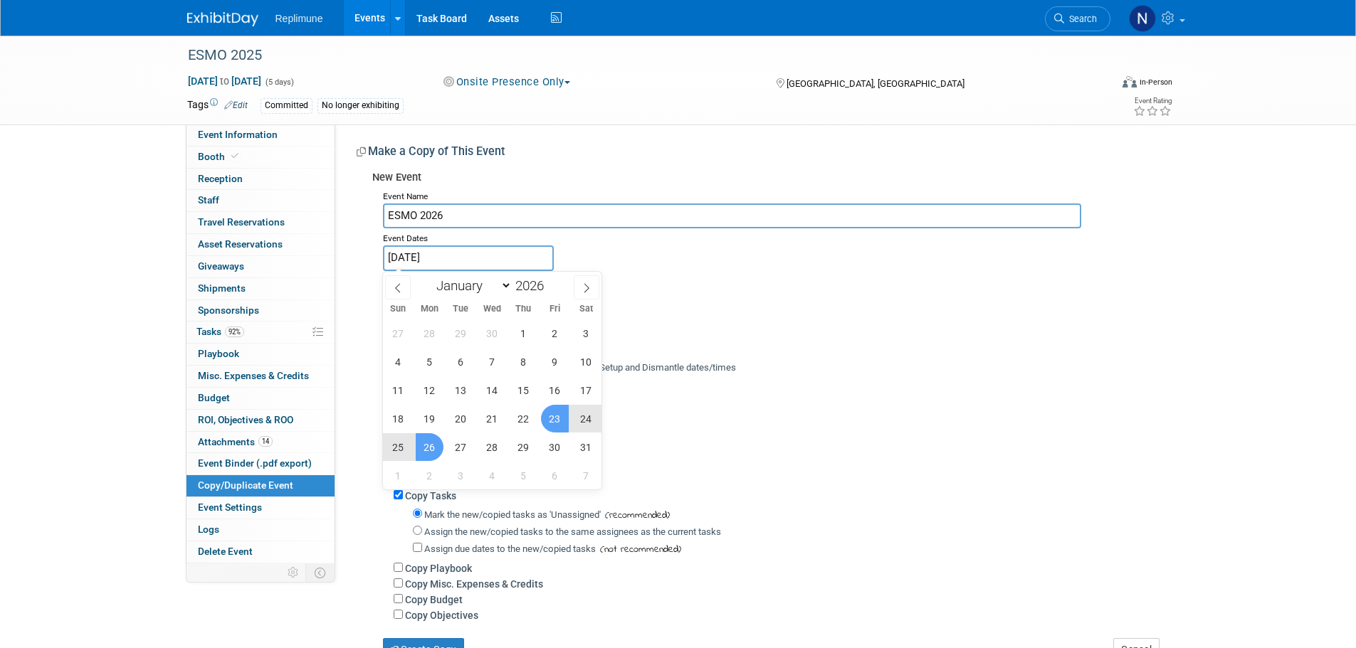
type input "Oct 23, 2026 to Oct 26, 2026"
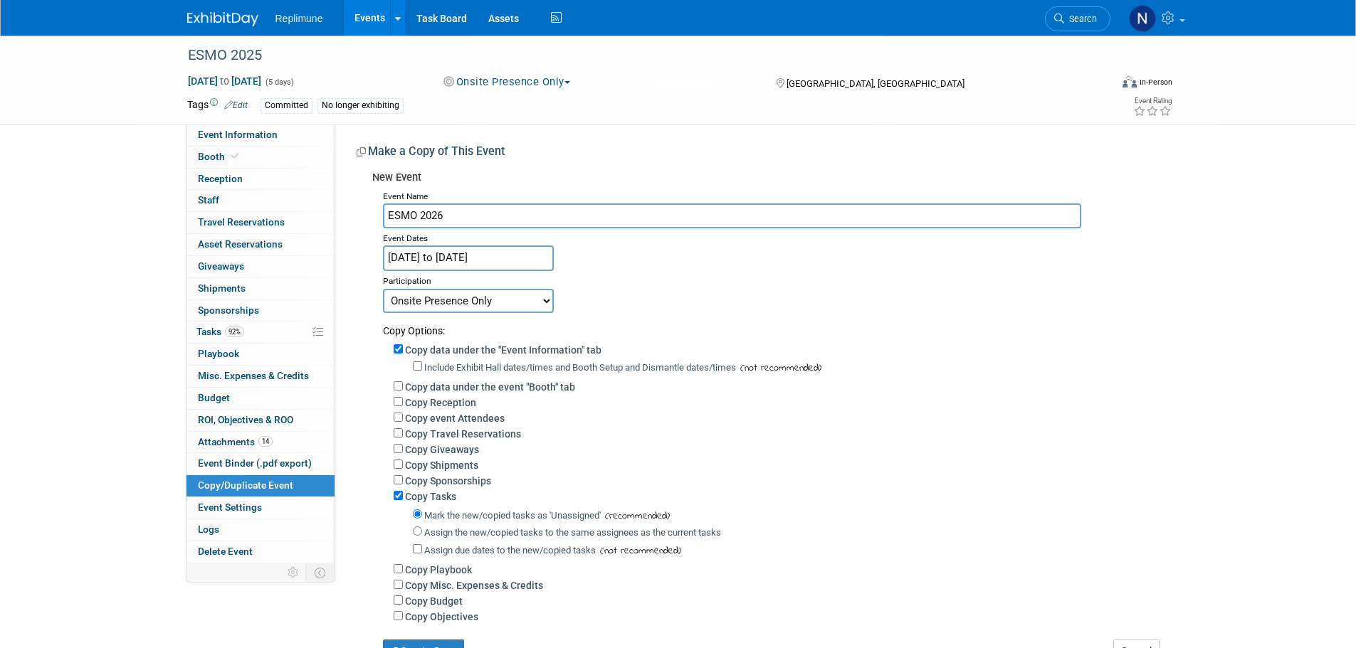
click at [493, 301] on select "Committed Considering Not Going Onsite Presence Only Booth Participation Patien…" at bounding box center [468, 301] width 171 height 24
select select "2"
click at [383, 289] on select "Committed Considering Not Going Onsite Presence Only Booth Participation Patien…" at bounding box center [468, 301] width 171 height 24
click at [399, 347] on input "Copy data under the "Event Information" tab" at bounding box center [398, 348] width 9 height 9
checkbox input "false"
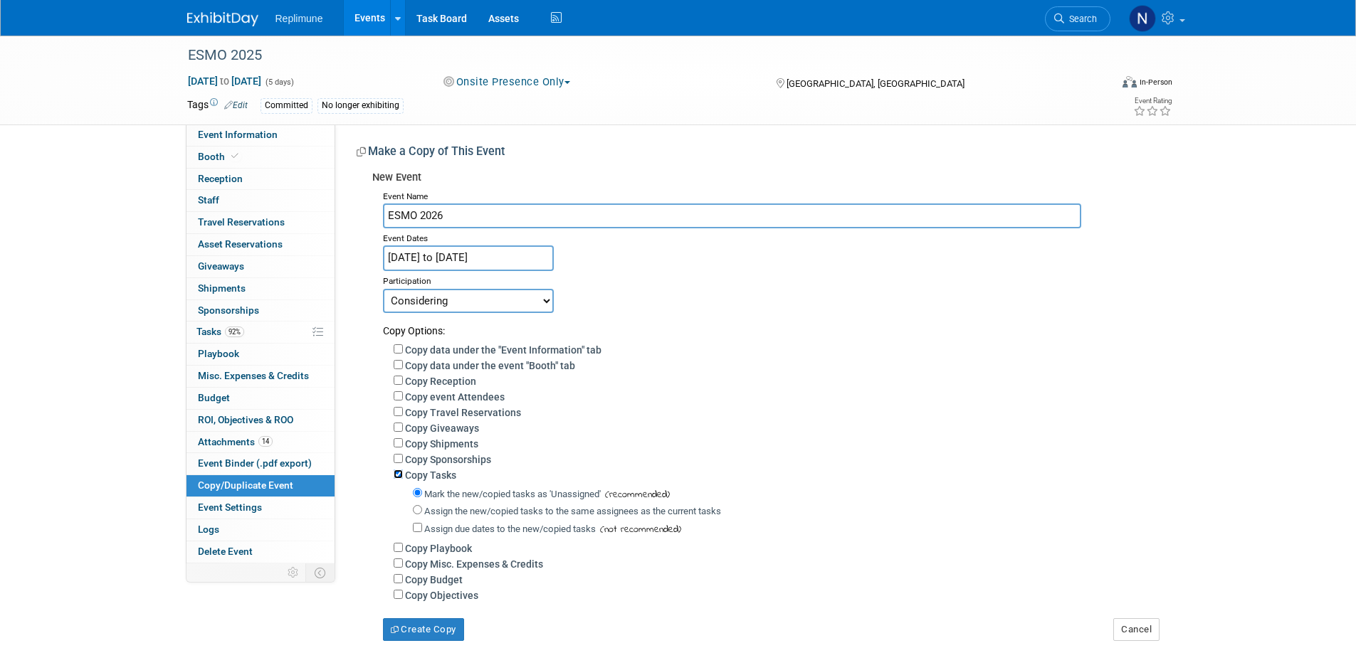
click at [394, 475] on input "Copy Tasks" at bounding box center [398, 474] width 9 height 9
checkbox input "false"
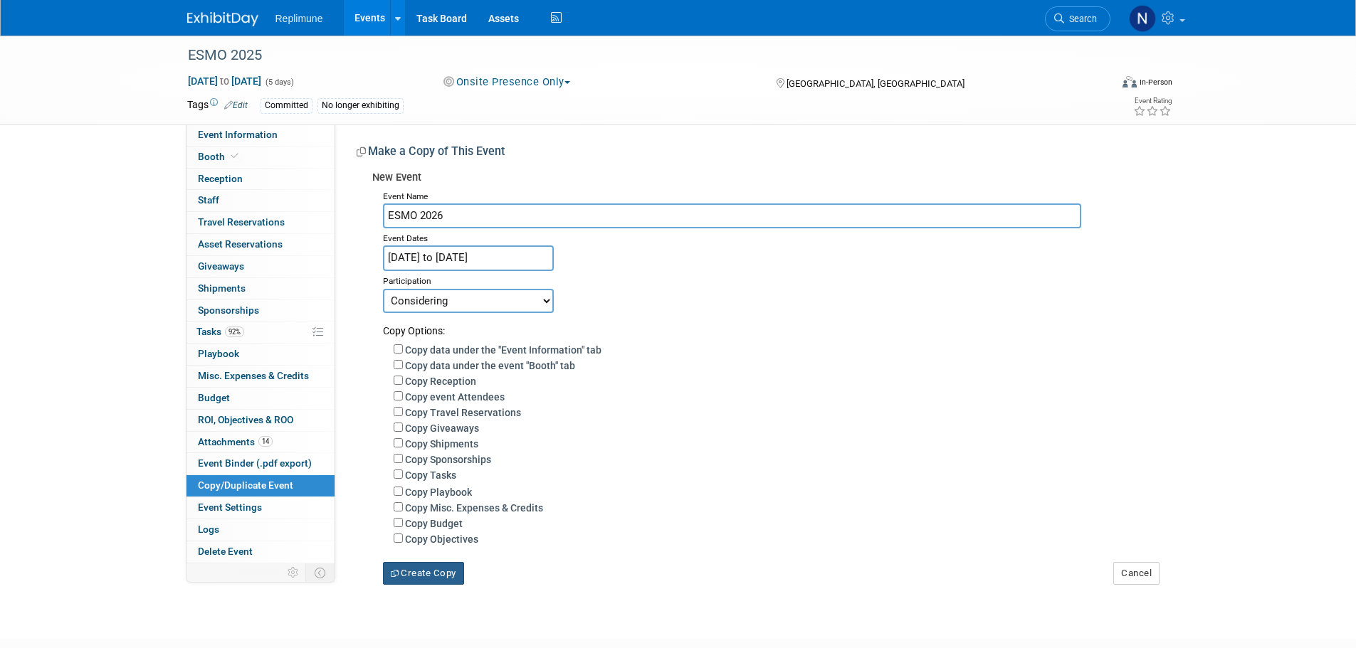
click at [437, 584] on button "Create Copy" at bounding box center [423, 573] width 81 height 23
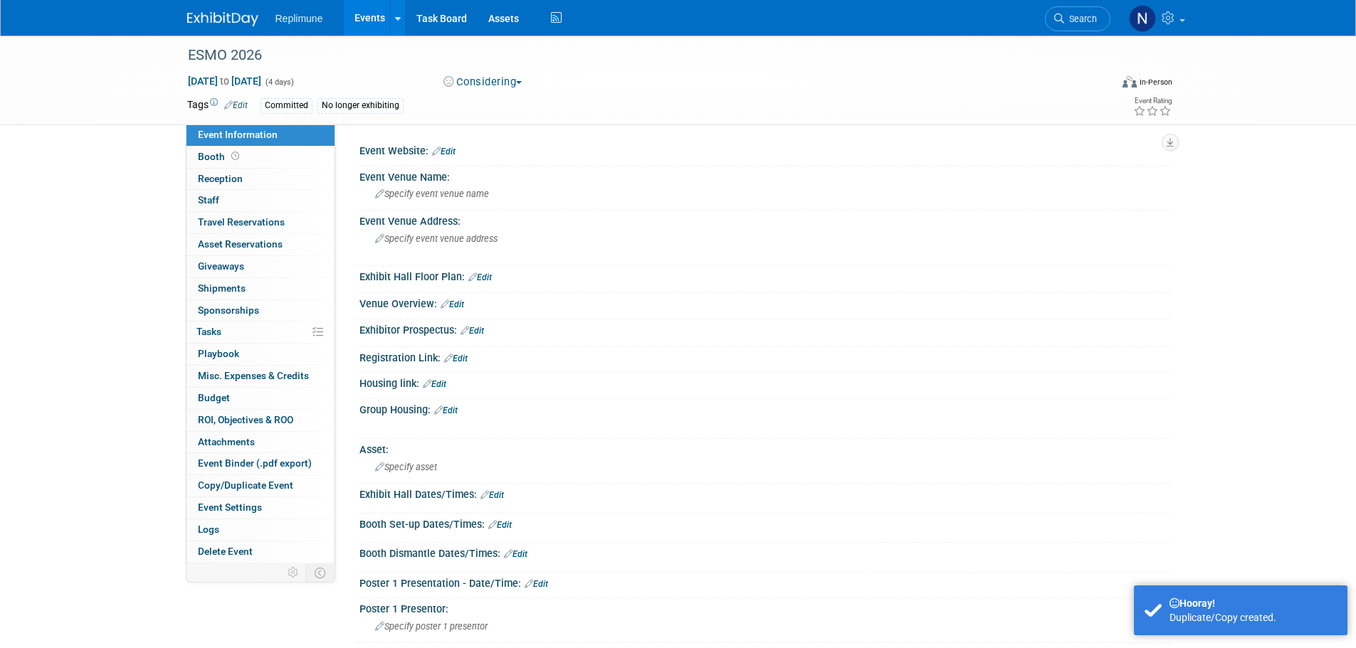
click at [233, 100] on link "Edit" at bounding box center [235, 105] width 23 height 10
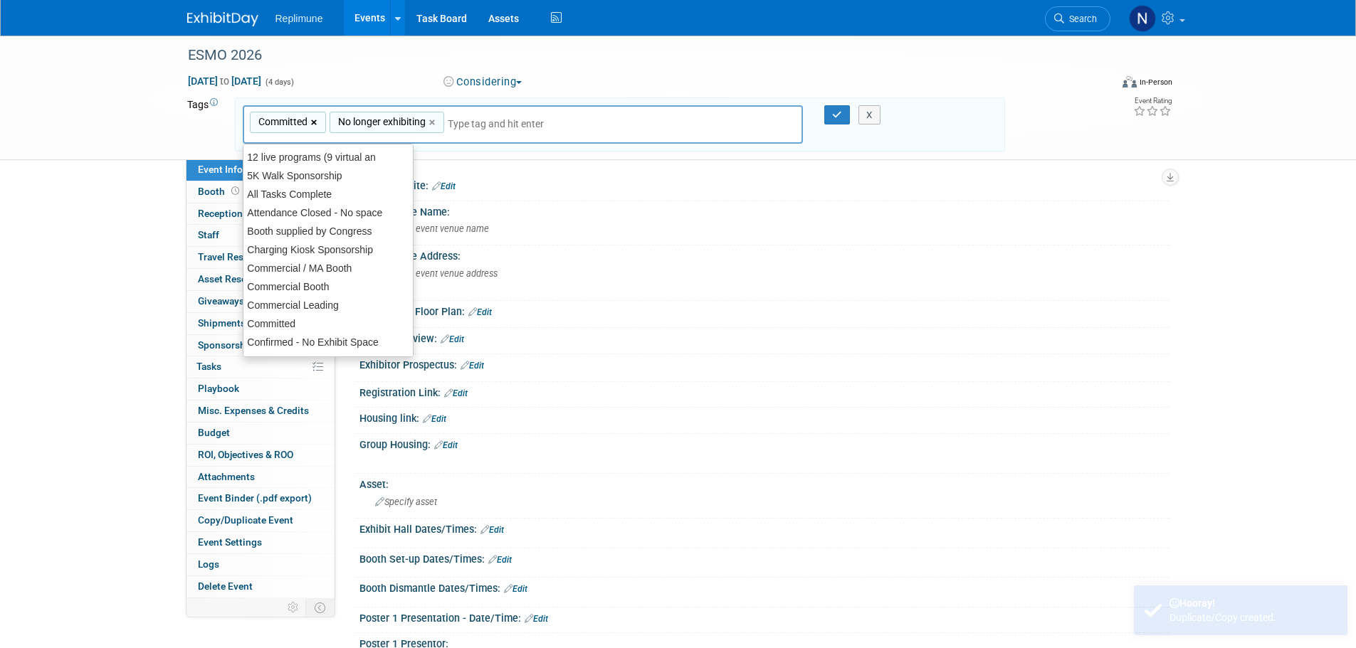
click at [312, 120] on link "×" at bounding box center [315, 123] width 9 height 16
type input "No longer exhibiting"
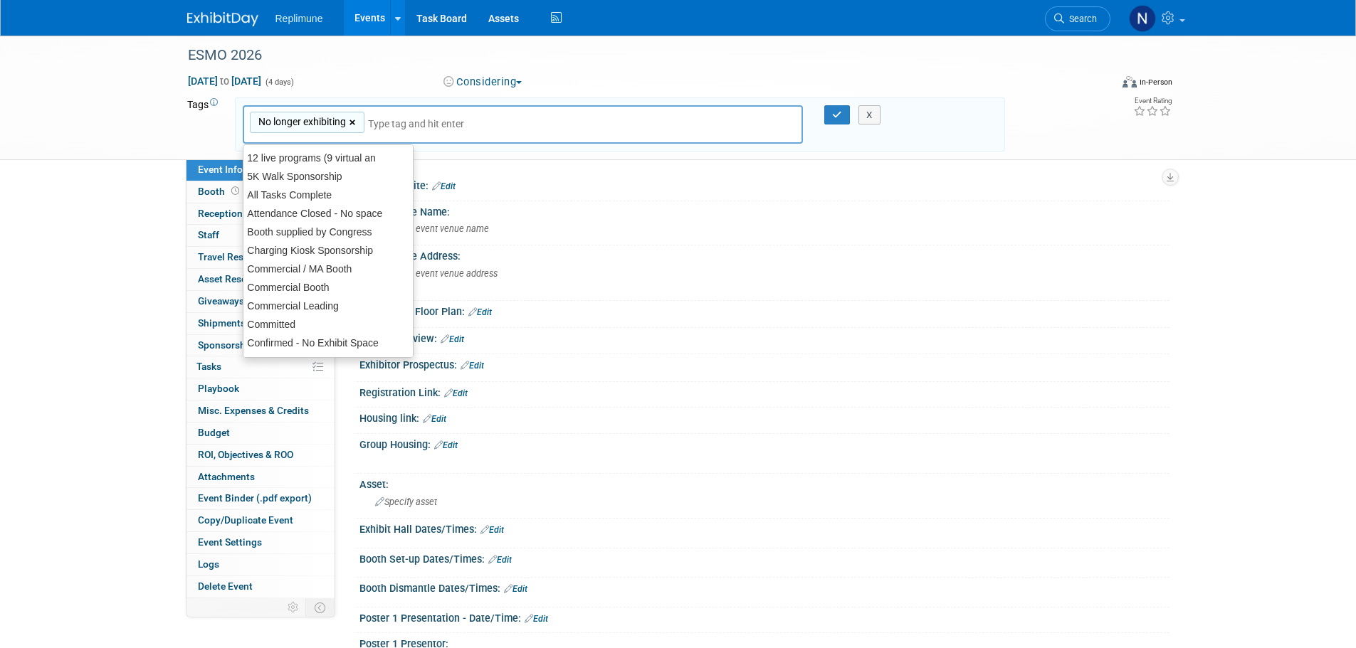
click at [351, 117] on link "×" at bounding box center [353, 123] width 9 height 16
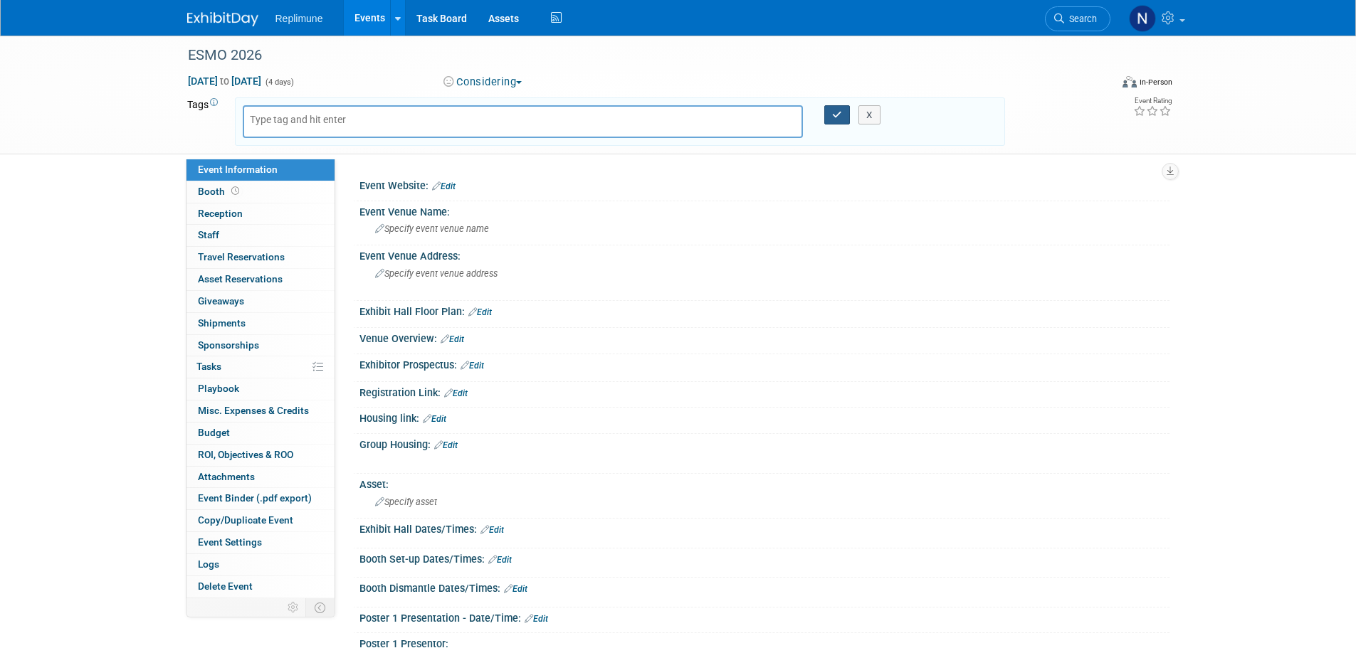
click at [831, 110] on button "button" at bounding box center [837, 115] width 26 height 20
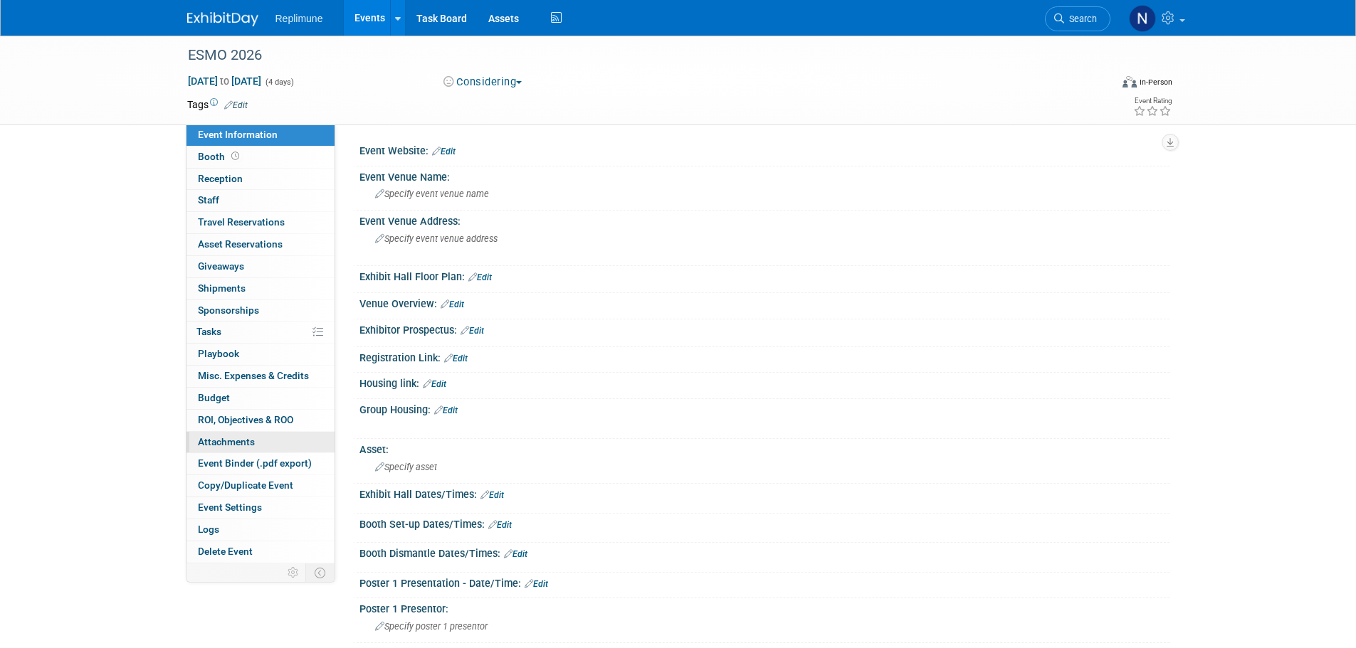
click at [221, 436] on span "Attachments 0" at bounding box center [226, 441] width 57 height 11
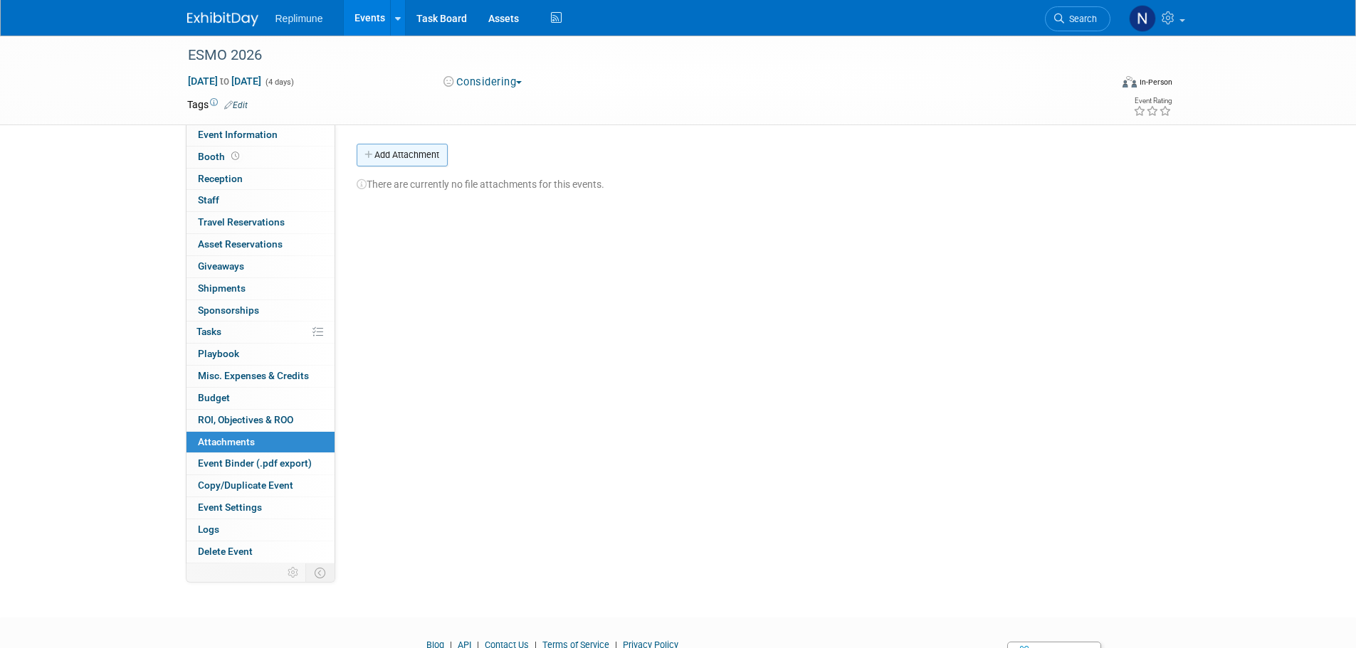
click at [393, 157] on button "Add Attachment" at bounding box center [402, 155] width 91 height 23
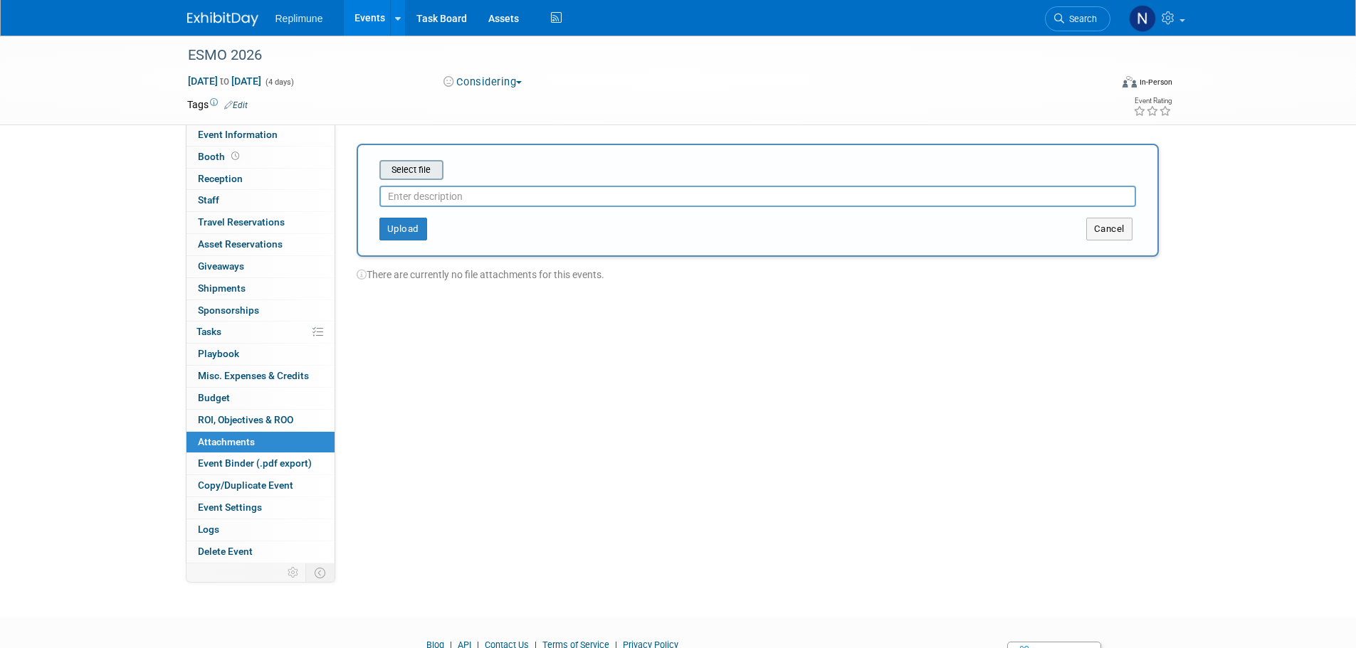
click at [420, 177] on input "file" at bounding box center [357, 170] width 169 height 17
type input "Note of Interest - sent 6.17"
click at [396, 222] on button "Upload" at bounding box center [403, 223] width 48 height 23
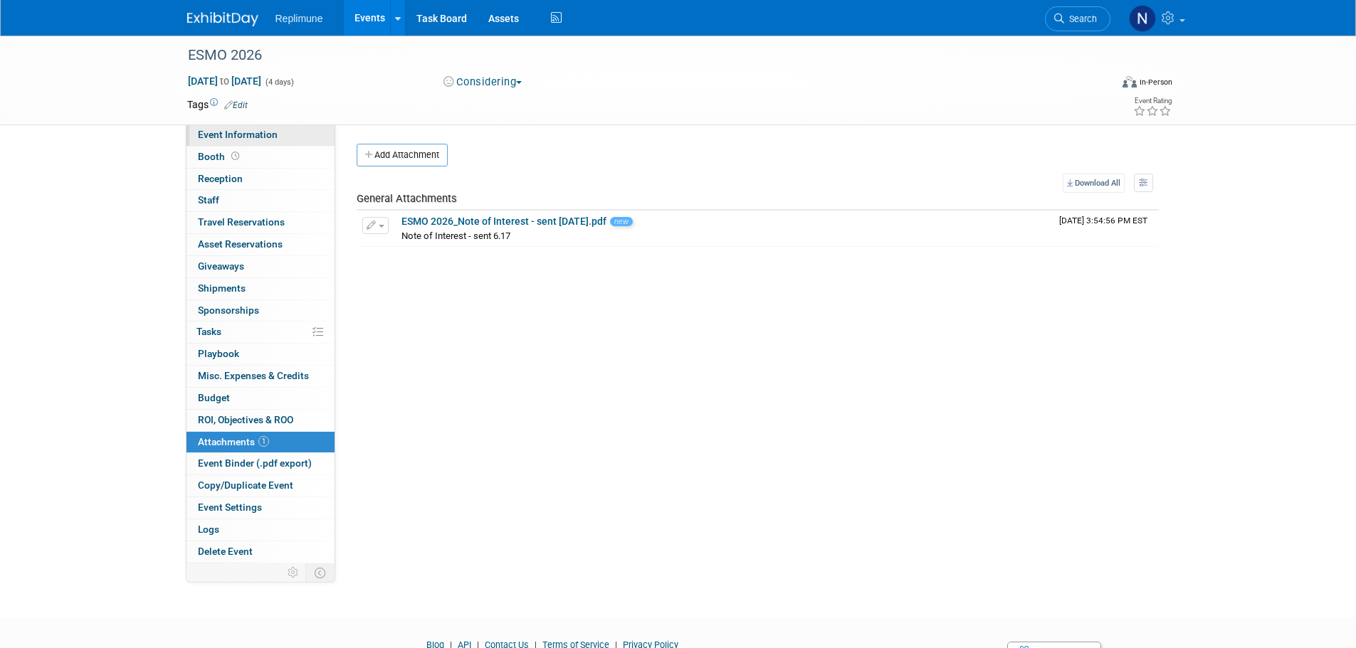
click at [241, 135] on span "Event Information" at bounding box center [238, 134] width 80 height 11
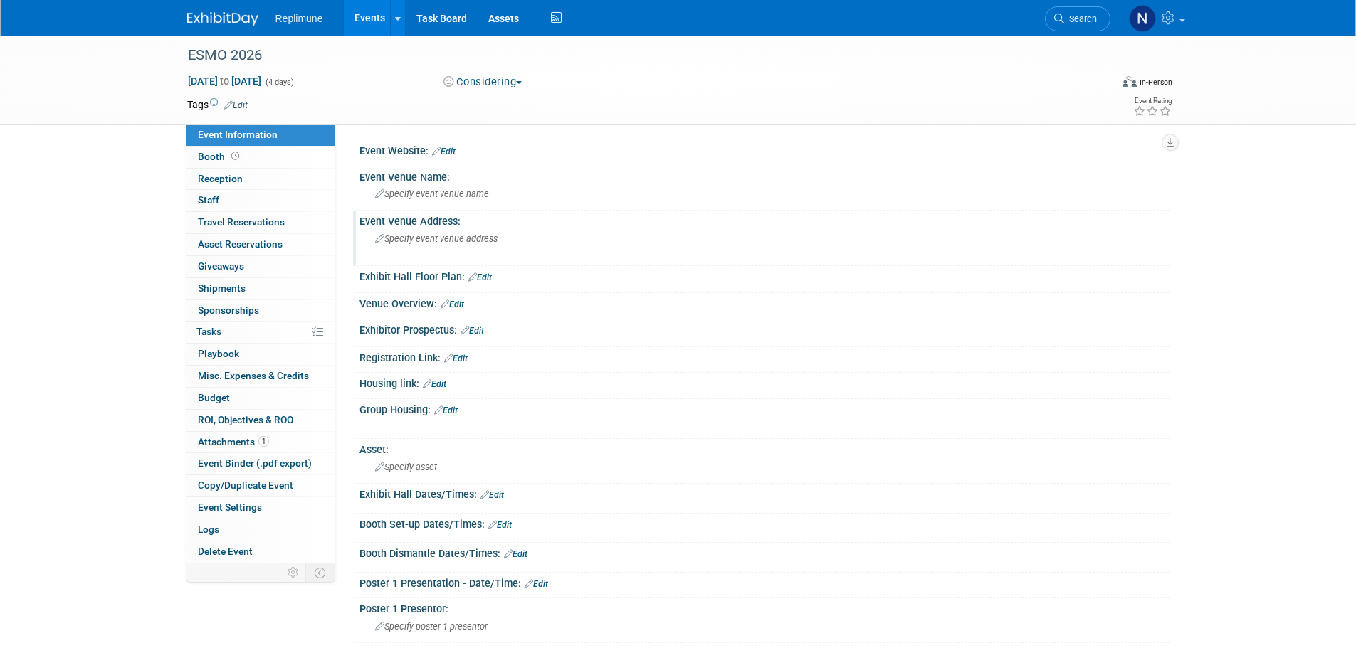
click at [467, 239] on span "Specify event venue address" at bounding box center [436, 238] width 122 height 11
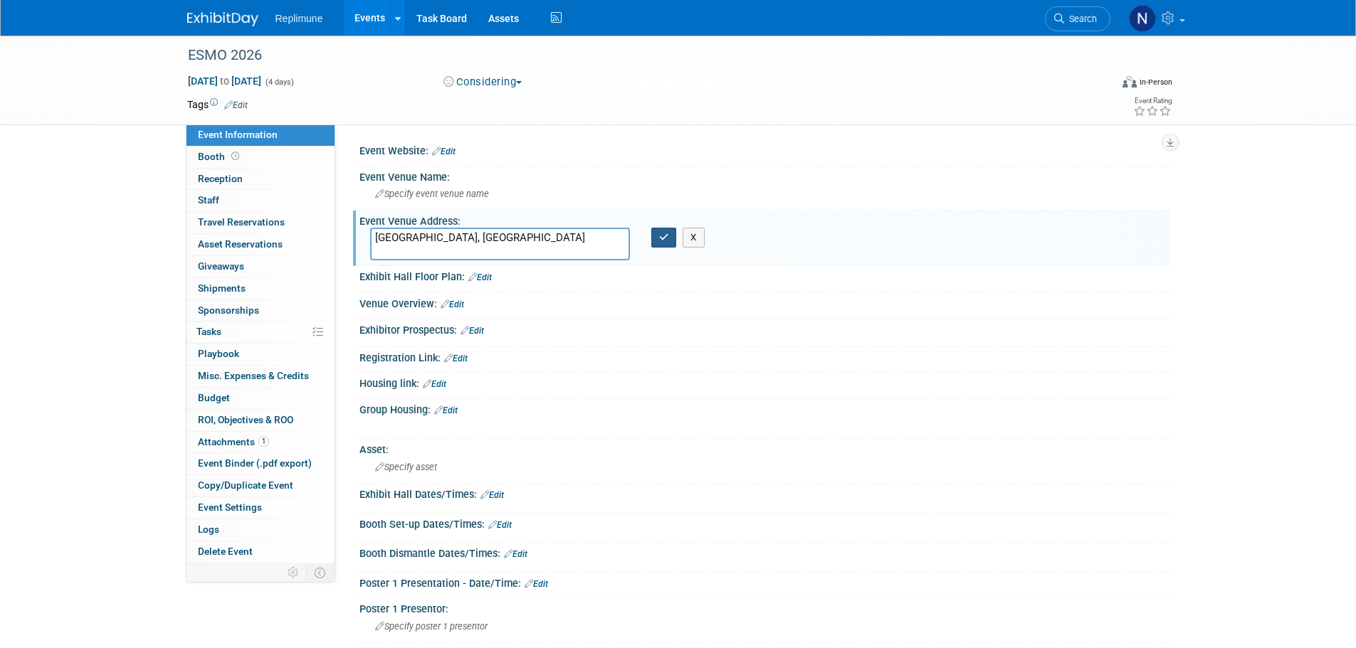
type textarea "[GEOGRAPHIC_DATA], [GEOGRAPHIC_DATA]"
click at [656, 241] on button "button" at bounding box center [664, 238] width 26 height 20
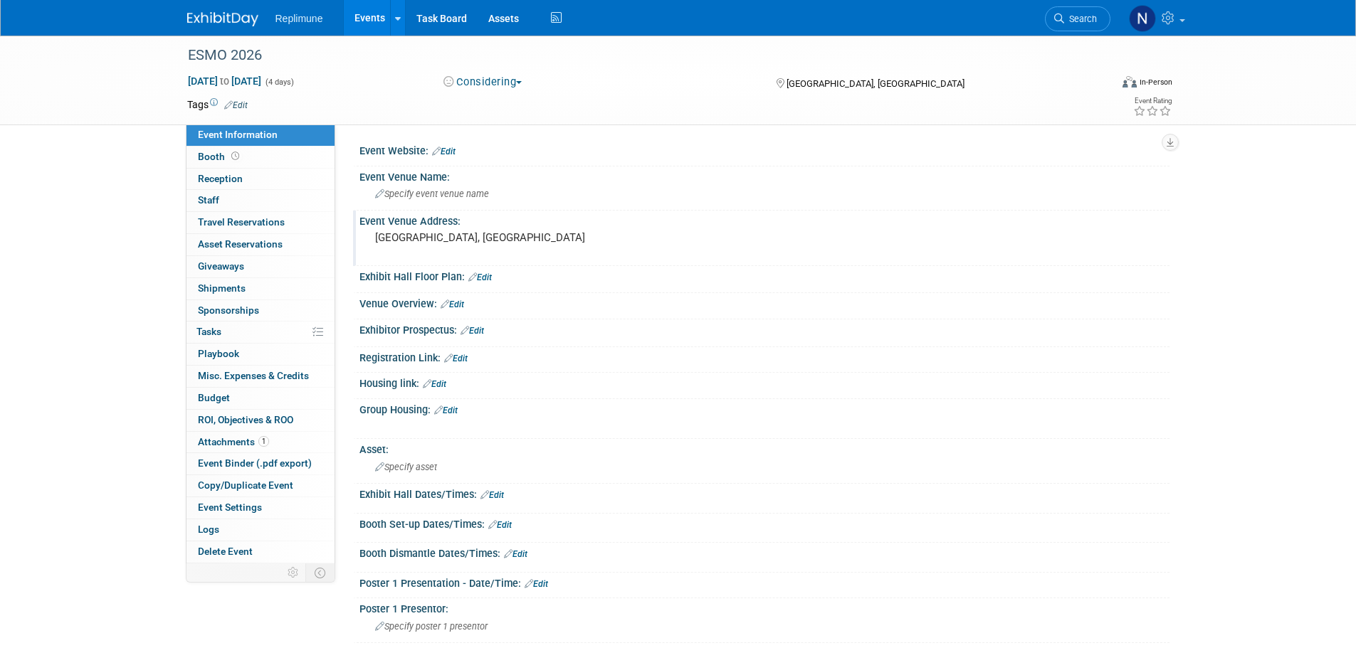
click at [483, 330] on link "Edit" at bounding box center [471, 331] width 23 height 10
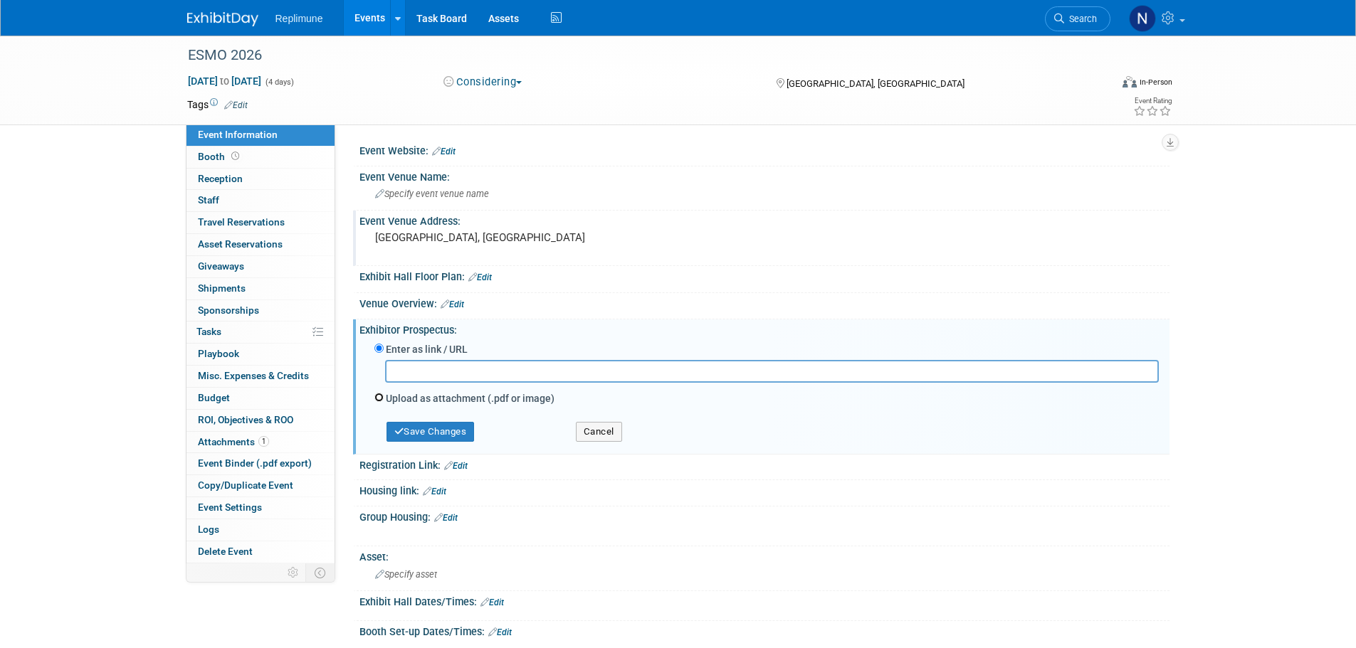
click at [376, 395] on input "Upload as attachment (.pdf or image)" at bounding box center [378, 397] width 9 height 9
radio input "true"
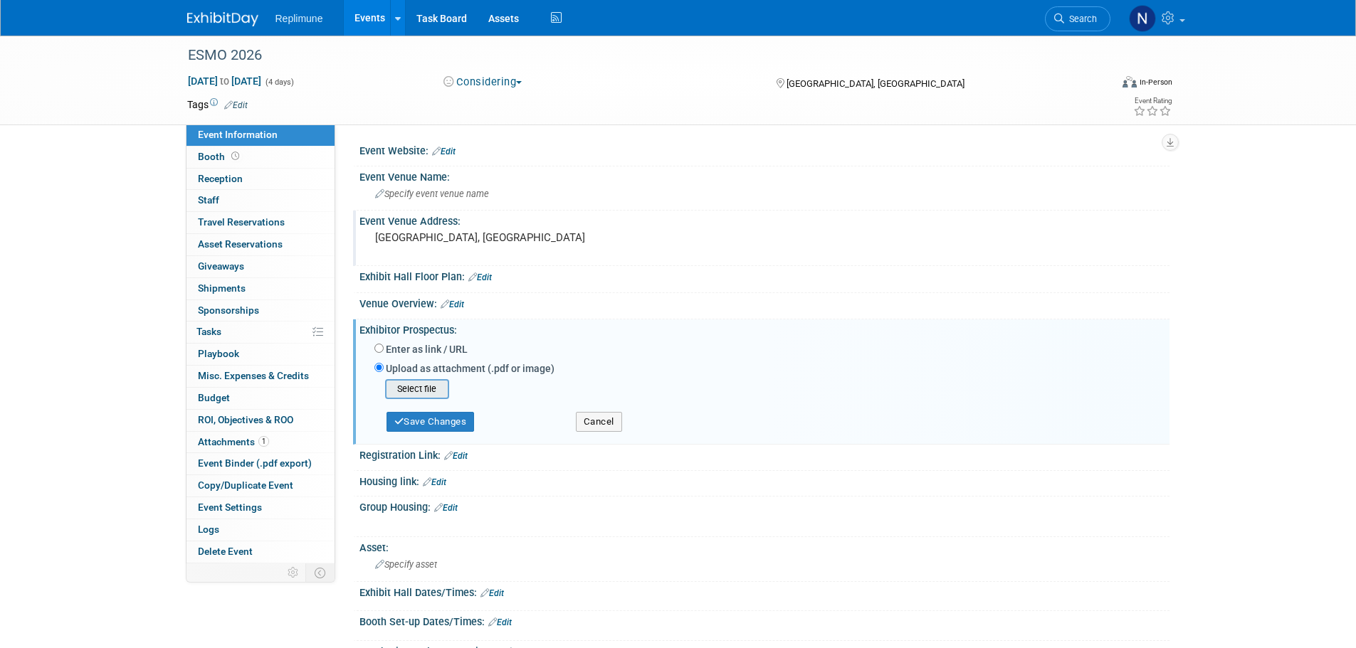
click at [422, 386] on input "file" at bounding box center [362, 389] width 169 height 17
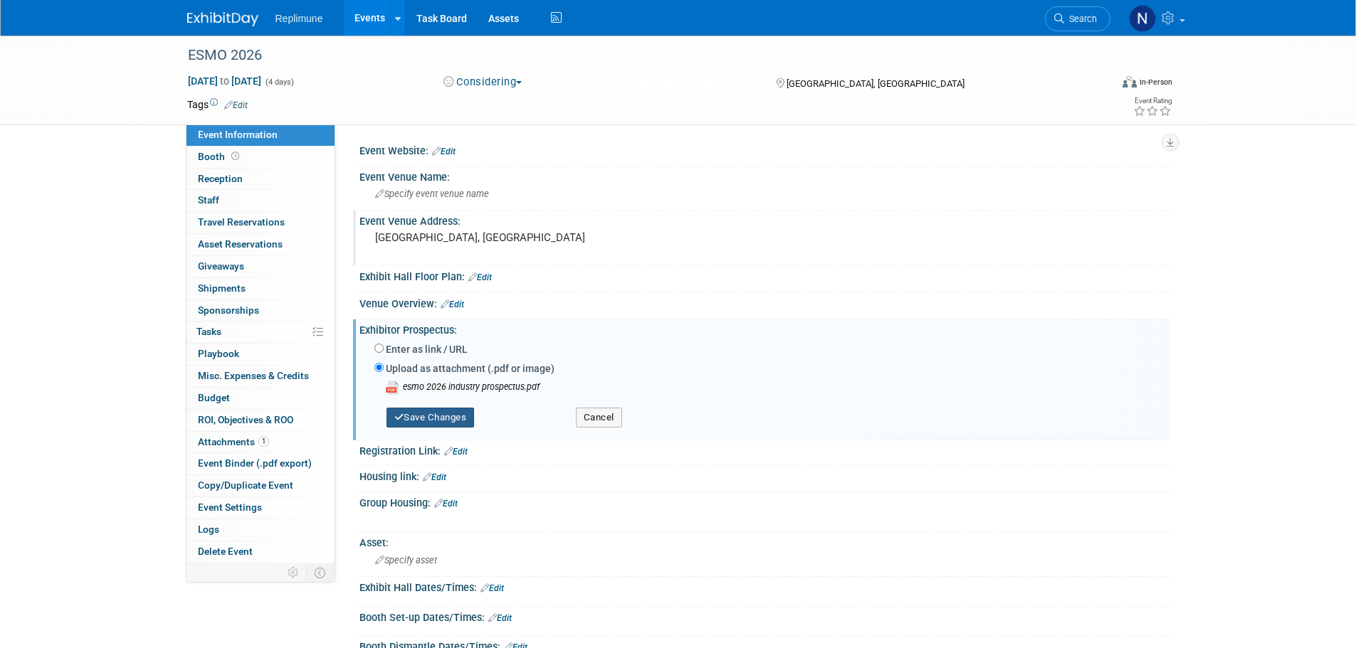
click at [414, 411] on button "Save Changes" at bounding box center [430, 418] width 88 height 20
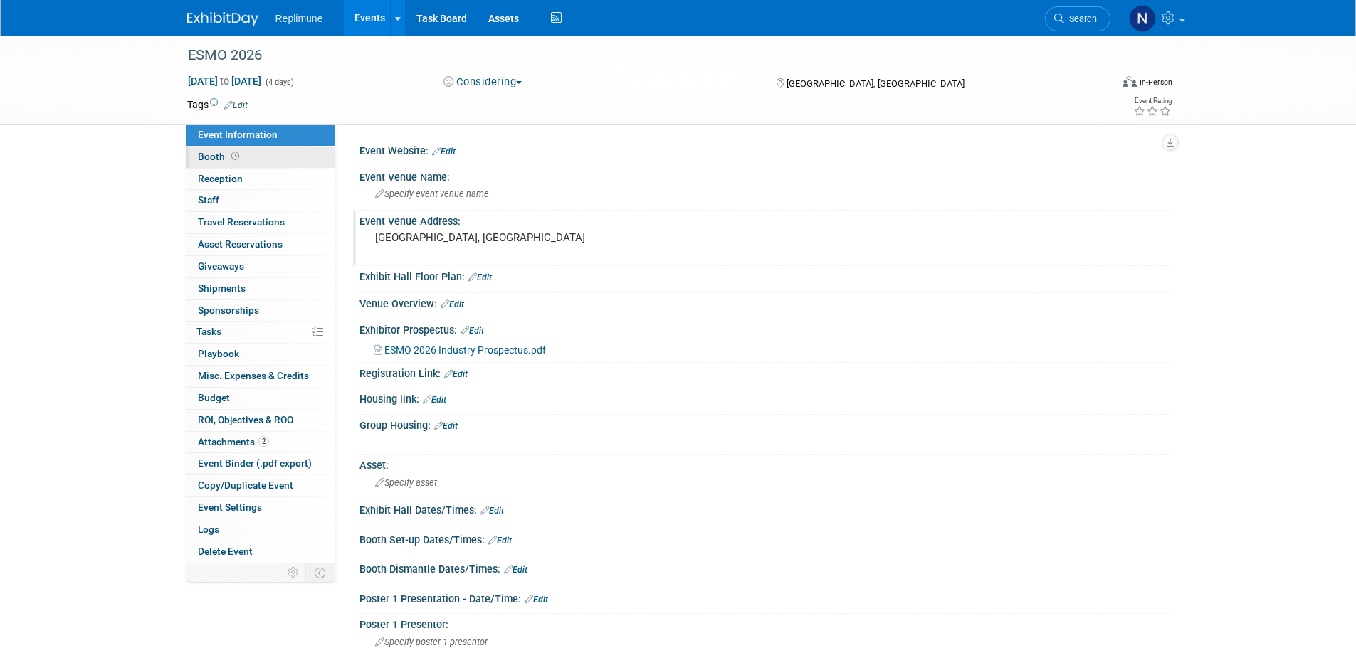
click at [212, 157] on span "Booth" at bounding box center [220, 156] width 44 height 11
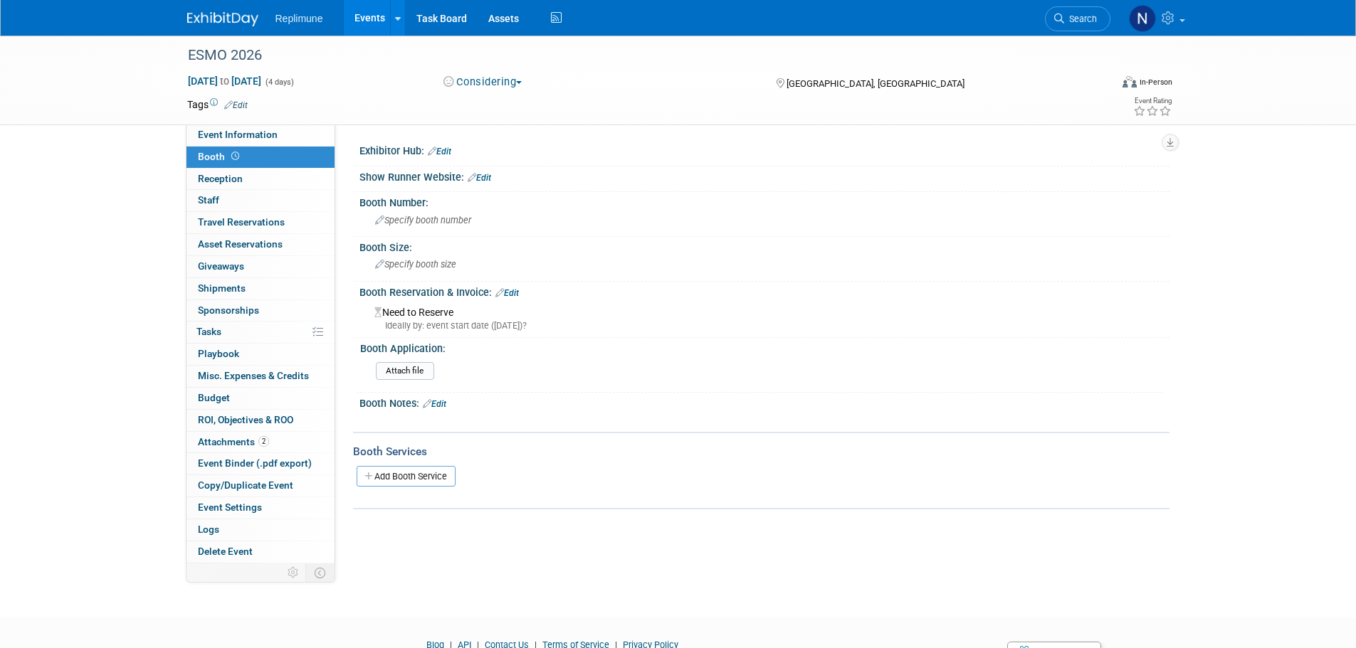
click at [517, 289] on link "Edit" at bounding box center [506, 293] width 23 height 10
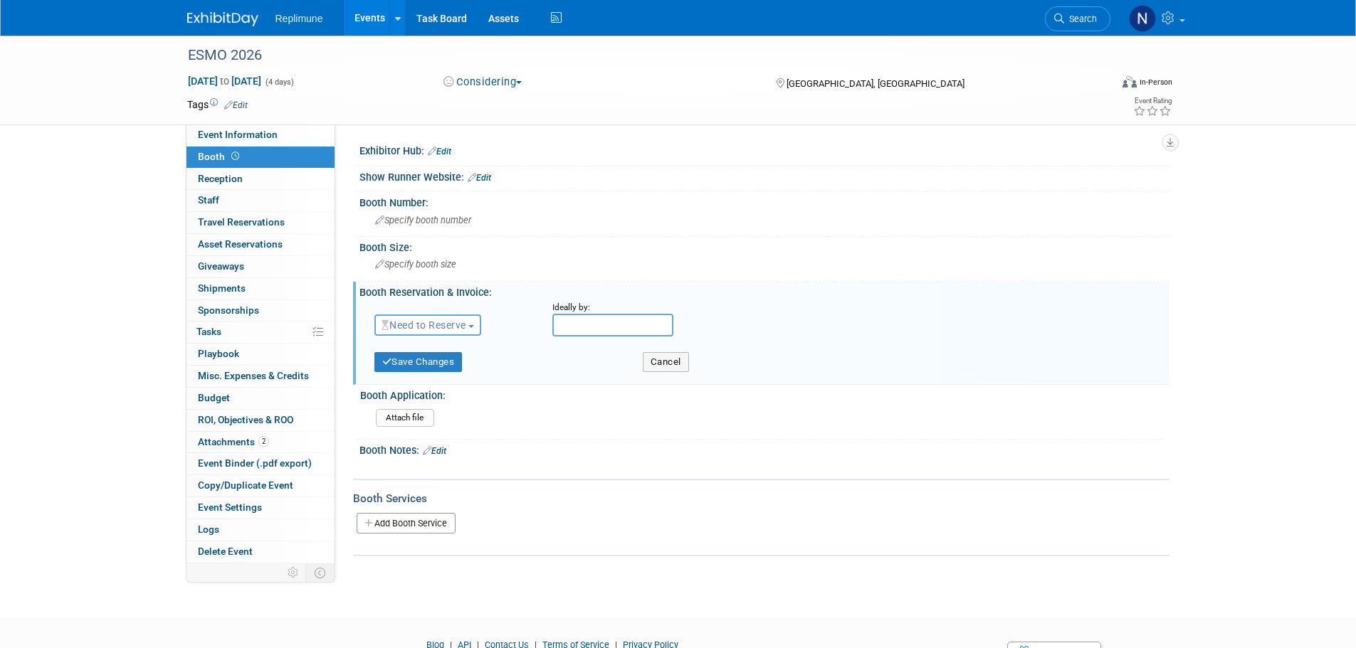
click at [458, 330] on span "Need to Reserve" at bounding box center [423, 325] width 85 height 11
click at [449, 347] on link "Need to Reserve" at bounding box center [451, 350] width 152 height 20
click at [567, 325] on input "text" at bounding box center [612, 325] width 121 height 23
click at [761, 354] on icon at bounding box center [756, 354] width 10 height 10
select select "8"
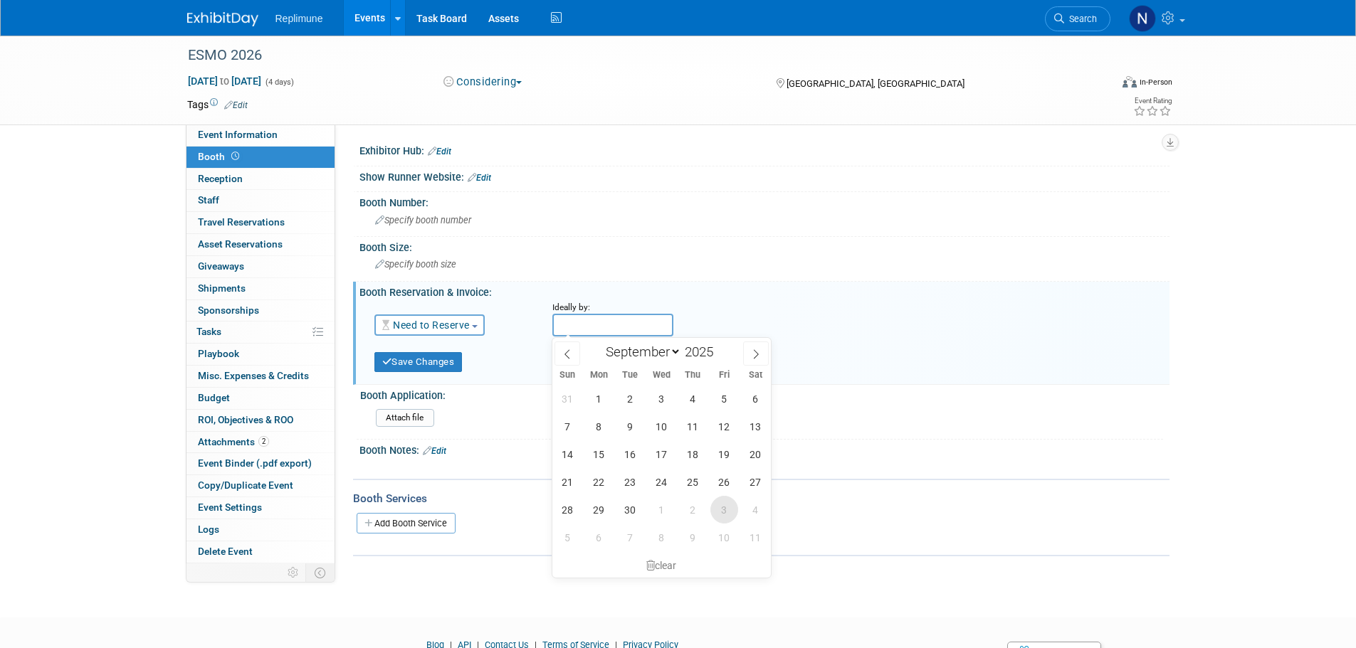
click at [729, 508] on span "3" at bounding box center [724, 510] width 28 height 28
type input "Oct 3, 2025"
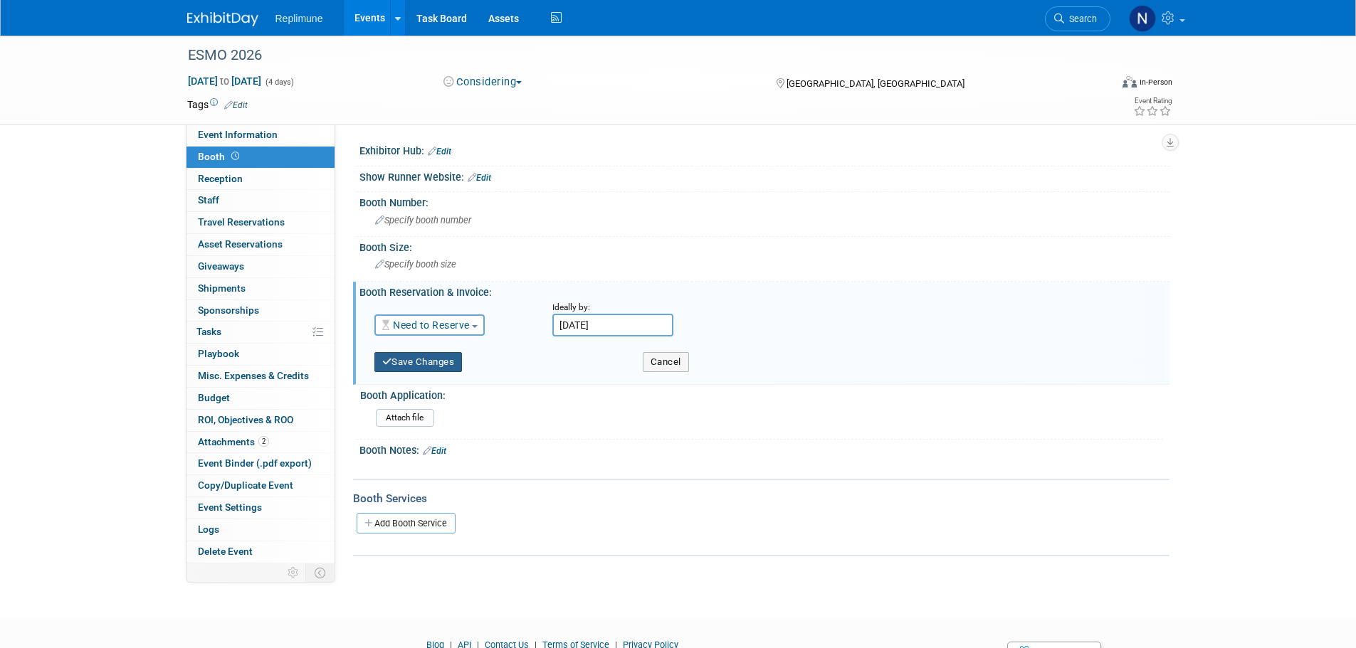
click at [407, 362] on button "Save Changes" at bounding box center [418, 362] width 88 height 20
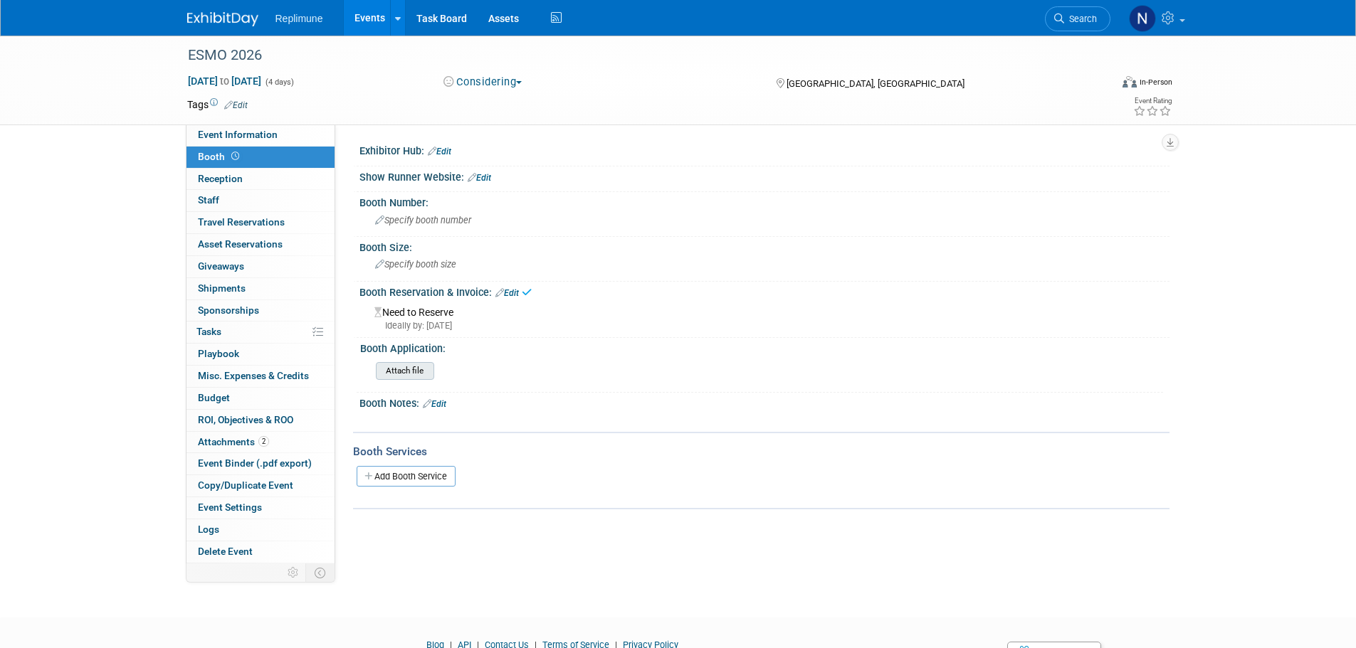
click at [409, 372] on input "file" at bounding box center [337, 371] width 194 height 16
click at [505, 362] on link "ESMO 2026_Note of Interest - sent 6.18.25.pdf" at bounding box center [498, 364] width 196 height 11
click at [228, 136] on span "Event Information" at bounding box center [238, 134] width 80 height 11
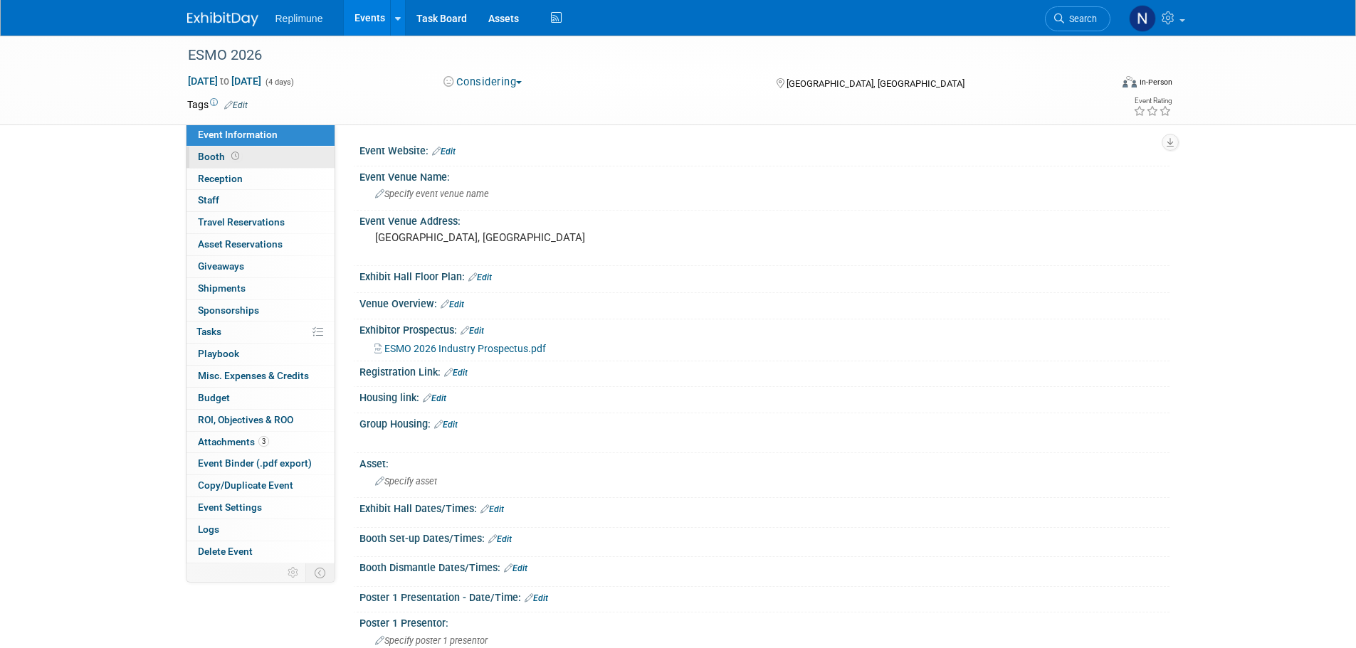
click at [212, 159] on span "Booth" at bounding box center [220, 156] width 44 height 11
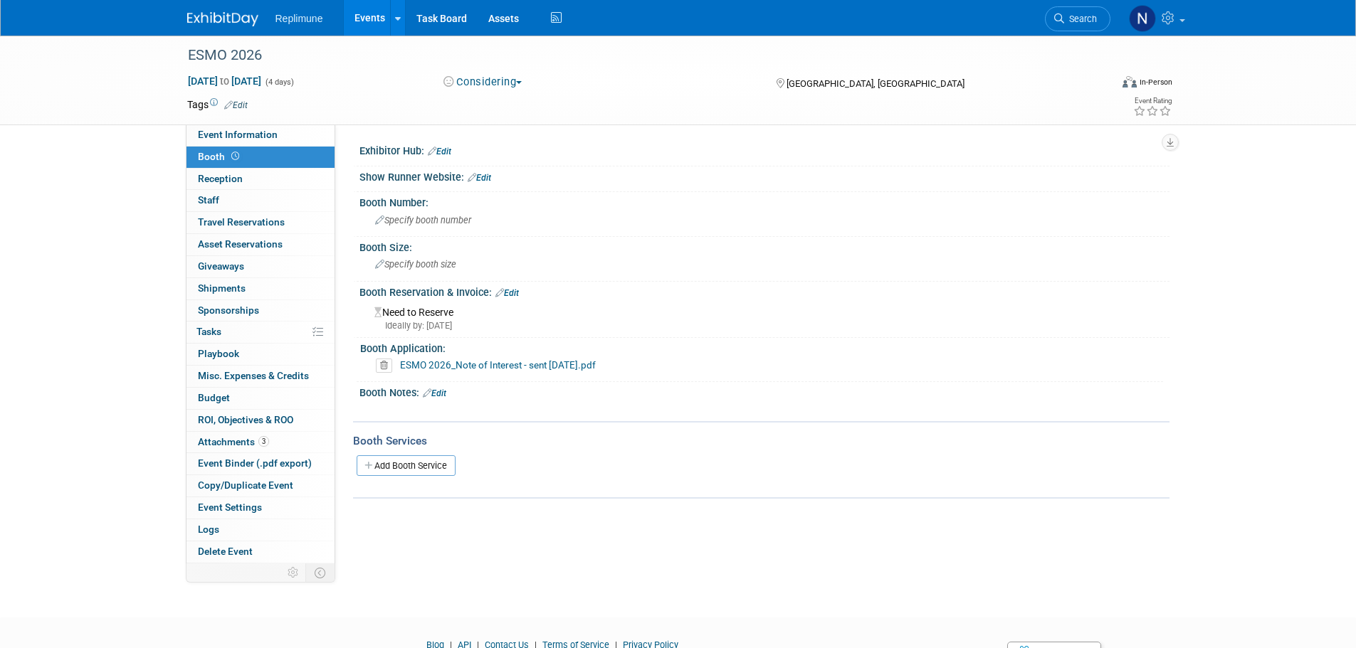
click at [366, 9] on link "Events" at bounding box center [370, 18] width 52 height 36
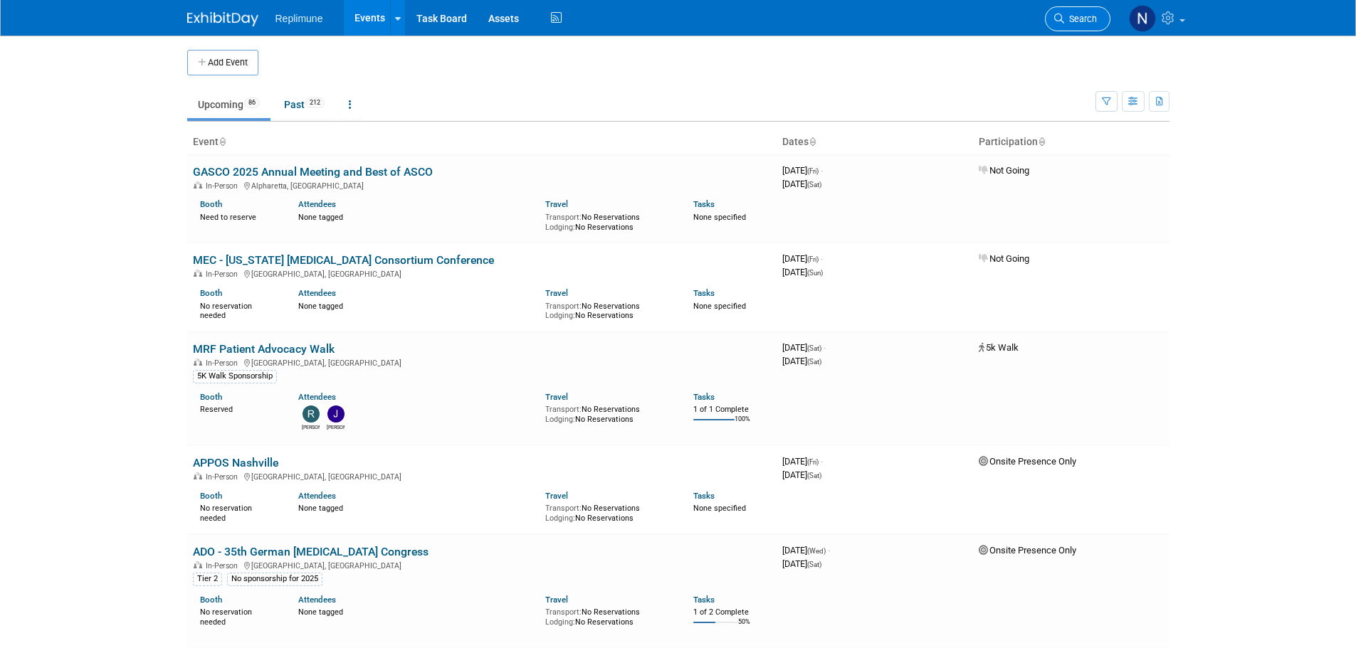
click at [1087, 24] on link "Search" at bounding box center [1077, 18] width 65 height 25
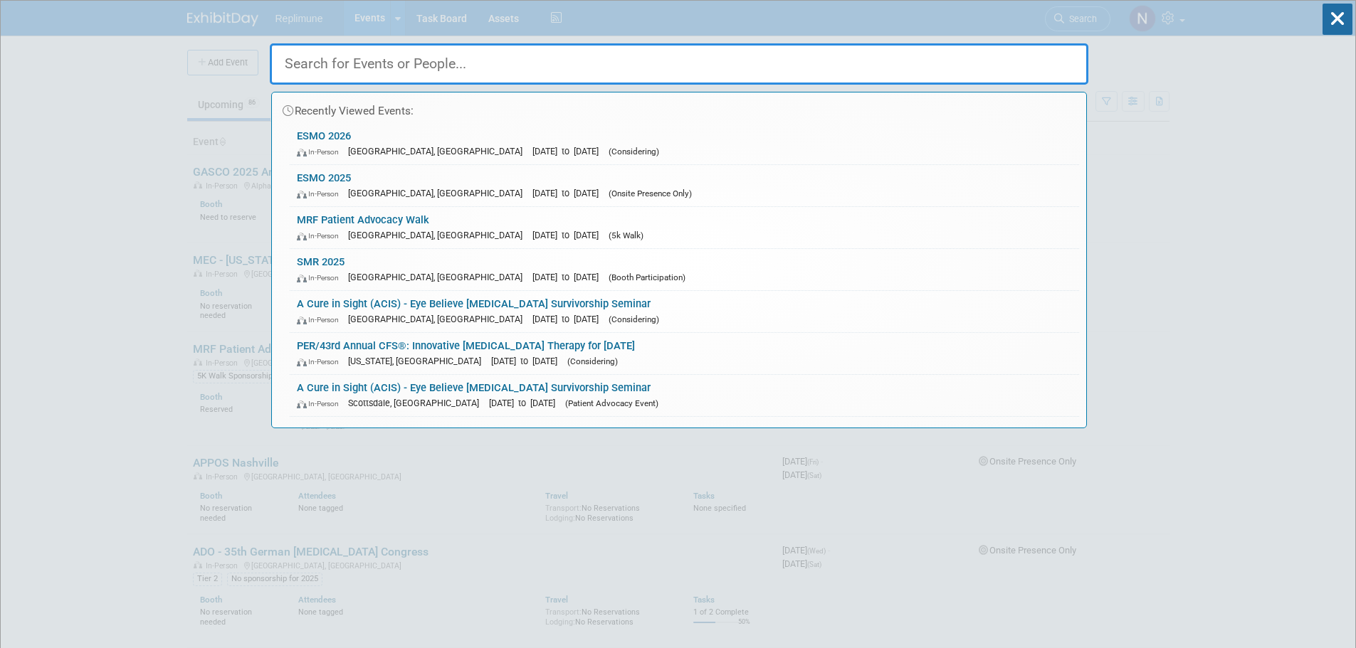
type input "s"
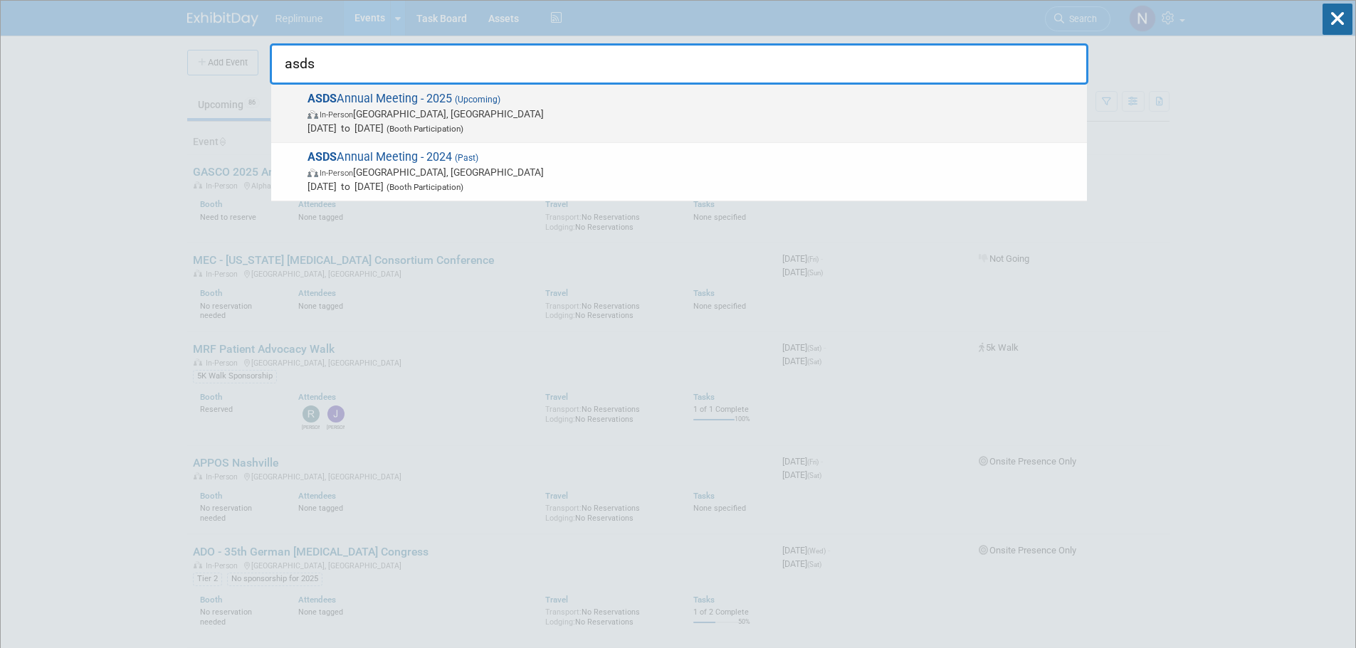
type input "asds"
click at [401, 105] on span "ASDS Annual Meeting - 2025 (Upcoming) In-Person [GEOGRAPHIC_DATA], [GEOGRAPHIC_…" at bounding box center [691, 113] width 777 height 43
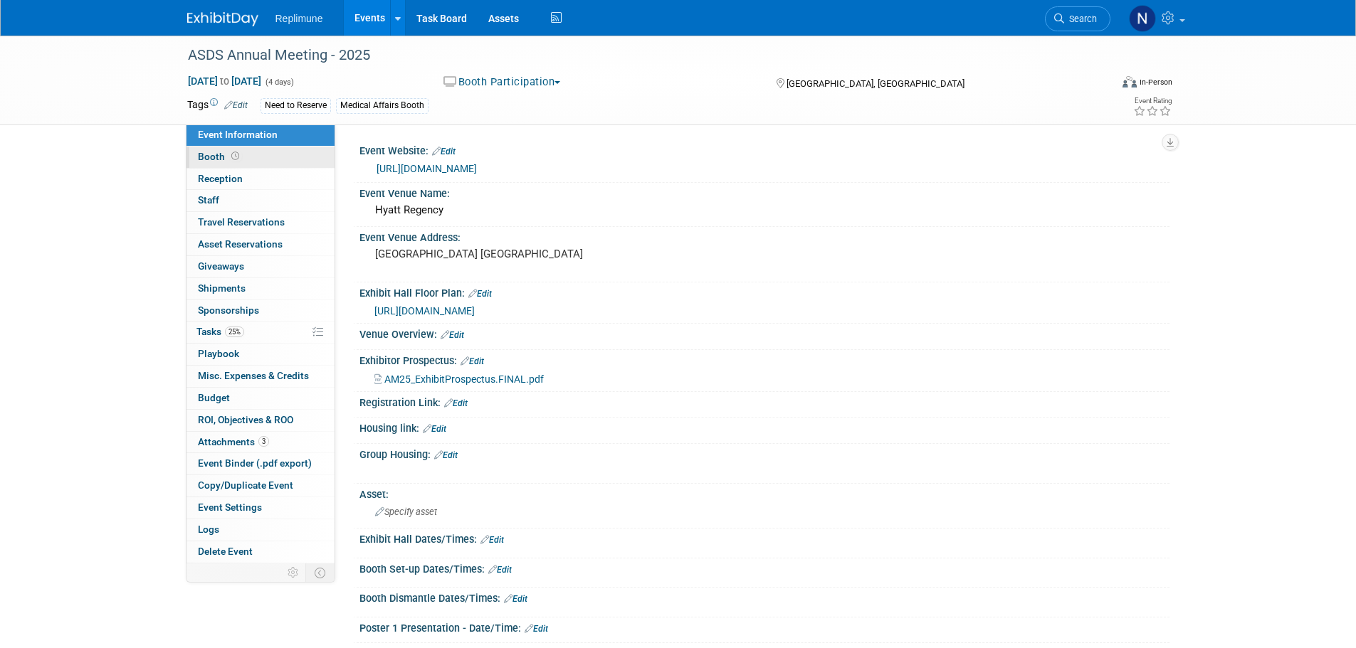
click at [214, 154] on span "Booth" at bounding box center [220, 156] width 44 height 11
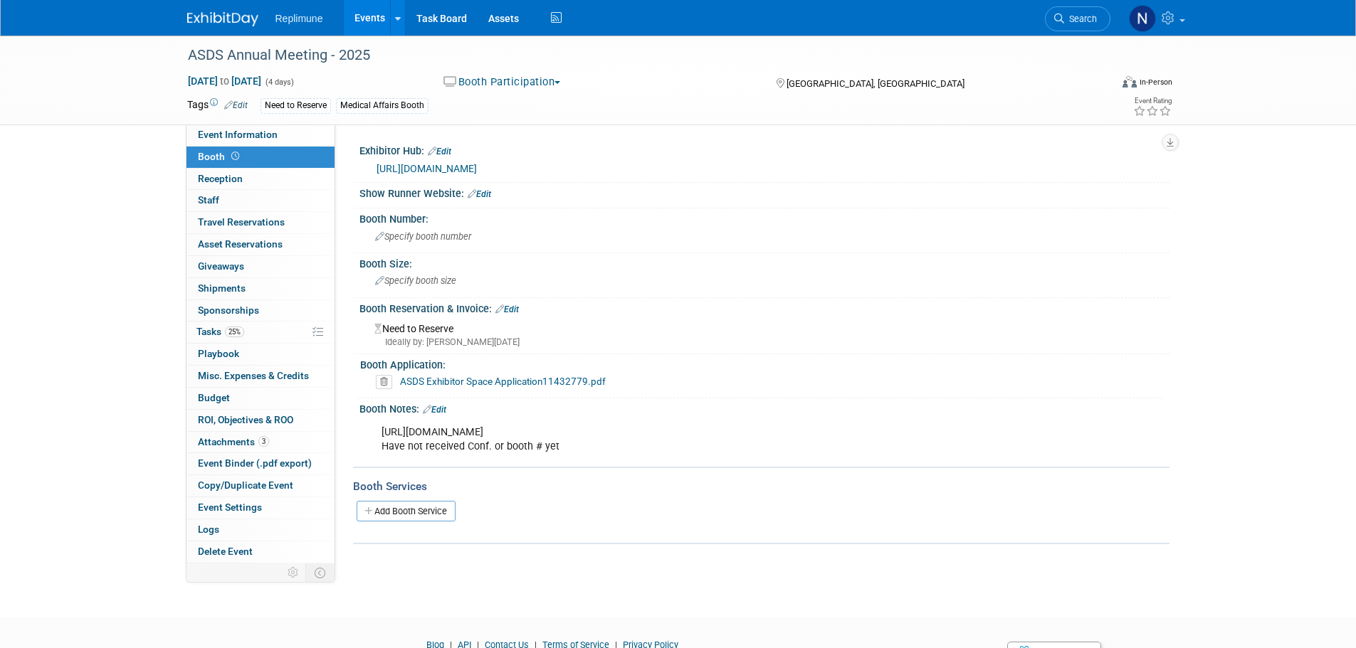
click at [520, 387] on link "ASDS Exhibitor Space Application11432779.pdf" at bounding box center [503, 381] width 206 height 11
click at [512, 315] on link "Edit" at bounding box center [506, 310] width 23 height 10
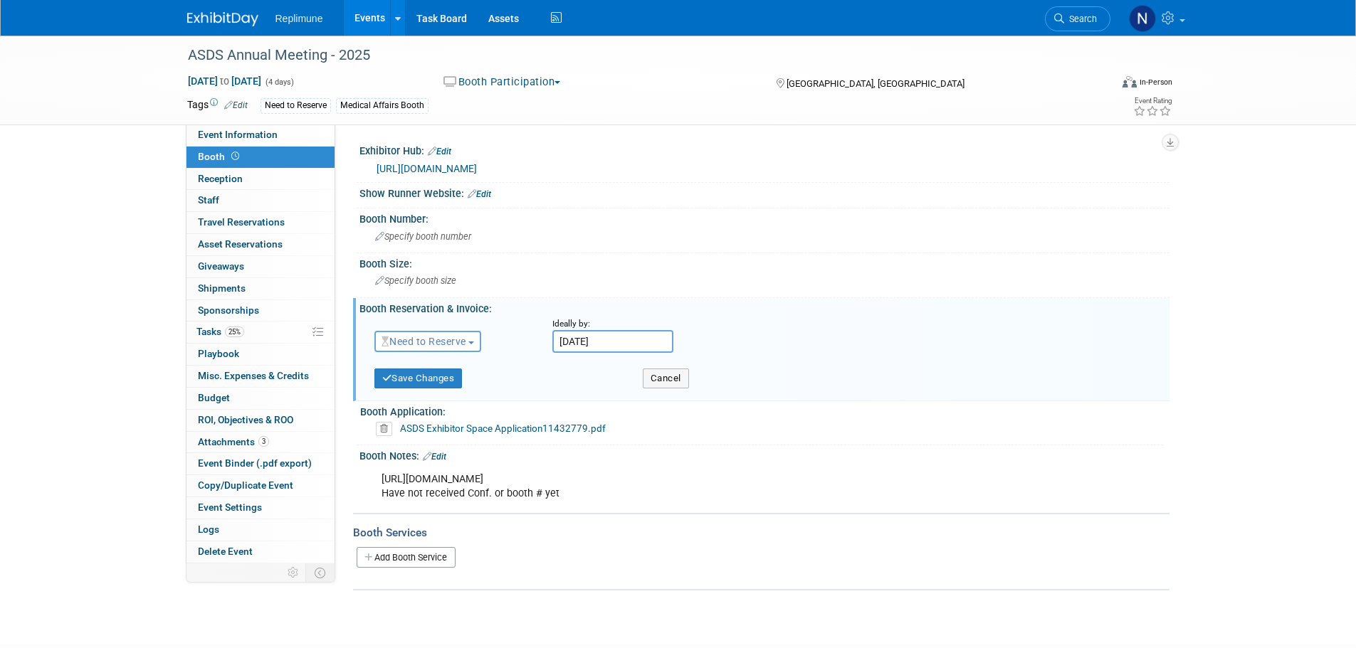
click at [408, 347] on span "Need to Reserve" at bounding box center [423, 341] width 85 height 11
click at [414, 393] on link "Reserved" at bounding box center [451, 386] width 152 height 20
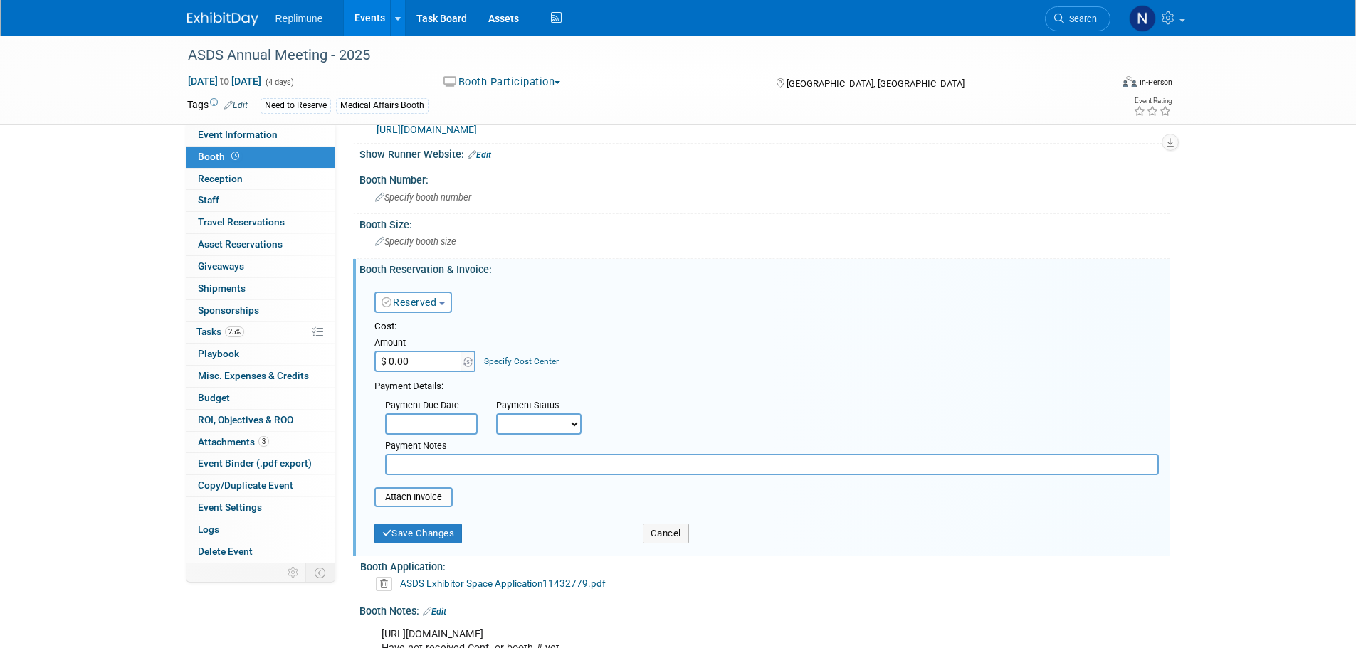
scroll to position [71, 0]
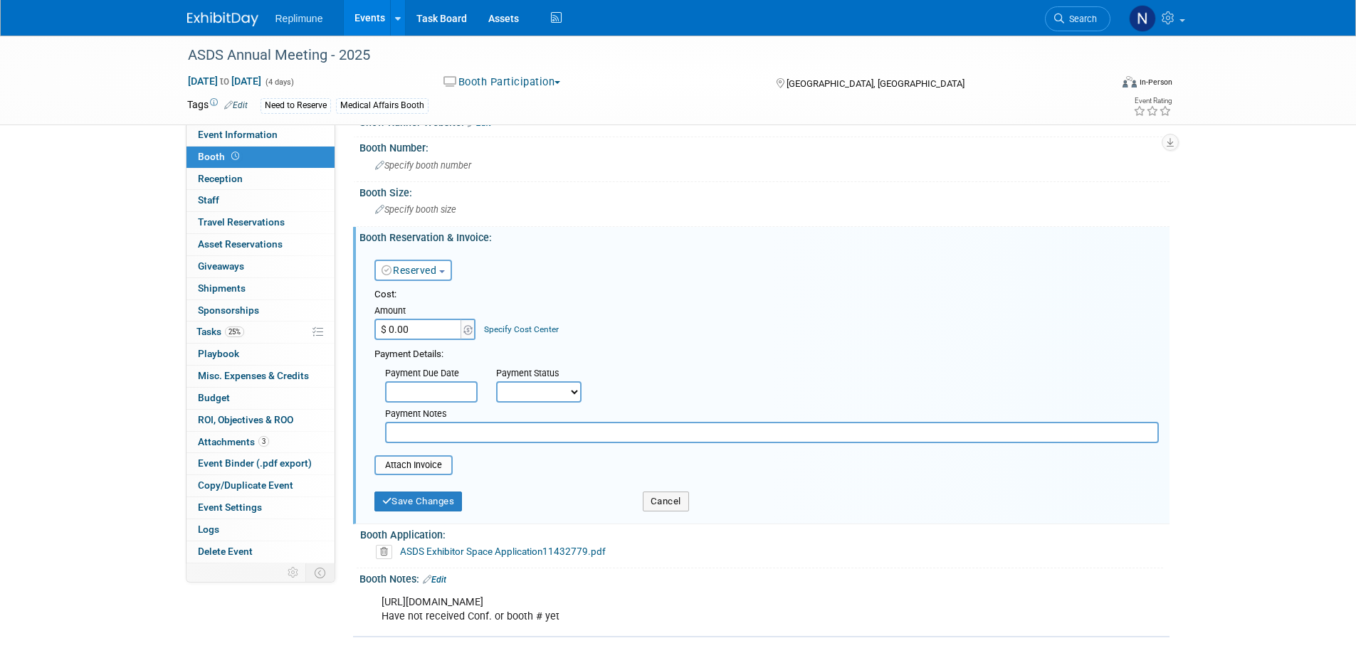
click at [431, 403] on input "text" at bounding box center [431, 391] width 93 height 21
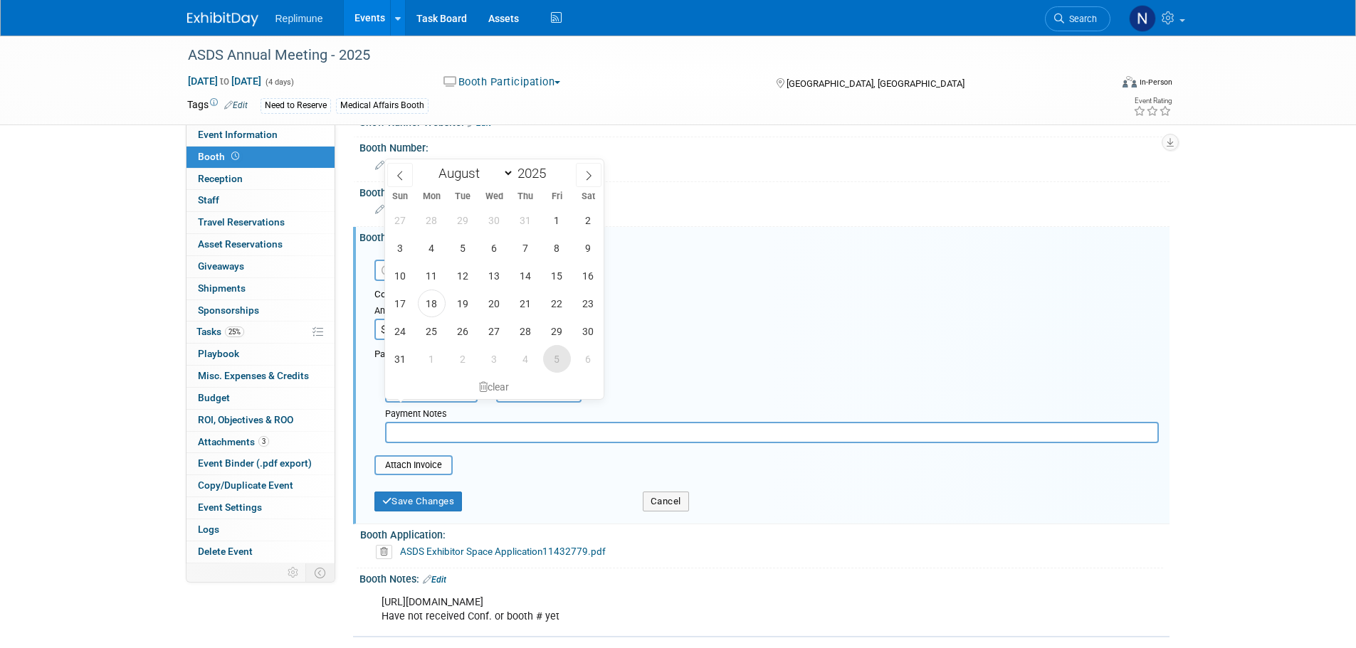
click at [559, 359] on span "5" at bounding box center [557, 359] width 28 height 28
type input "[DATE]"
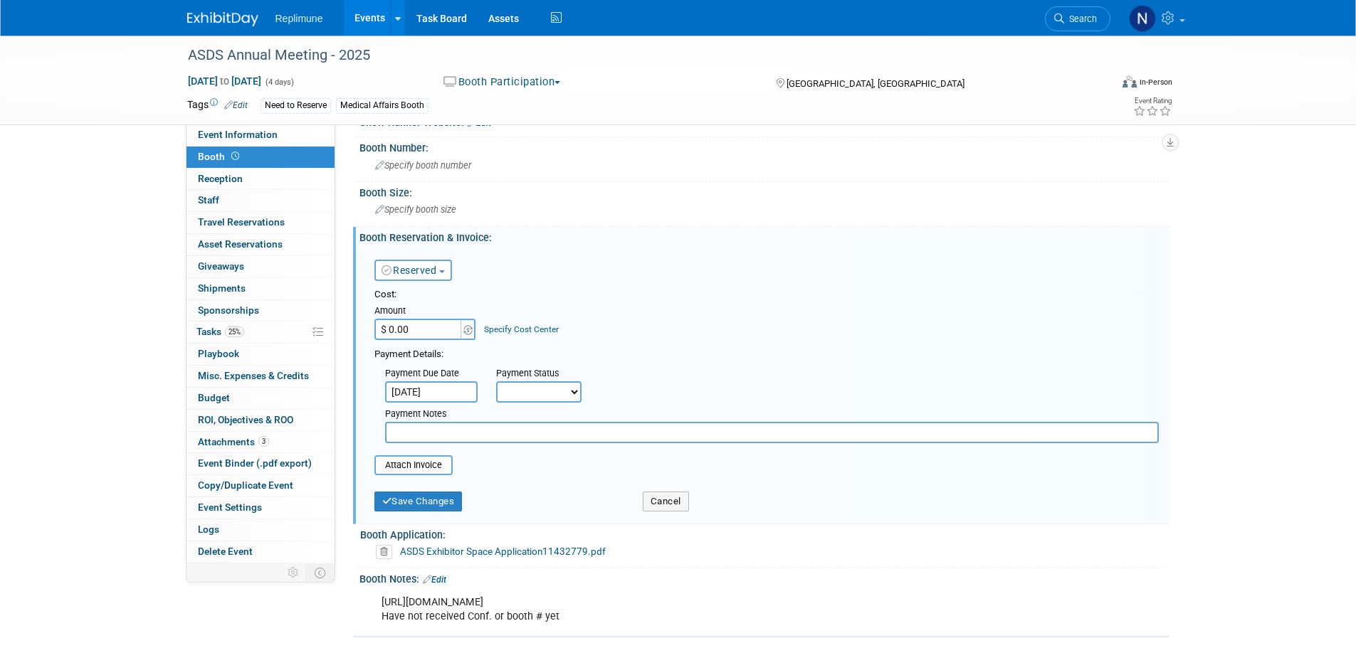
click at [537, 403] on select "Not Paid Yet Partially Paid Paid in Full" at bounding box center [538, 391] width 85 height 21
select select "3"
click at [496, 396] on select "Not Paid Yet Partially Paid Paid in Full" at bounding box center [538, 391] width 85 height 21
click at [448, 443] on input "text" at bounding box center [772, 432] width 774 height 21
type input "Waiting for confirmation"
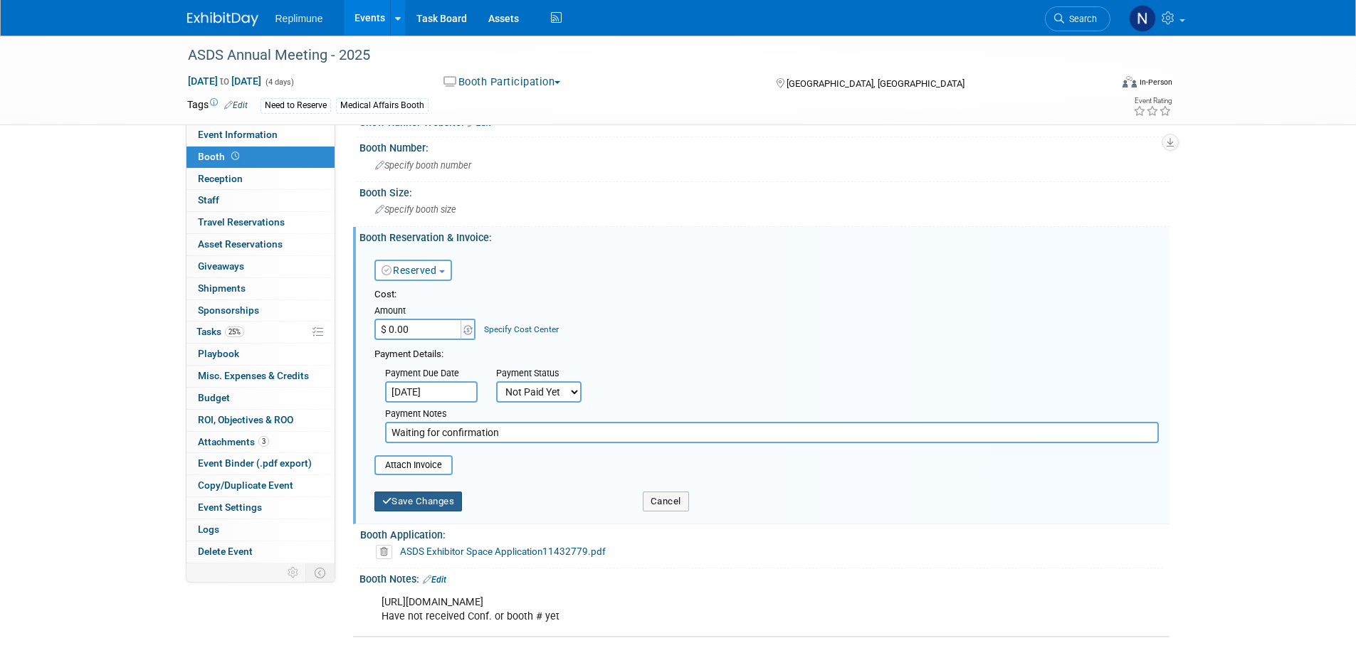
click at [433, 512] on button "Save Changes" at bounding box center [418, 502] width 88 height 20
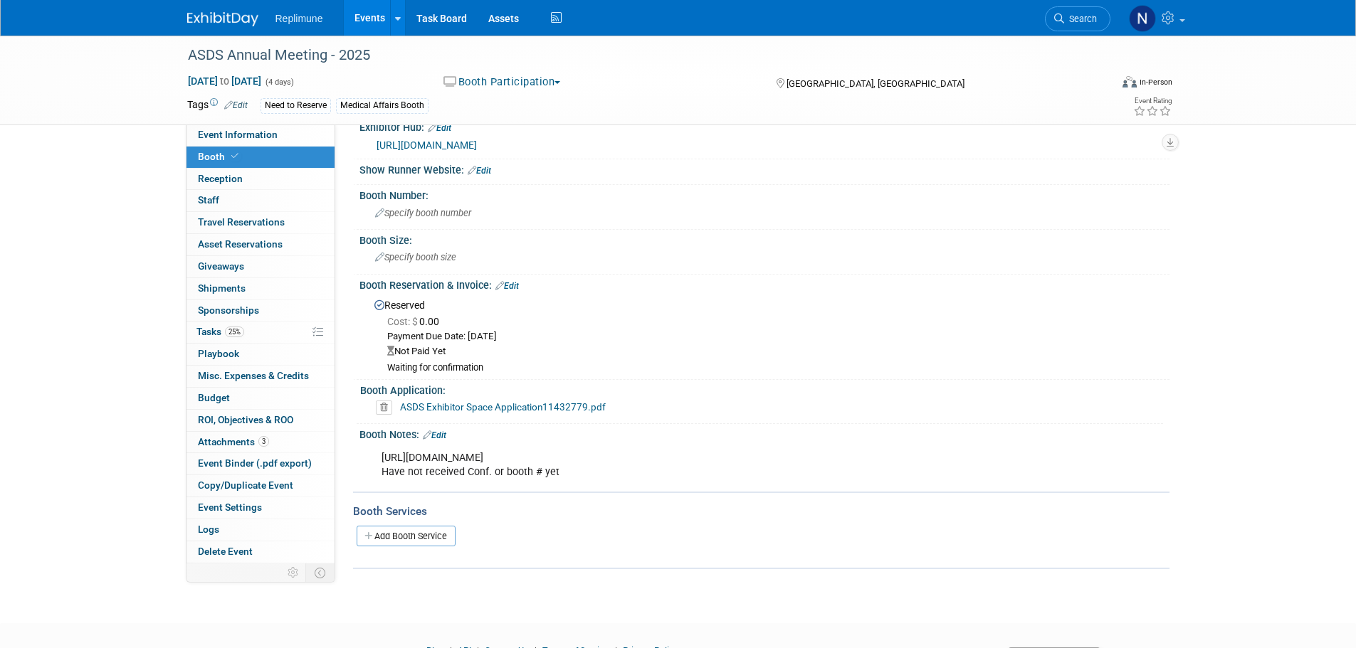
scroll to position [0, 0]
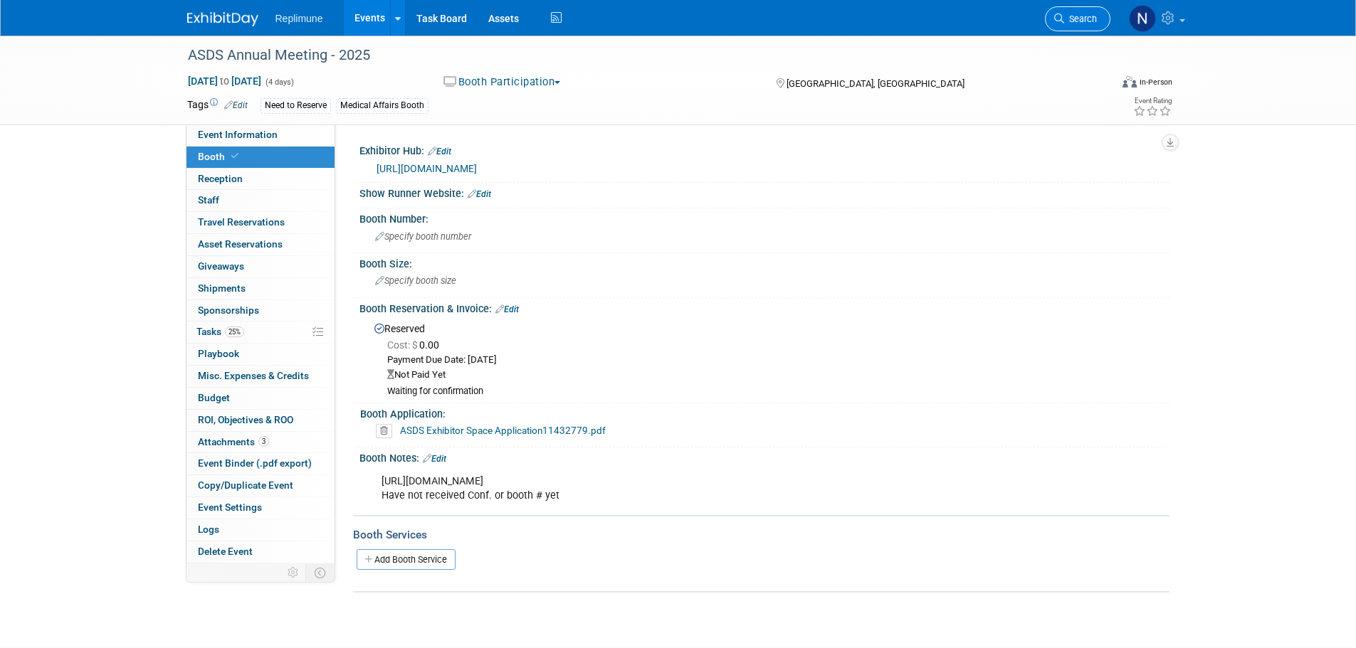
click at [1075, 18] on span "Search" at bounding box center [1080, 19] width 33 height 11
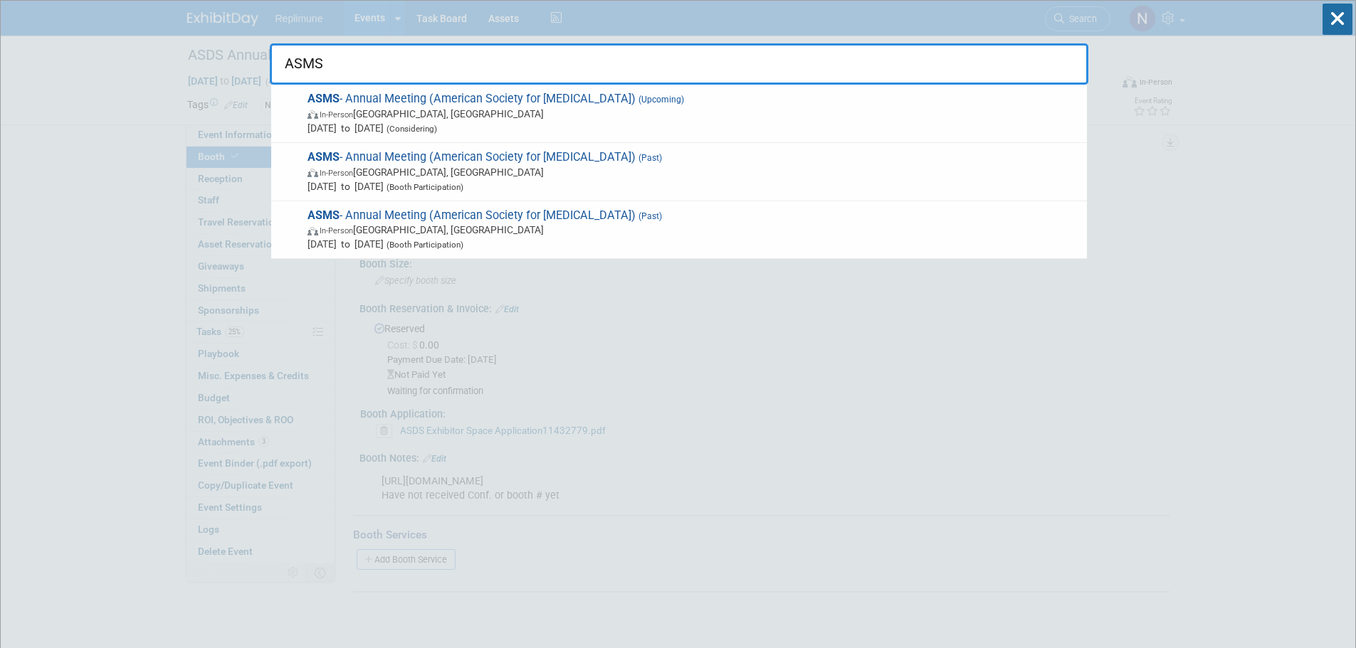
type input "ASMS"
